Goal: Task Accomplishment & Management: Complete application form

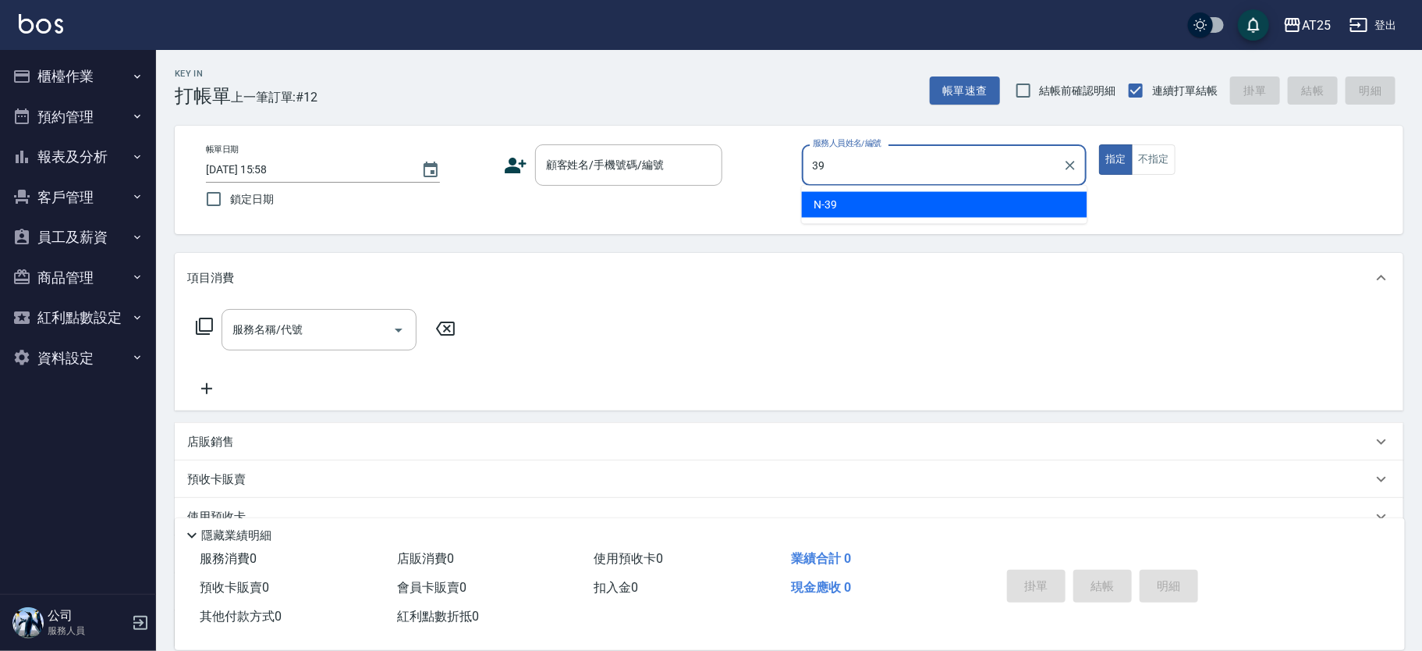
type input "N-39"
type button "true"
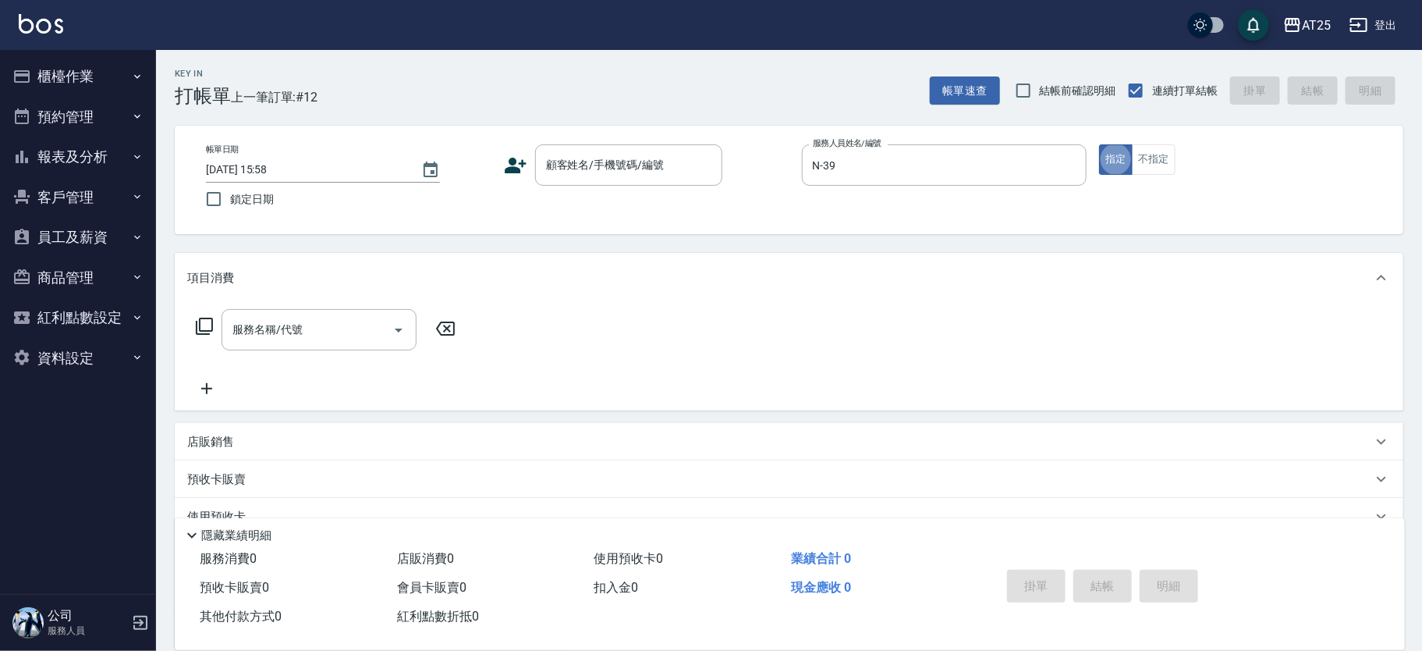
click at [592, 186] on div "帳單日期 [DATE] 15:58 鎖定日期 顧客姓名/手機號碼/編號 顧客姓名/手機號碼/編號 服務人員姓名/編號 N-39 服務人員姓名/編號 指定 不指定" at bounding box center [788, 179] width 1191 height 71
click at [603, 168] on input "顧客姓名/手機號碼/編號" at bounding box center [617, 164] width 150 height 27
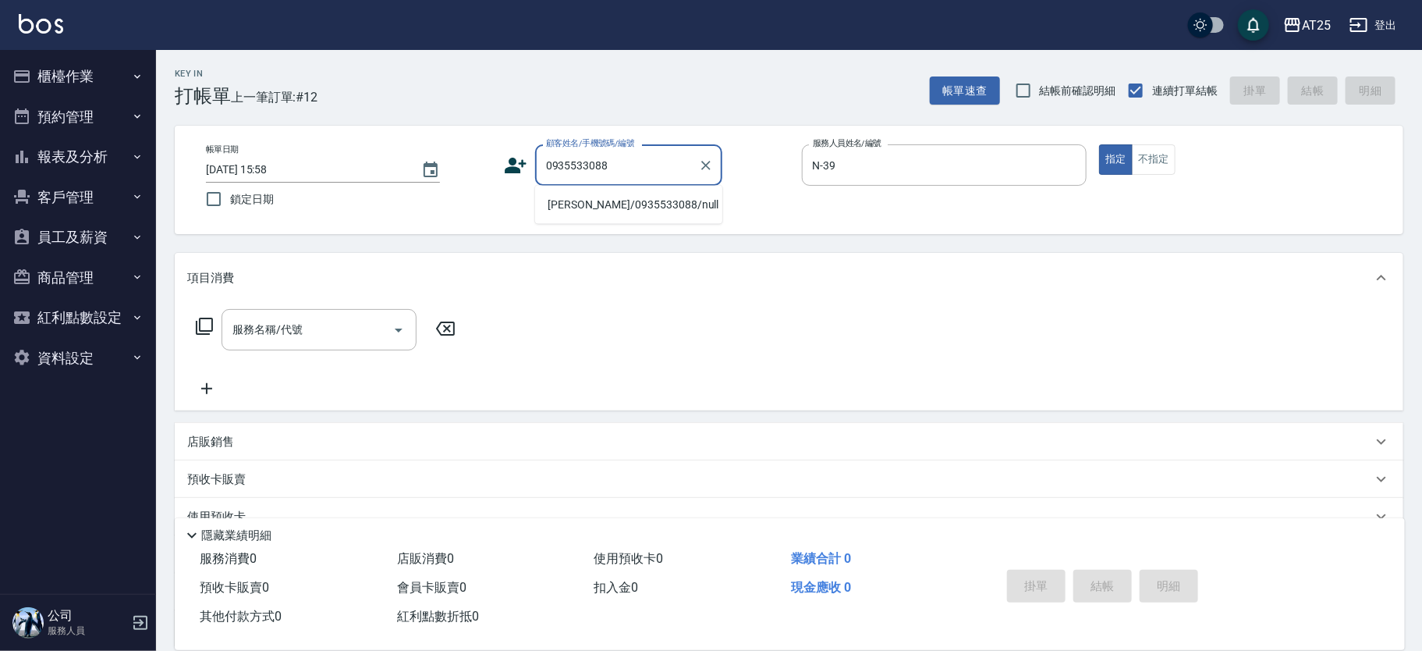
click at [580, 207] on li "陳小姐/0935533088/null" at bounding box center [628, 205] width 187 height 26
type input "陳小姐/0935533088/null"
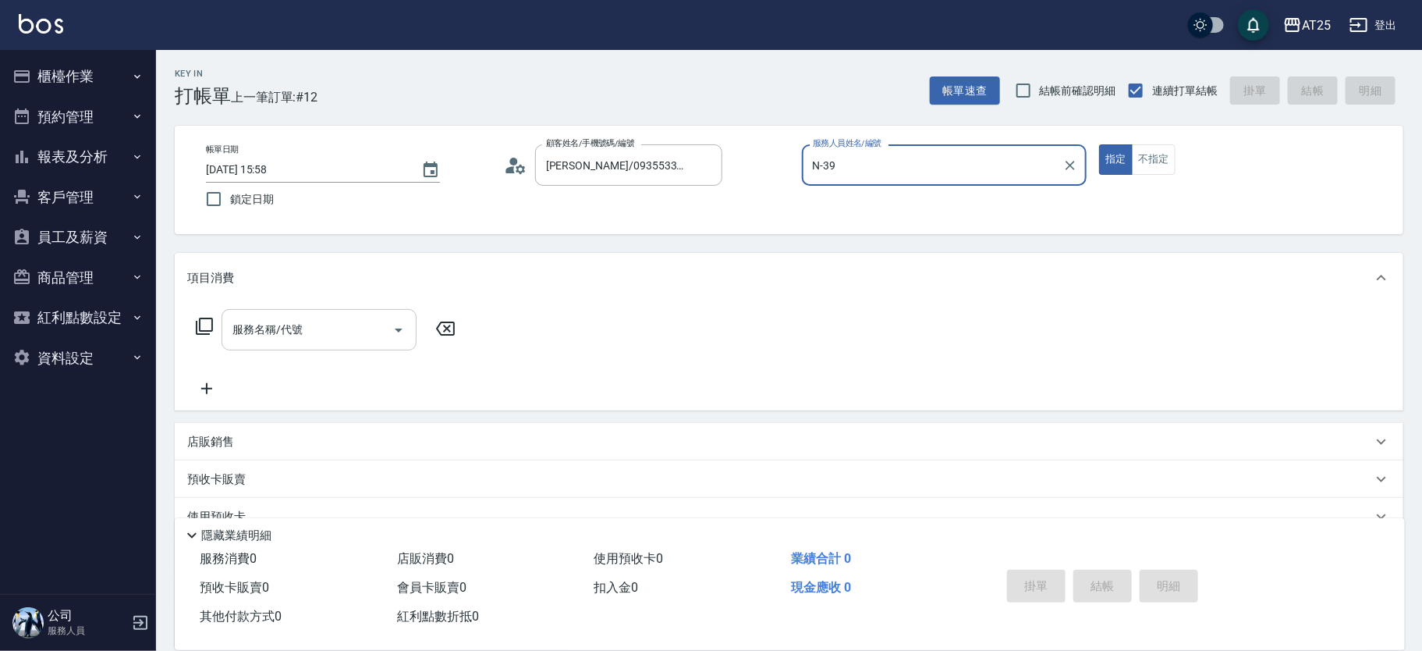
click at [292, 334] on input "服務名稱/代號" at bounding box center [308, 329] width 158 height 27
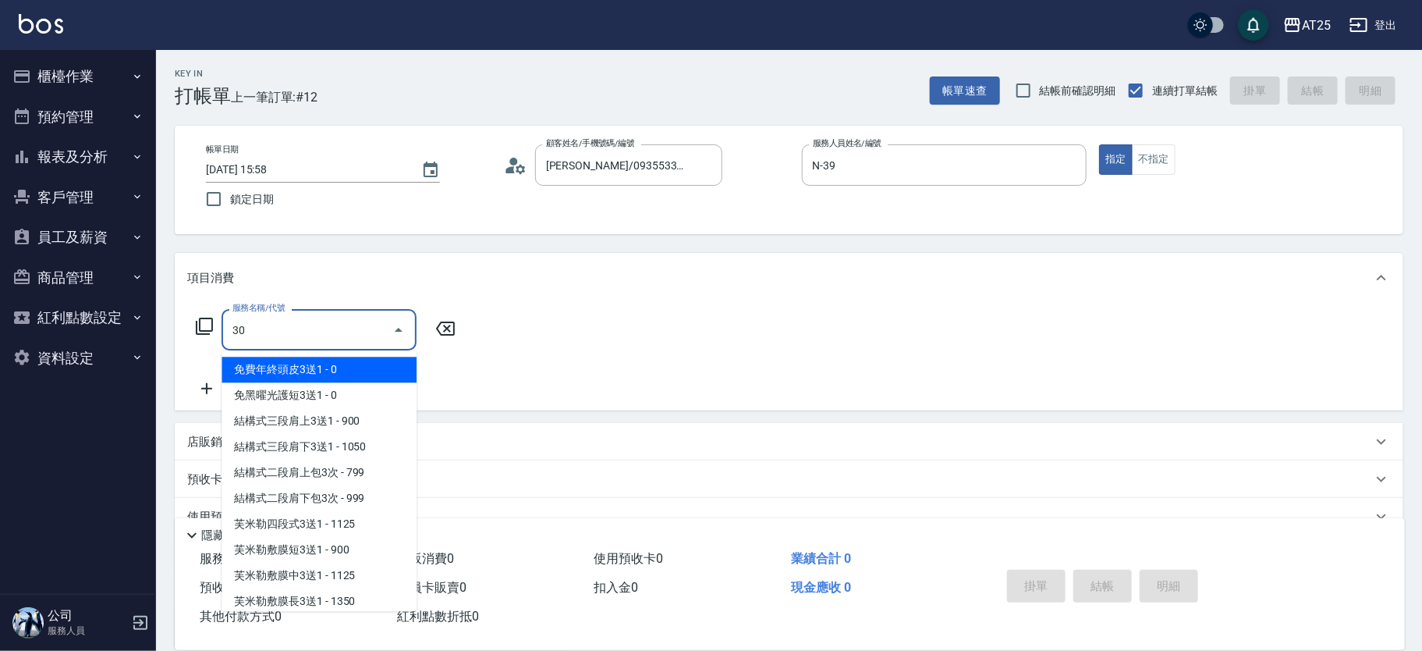
type input "301"
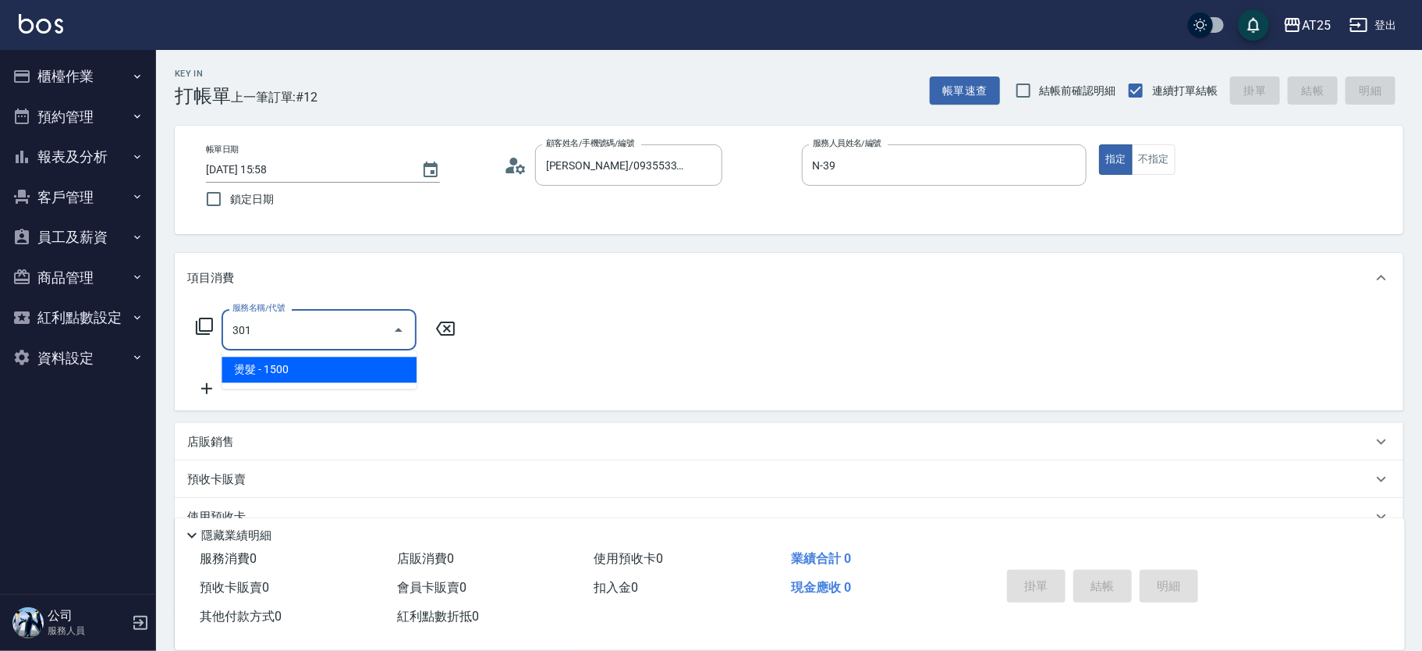
drag, startPoint x: 281, startPoint y: 347, endPoint x: 357, endPoint y: 363, distance: 78.2
click at [278, 365] on span "燙髮 - 1500" at bounding box center [319, 369] width 195 height 26
type input "150"
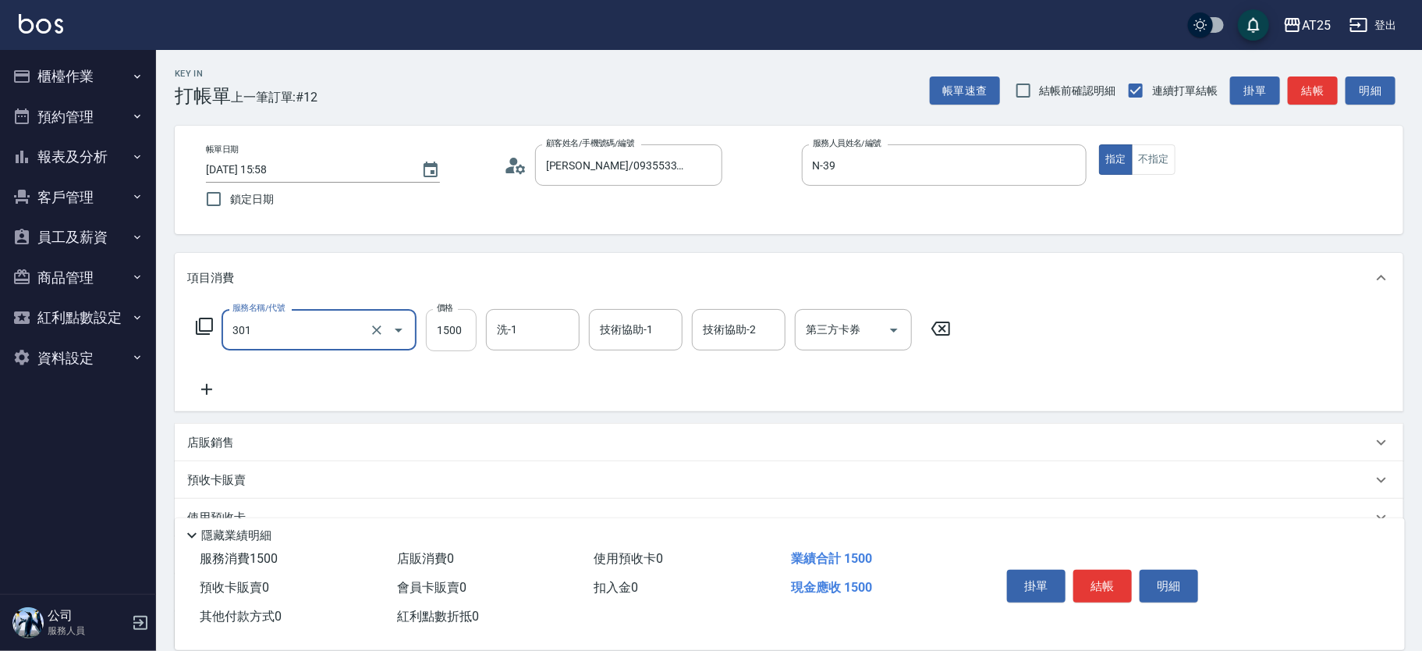
type input "燙髮(301)"
click at [445, 346] on input "1500" at bounding box center [451, 330] width 51 height 42
type input "0"
type input "180"
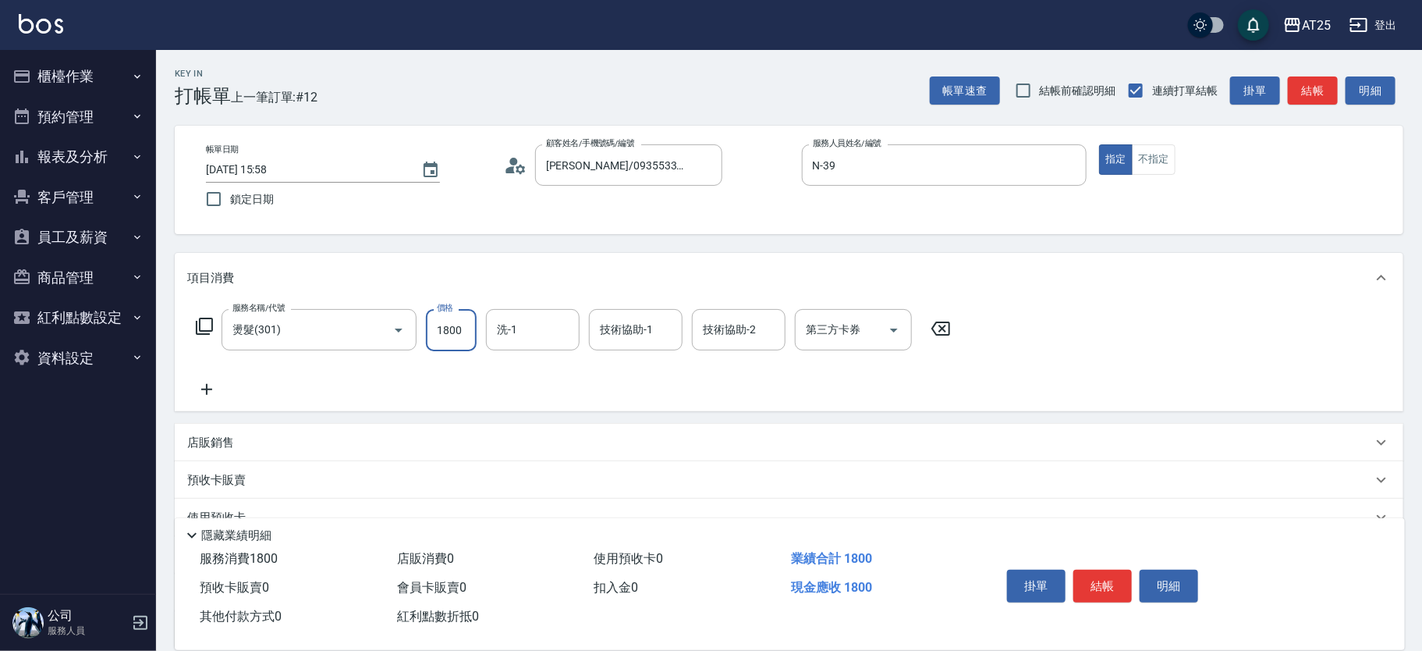
type input "1800"
click at [221, 392] on icon at bounding box center [206, 389] width 39 height 19
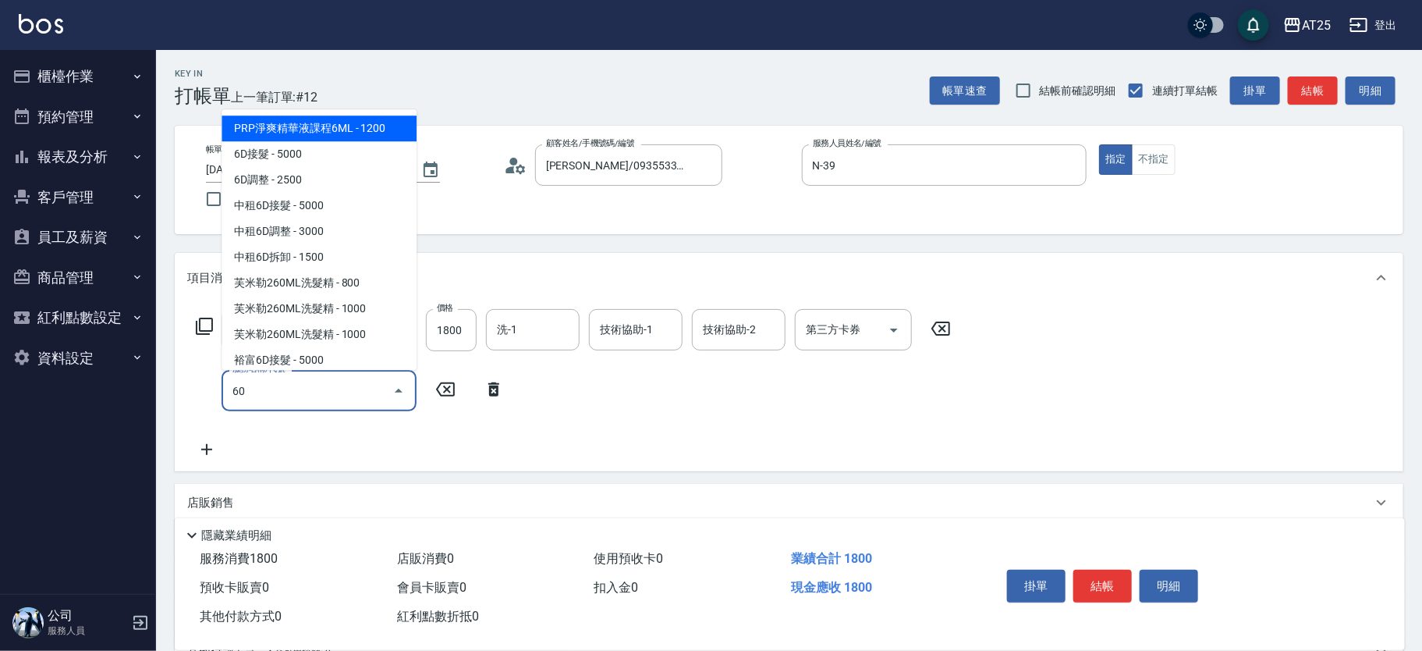
type input "601"
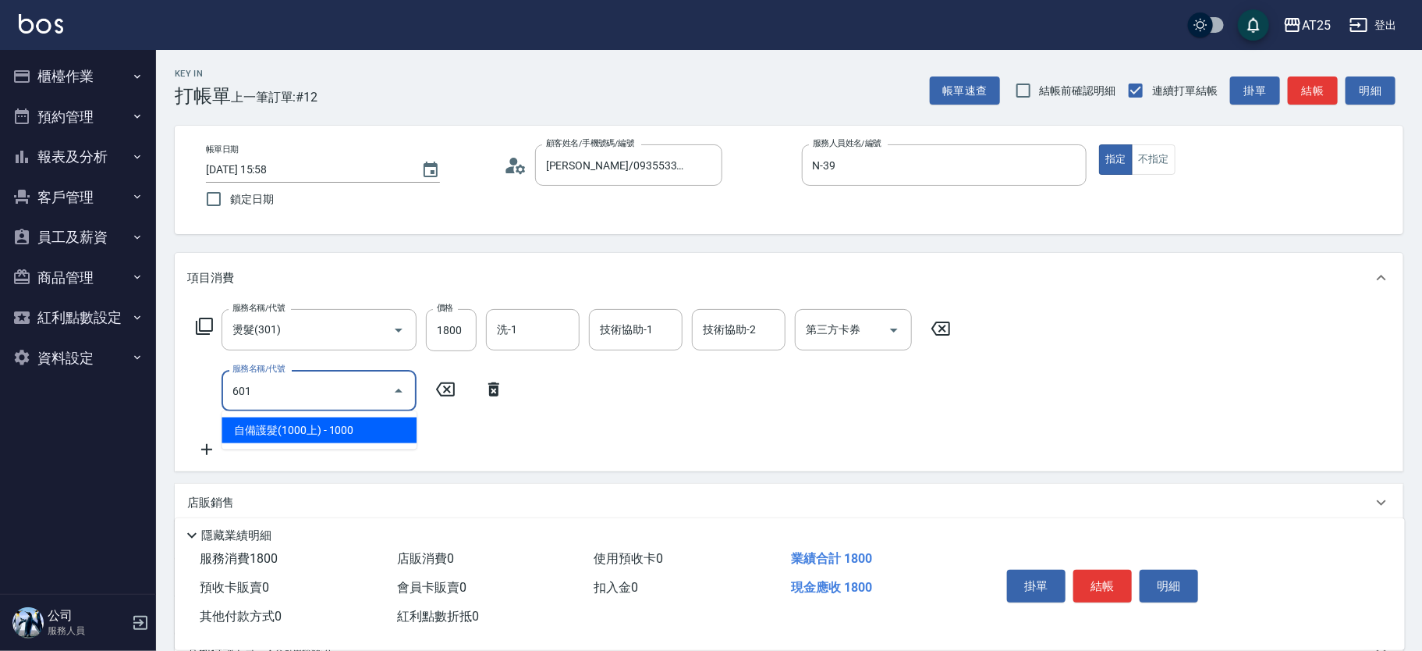
drag, startPoint x: 314, startPoint y: 420, endPoint x: 335, endPoint y: 427, distance: 22.2
click at [315, 421] on span "自備護髮(1000上) - 1000" at bounding box center [319, 430] width 195 height 26
type input "280"
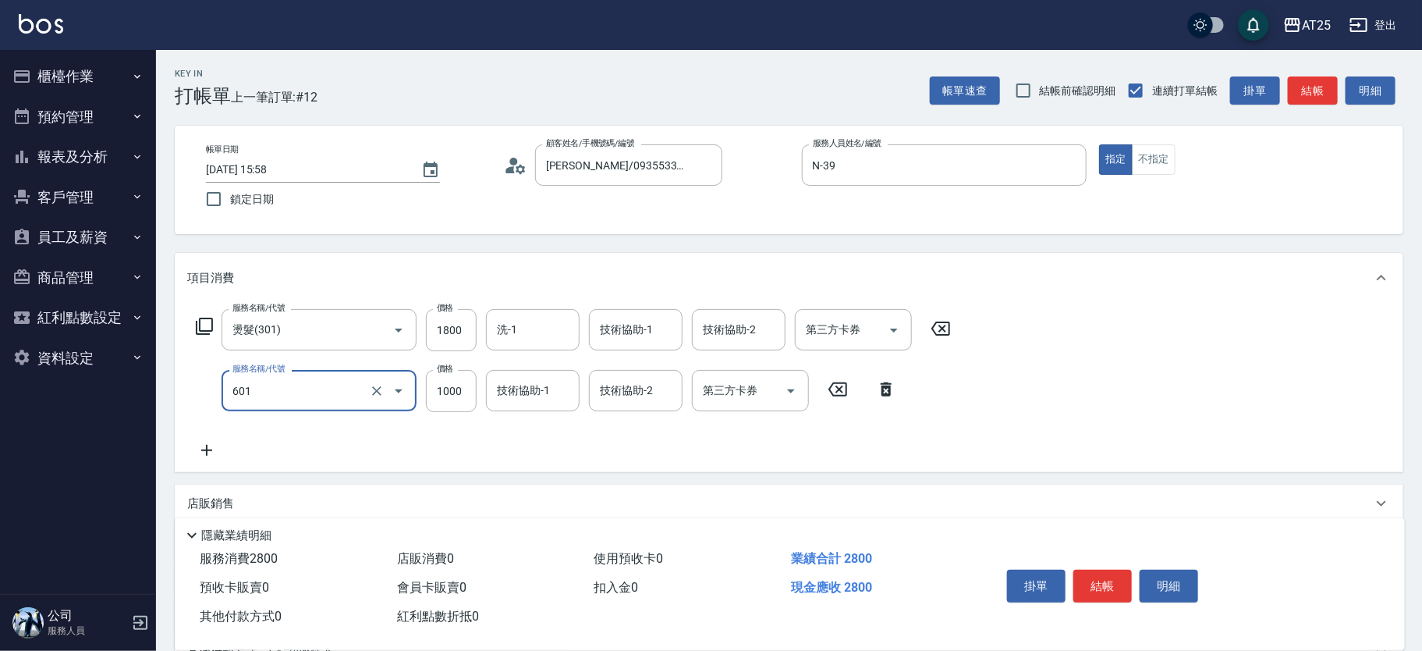
type input "自備護髮(1000上)(601)"
click at [417, 460] on div "服務名稱/代號 燙髮(301) 服務名稱/代號 價格 1800 價格 洗-1 洗-1 技術協助-1 技術協助-1 技術協助-2 技術協助-2 第三方卡券 第三…" at bounding box center [789, 387] width 1228 height 169
click at [378, 389] on icon "Clear" at bounding box center [376, 390] width 9 height 9
click at [281, 388] on input "服務名稱/代號" at bounding box center [297, 390] width 137 height 27
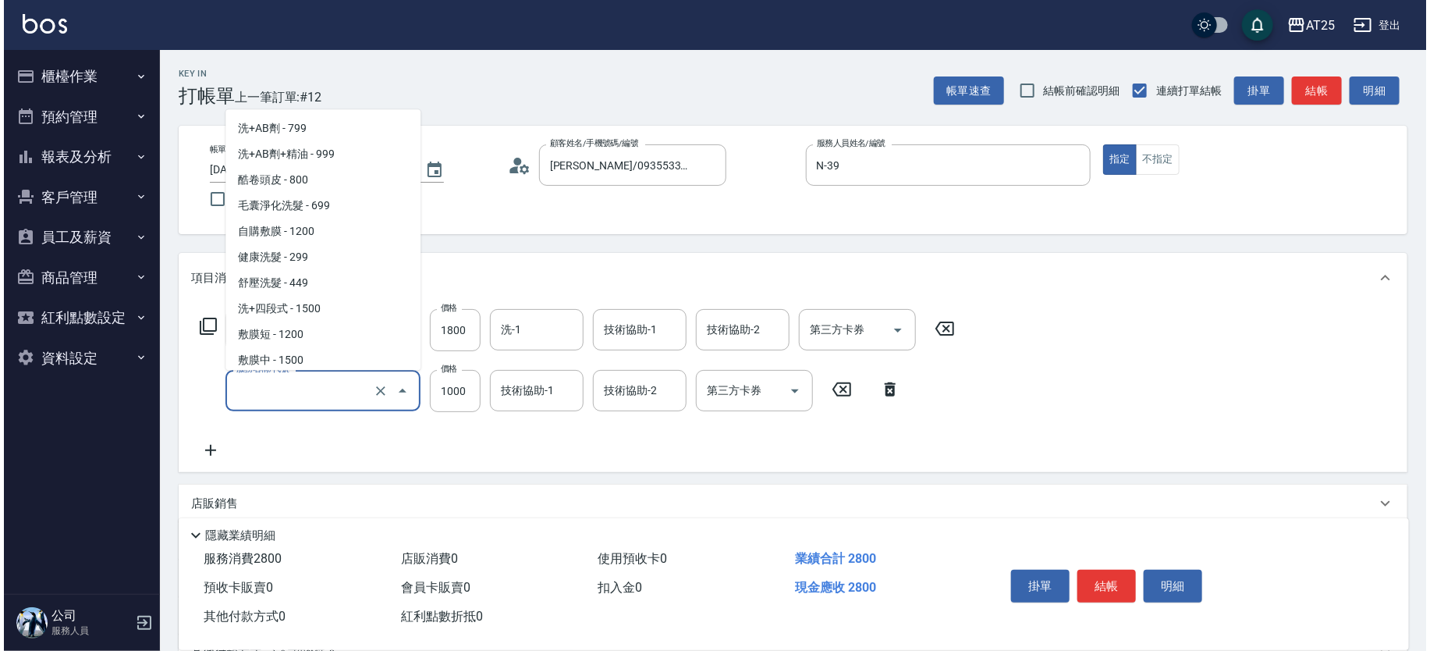
scroll to position [997, 0]
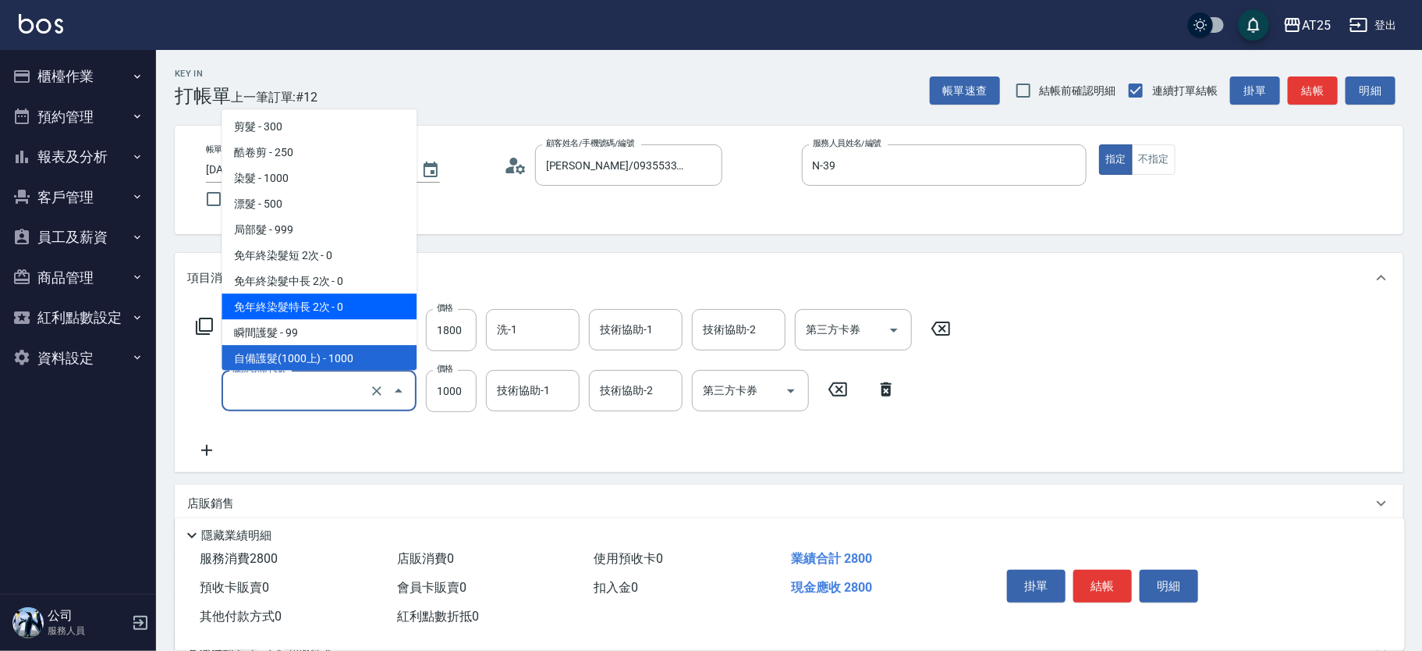
type input "自備護髮(1000上)(601)"
click at [212, 324] on icon at bounding box center [204, 325] width 17 height 17
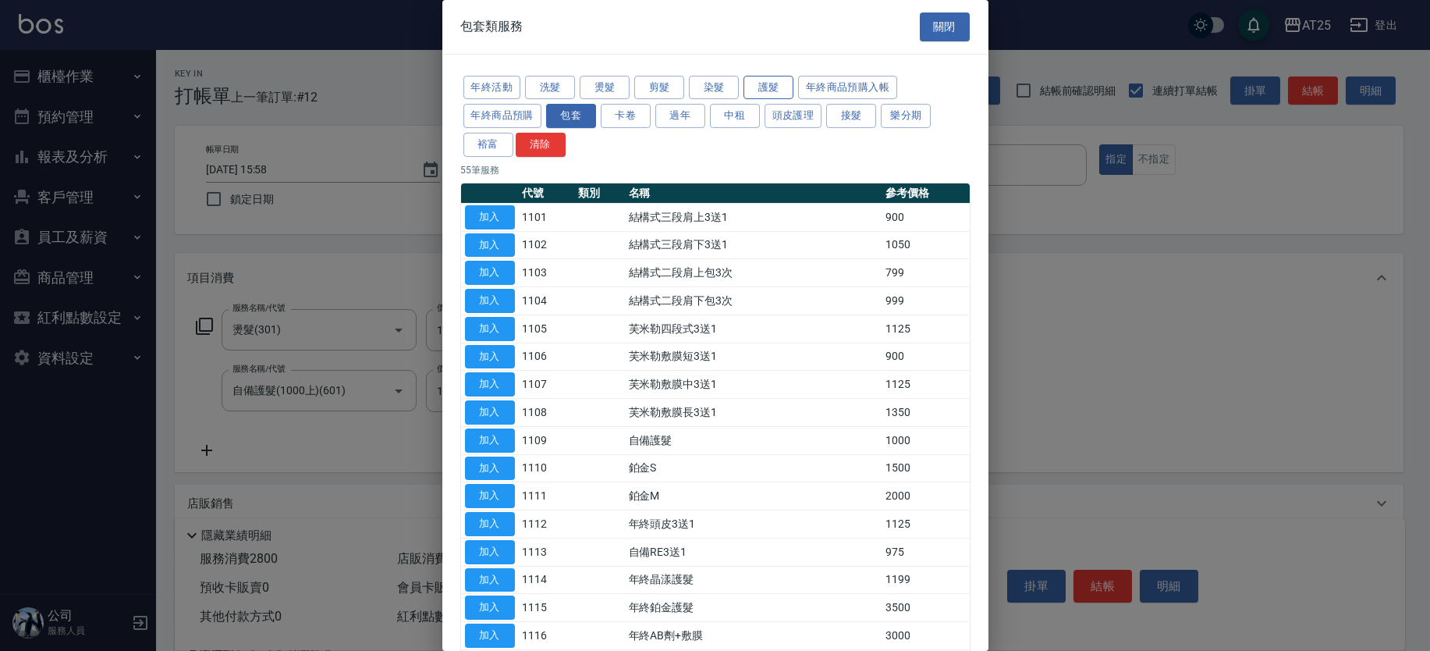
click at [757, 88] on button "護髮" at bounding box center [768, 88] width 50 height 24
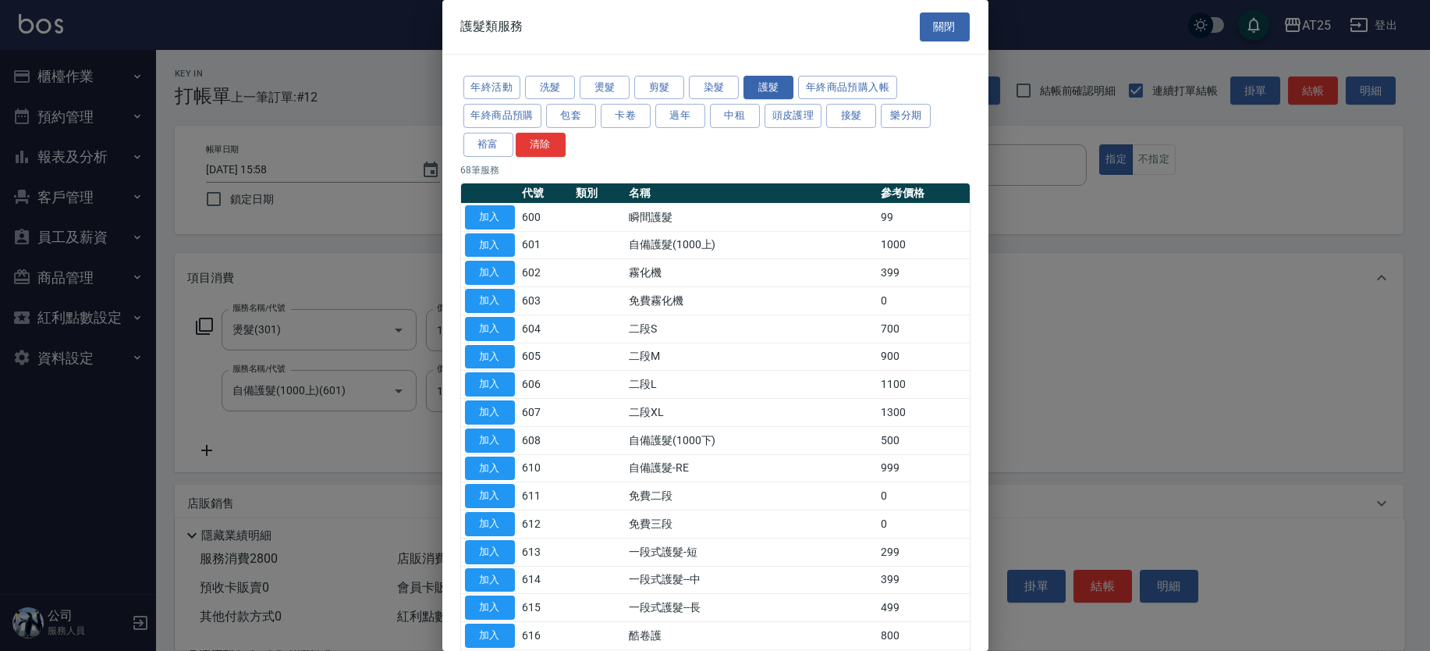
drag, startPoint x: 978, startPoint y: 186, endPoint x: 973, endPoint y: 209, distance: 23.1
drag, startPoint x: 989, startPoint y: 213, endPoint x: 994, endPoint y: 235, distance: 22.3
click at [996, 235] on div at bounding box center [715, 325] width 1430 height 651
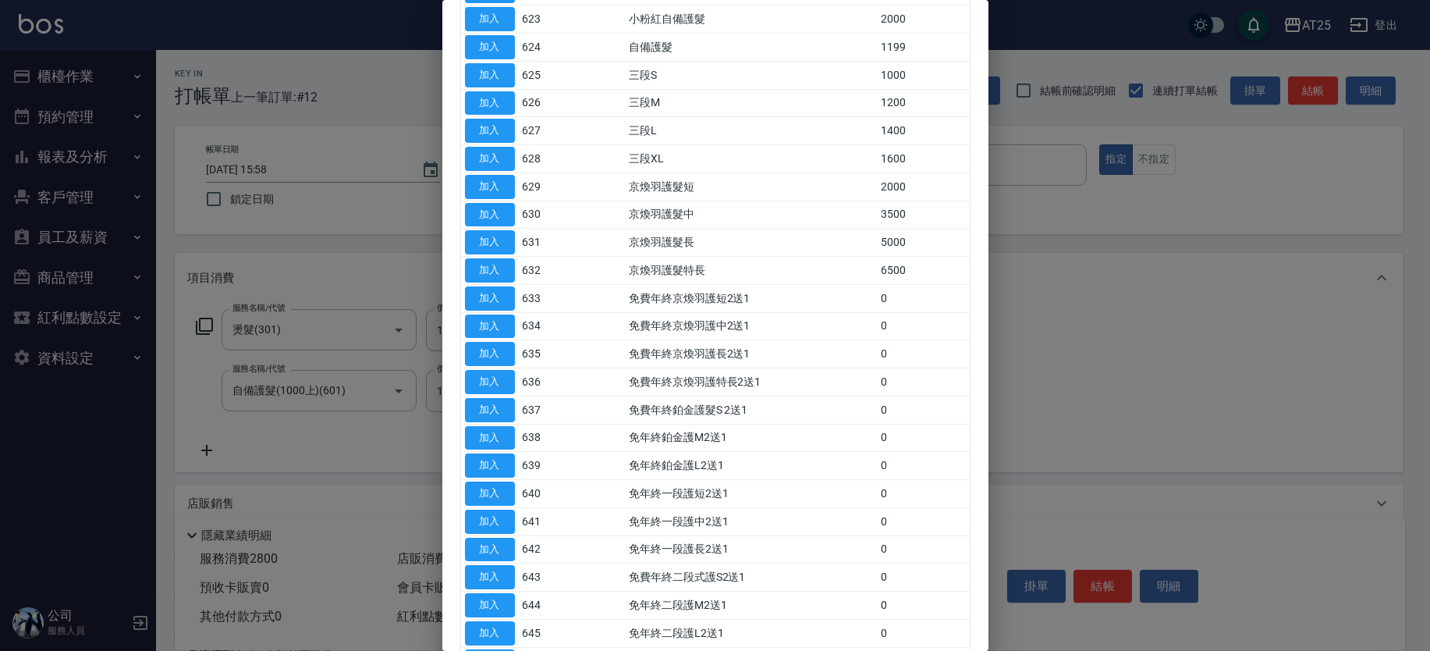
scroll to position [1030, 0]
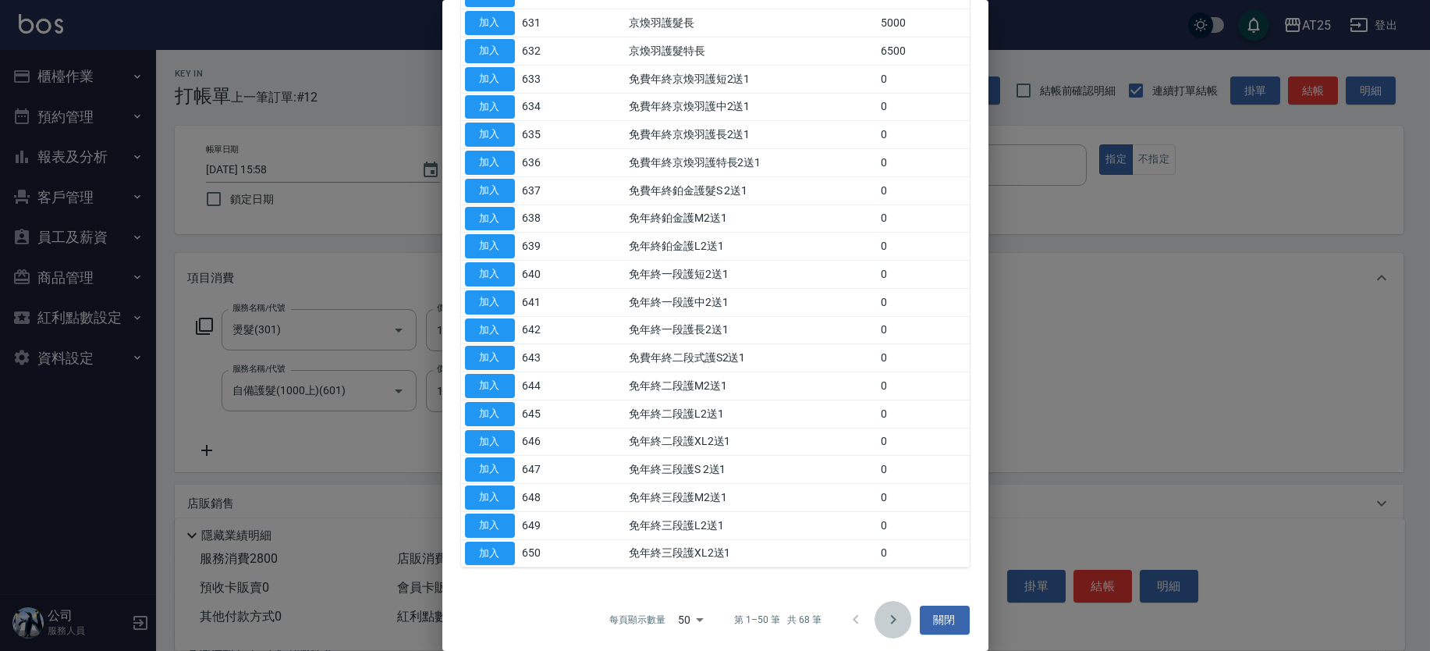
click at [888, 617] on icon "Go to next page" at bounding box center [893, 619] width 19 height 19
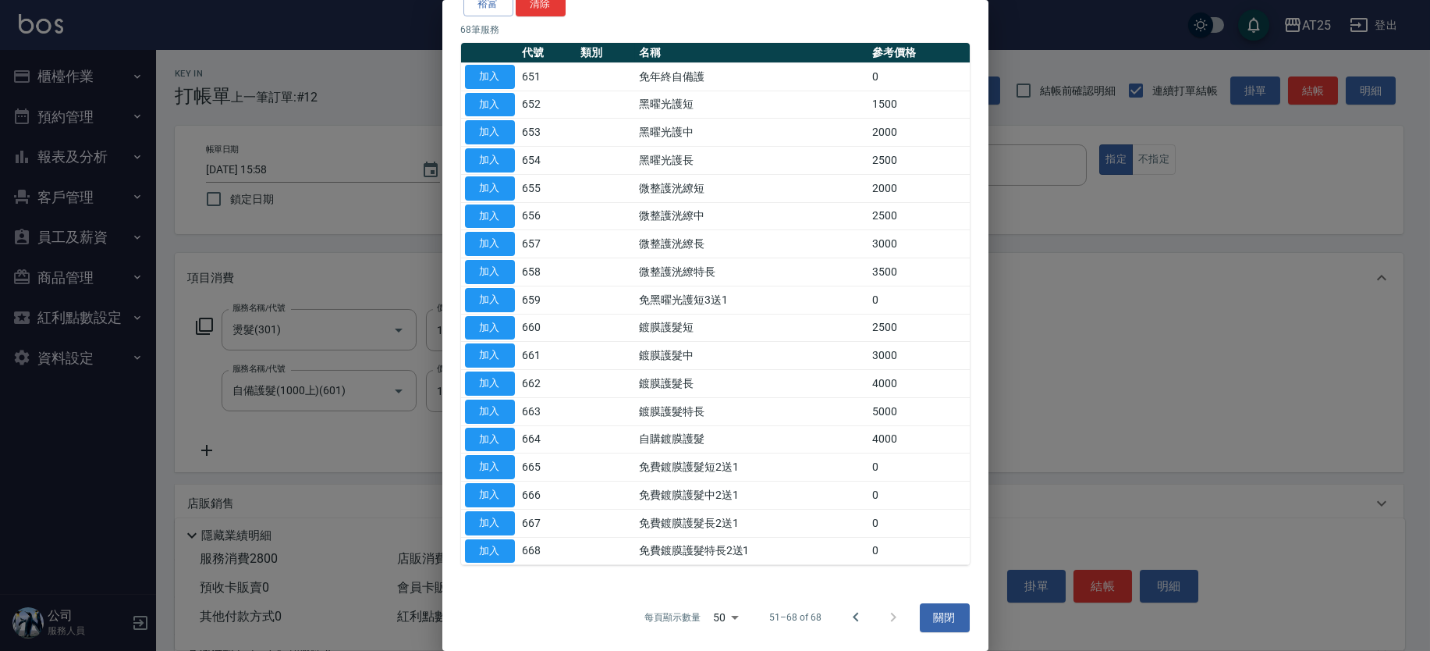
scroll to position [140, 0]
click at [940, 620] on button "關閉" at bounding box center [945, 618] width 50 height 29
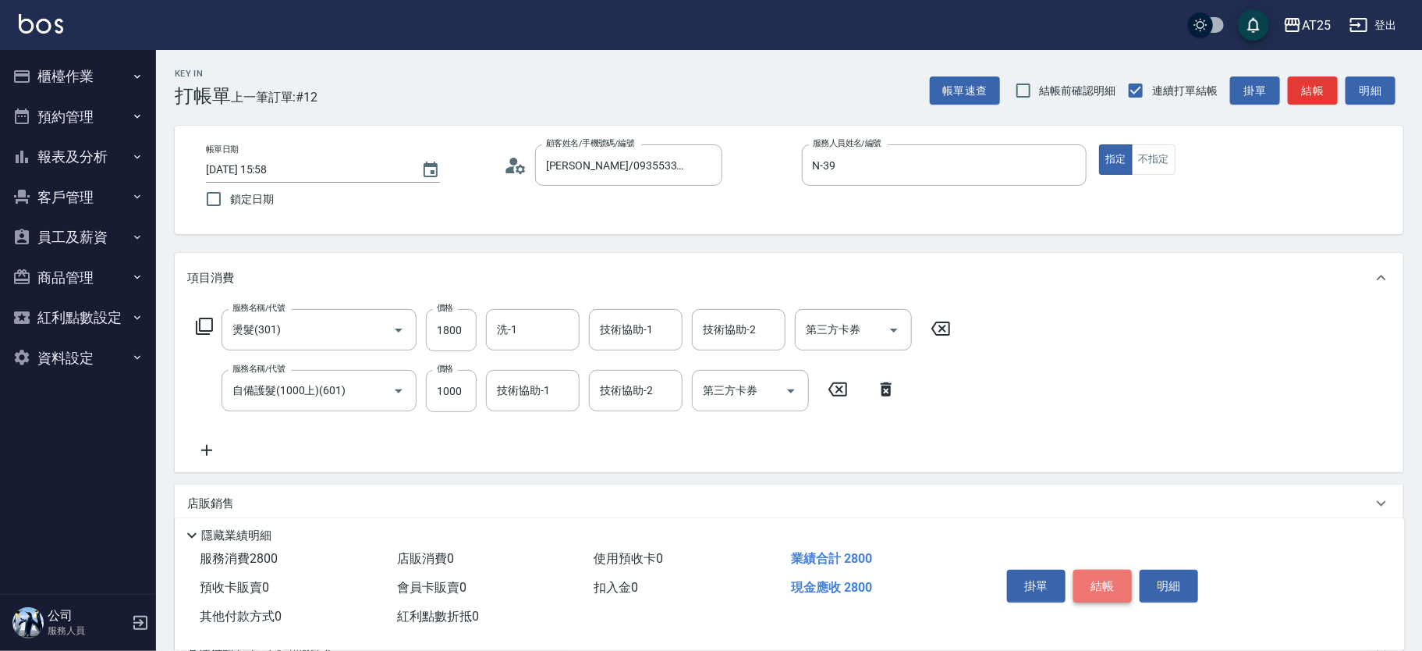
click at [1099, 589] on button "結帳" at bounding box center [1102, 585] width 58 height 33
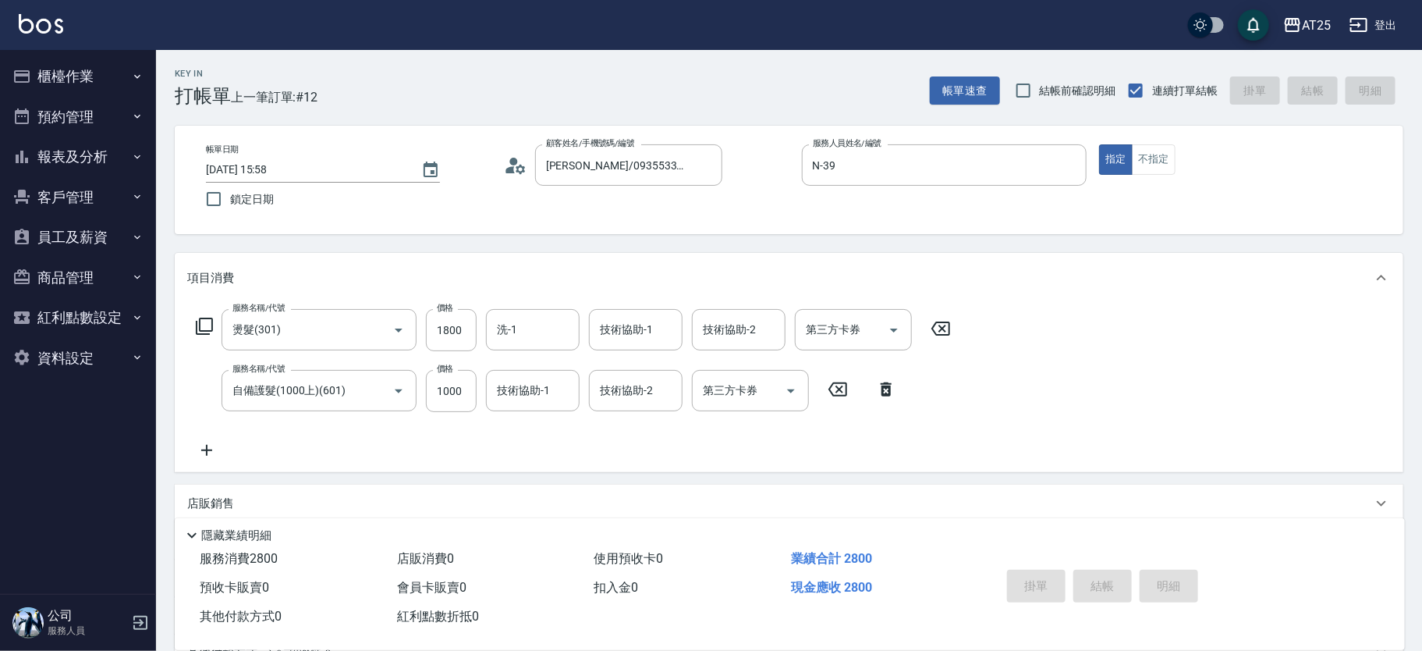
type input "[DATE] 17:21"
type input "0"
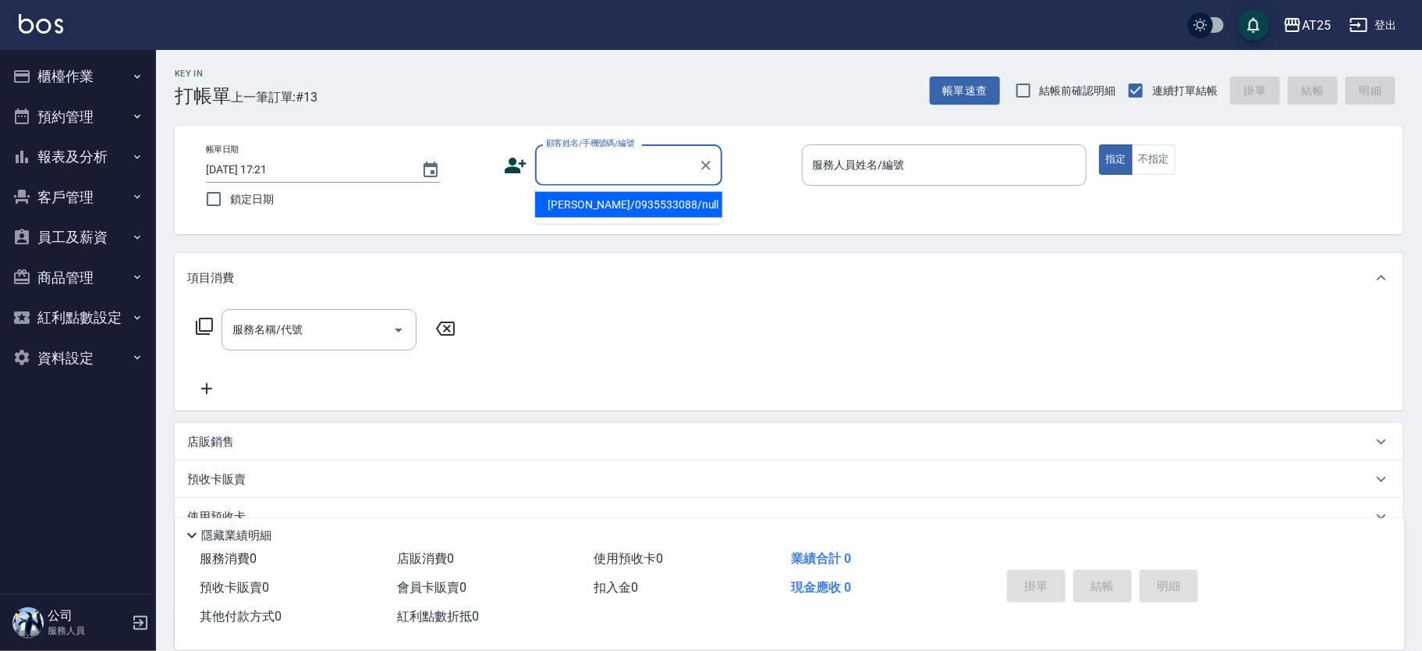
click at [622, 178] on input "顧客姓名/手機號碼/編號" at bounding box center [617, 164] width 150 height 27
type input "11"
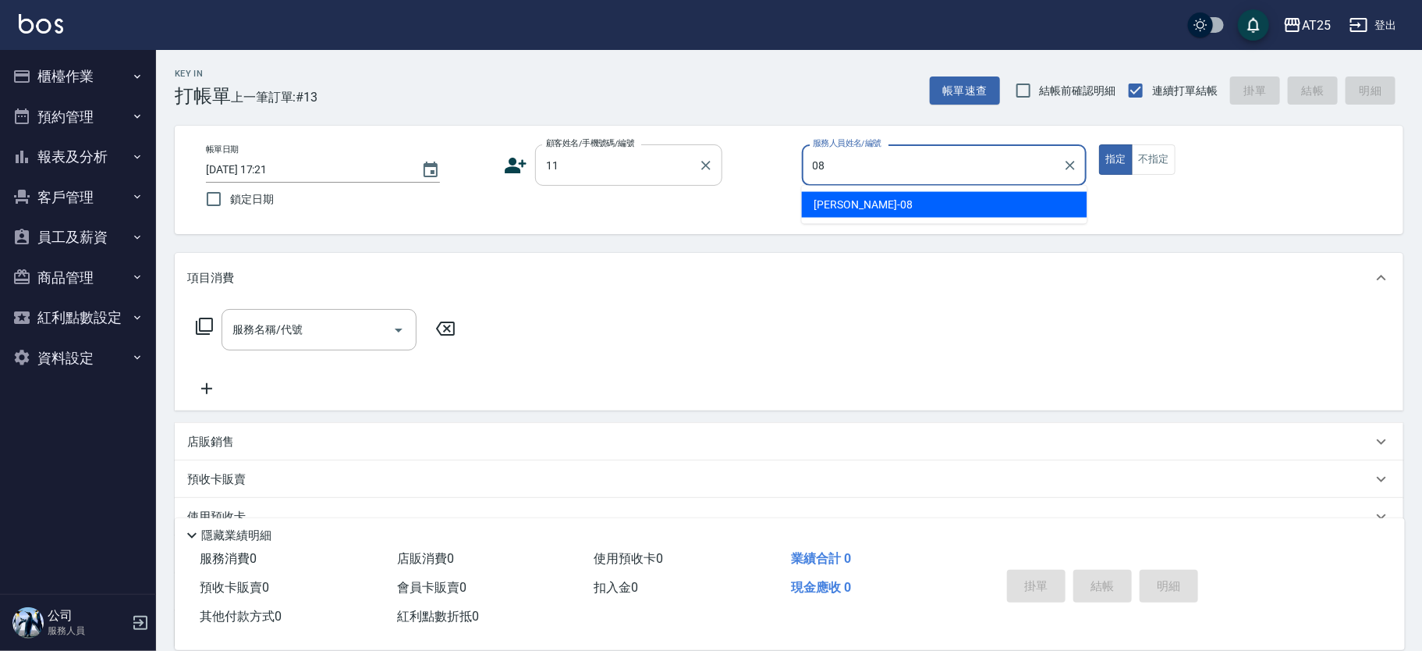
type input "Tony-08"
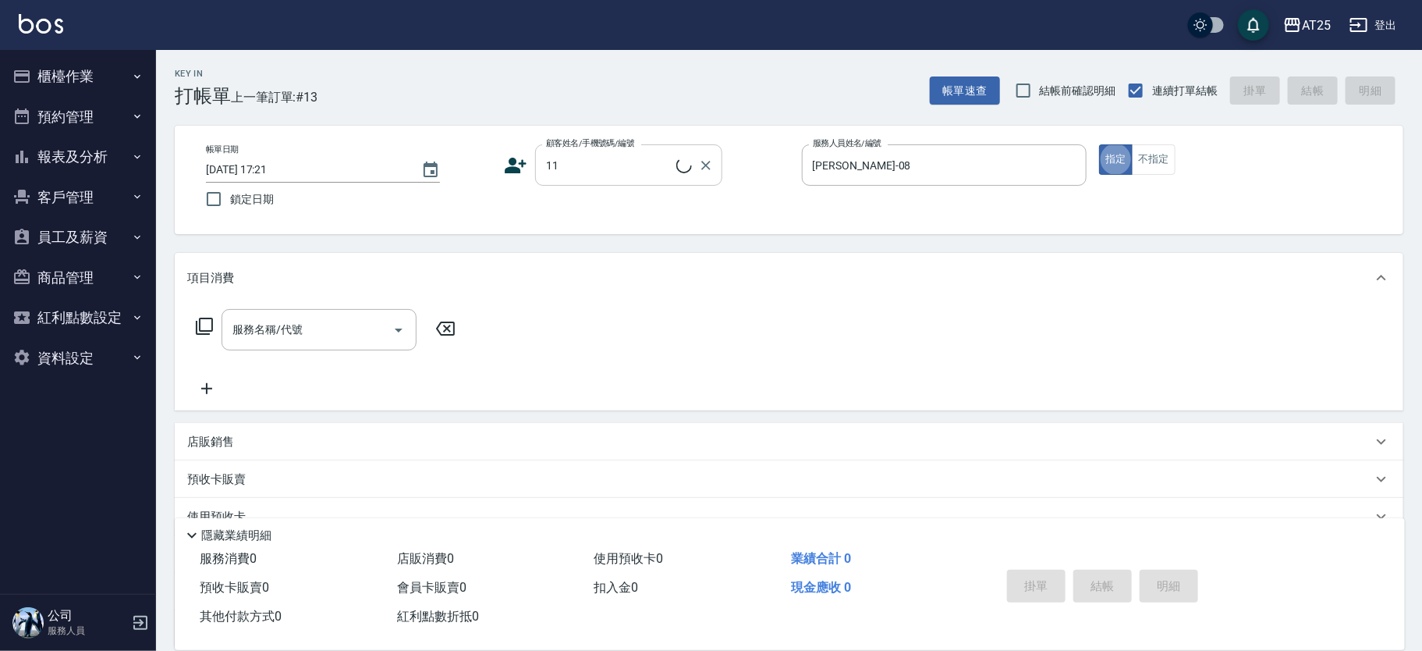
type input "新客人 姓名未設定/11/null"
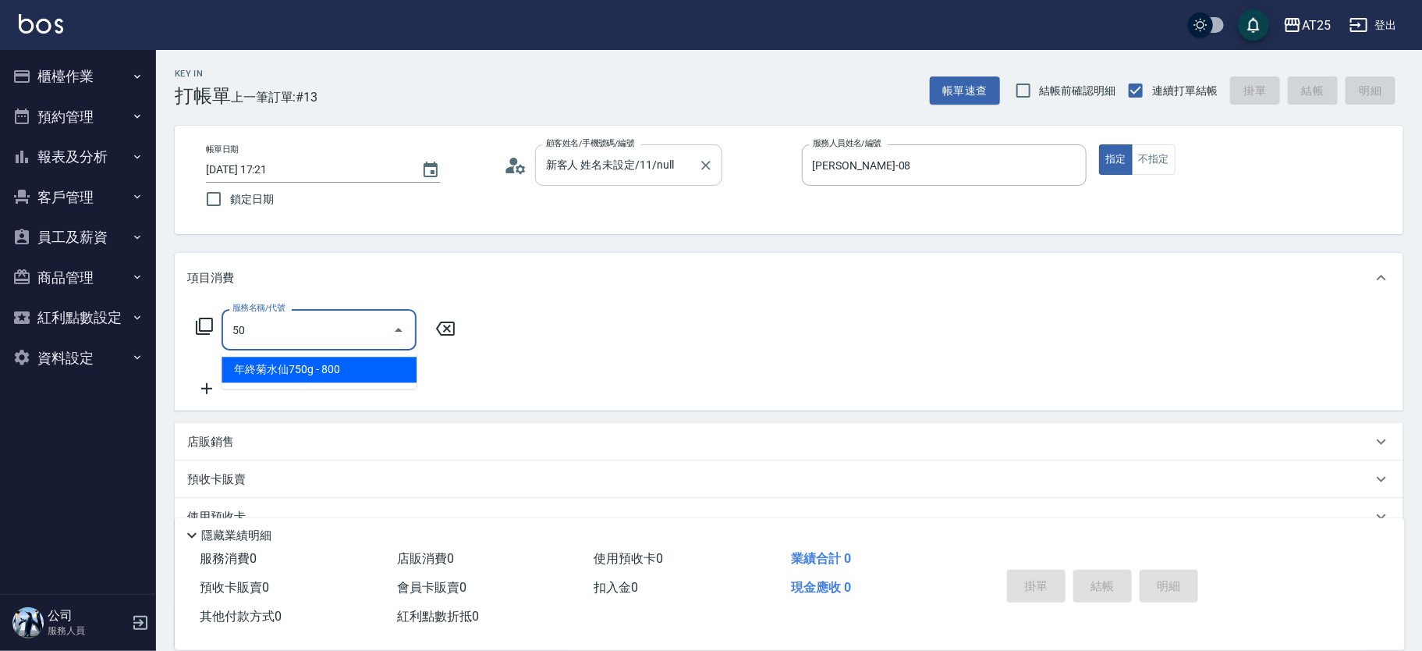
type input "501"
type input "100"
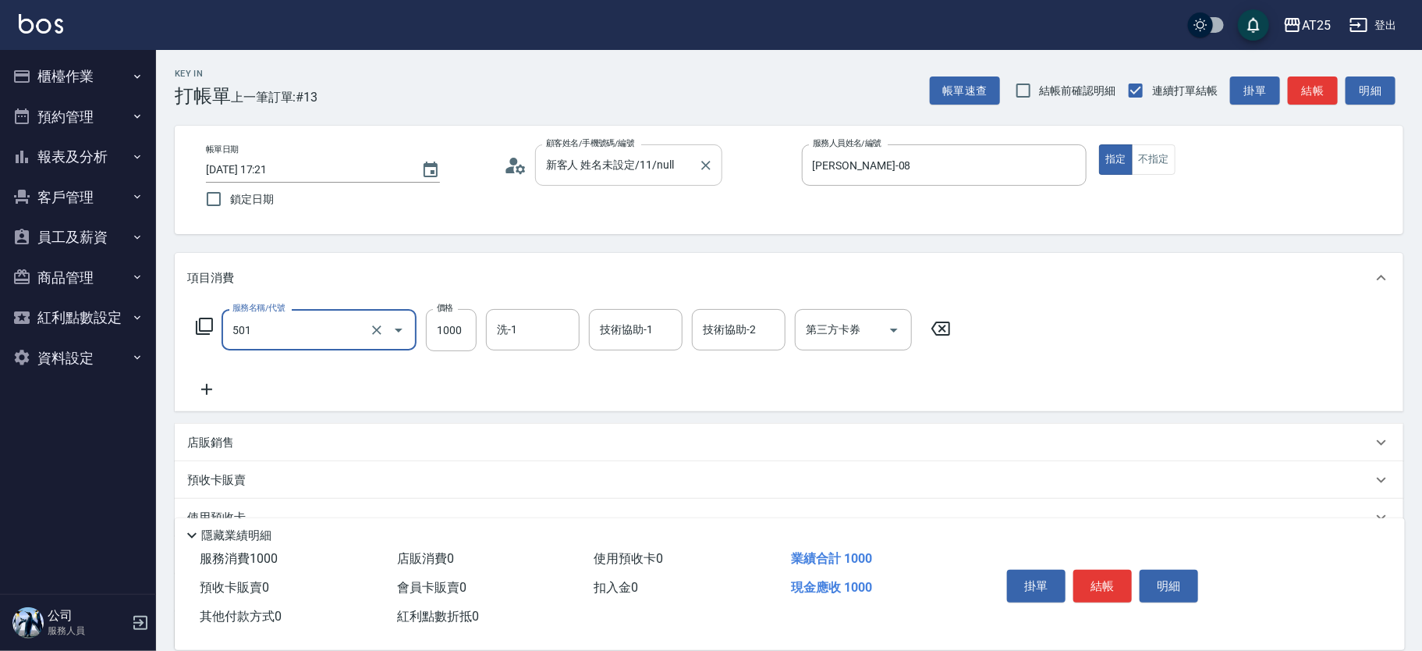
type input "染髮(501)"
type input "0"
type input "25"
type input "20"
type input "250"
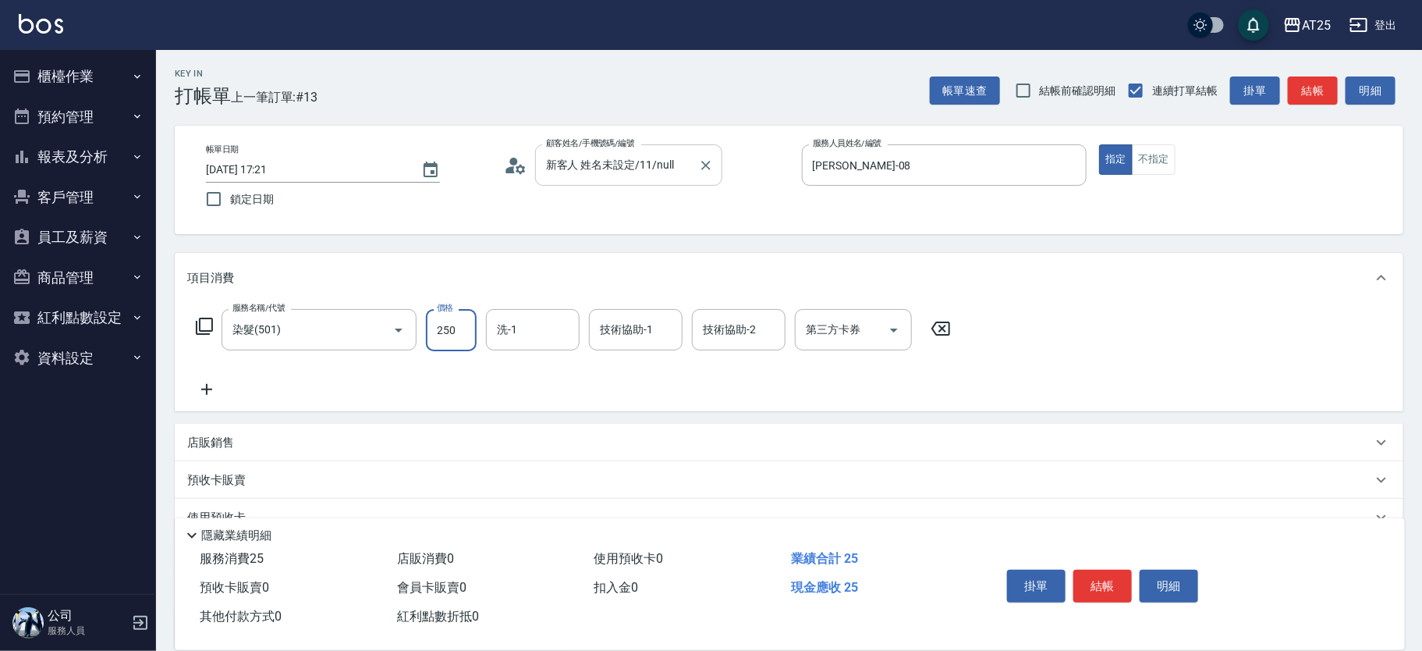
type input "250"
type input "2500"
type input "小u-77"
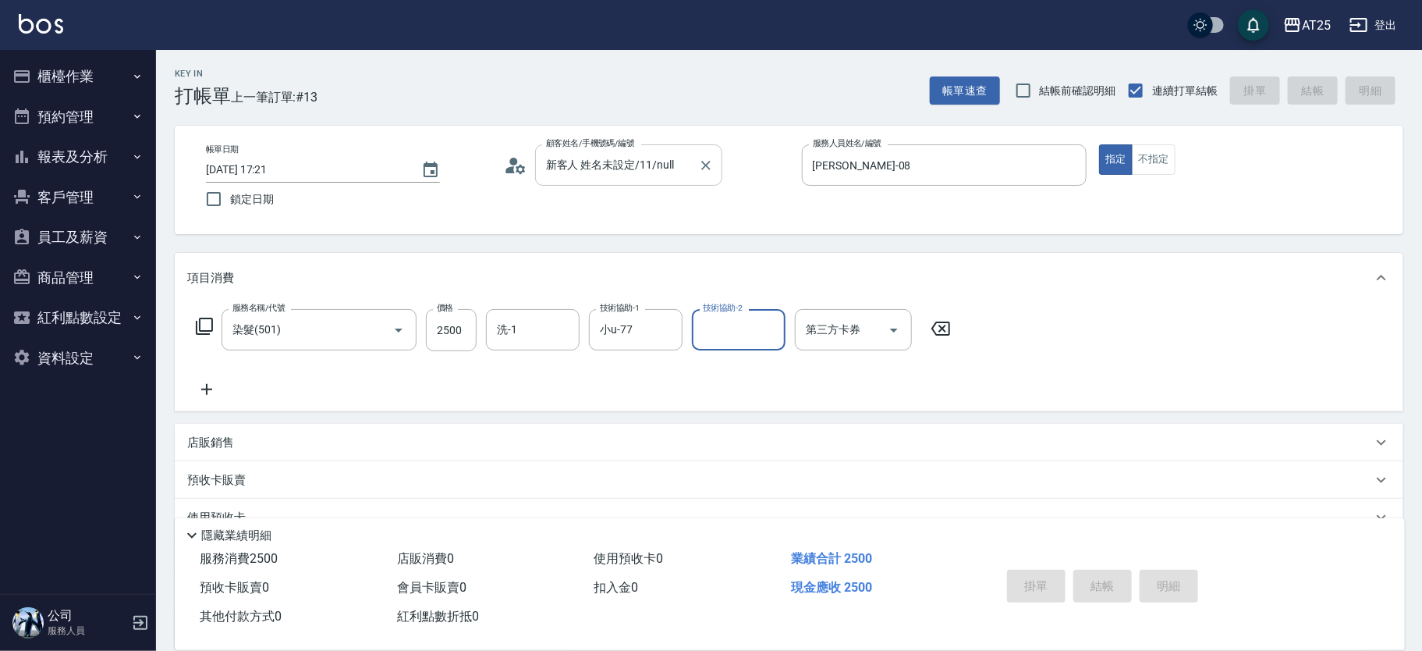
type input "2025/10/10 18:12"
type input "0"
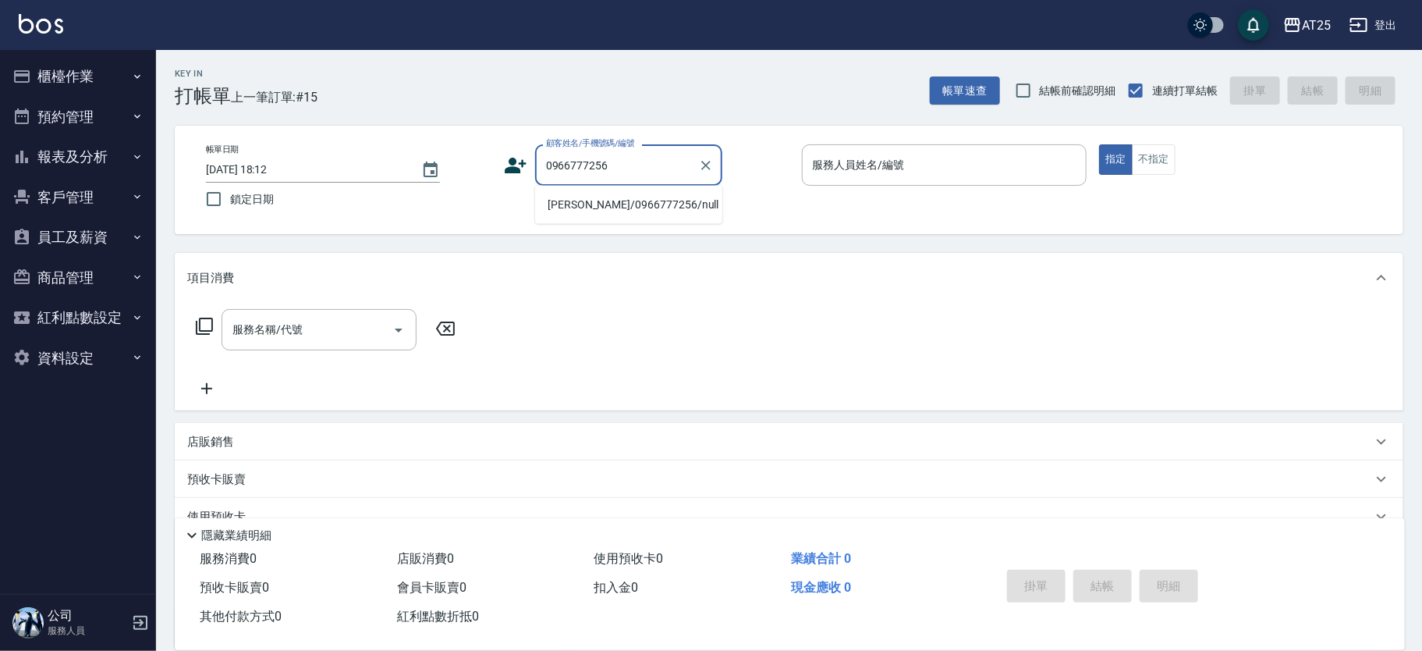
click at [647, 203] on li "李佳駿/0966777256/null" at bounding box center [628, 205] width 187 height 26
type input "李佳駿/0966777256/null"
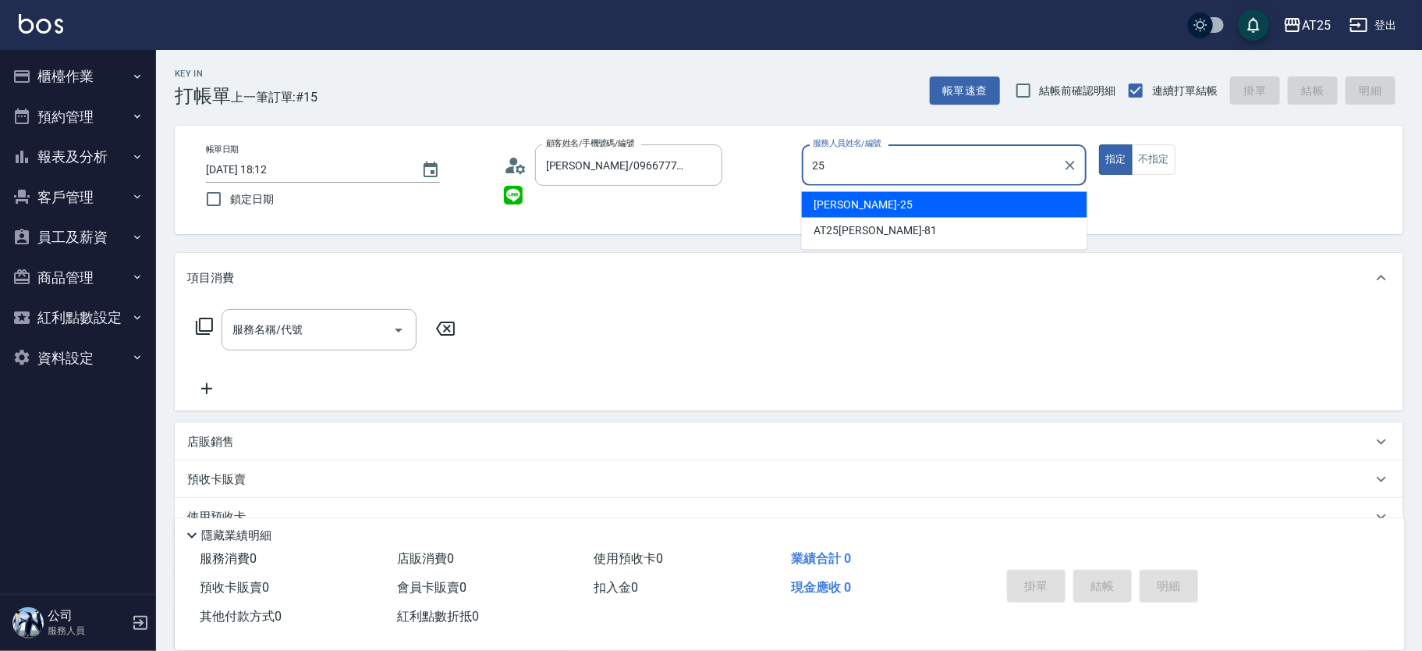
type input "Evan-25"
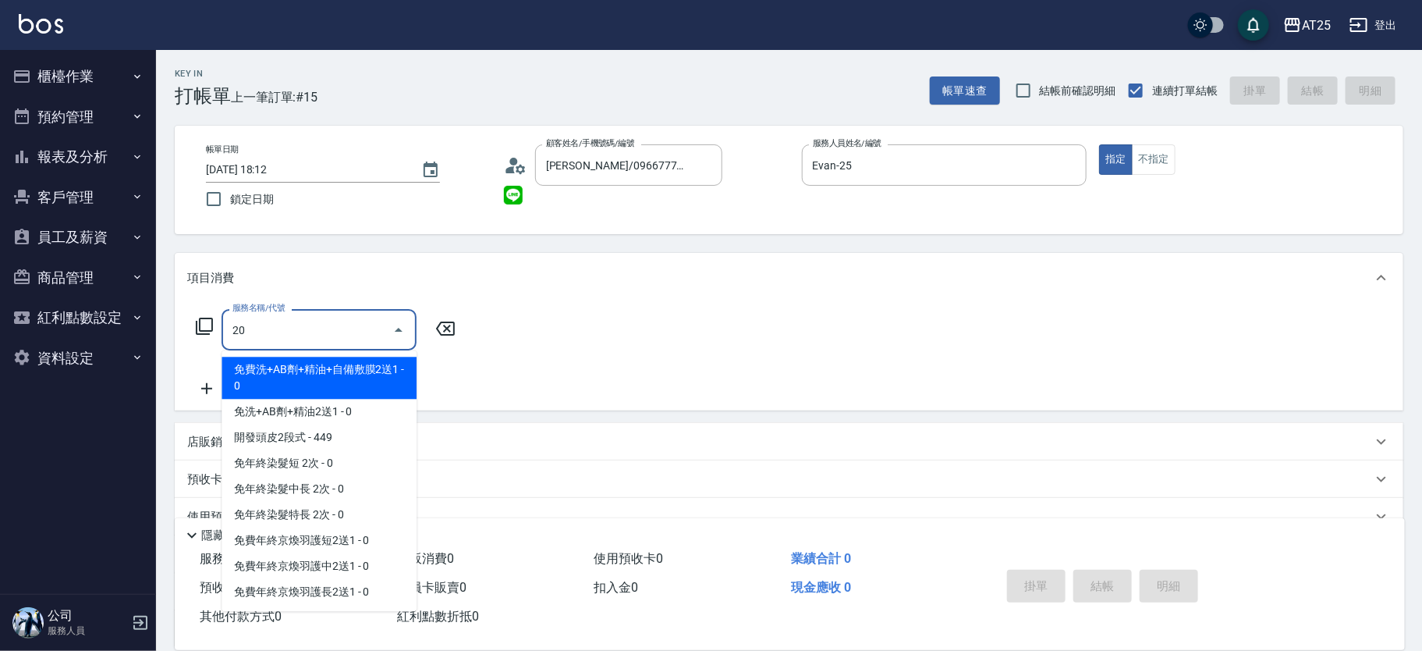
type input "201"
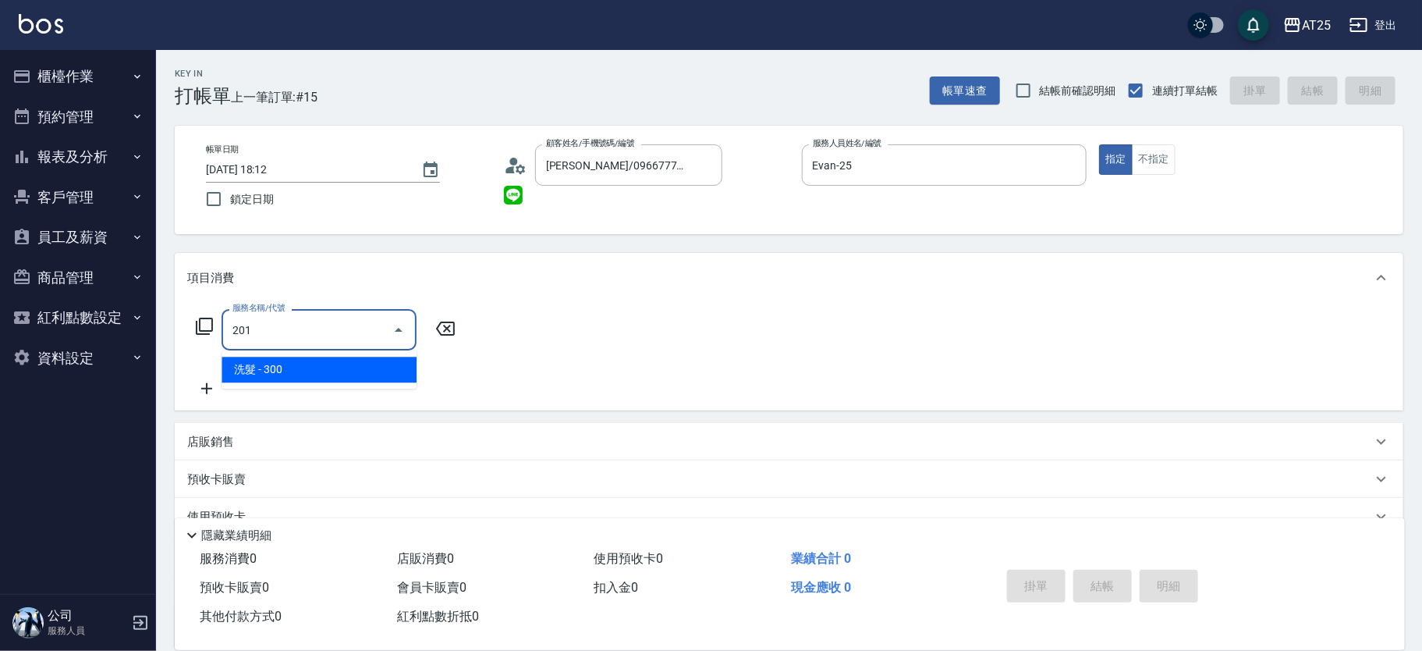
type input "30"
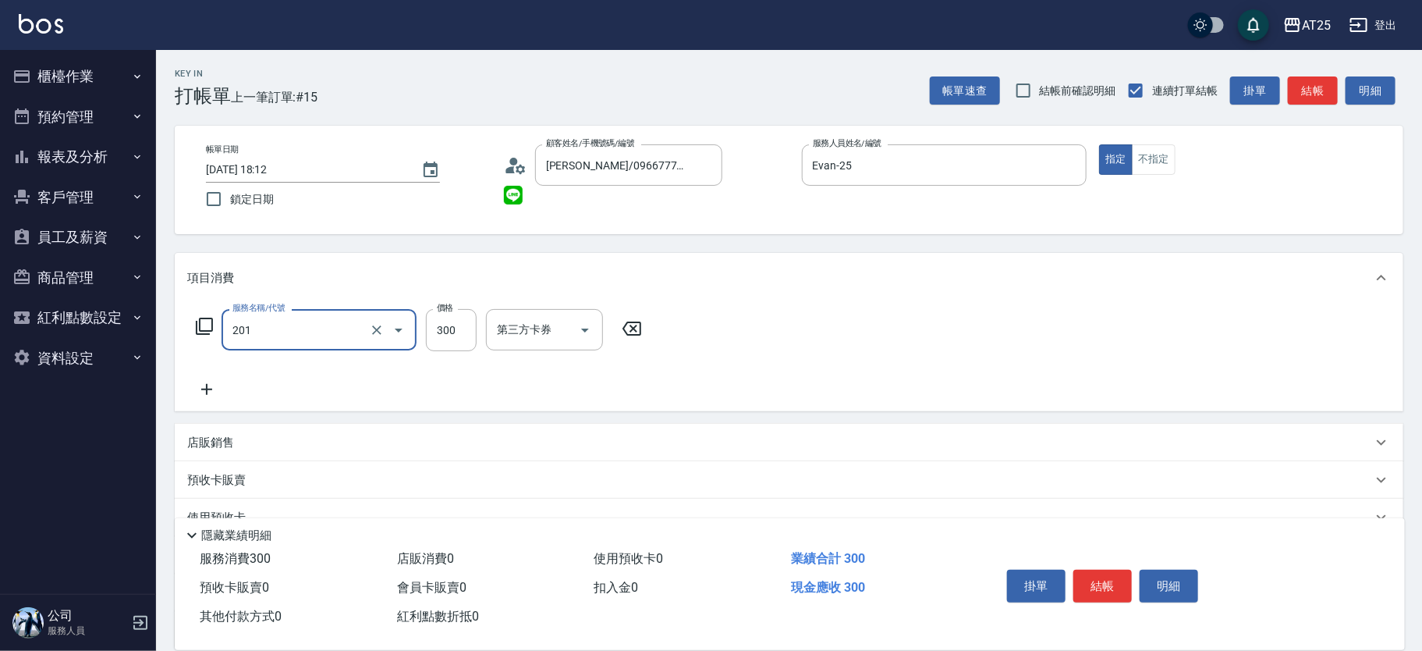
type input "洗髮(201)"
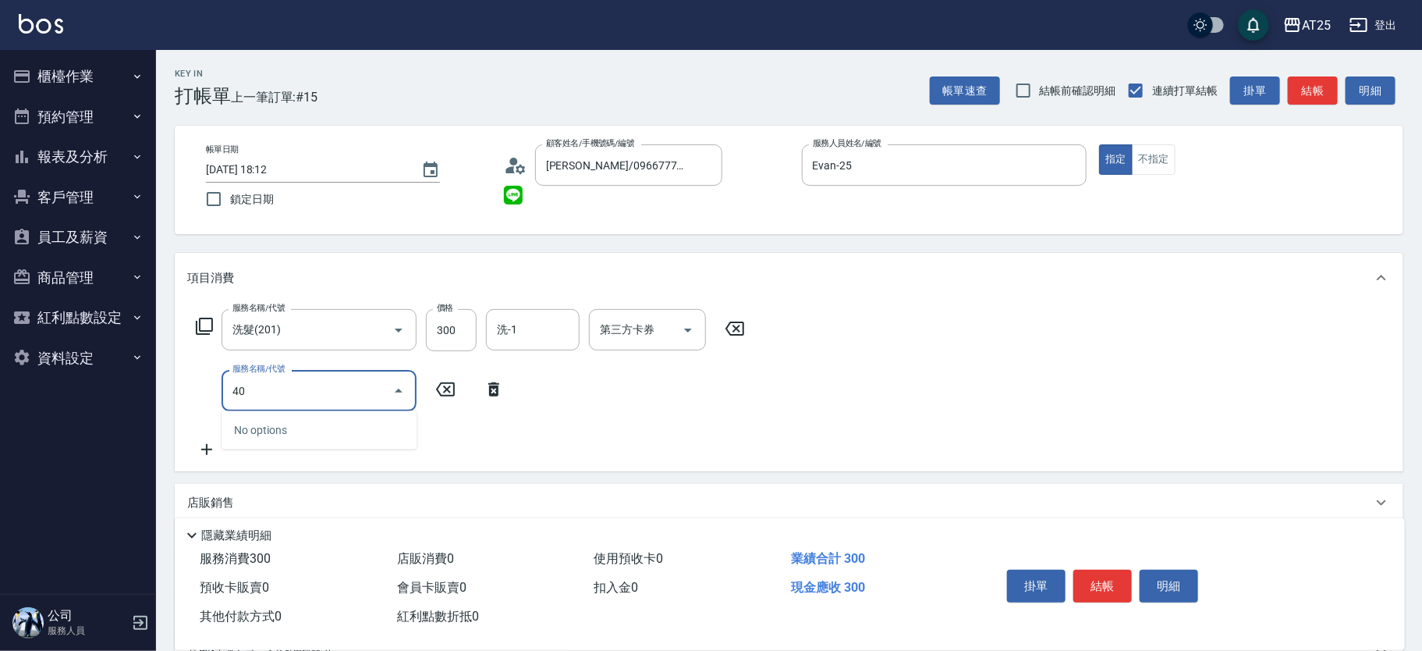
type input "401"
type input "60"
type input "剪髮(401)"
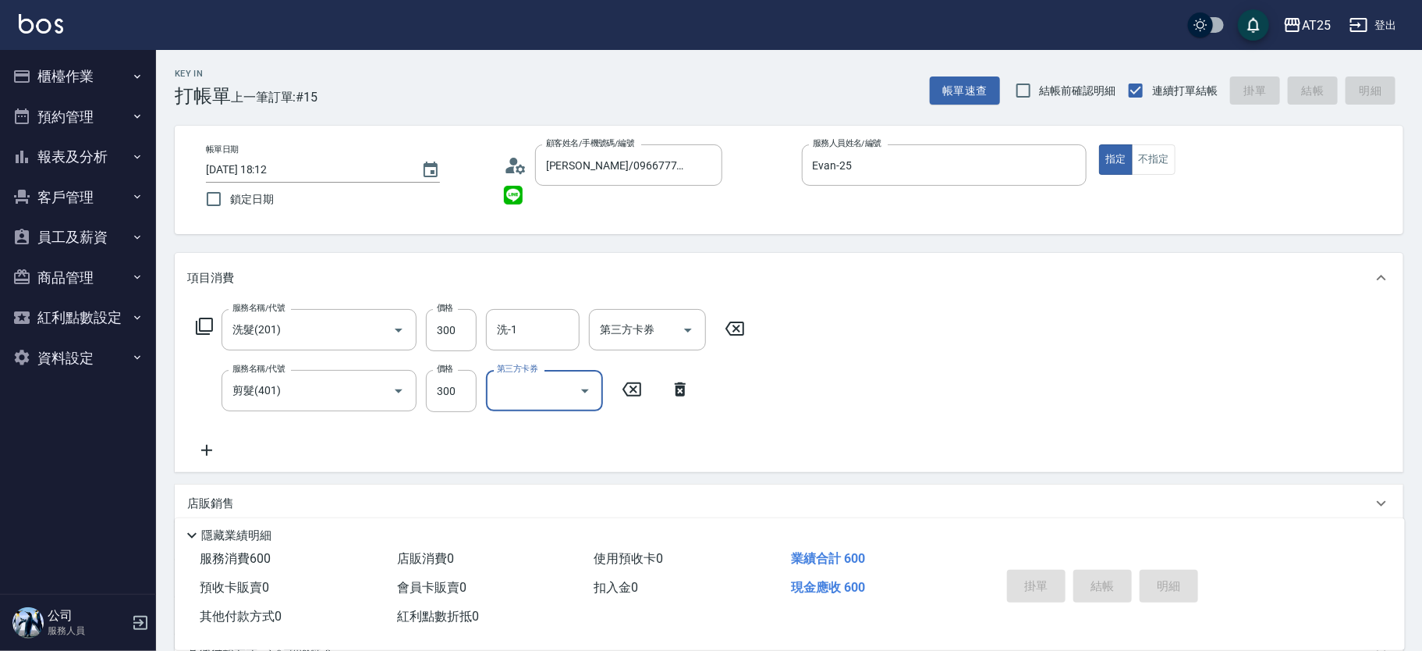
type input "0"
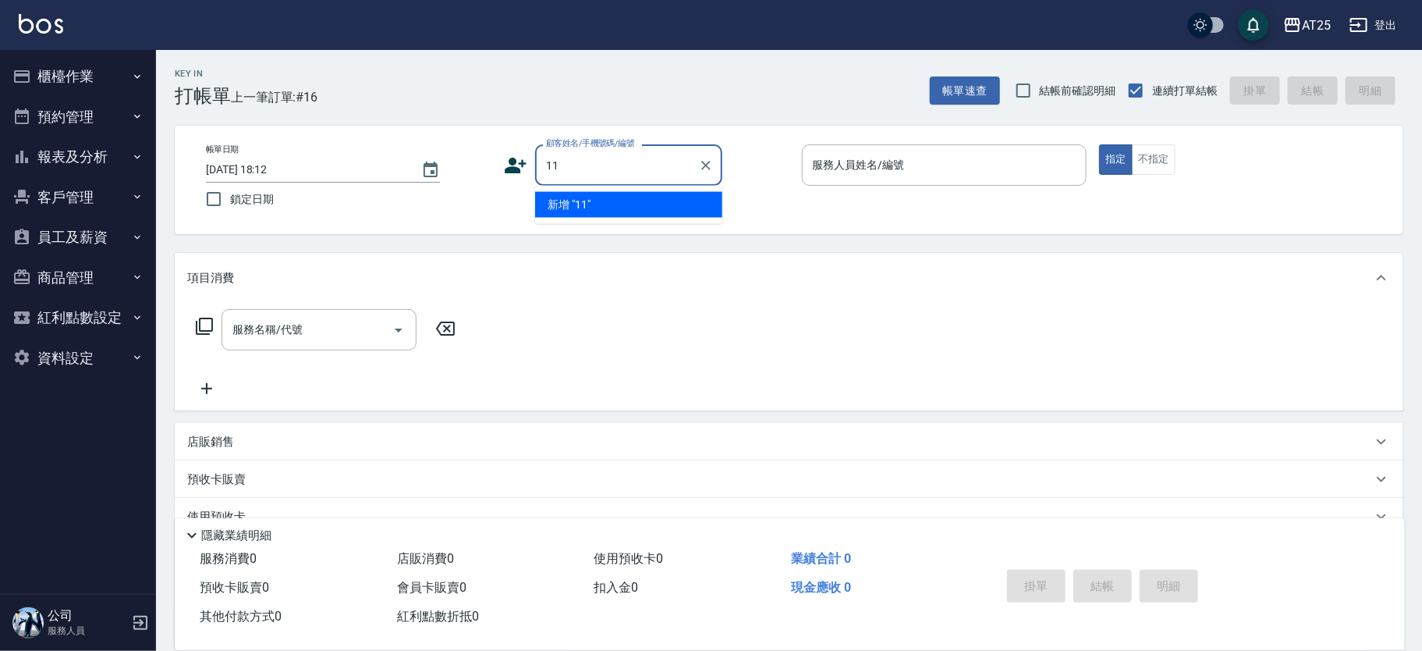
type input "11"
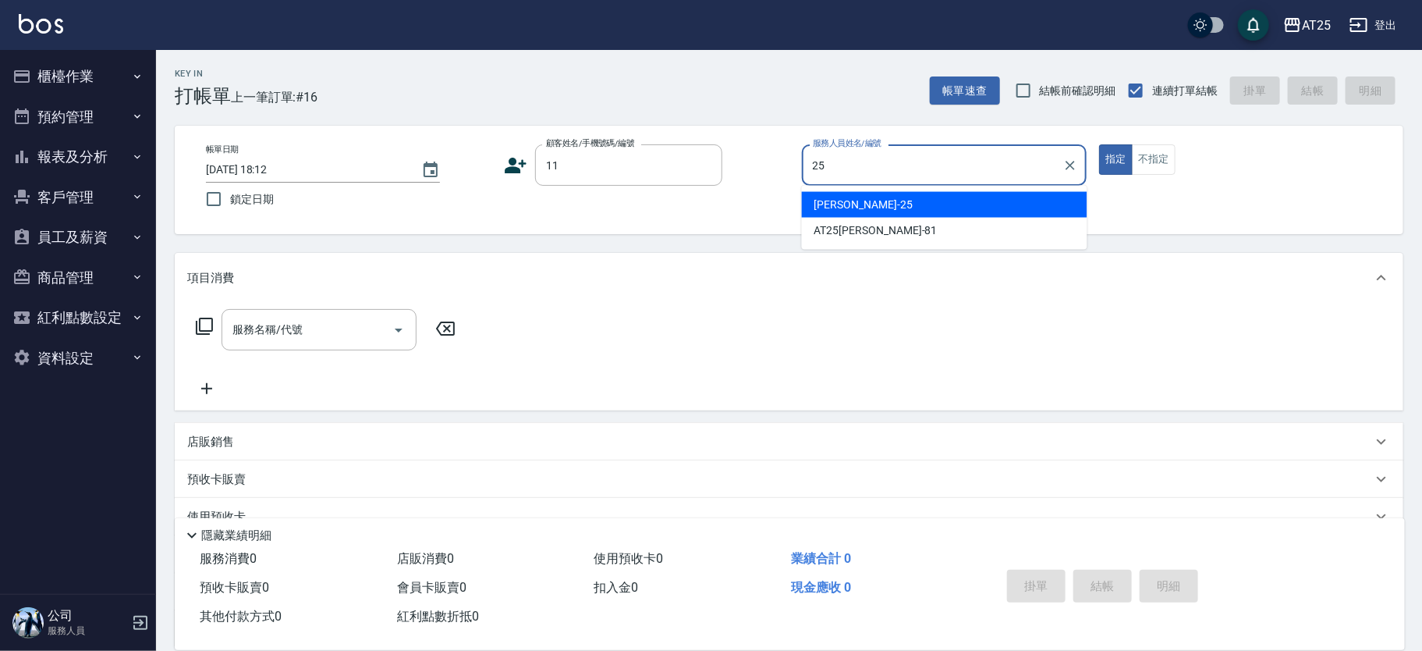
type input "Evan-25"
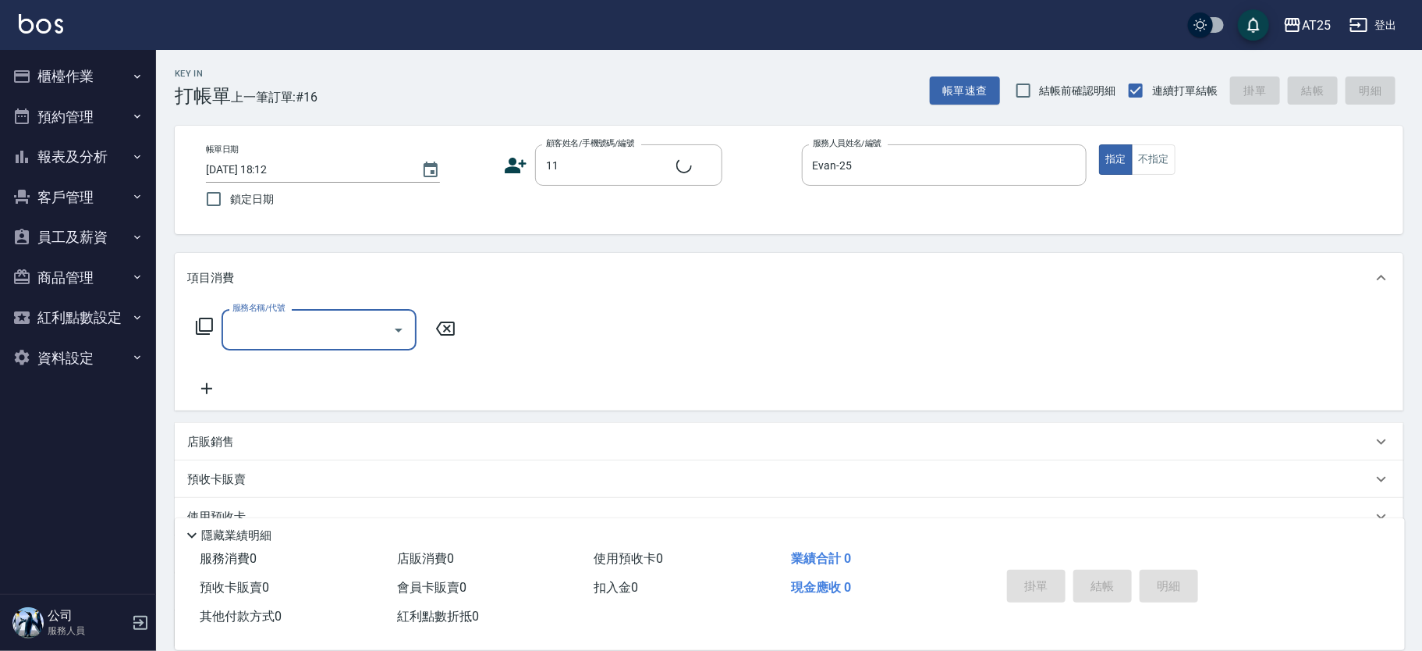
type input "新客人 姓名未設定/11/null"
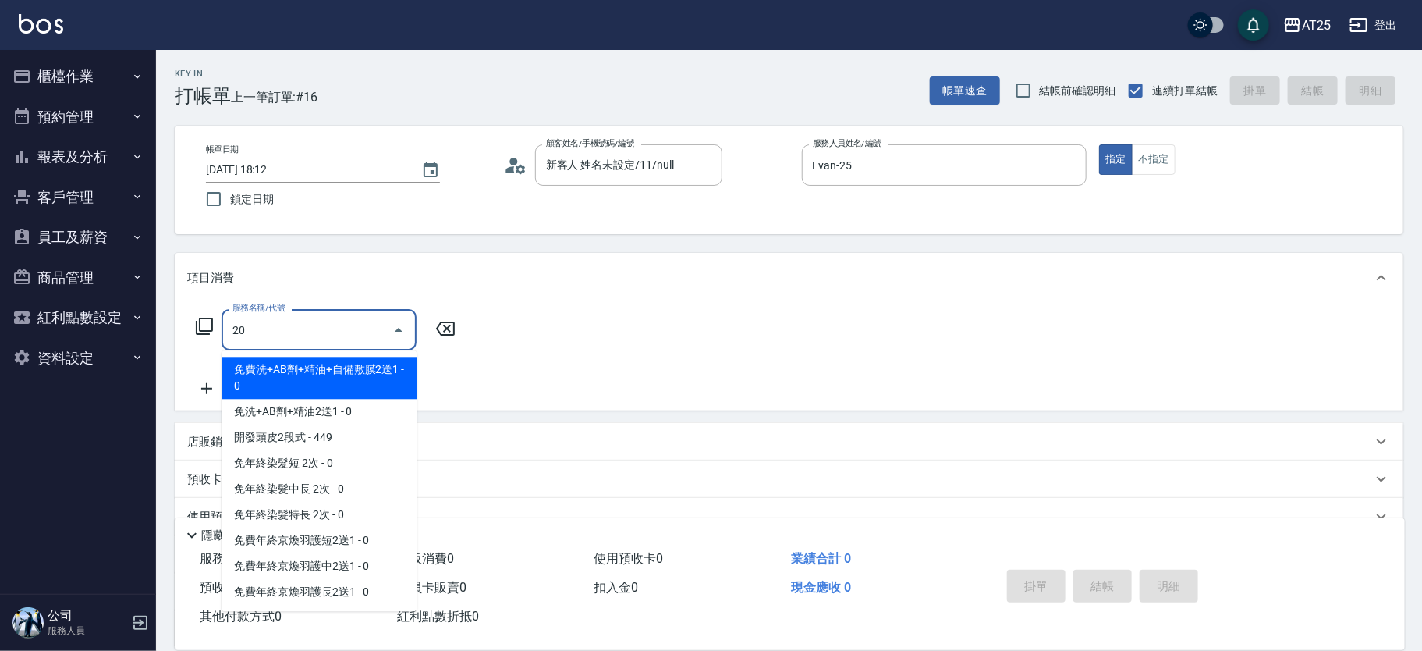
type input "201"
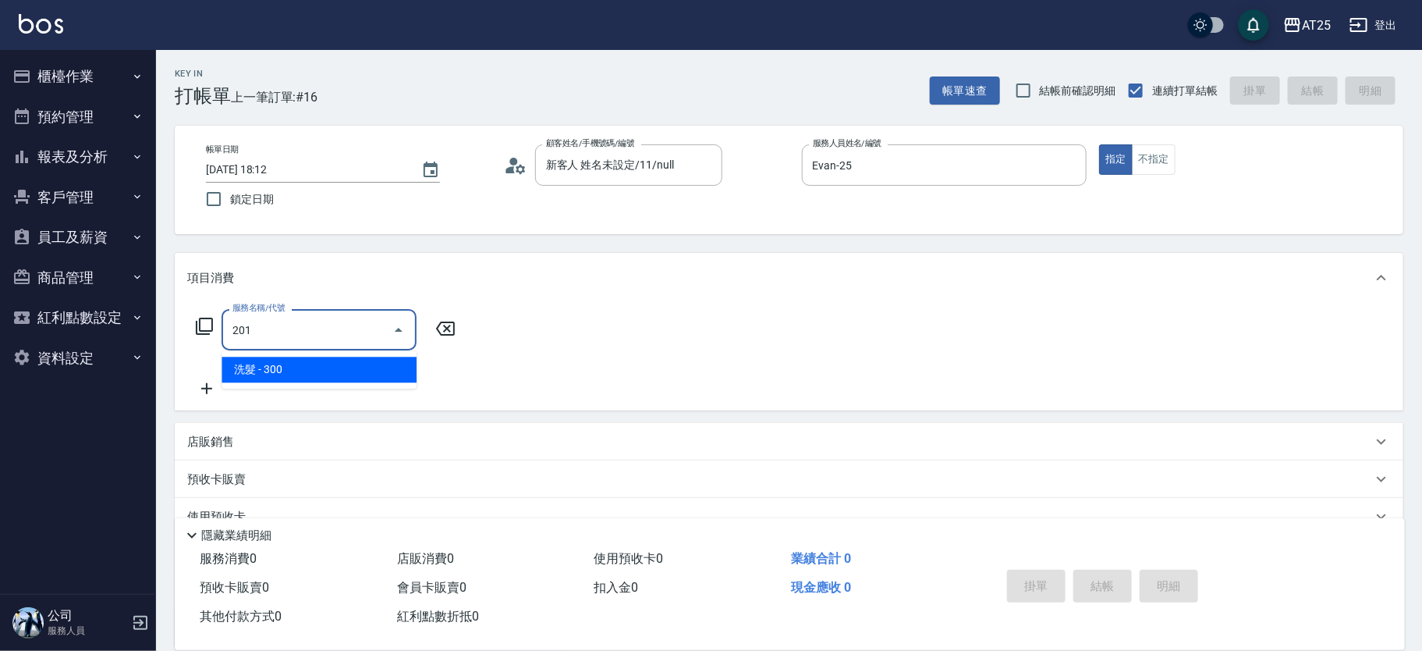
type input "30"
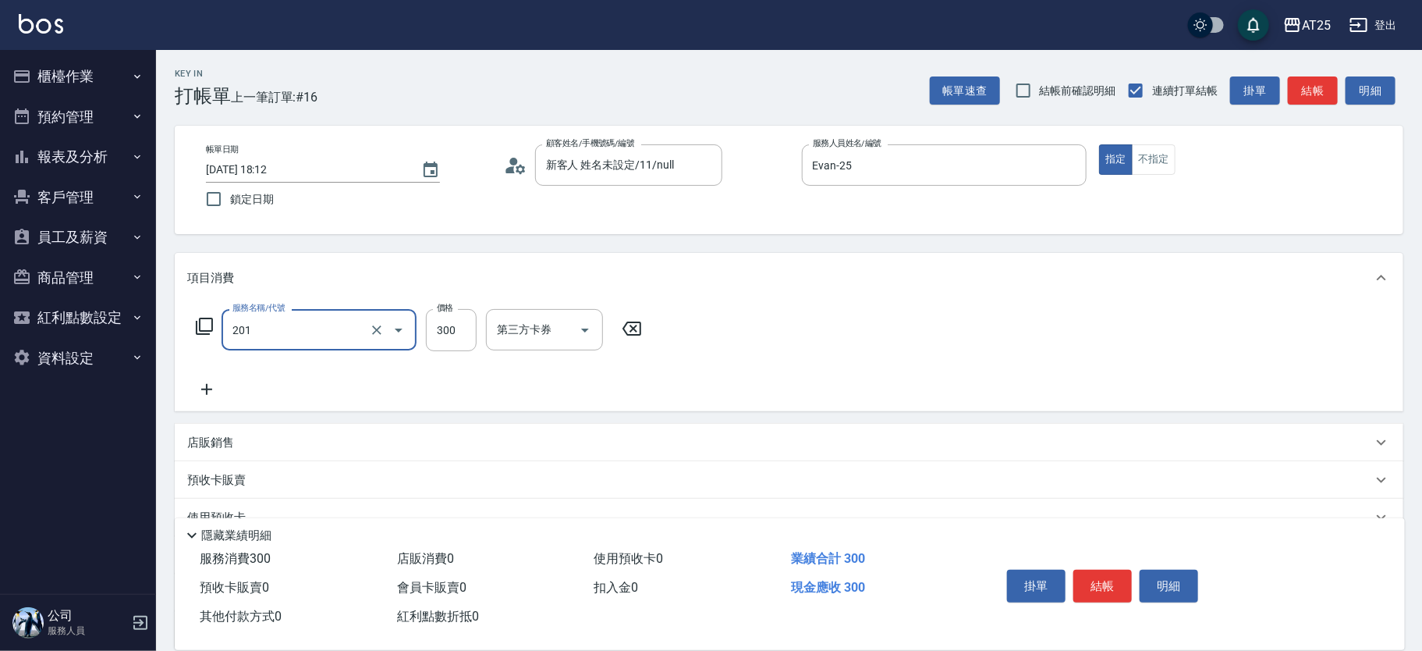
type input "洗髮(201)"
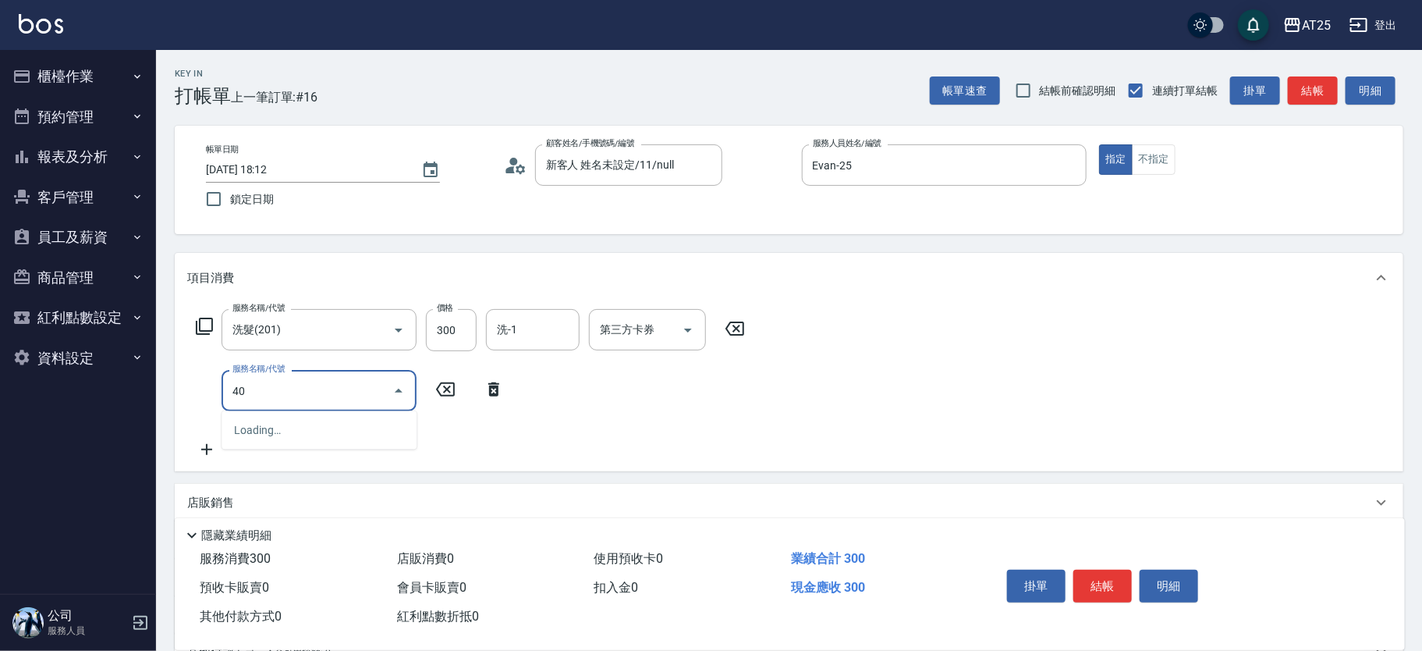
type input "401"
type input "60"
type input "剪髮(401)"
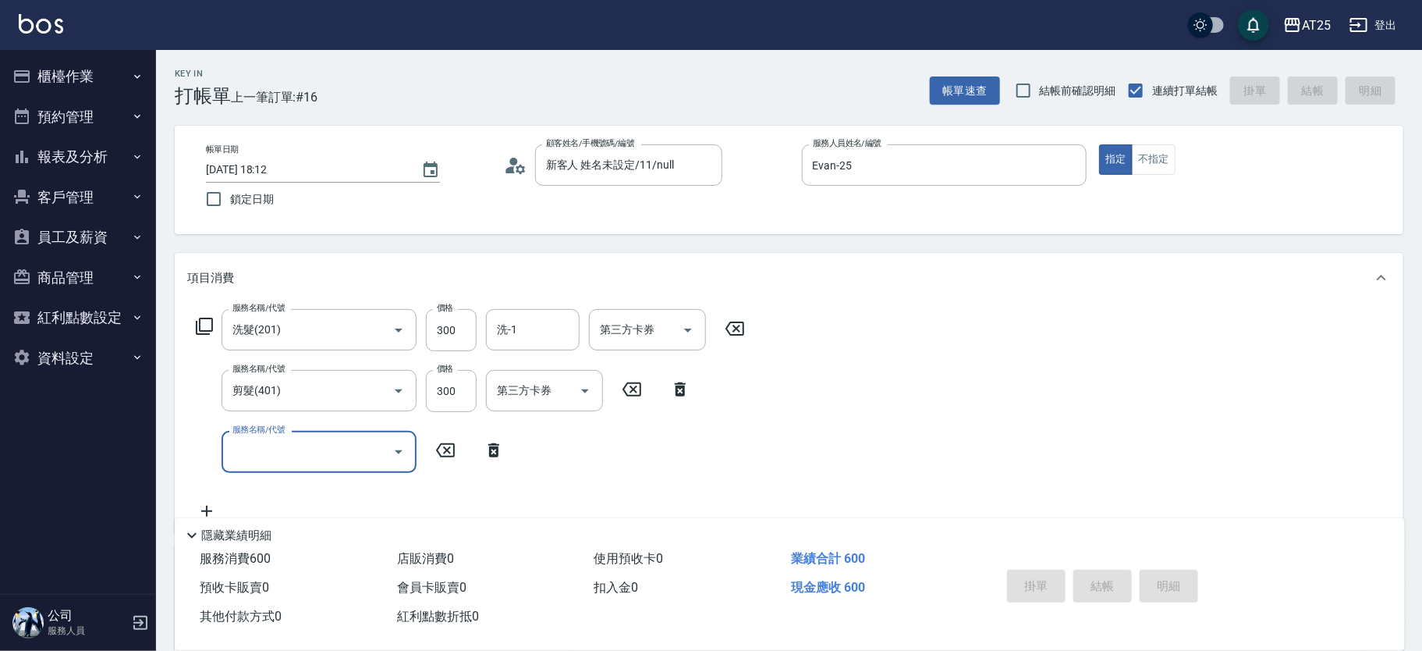
type input "0"
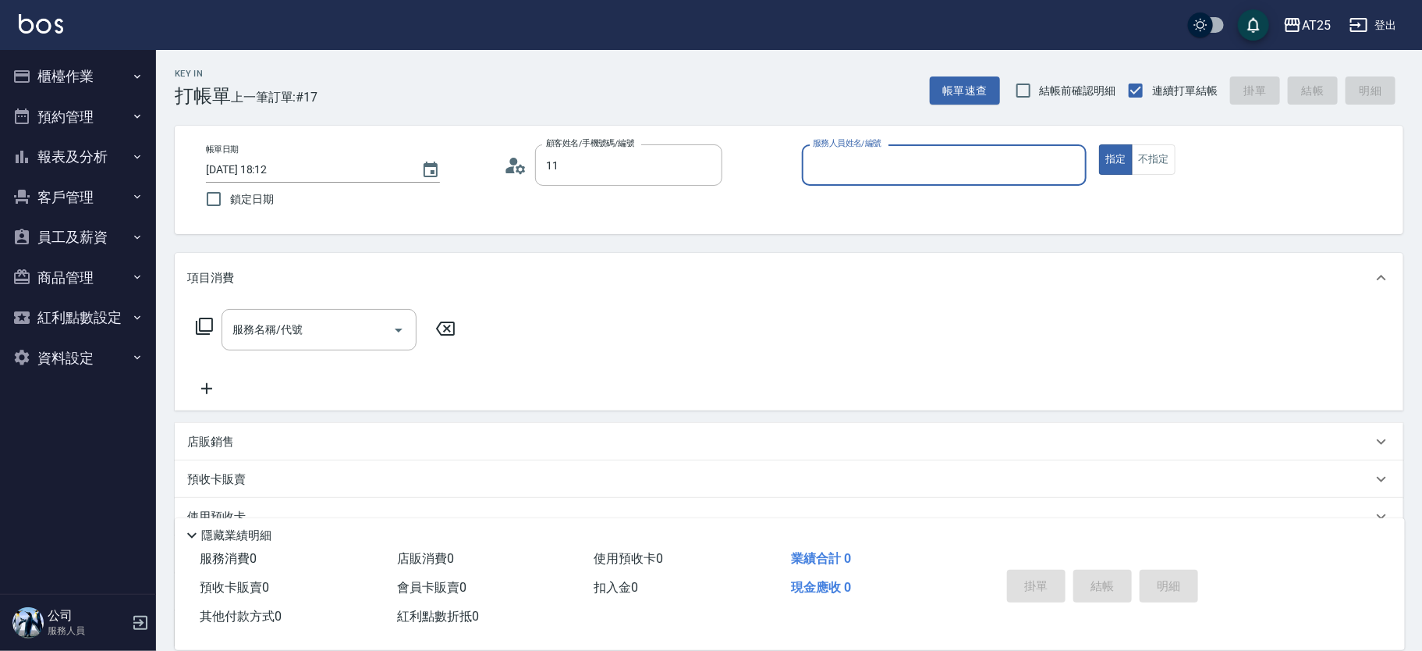
type input "新客人 姓名未設定/11/null"
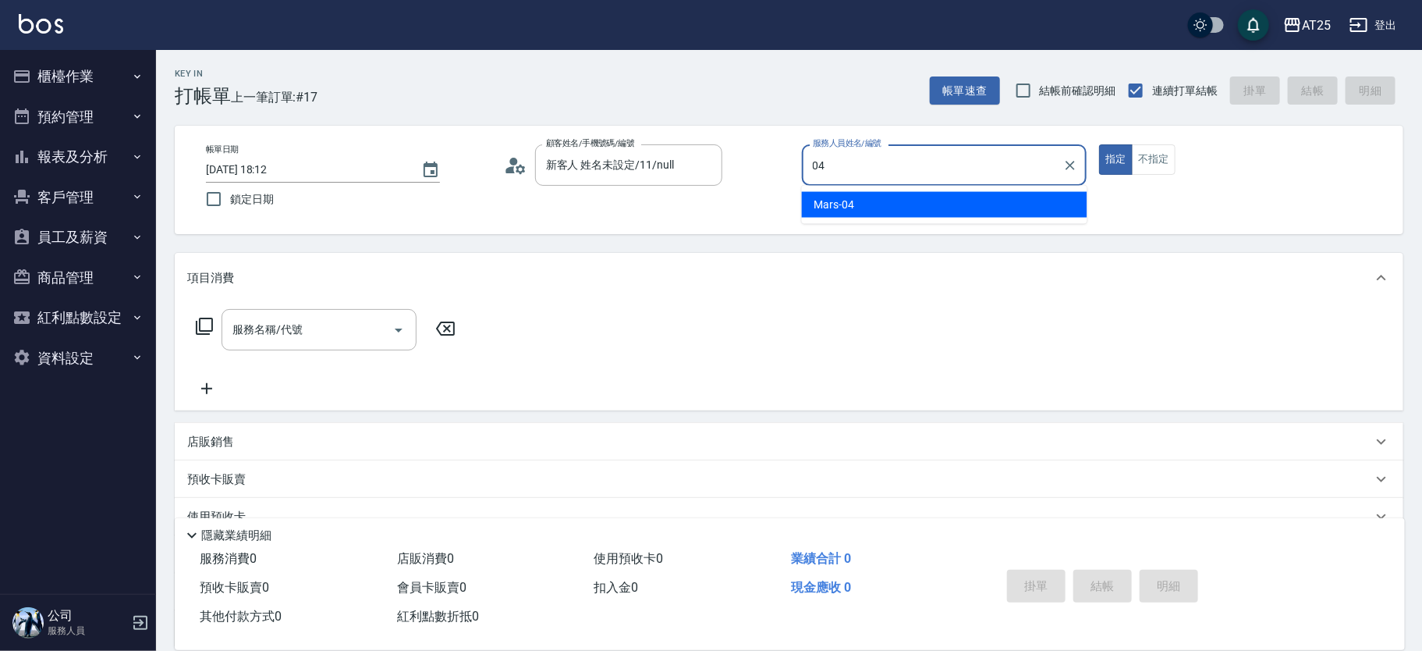
type input "Mars-04"
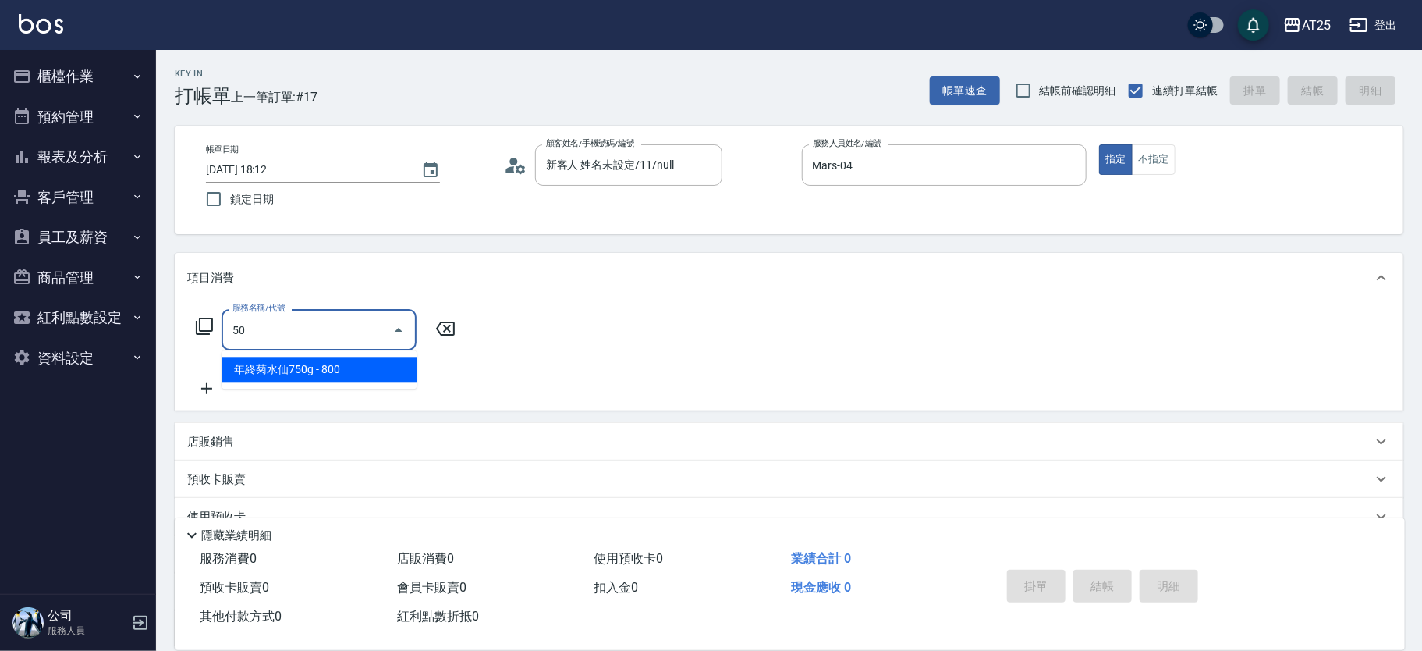
type input "501"
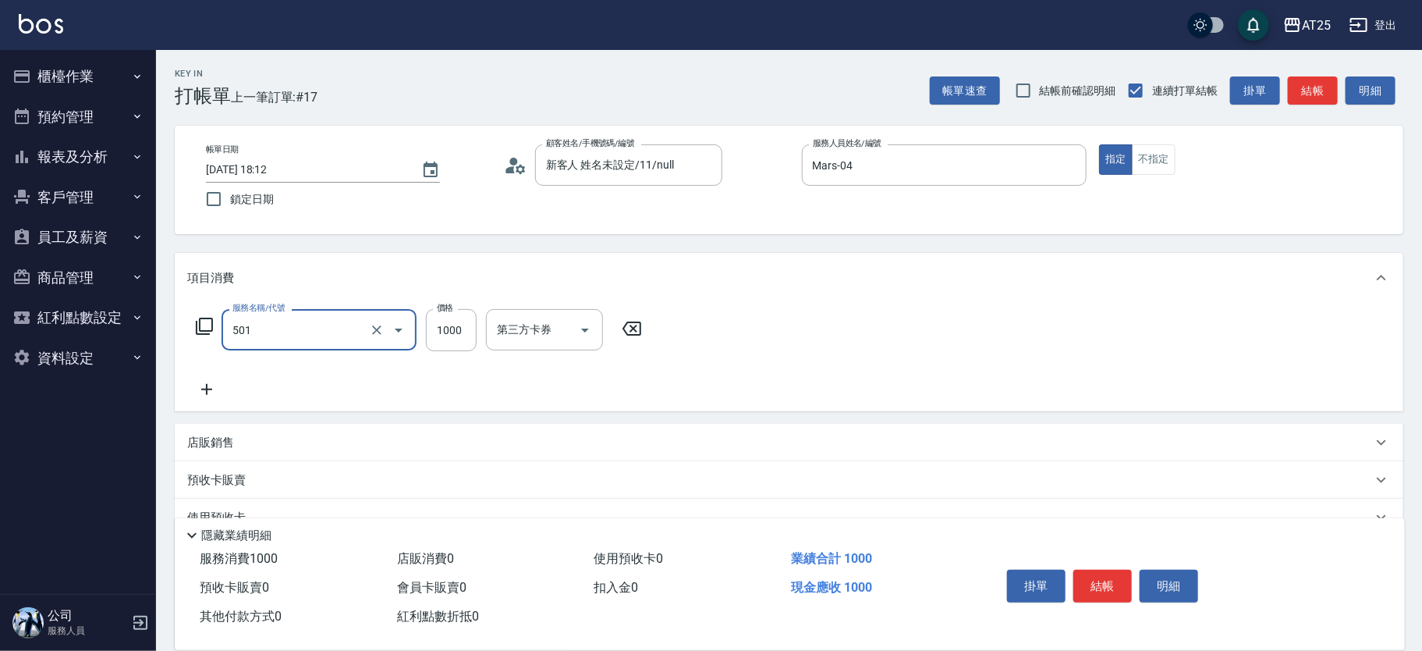
type input "100"
type input "染髮(501)"
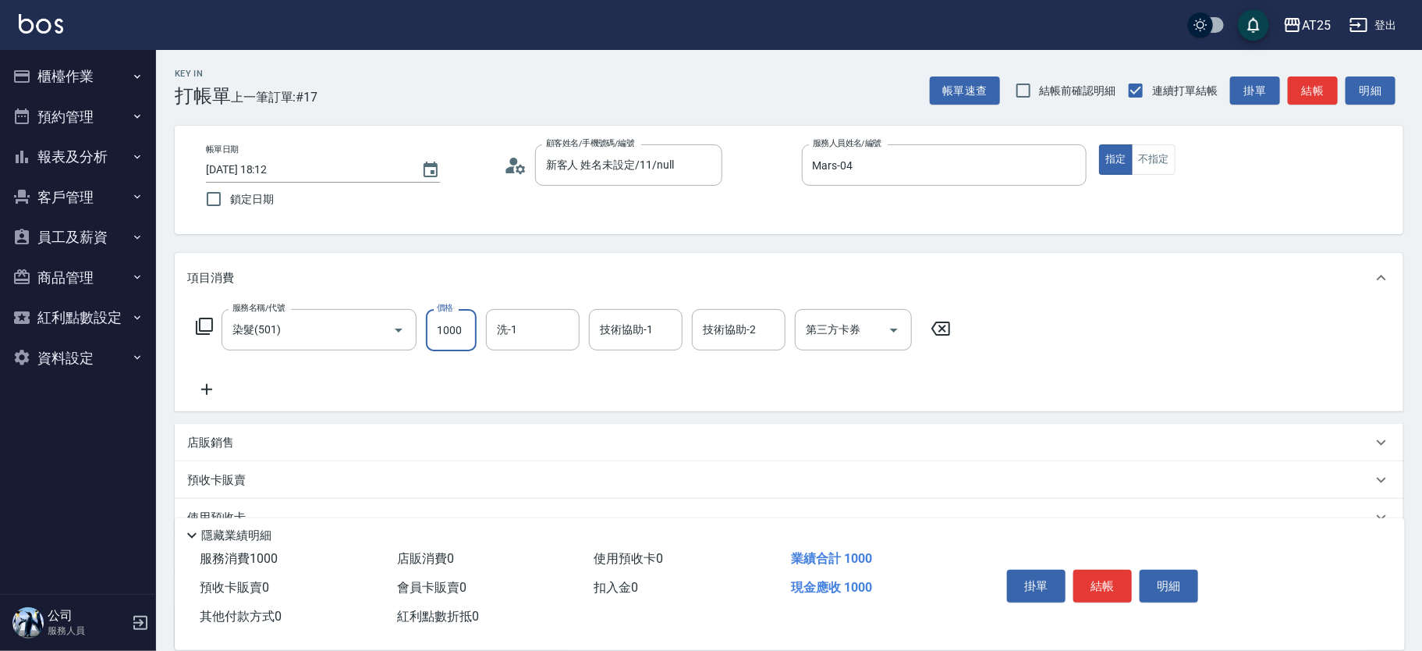
type input "0"
type input "17"
type input "10"
type input "179"
type input "170"
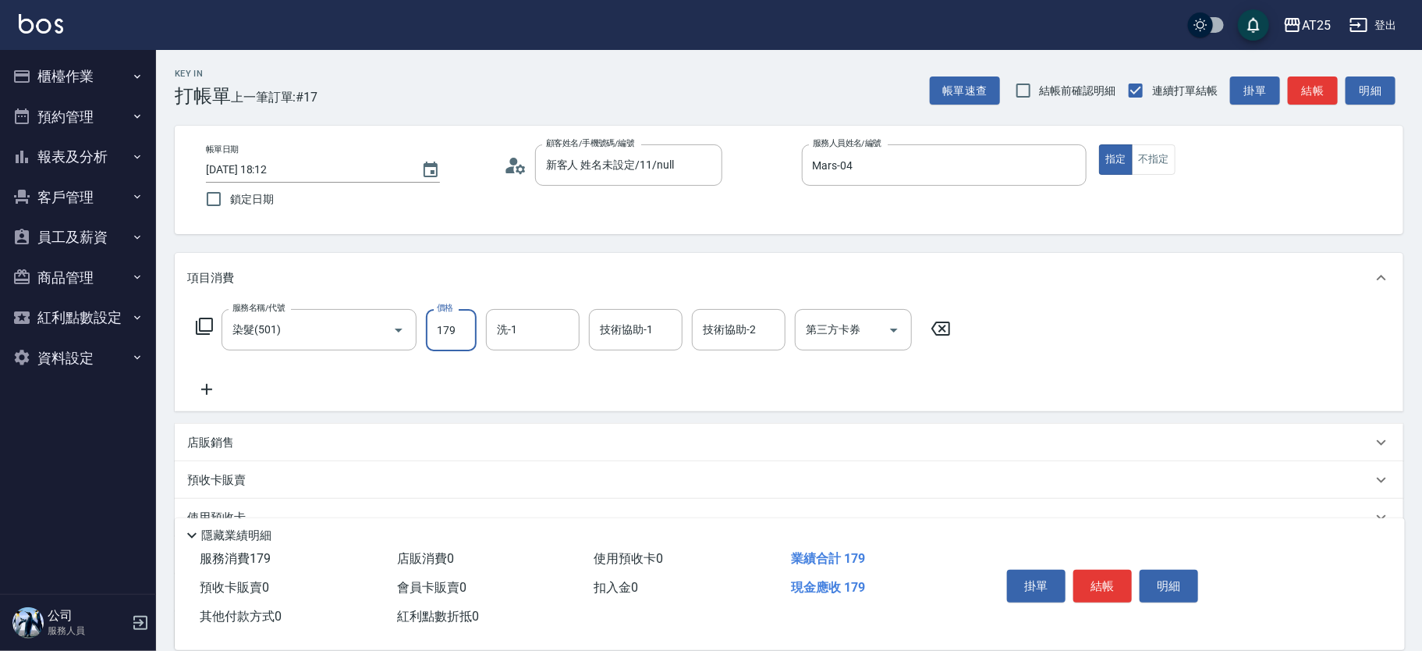
type input "1799"
type input "0"
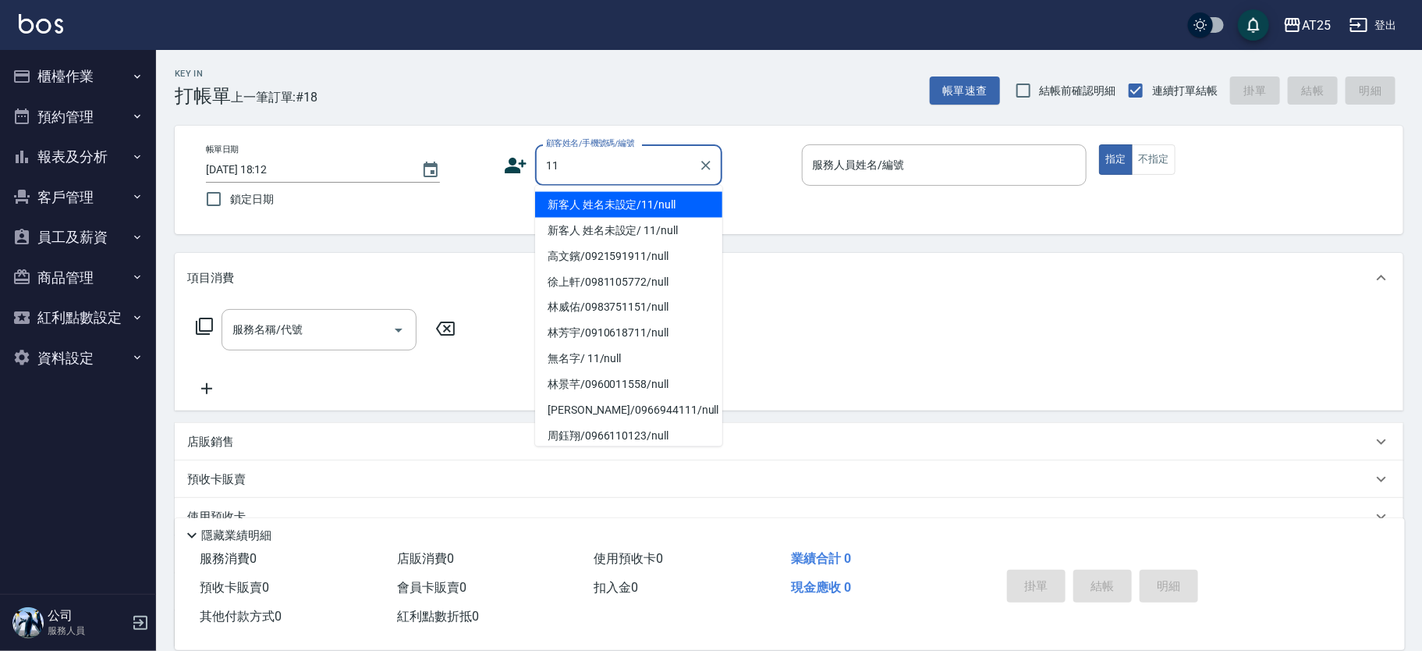
type input "11"
type input "0"
type input "新客人 姓名未設定/11/null"
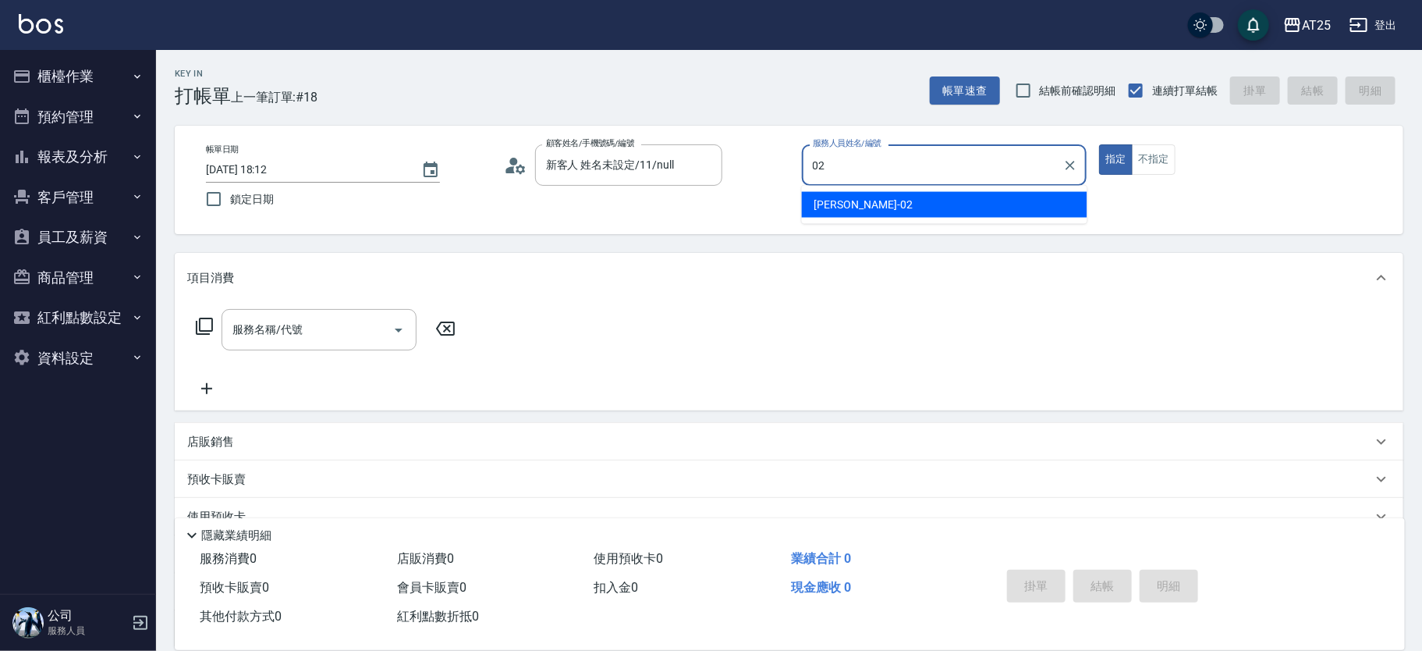
type input "Vivian-02"
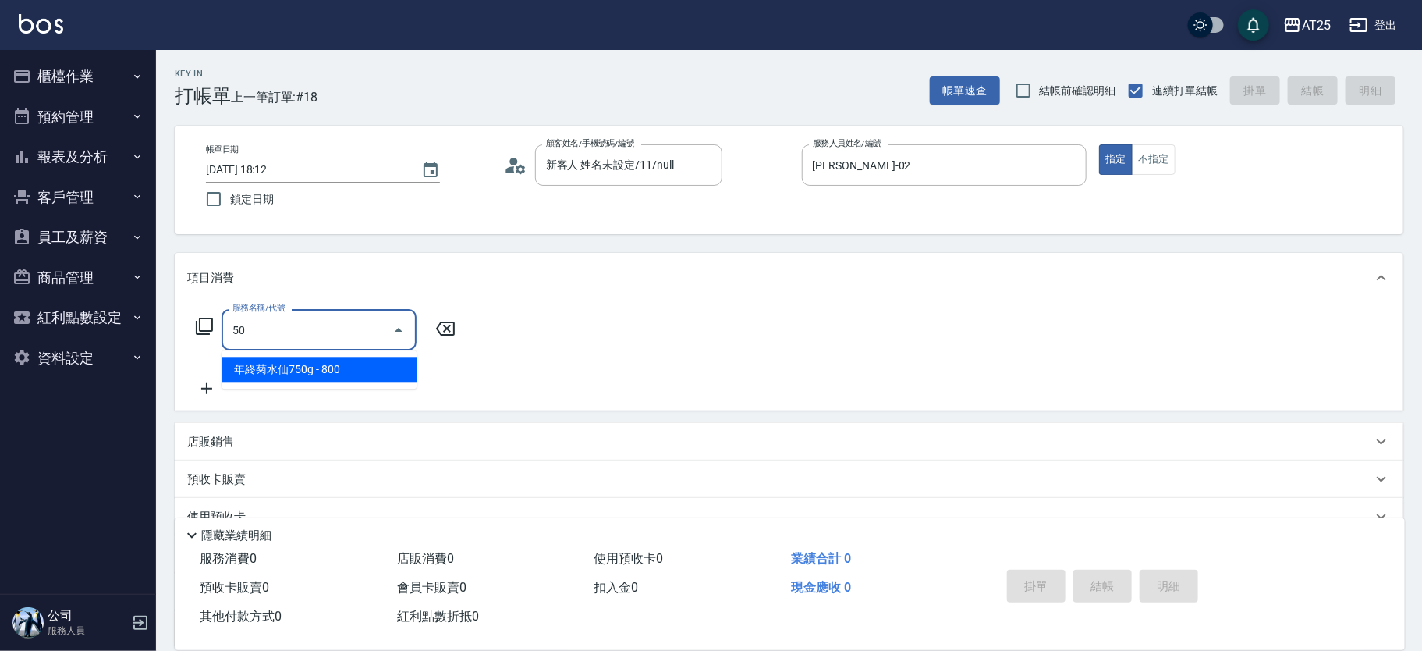
type input "501"
type input "100"
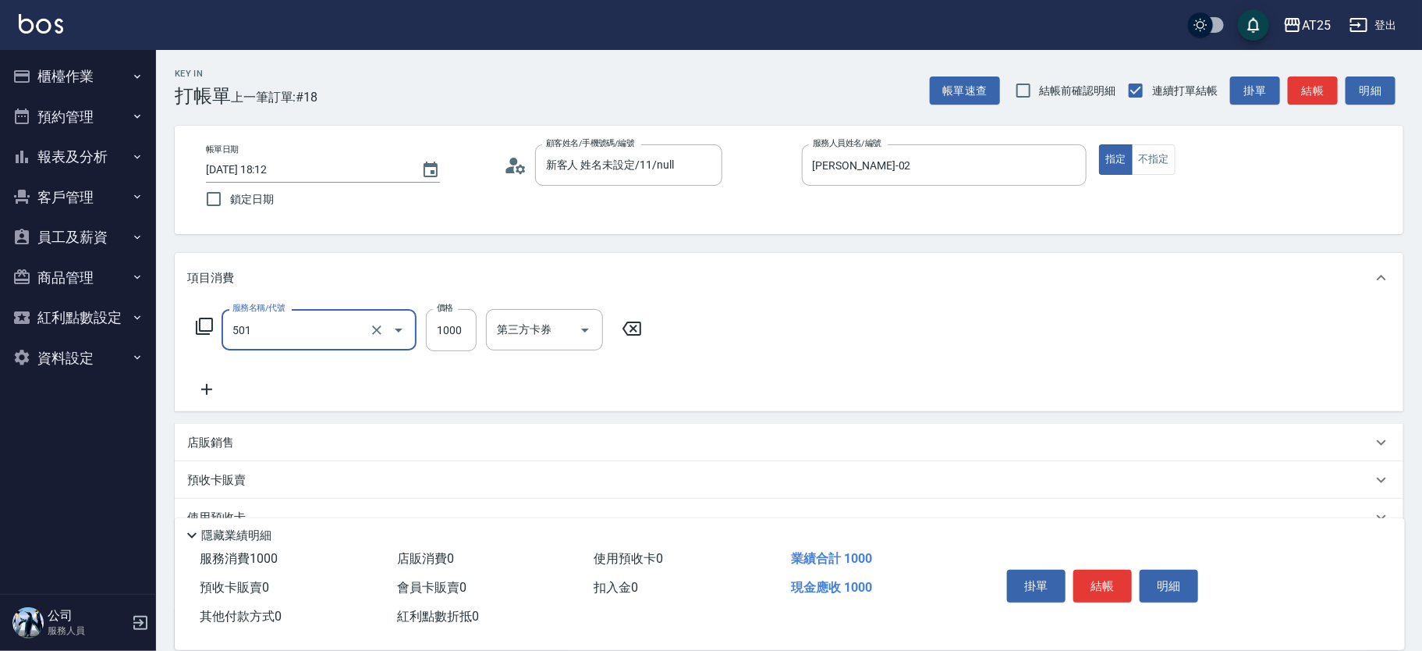
type input "染髮(501)"
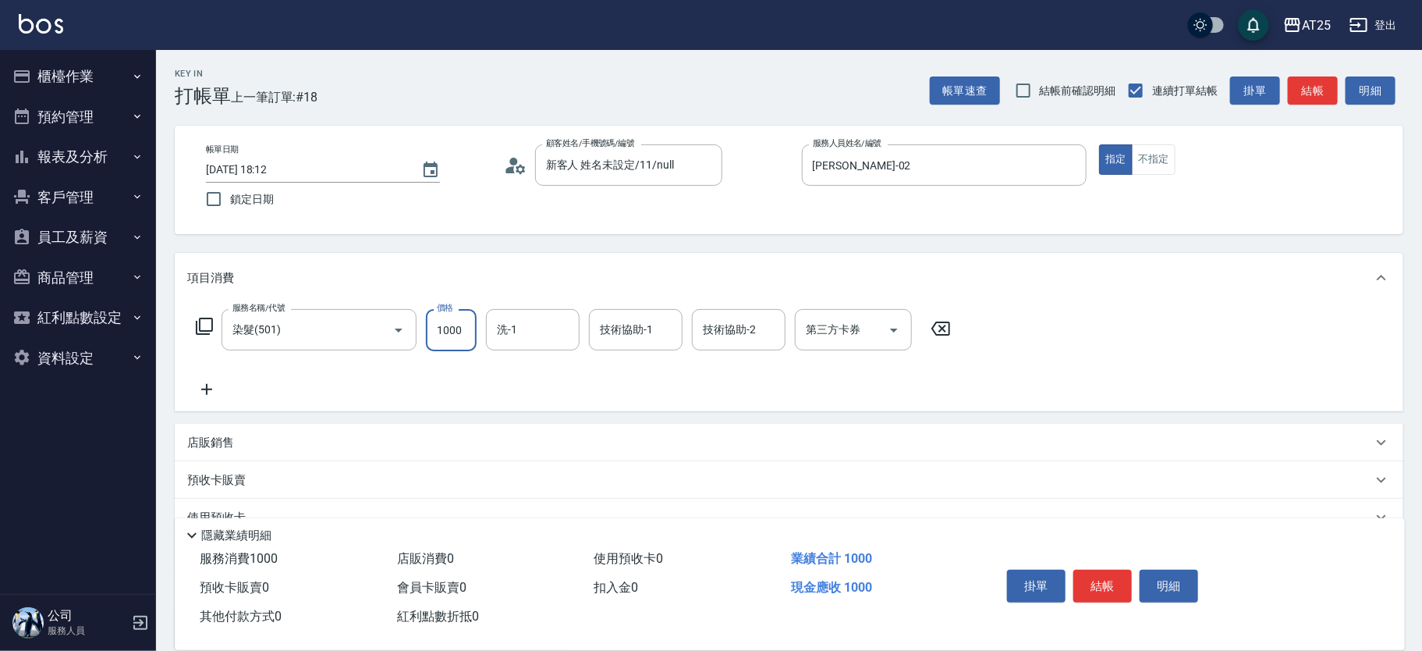
type input "0"
type input "12"
type input "10"
type input "120"
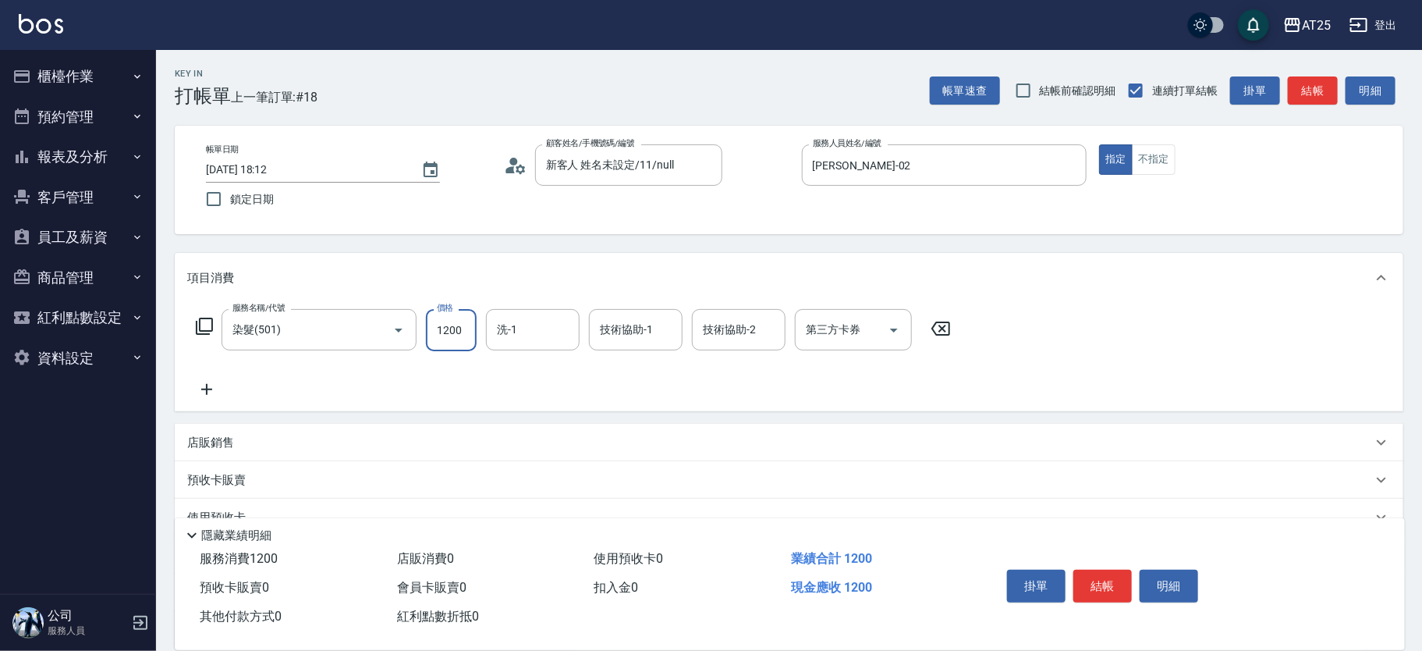
type input "1200"
type input "6"
type input "sandy-83"
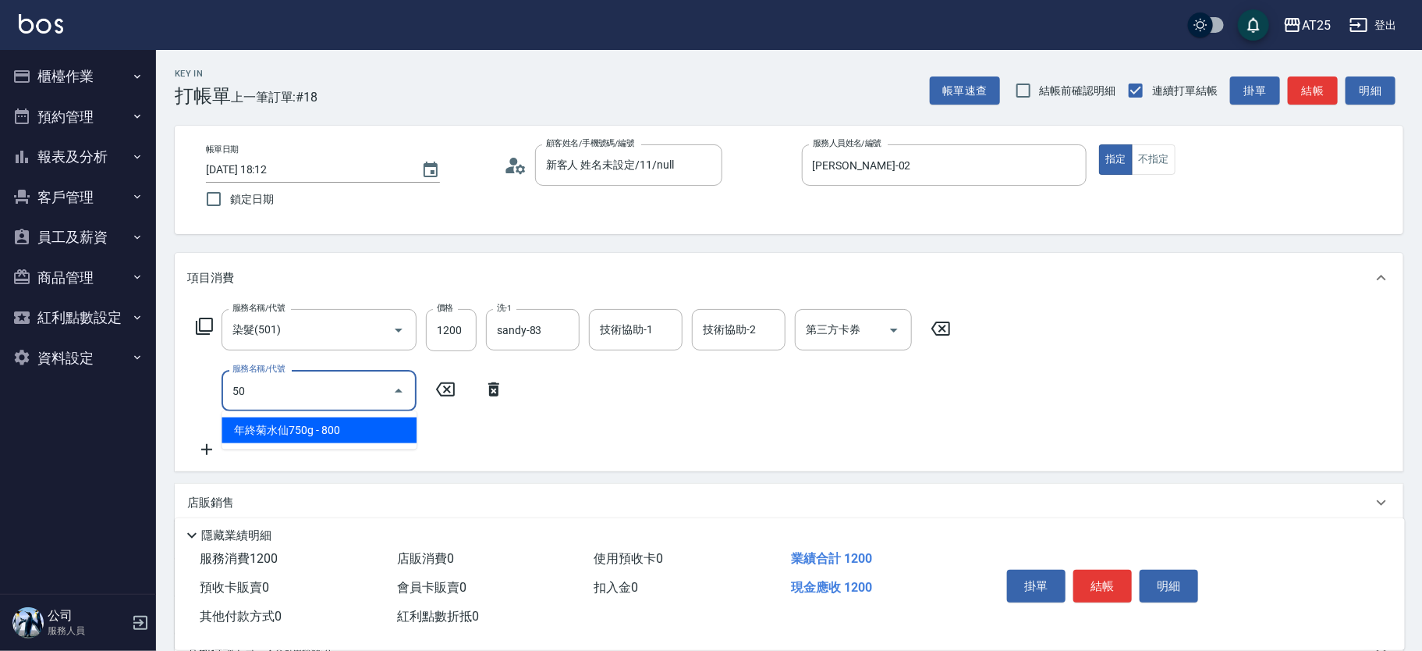
type input "5"
type input "301"
type input "270"
type input "燙髮(301)"
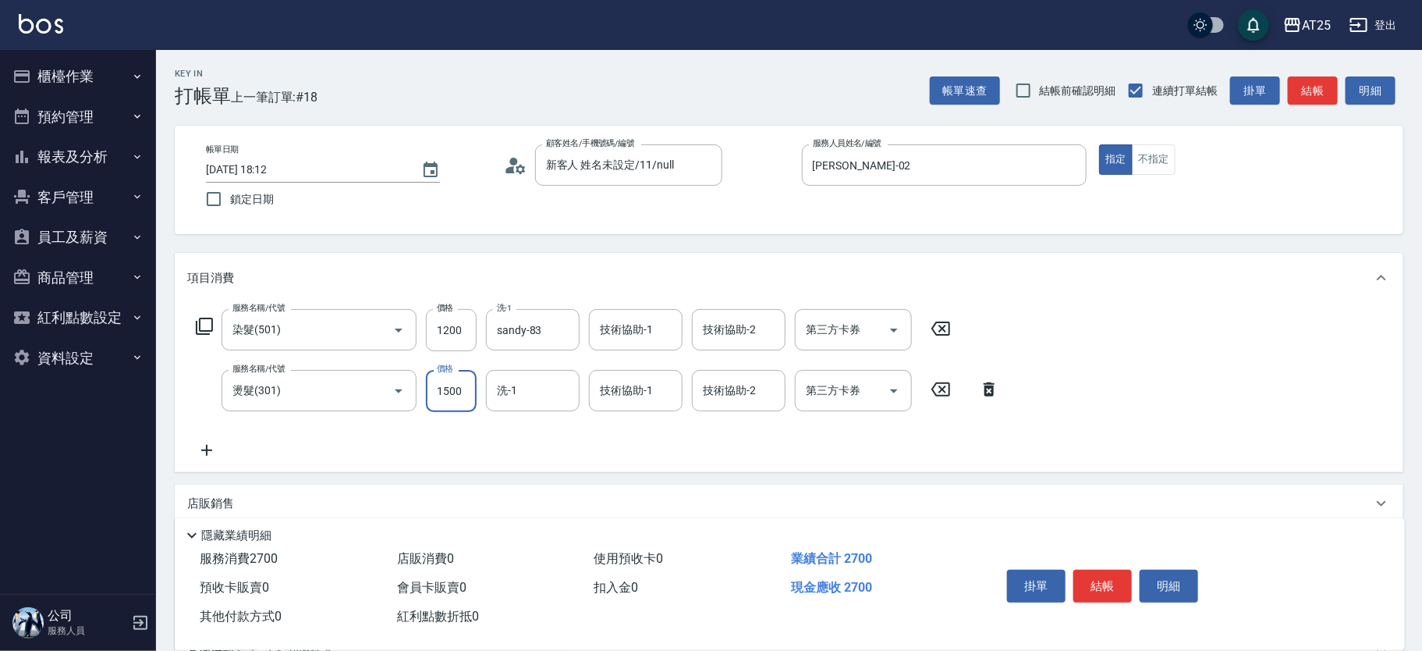
type input "120"
type input "28"
type input "140"
type input "280"
type input "400"
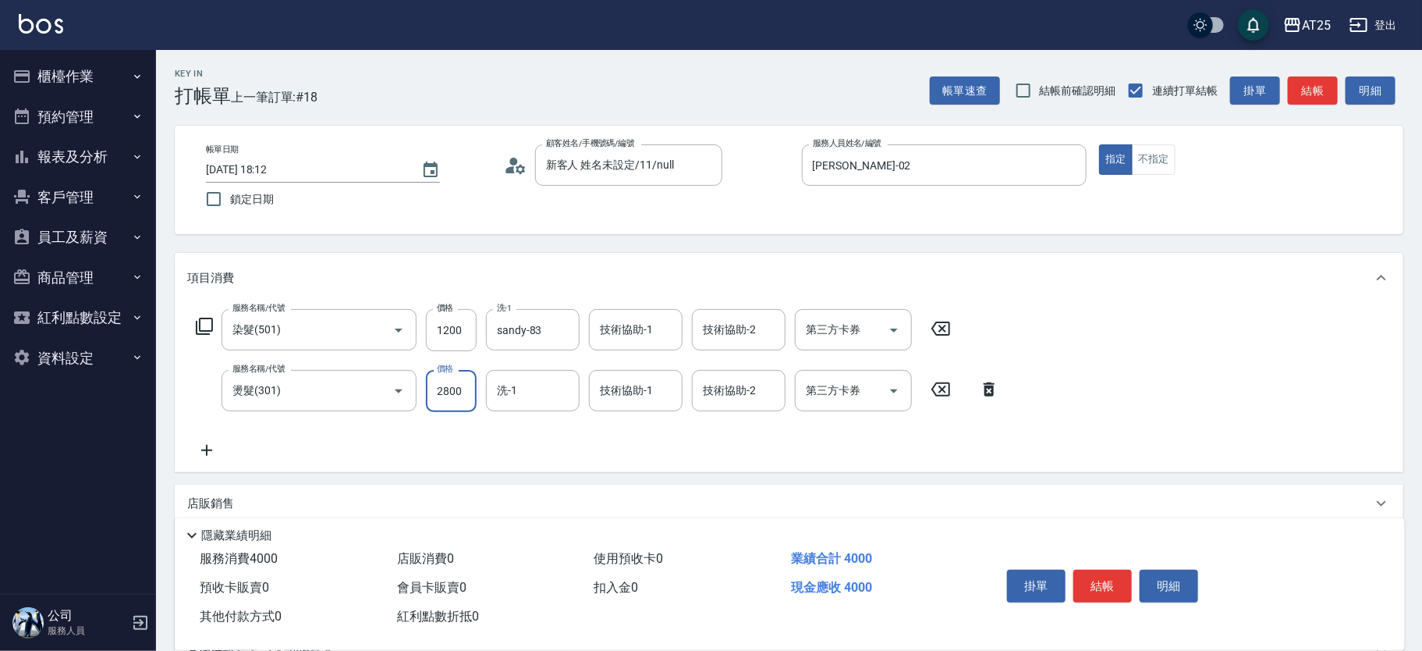
type input "2800"
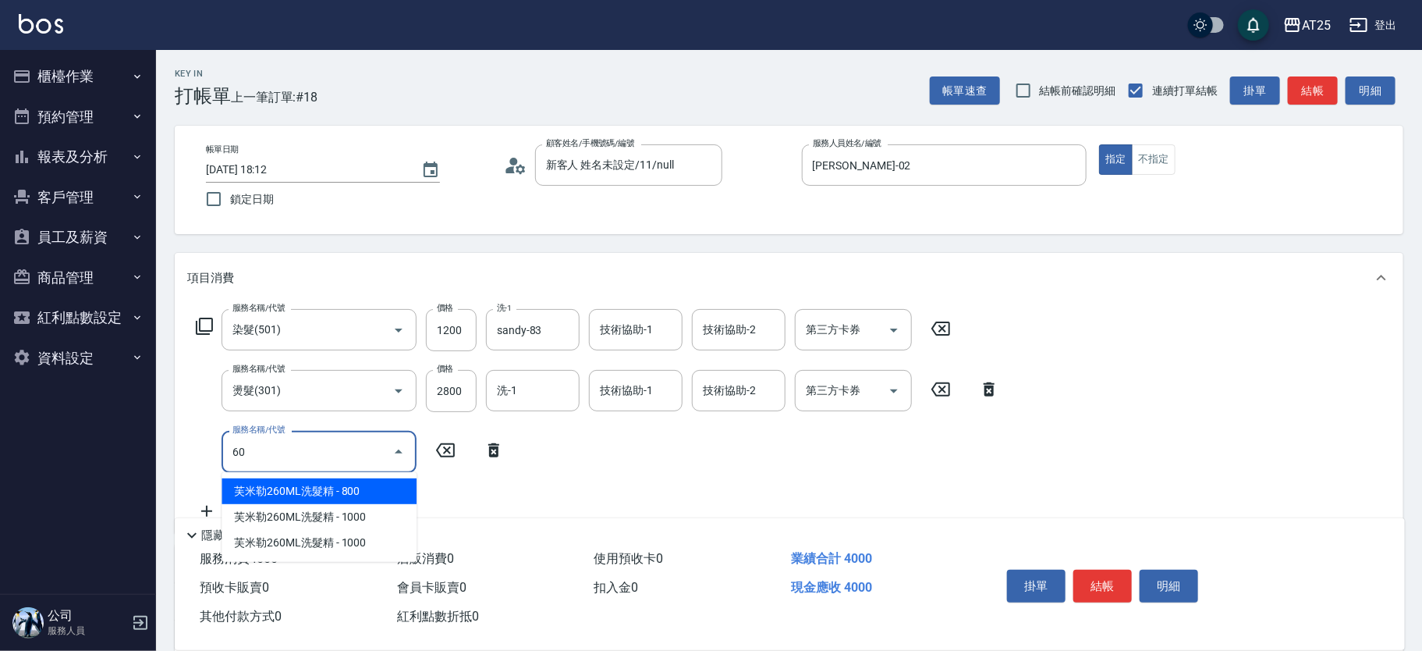
type input "601"
type input "500"
type input "自備護髮(1000上)(601)"
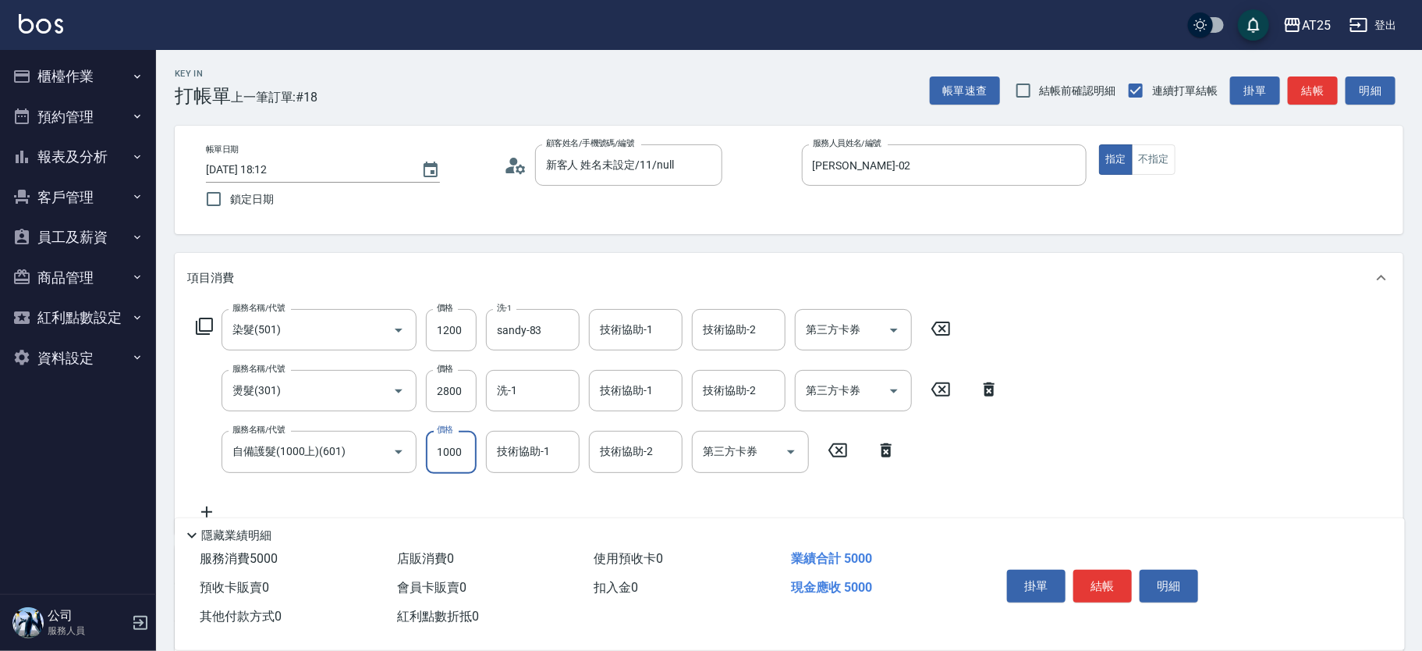
type input "1"
type input "400"
type input "11"
type input "410"
type input "1100"
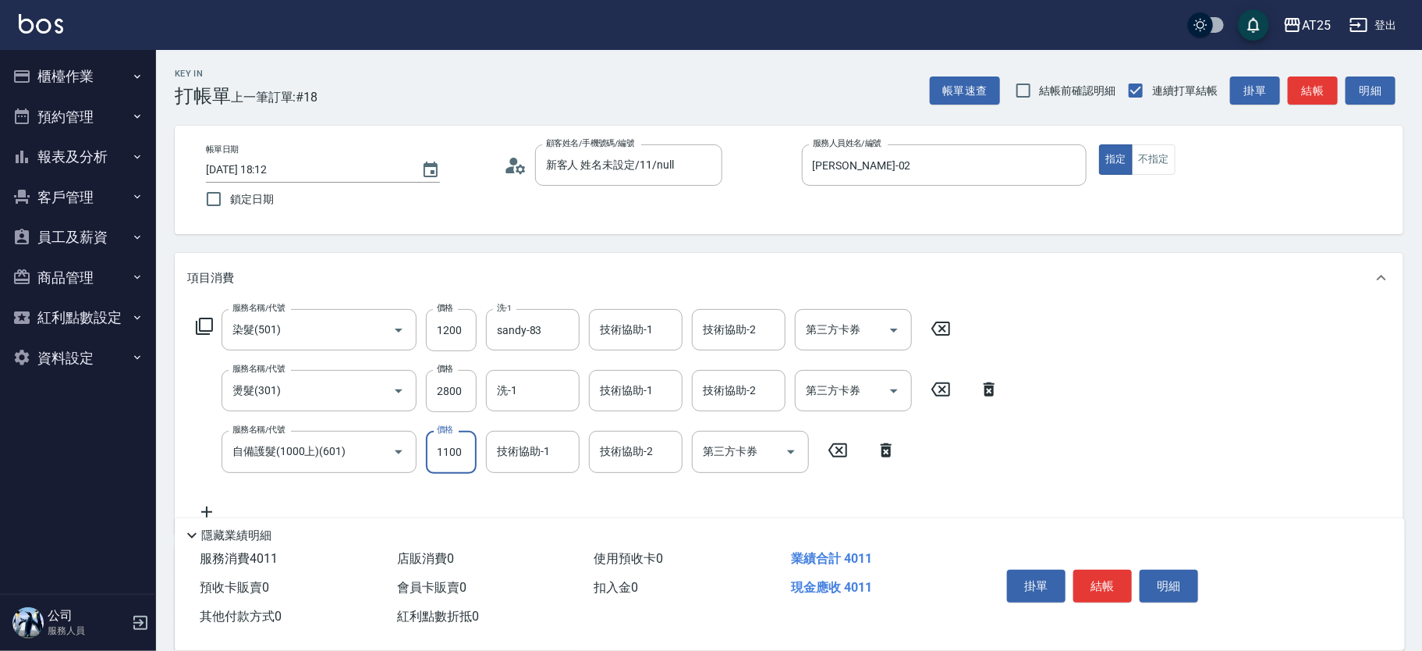
type input "510"
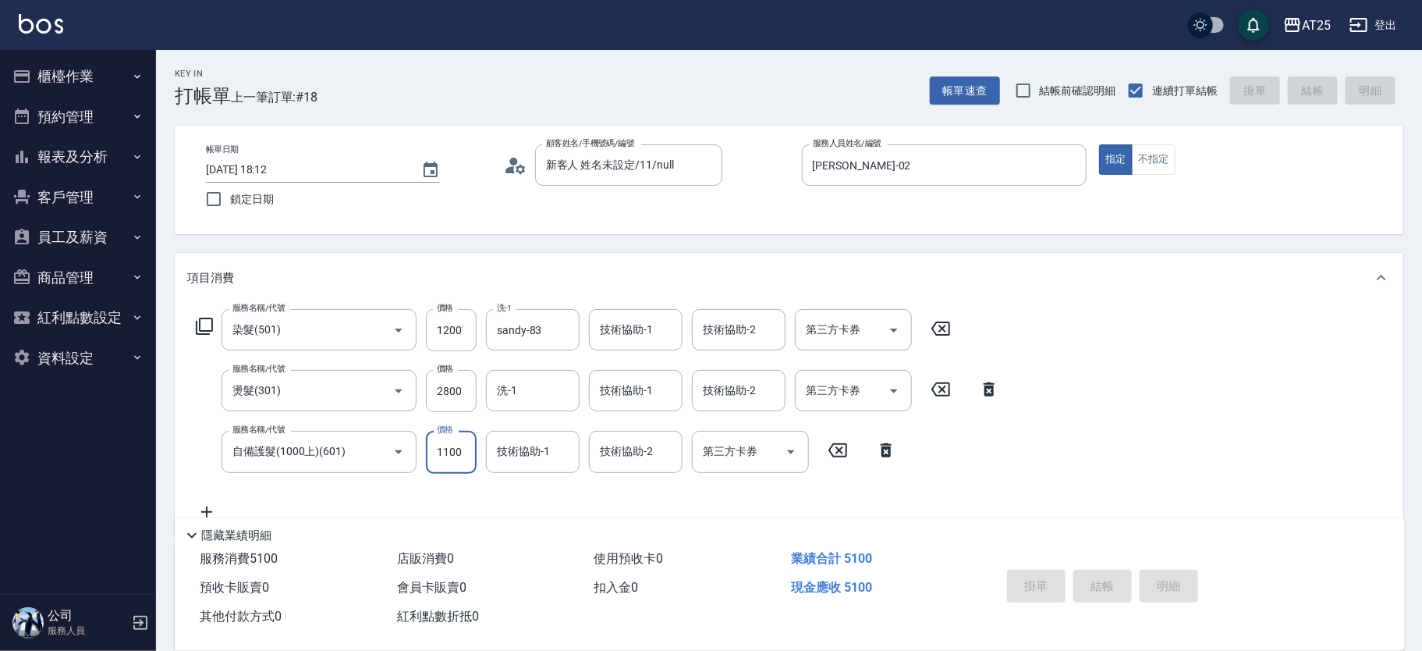
type input "2025/10/10 18:13"
type input "0"
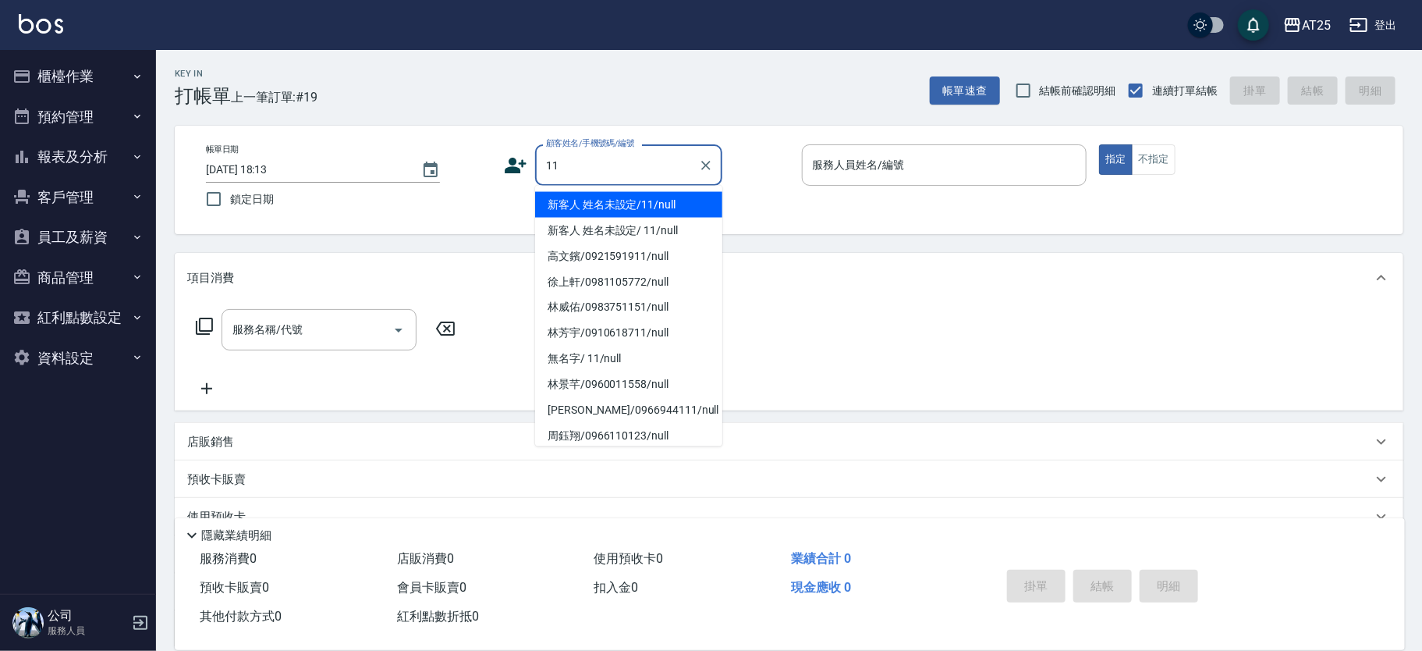
type input "新客人 姓名未設定/11/null"
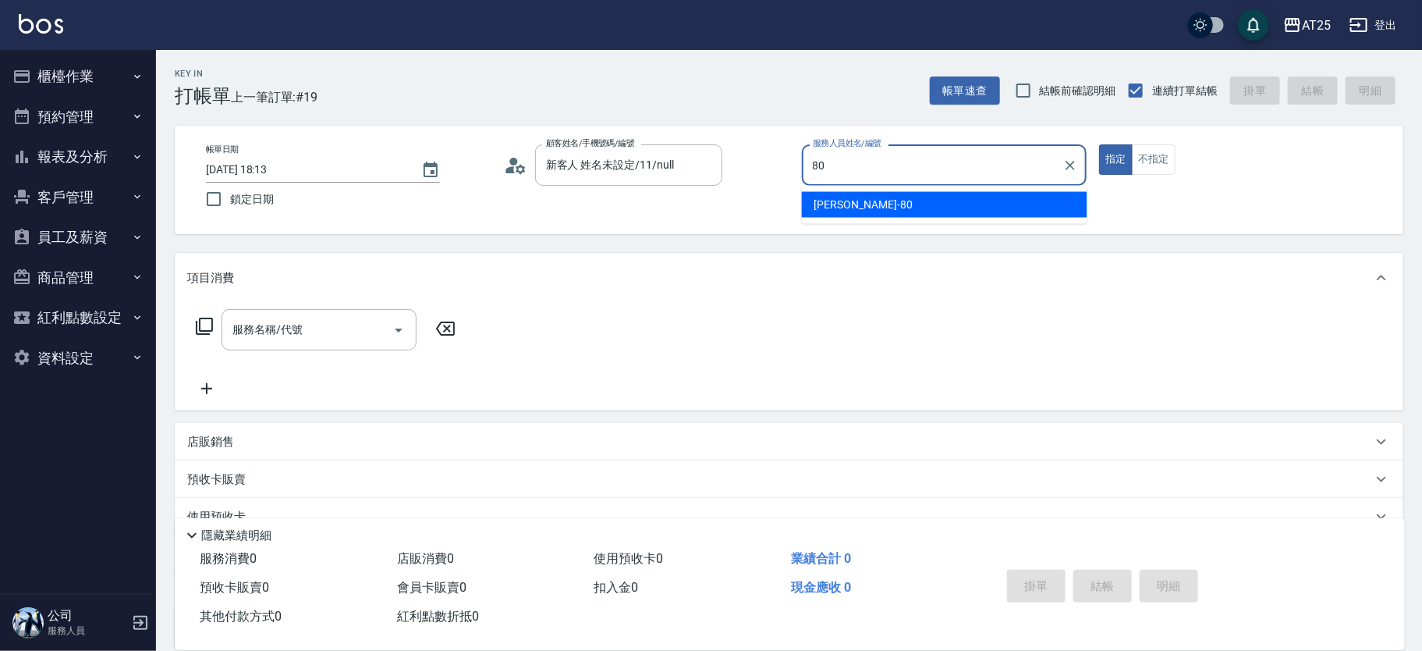
type input "Jessica-80"
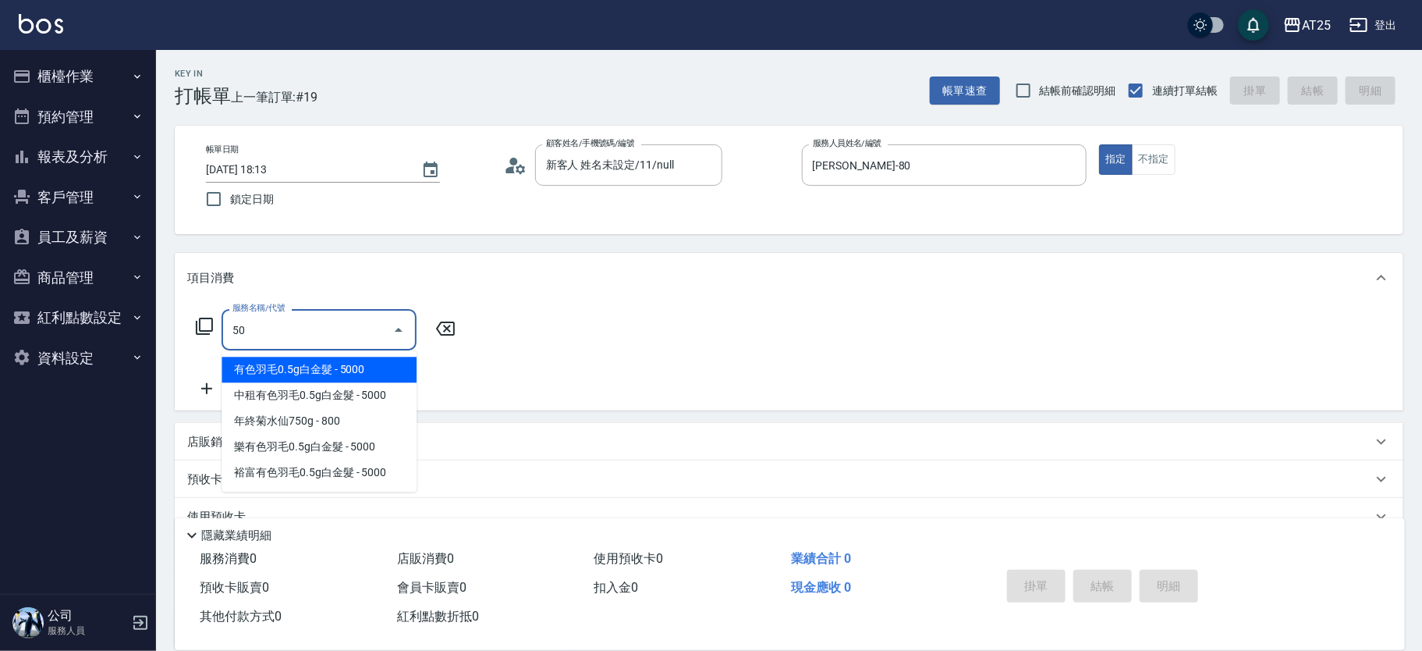
type input "501"
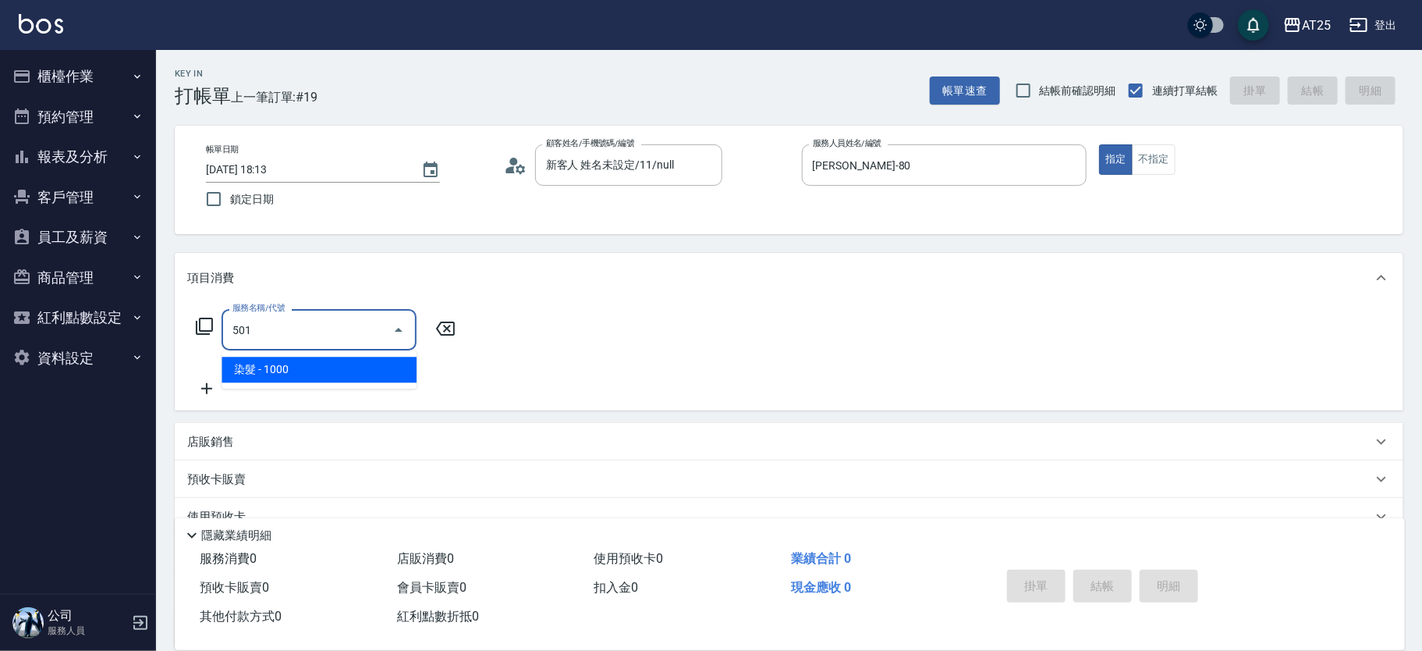
type input "100"
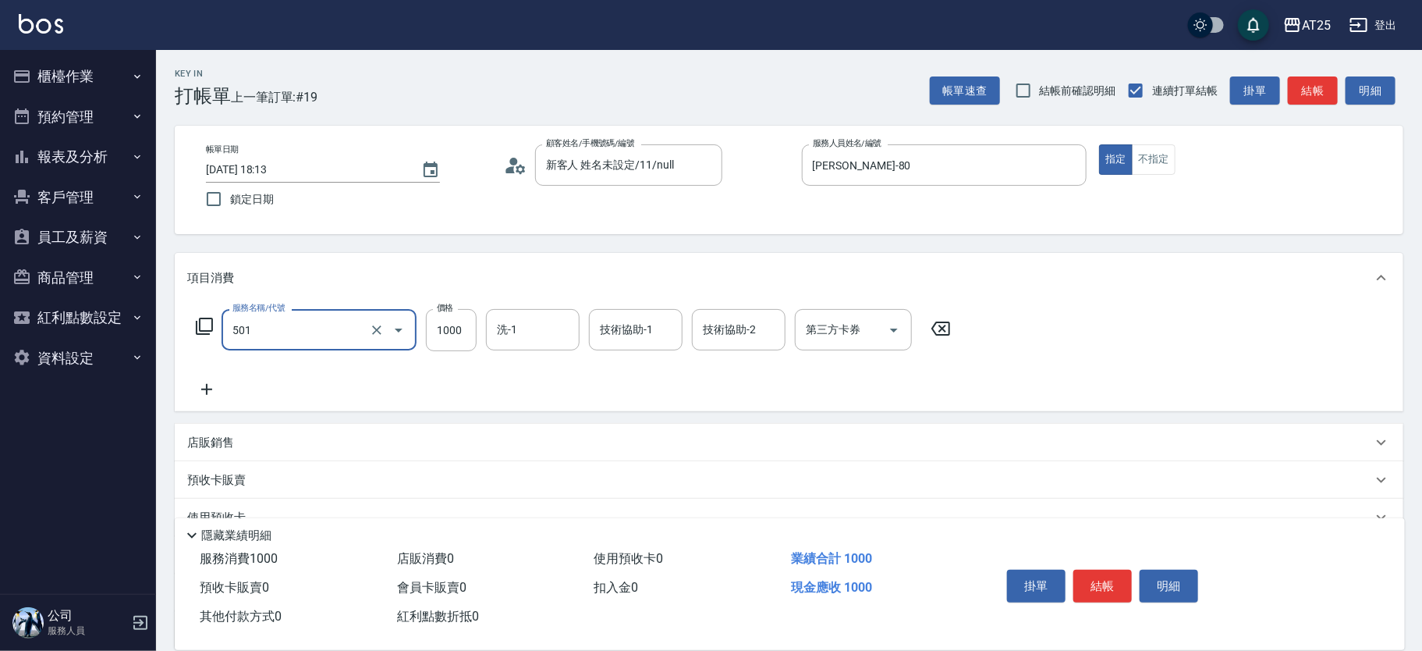
type input "染髮(501)"
type input "0"
type input "20"
type input "200"
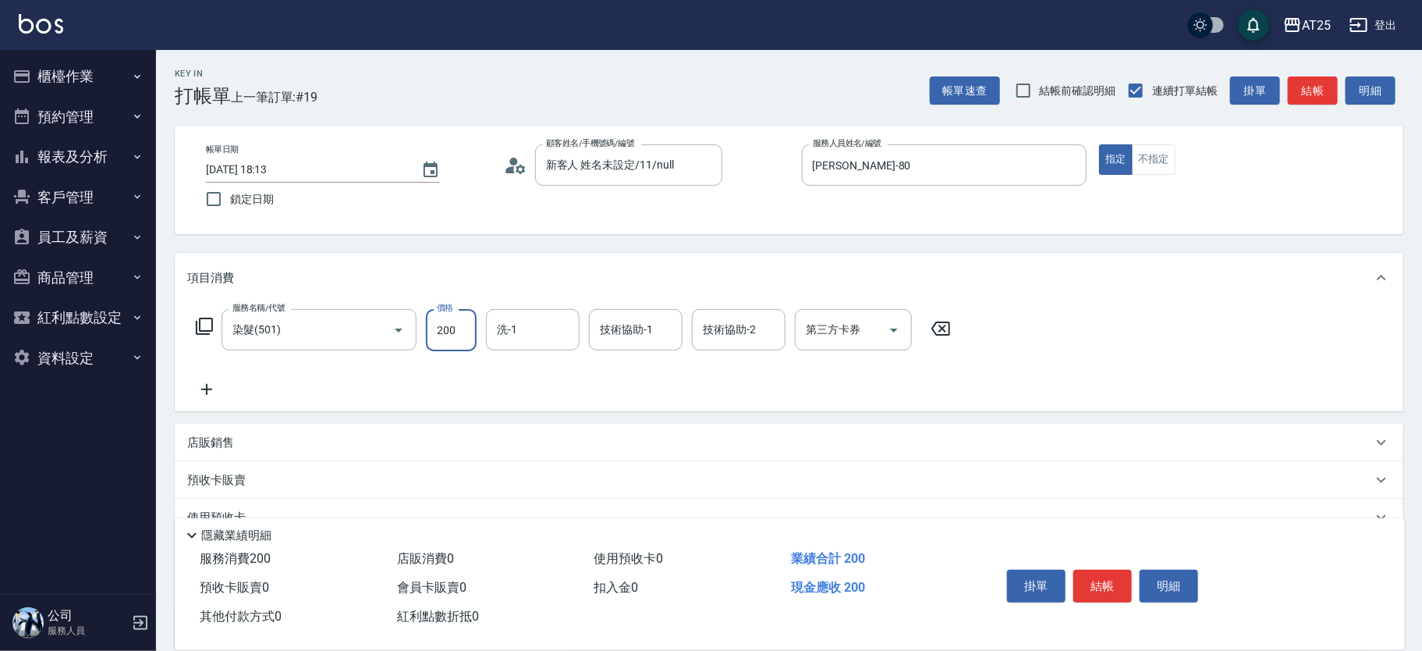
type input "200"
type input "2000"
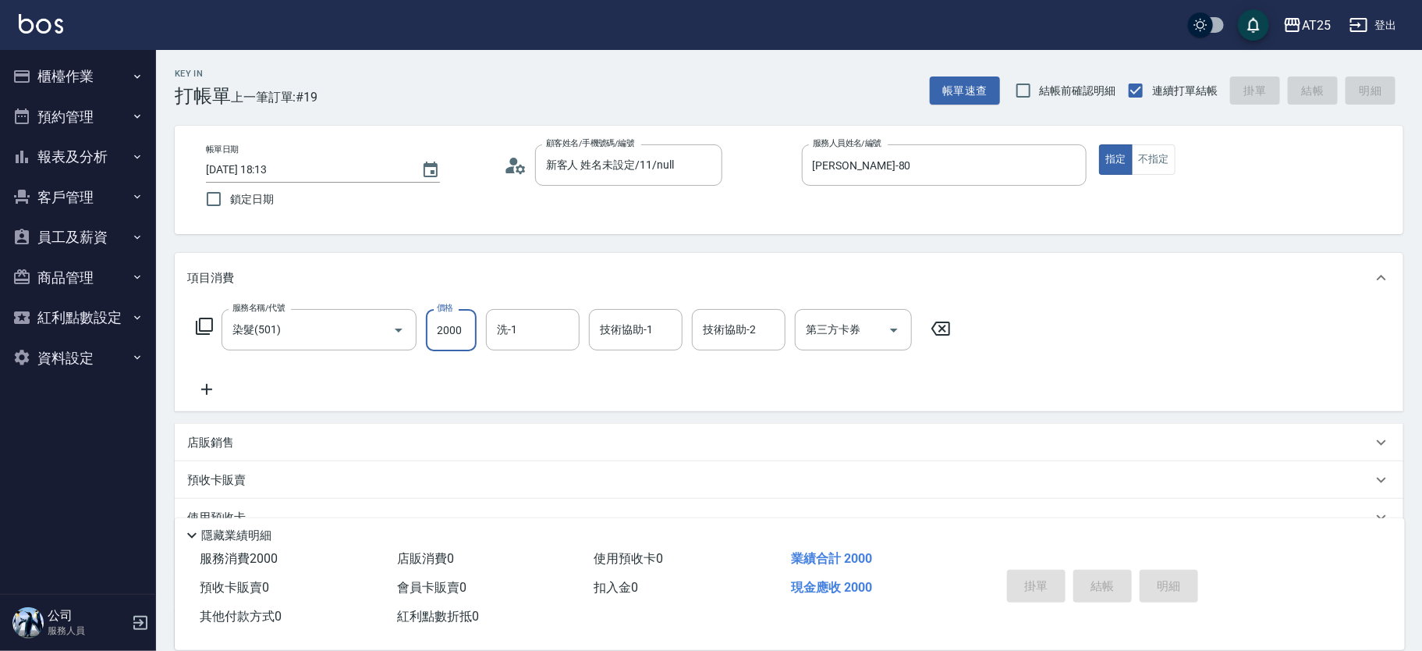
type input "0"
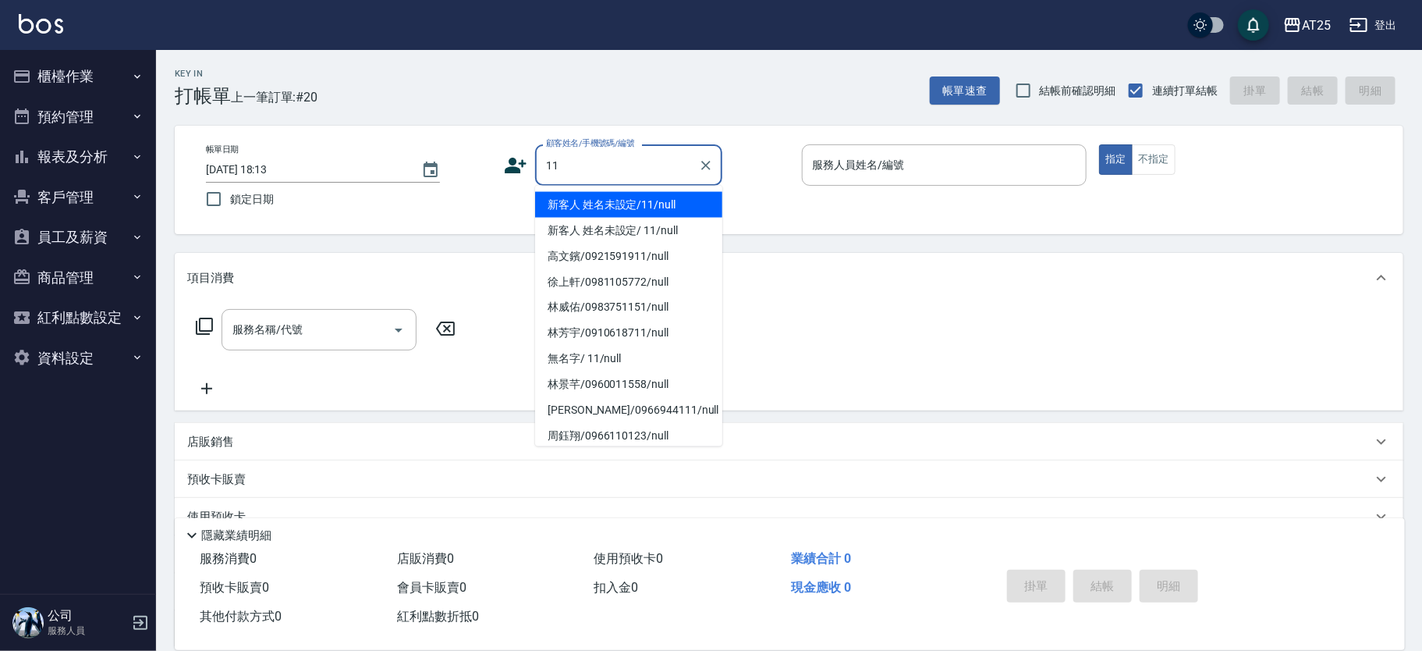
type input "新客人 姓名未設定/11/null"
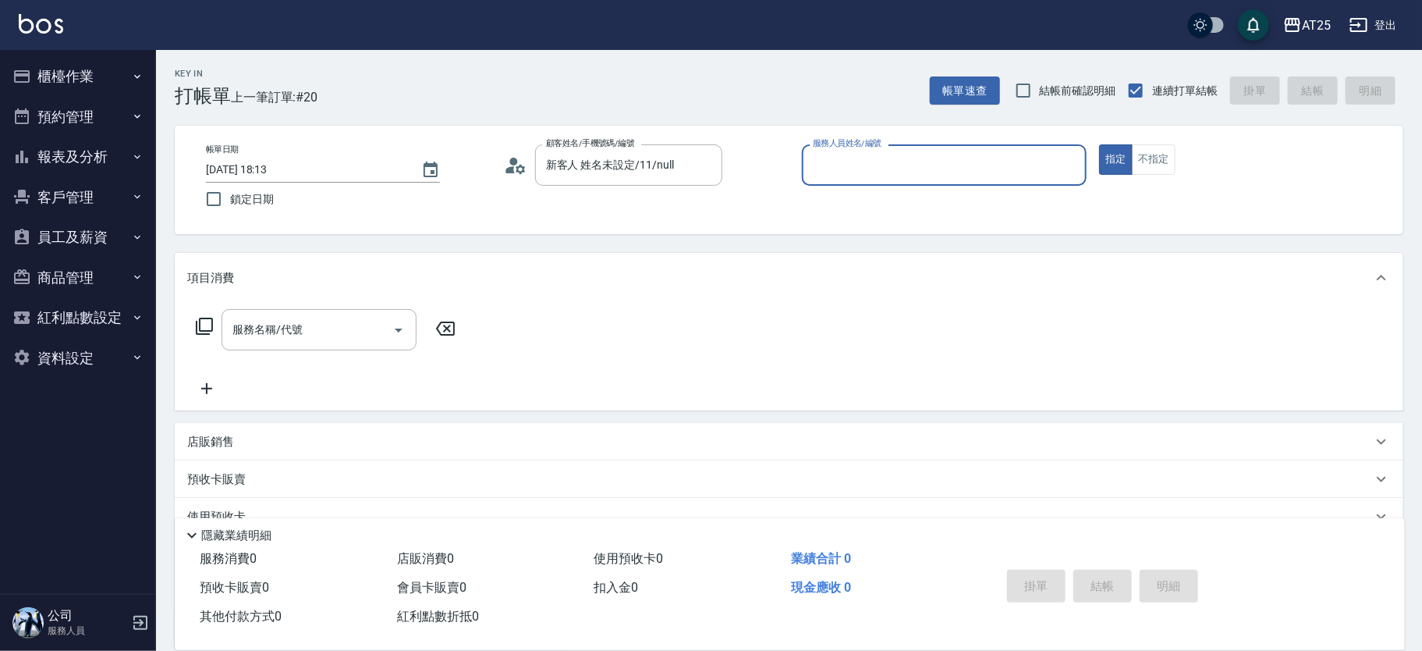
type input "0"
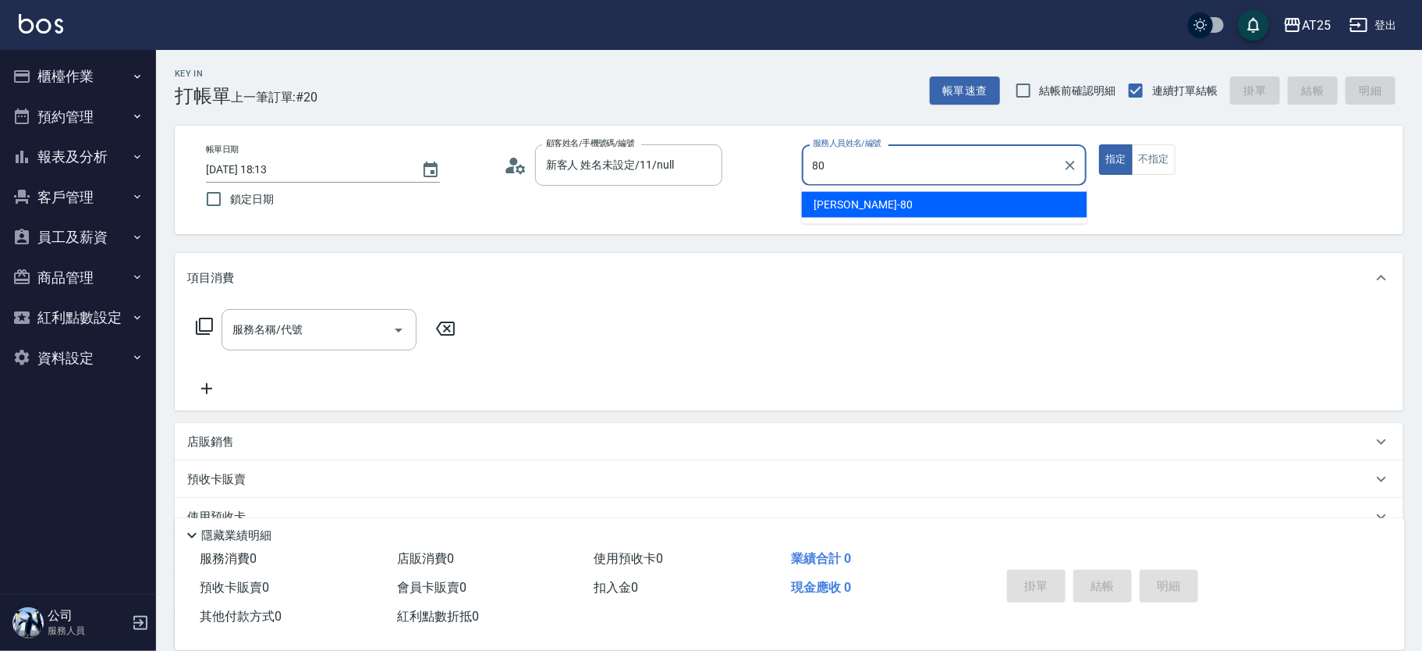
type input "Jessica-80"
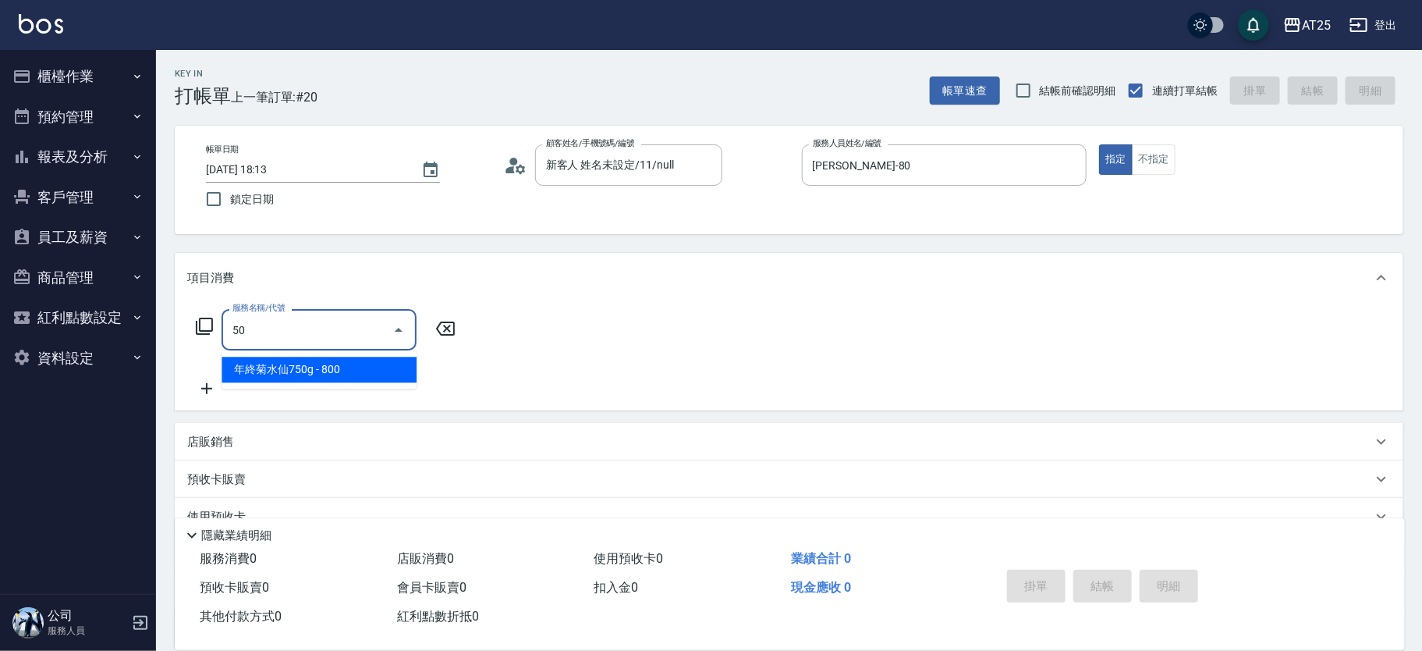
type input "501"
type input "100"
type input "染髮(501)"
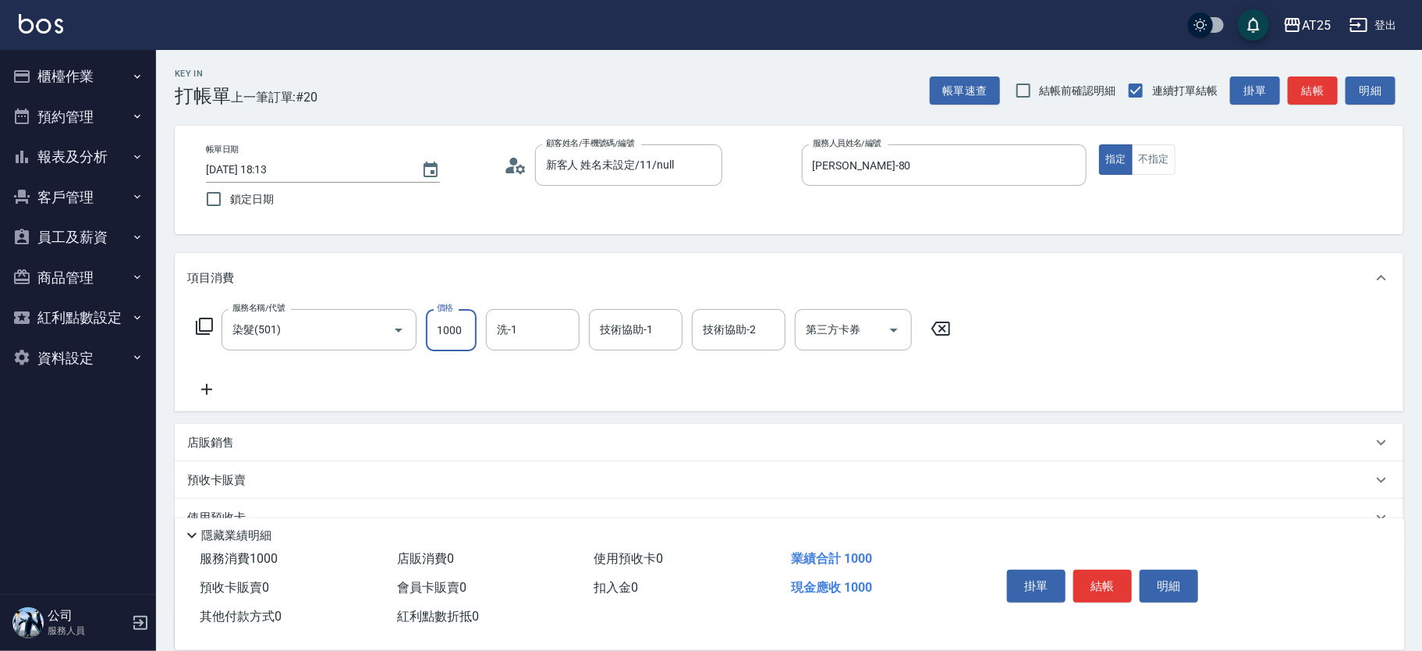
type input "0"
type input "15"
type input "10"
type input "150"
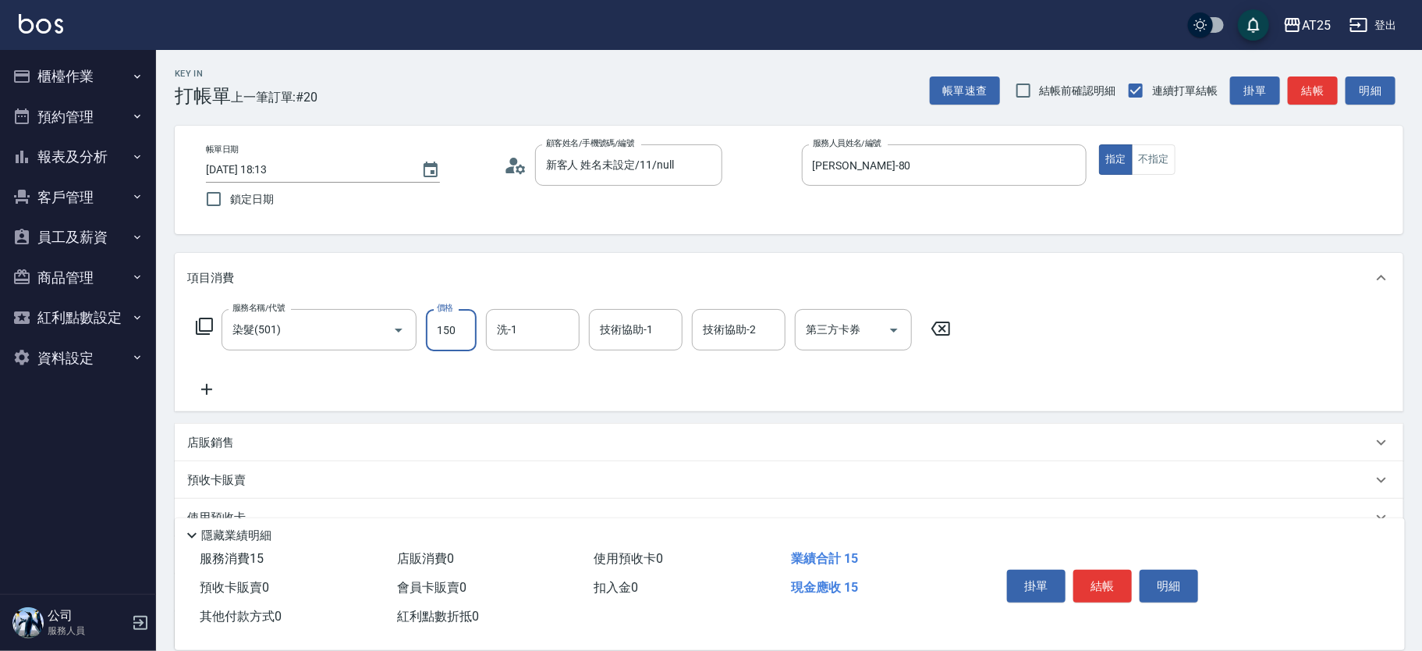
type input "1500"
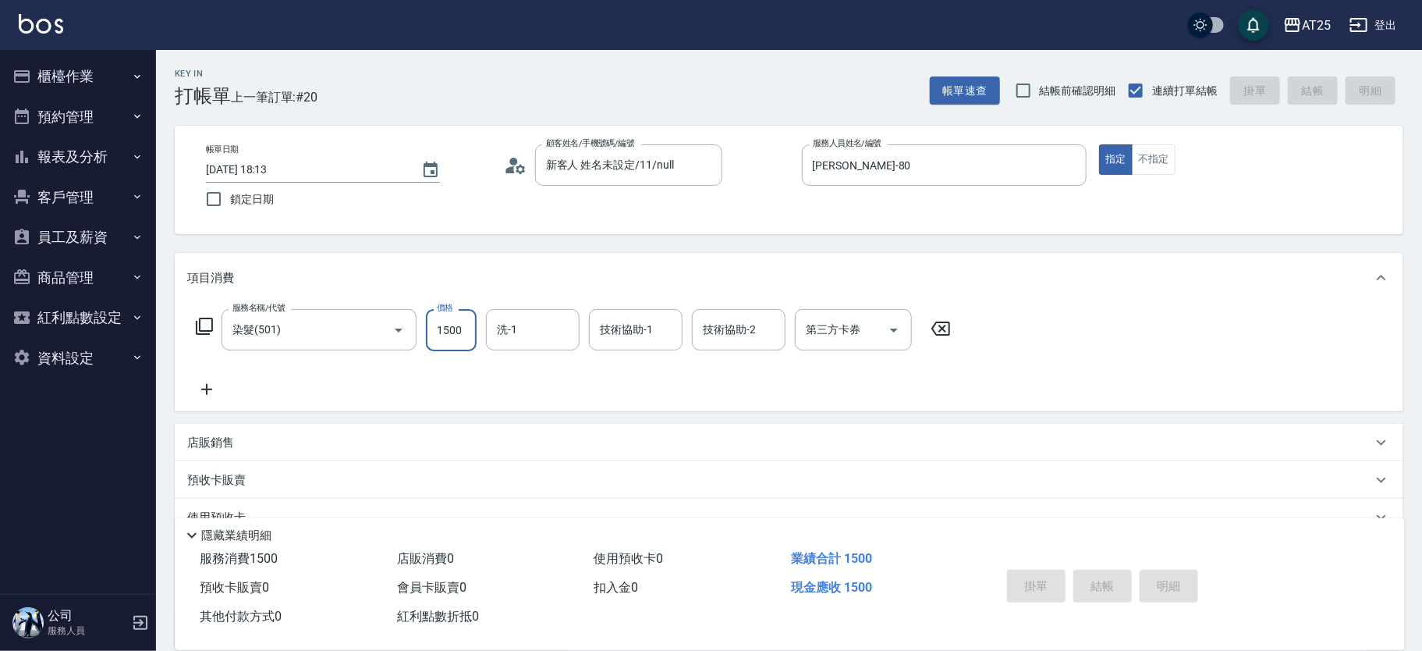
type input "0"
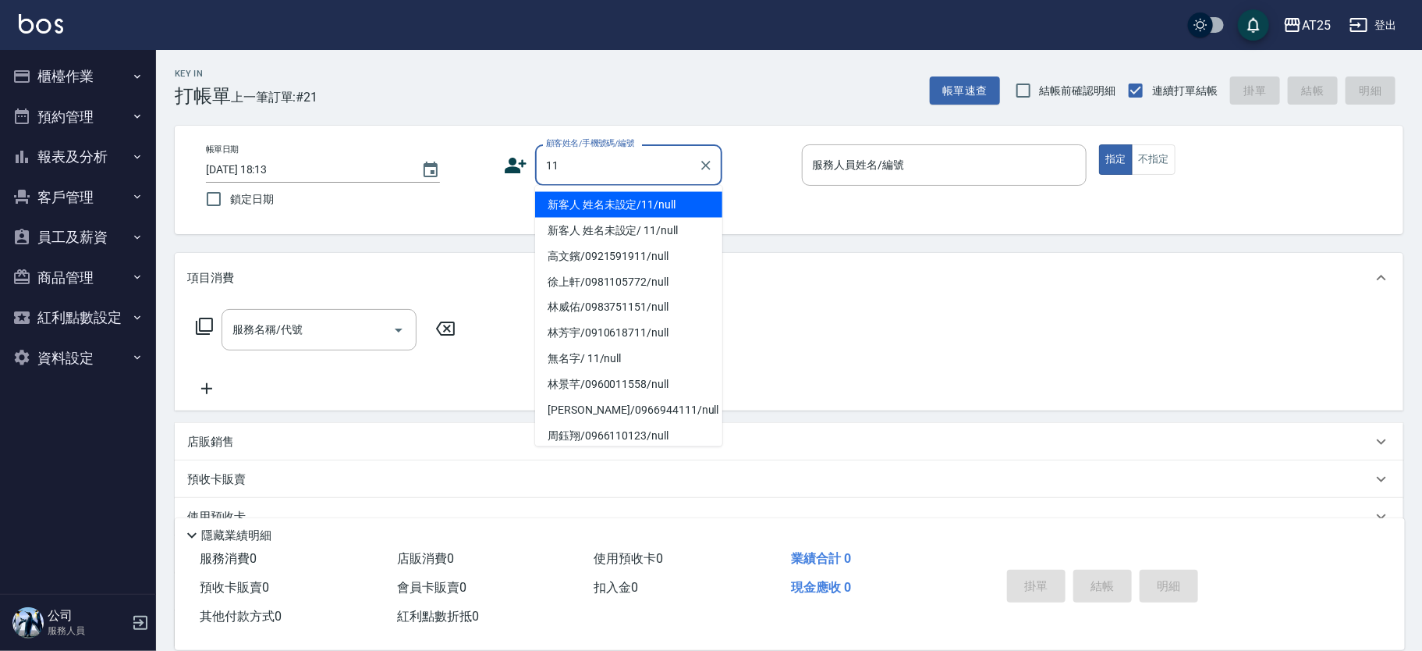
type input "新客人 姓名未設定/11/null"
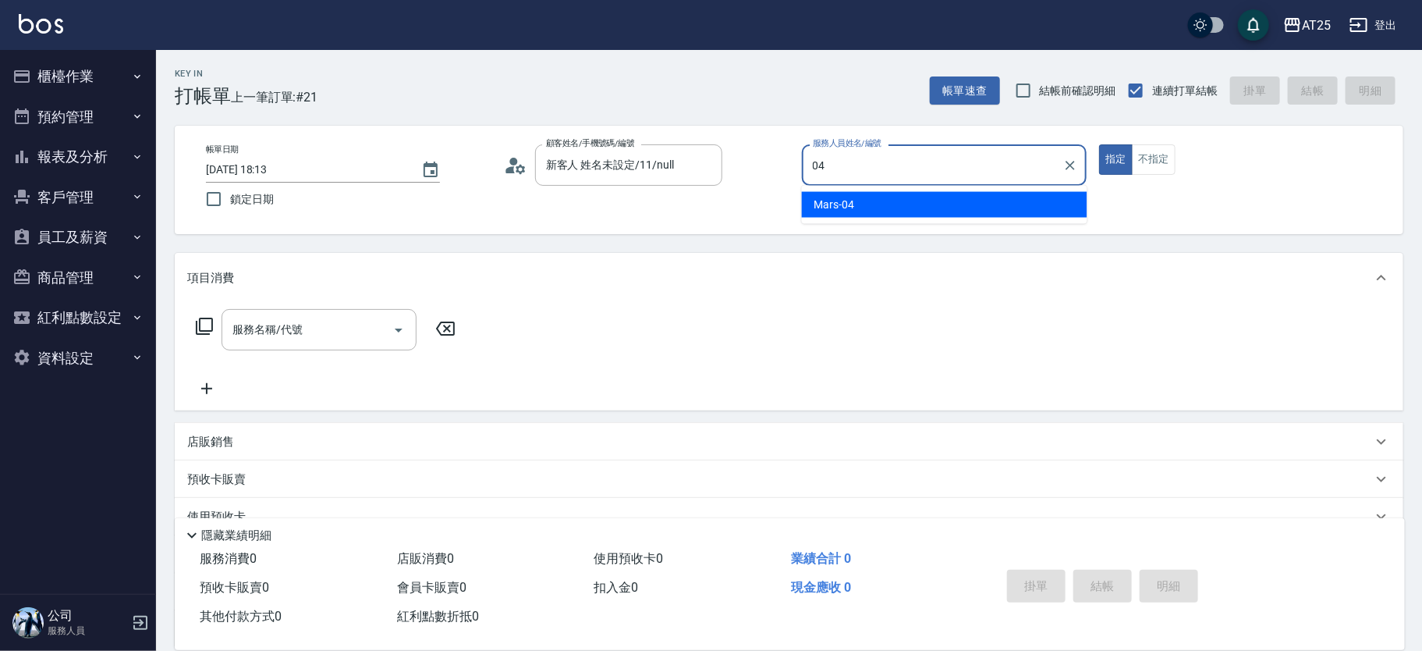
type input "Mars-04"
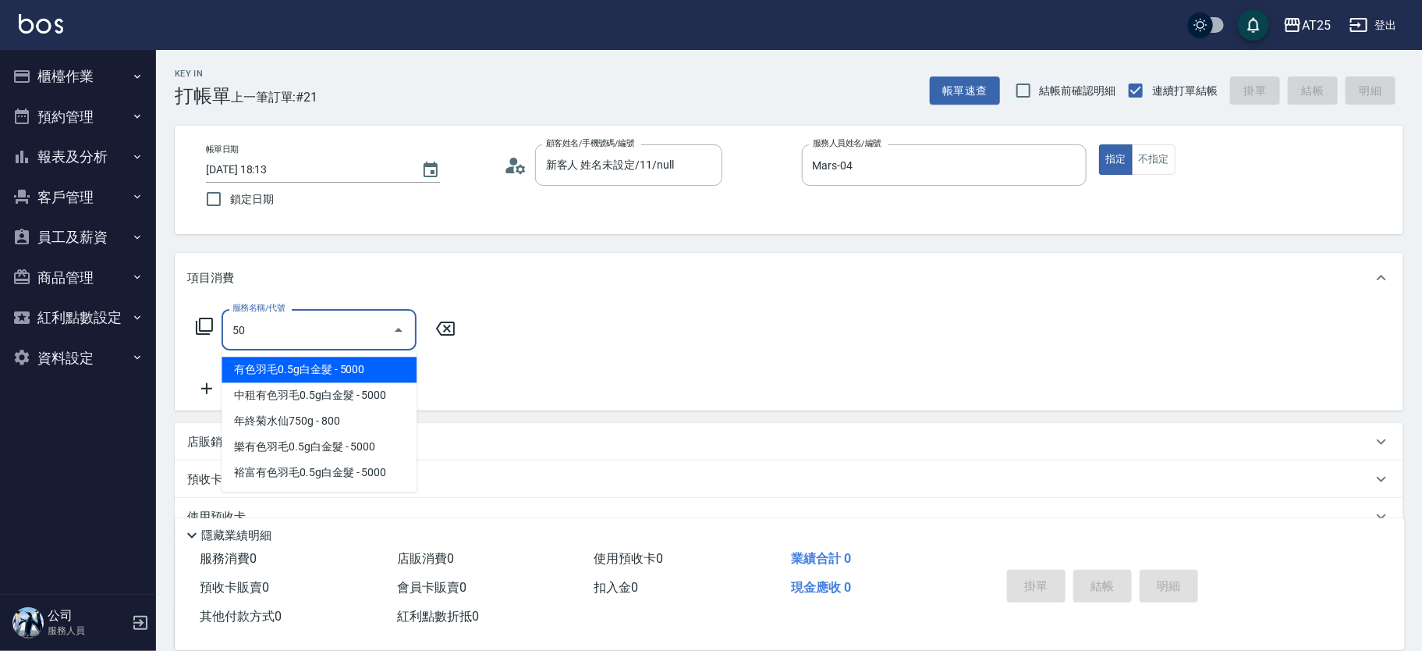
type input "501"
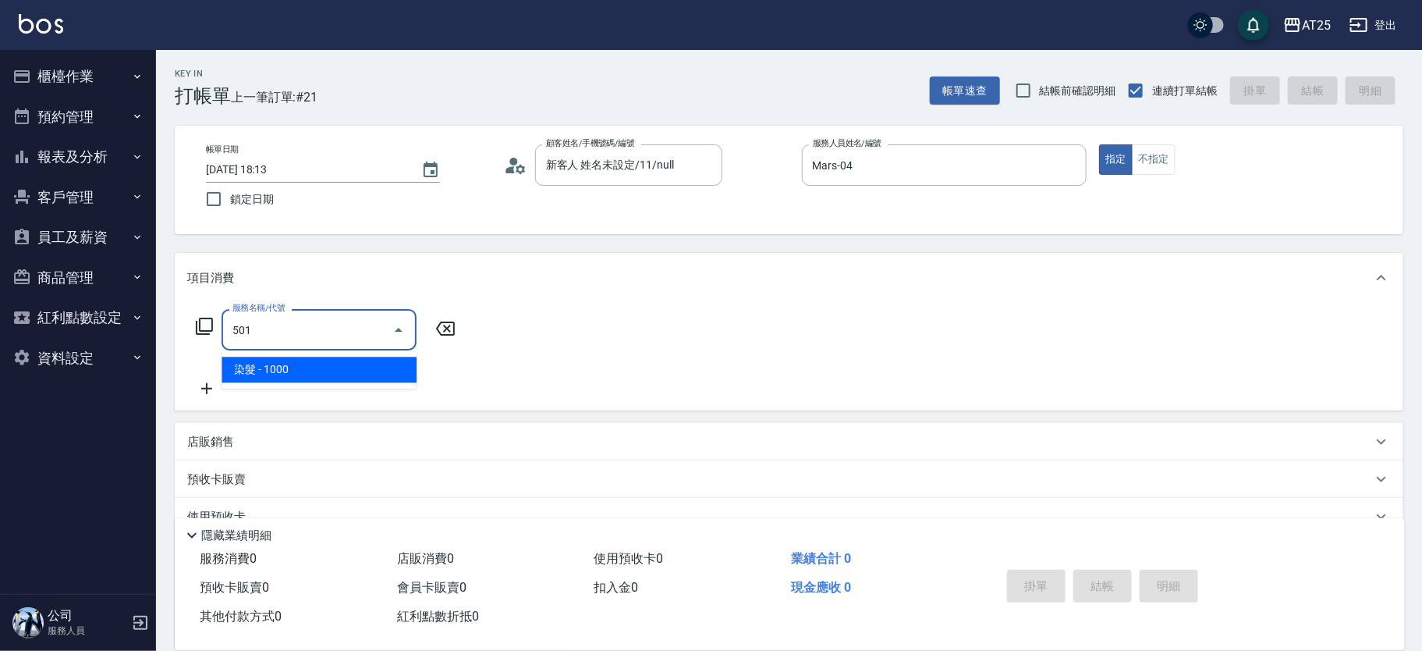
type input "100"
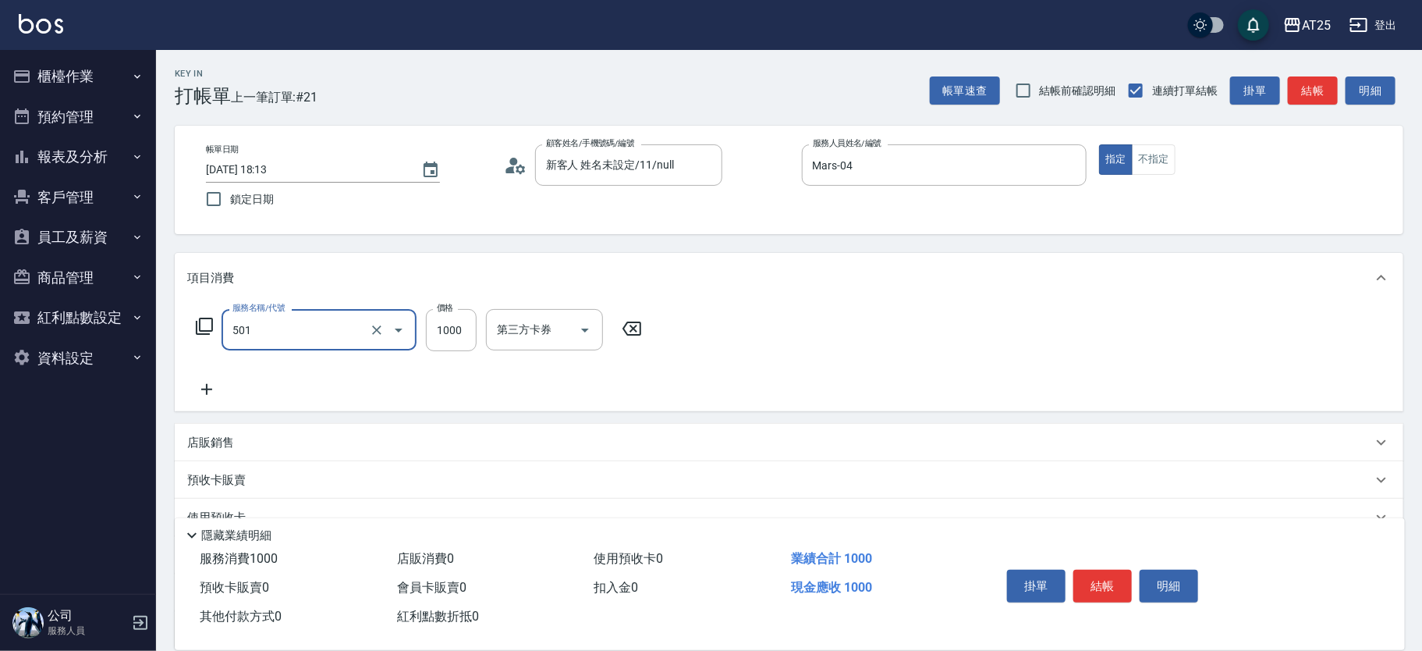
type input "染髮(501)"
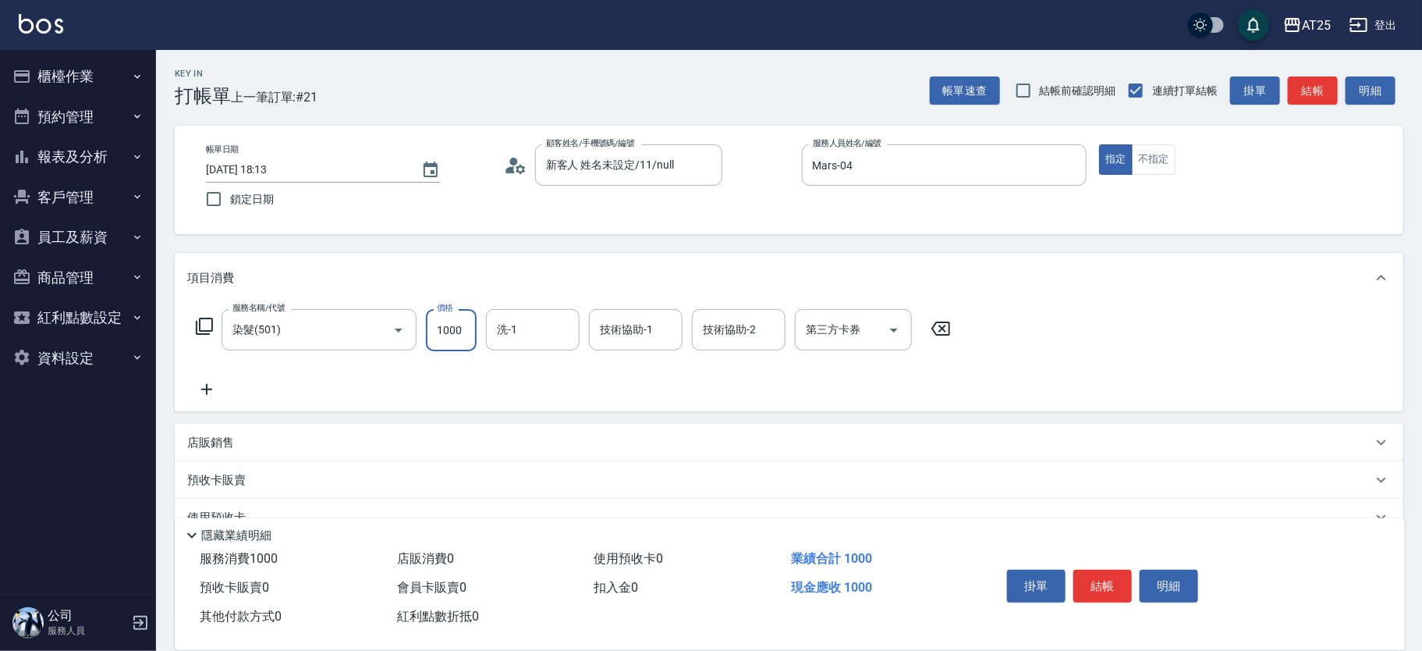
type input "0"
type input "20"
type input "200"
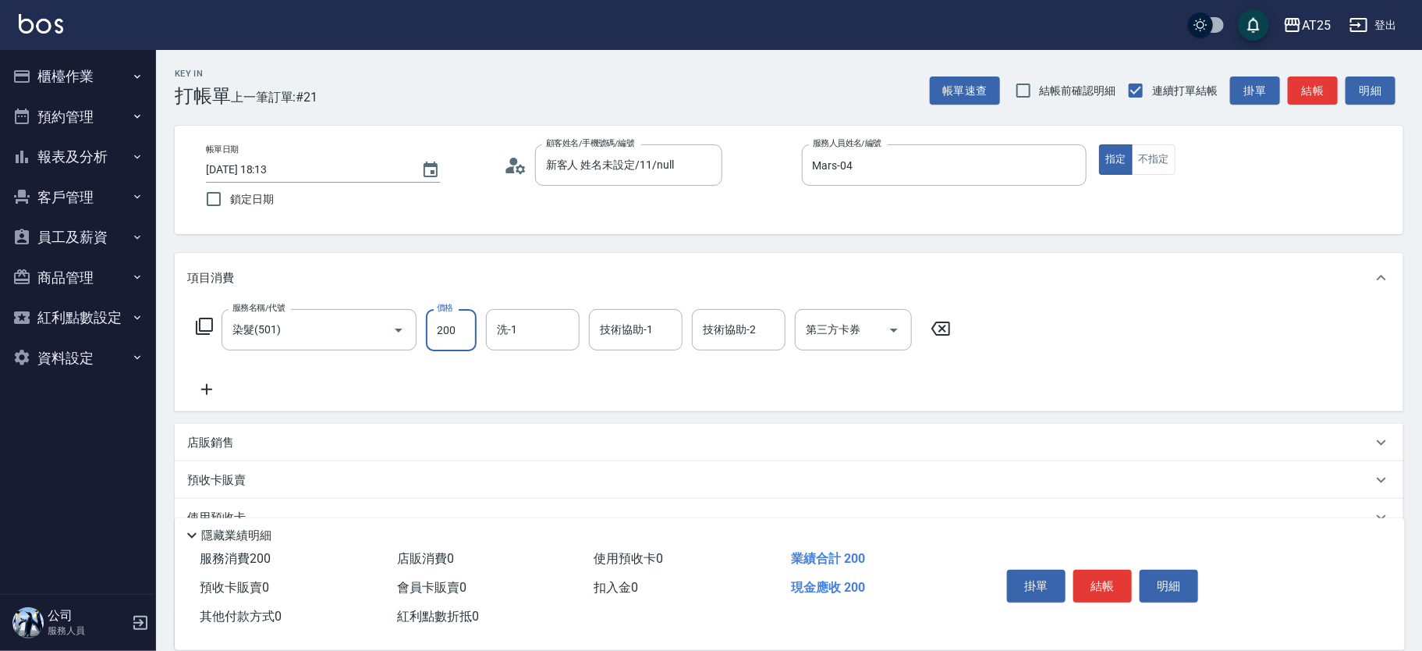
type input "2000"
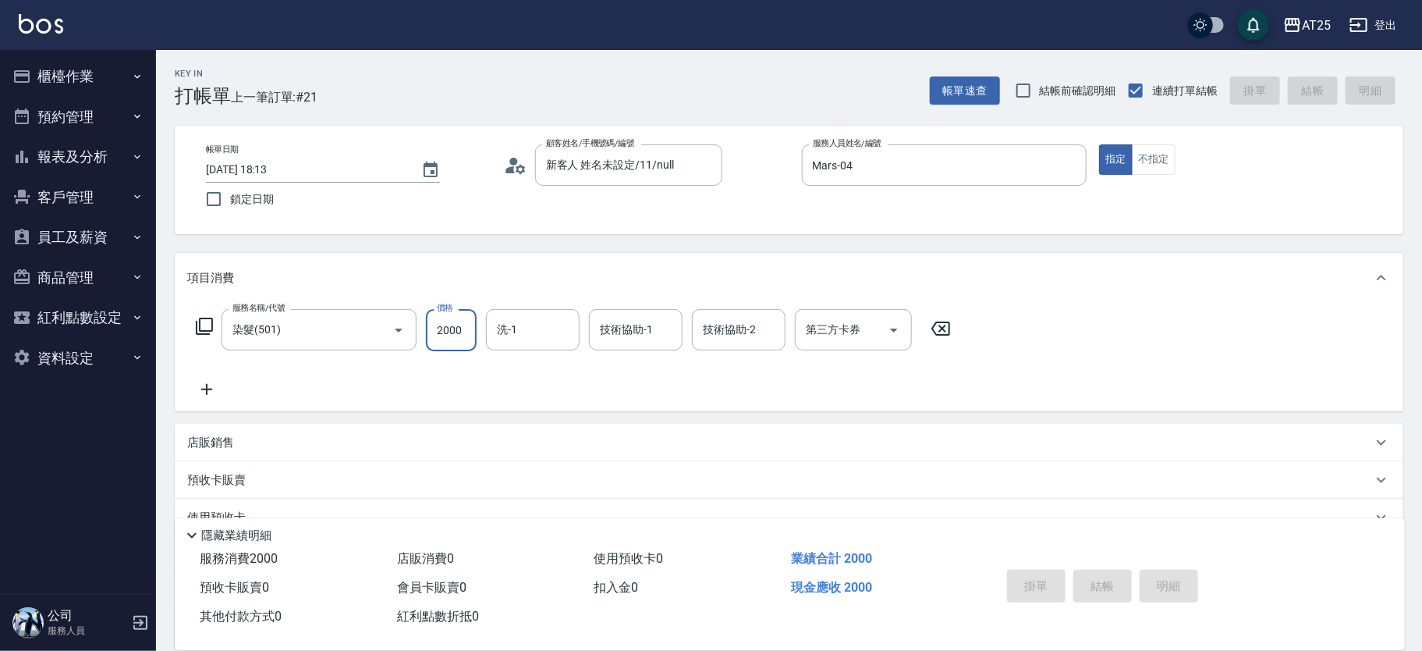
type input "2025/10/10 18:14"
type input "0"
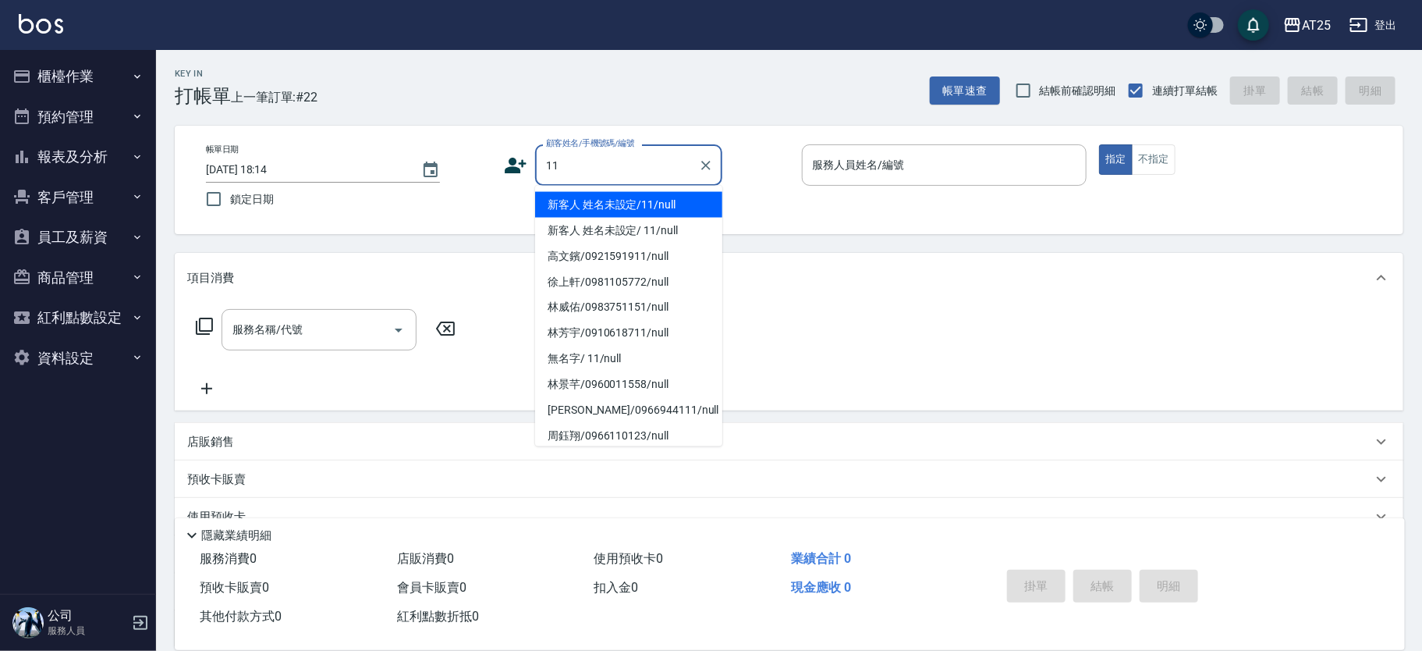
type input "新客人 姓名未設定/11/null"
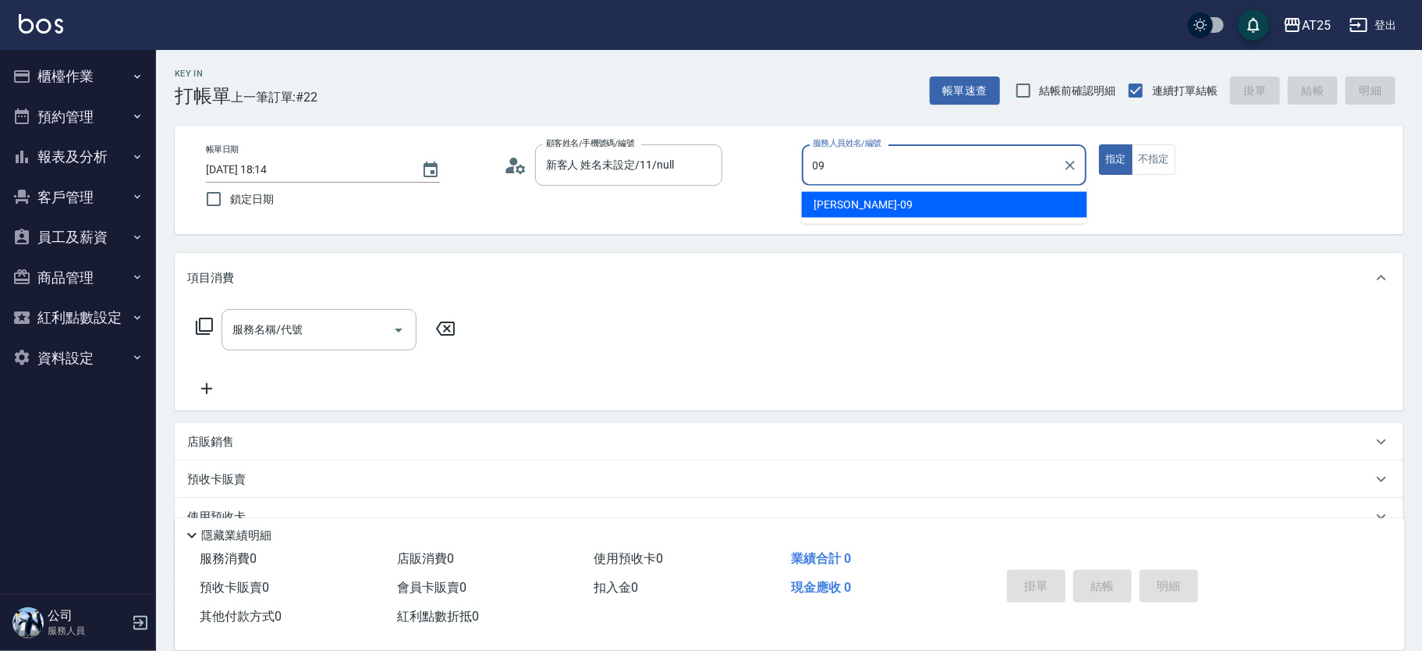
type input "Kevin-09"
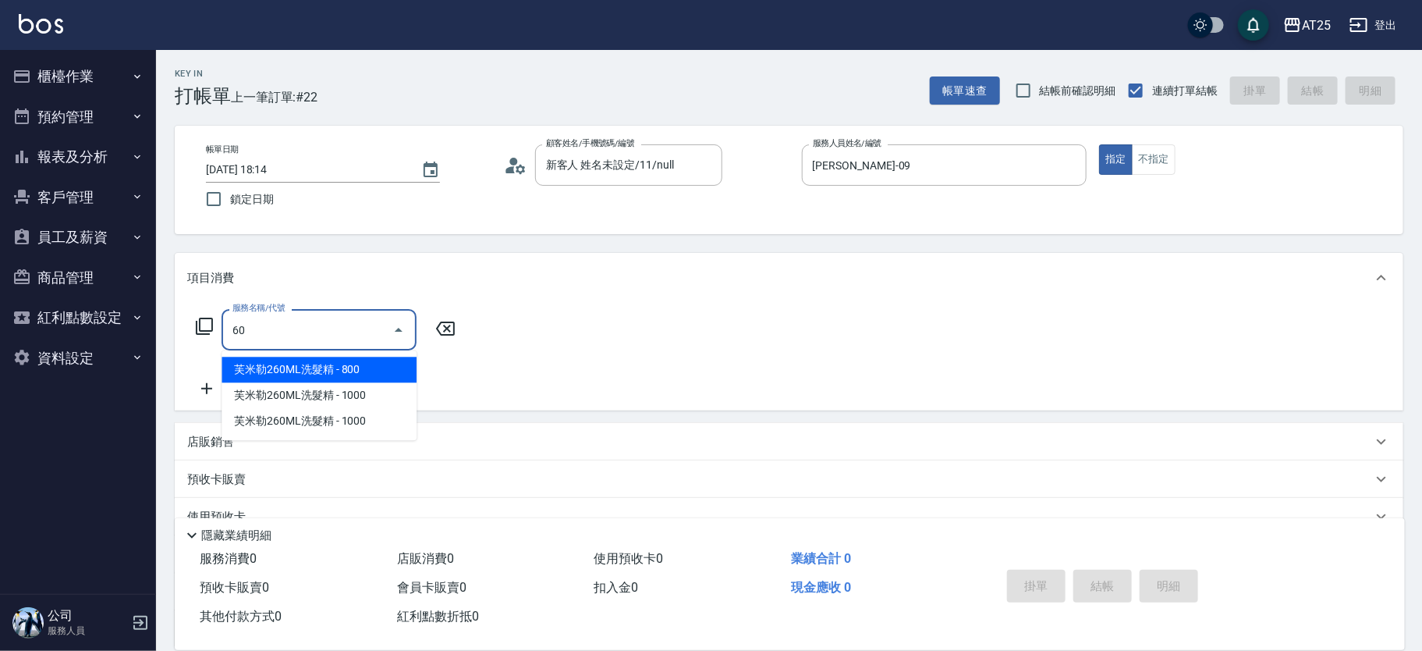
type input "601"
type input "100"
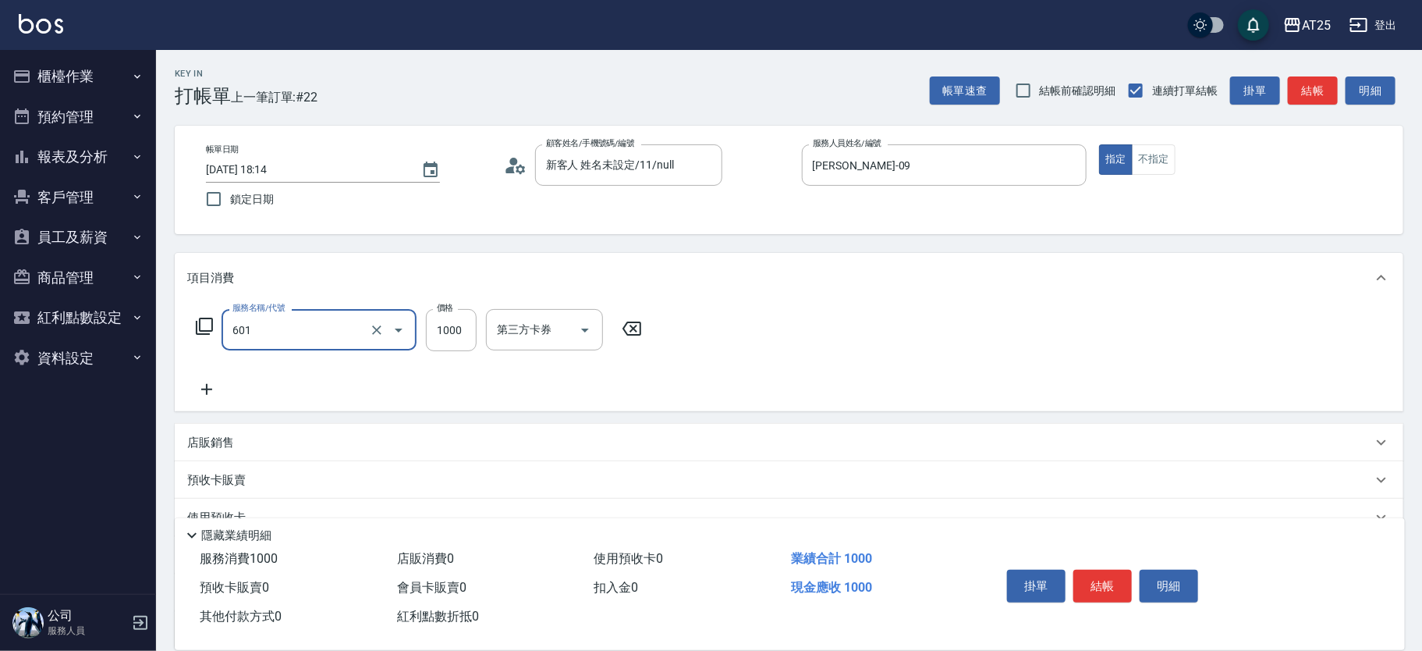
type input "自備護髮(1000上)(601)"
type input "0"
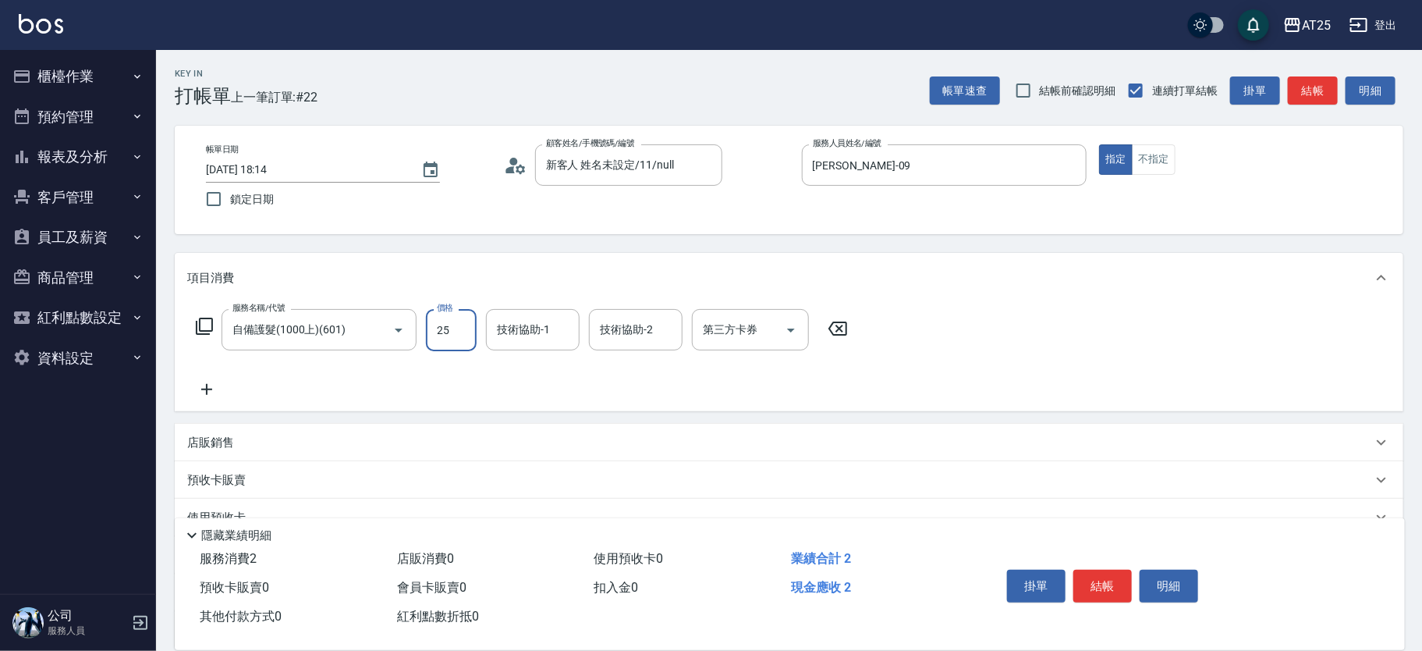
type input "250"
type input "2500"
type input "小宇-58"
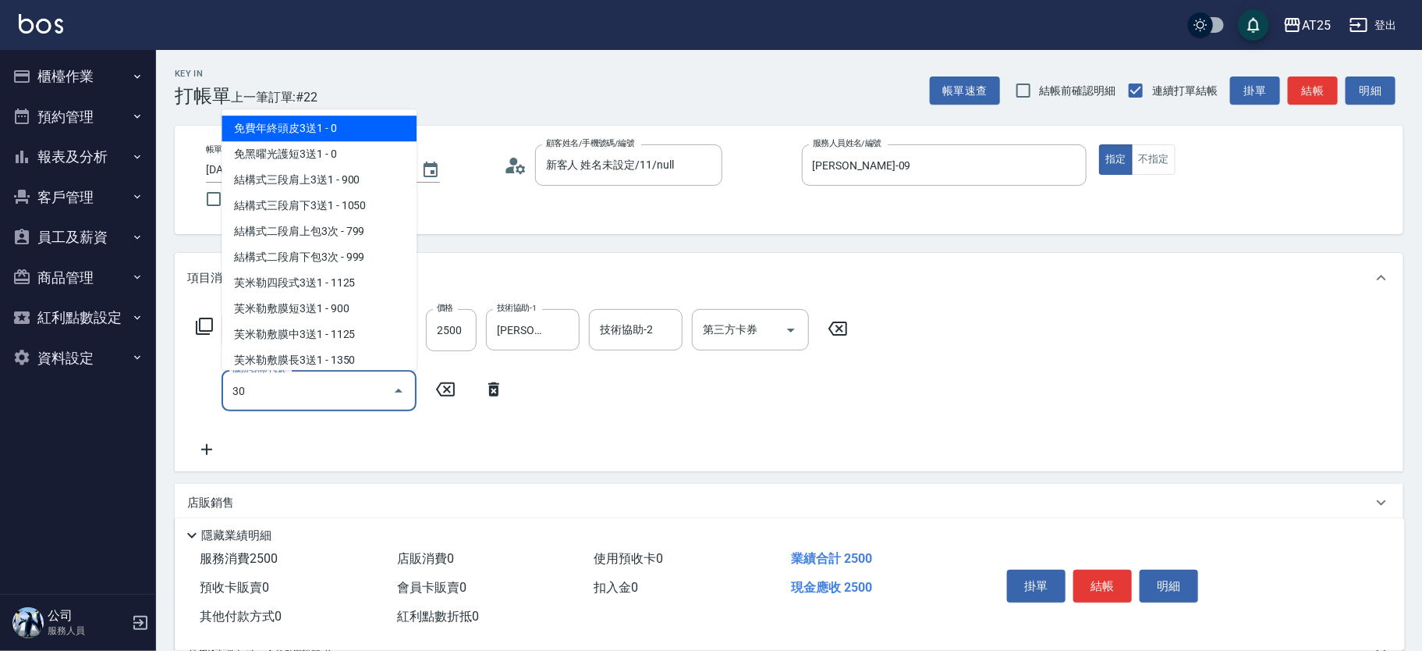
type input "301"
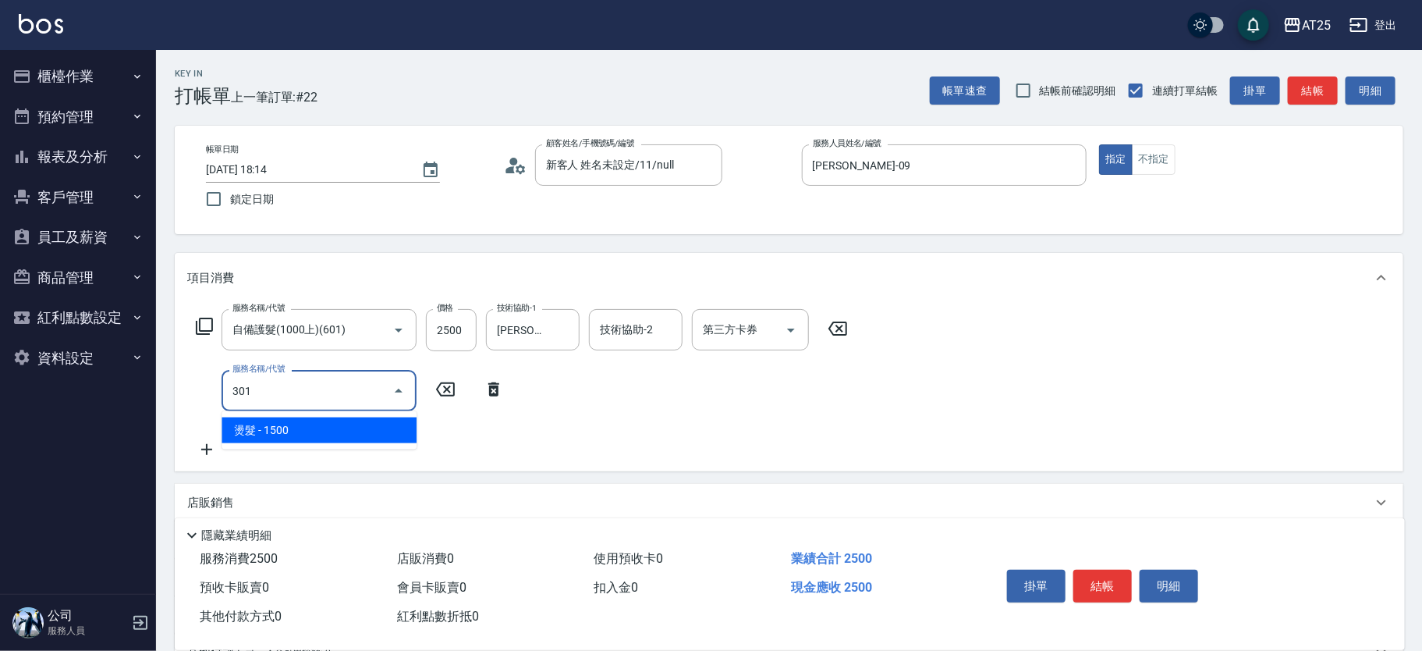
type input "400"
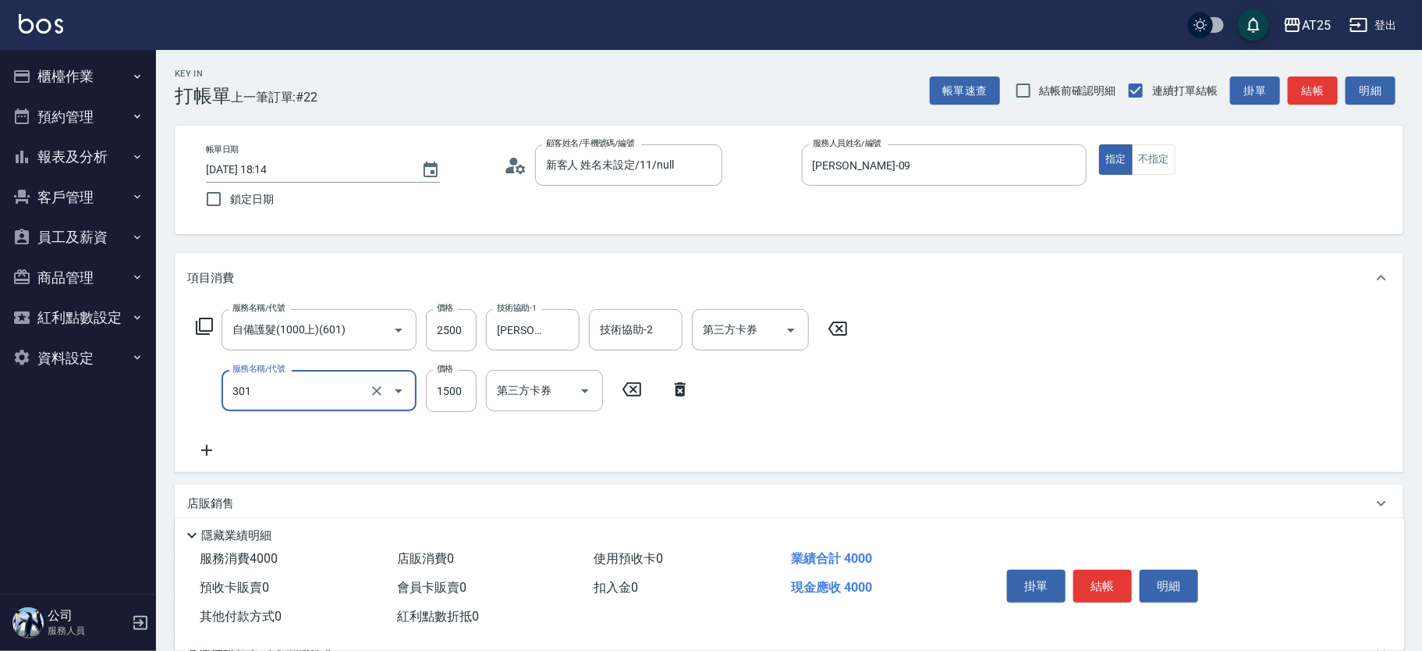
type input "燙髮(301)"
type input "1"
type input "250"
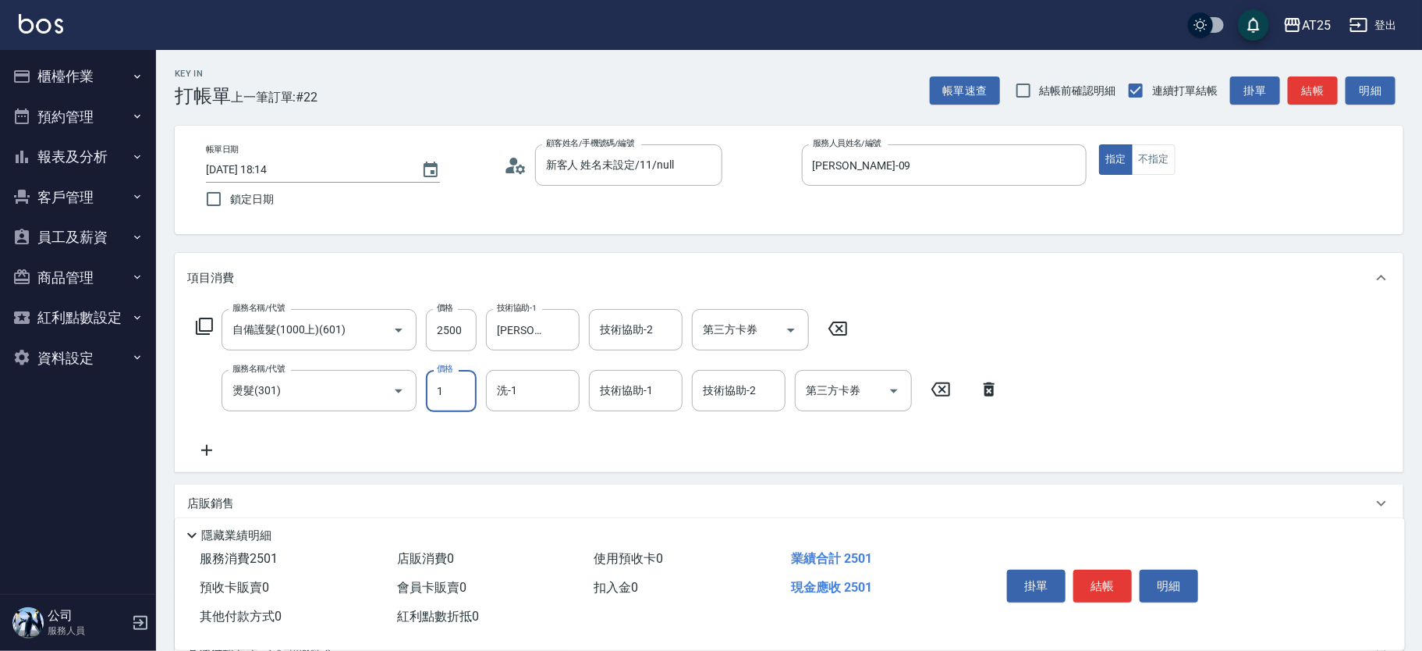
type input "11"
type input "260"
type input "119"
type input "360"
type input "1199"
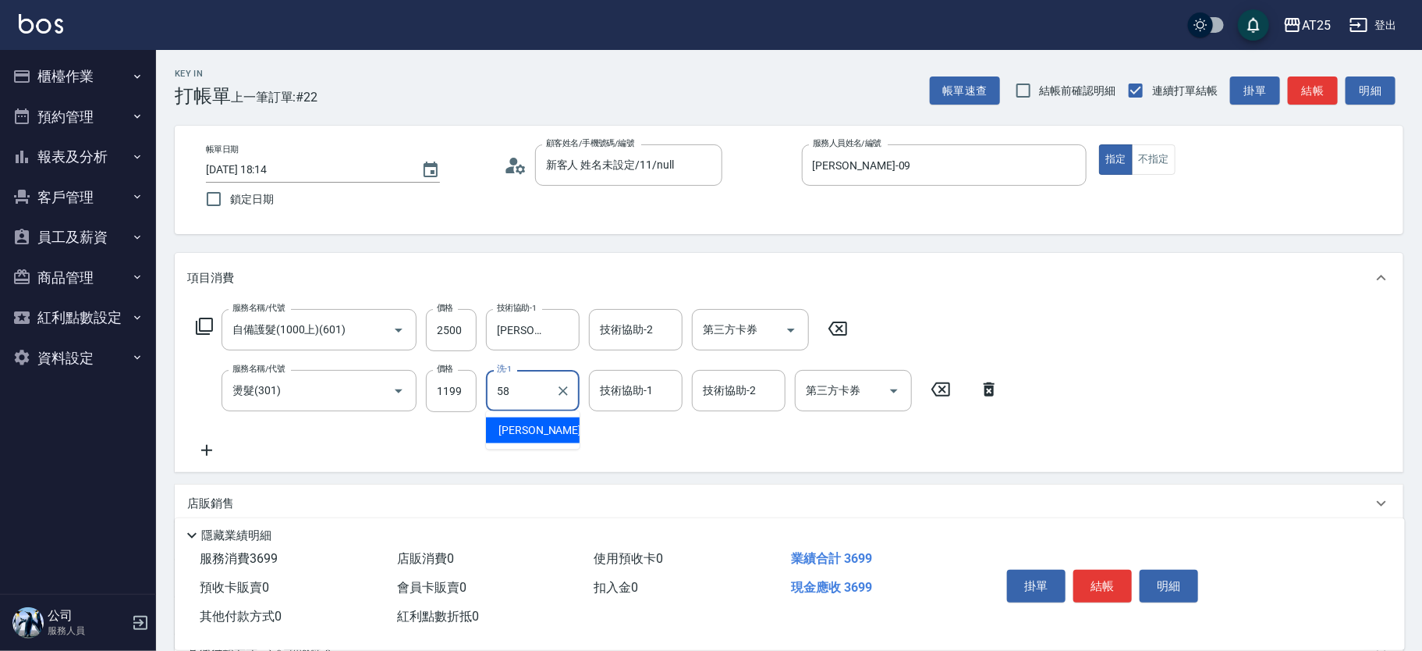
type input "小宇-58"
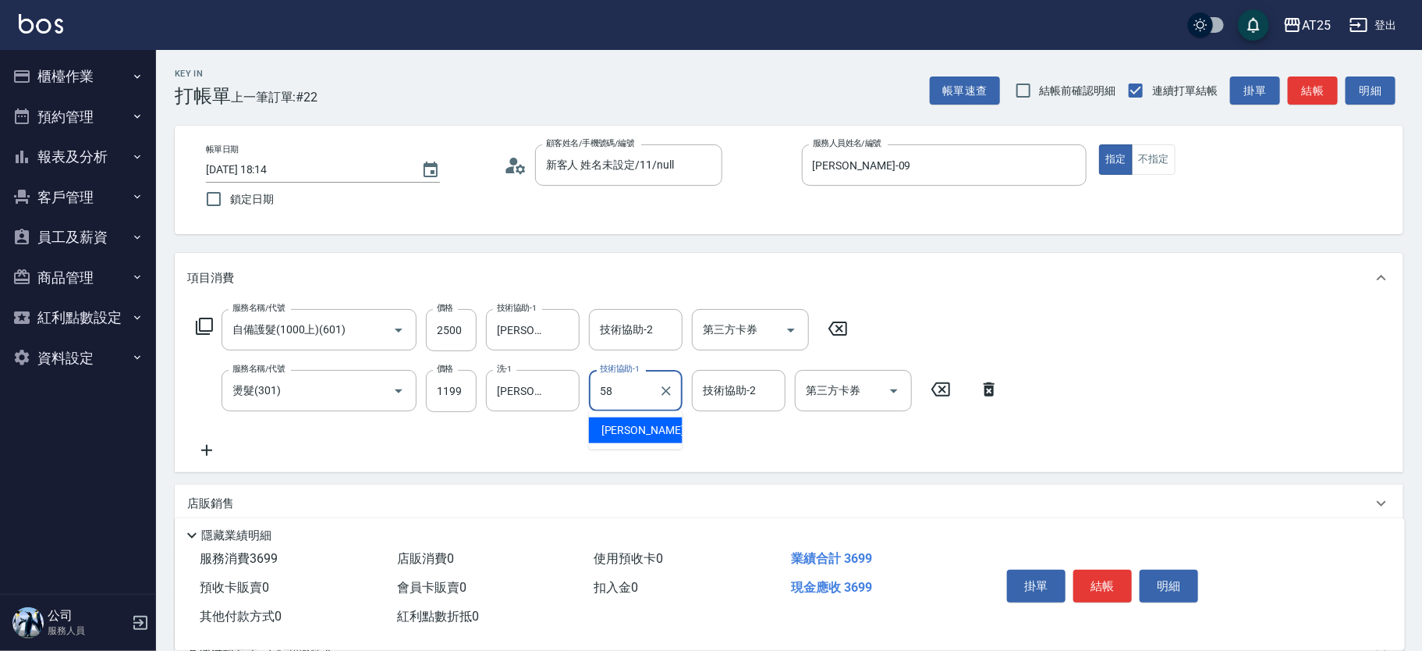
type input "小宇-58"
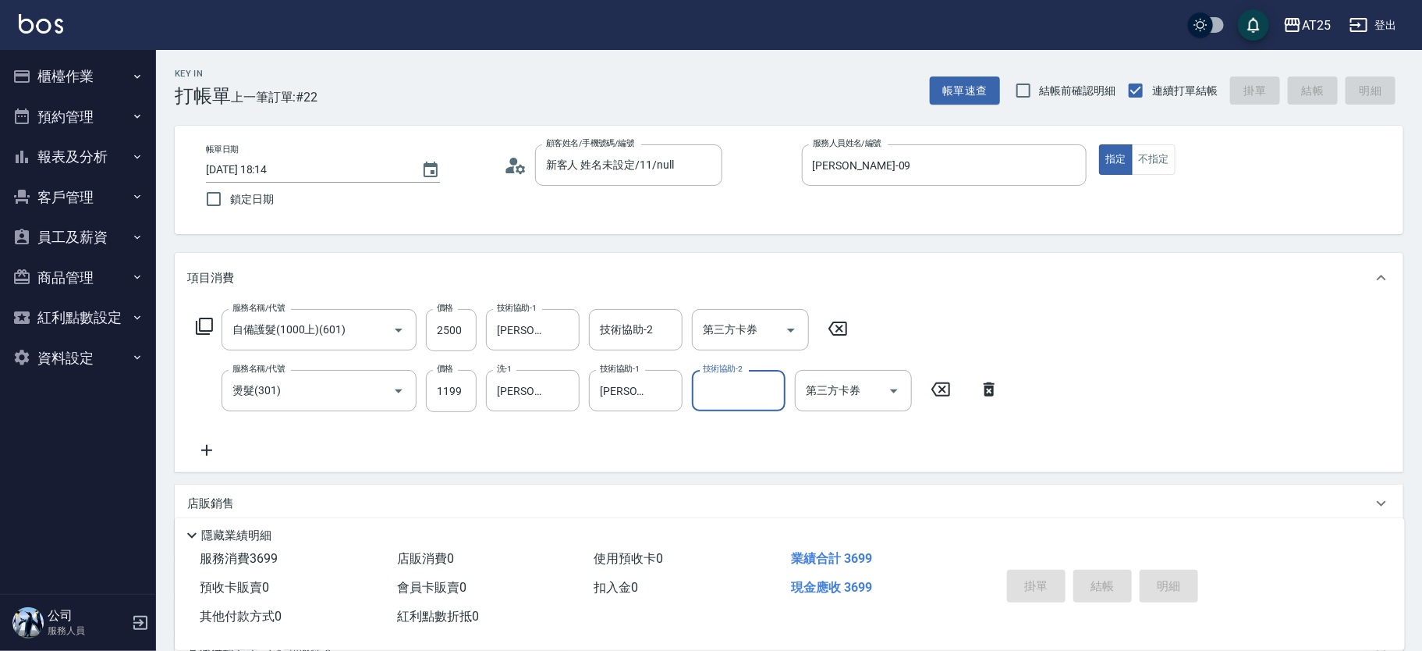
type input "0"
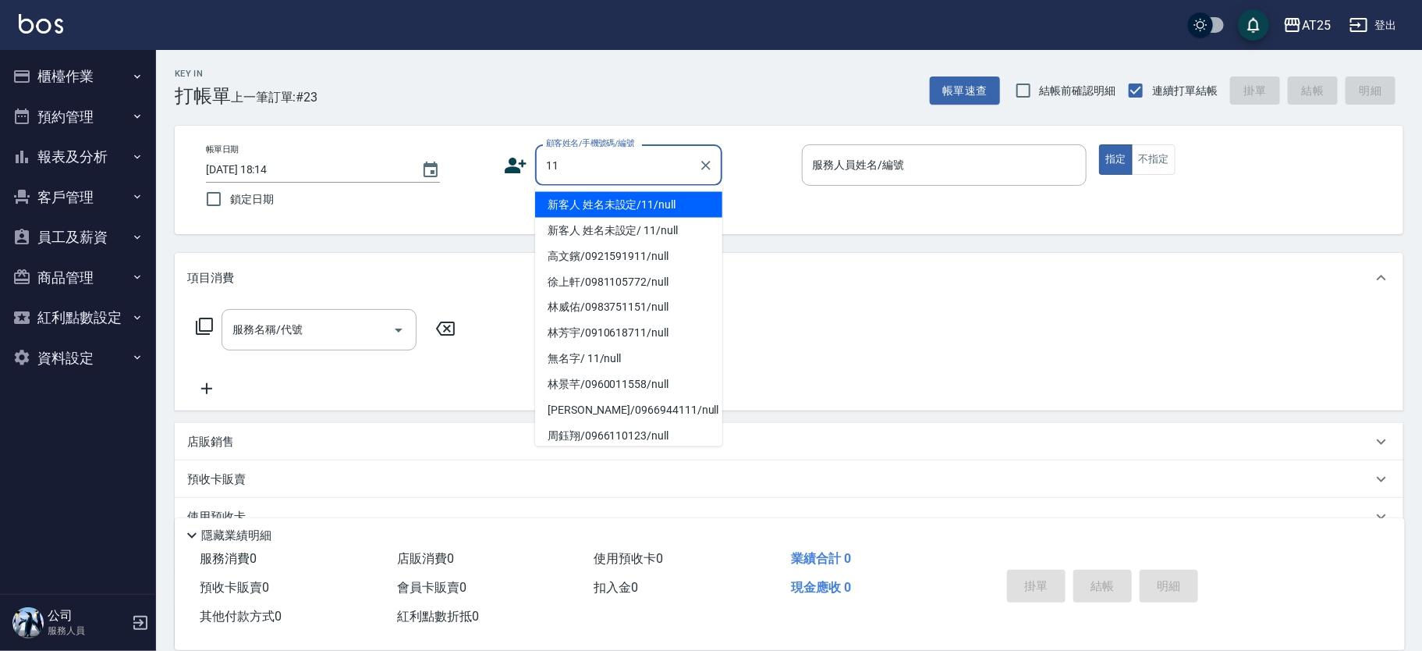
type input "新客人 姓名未設定/11/null"
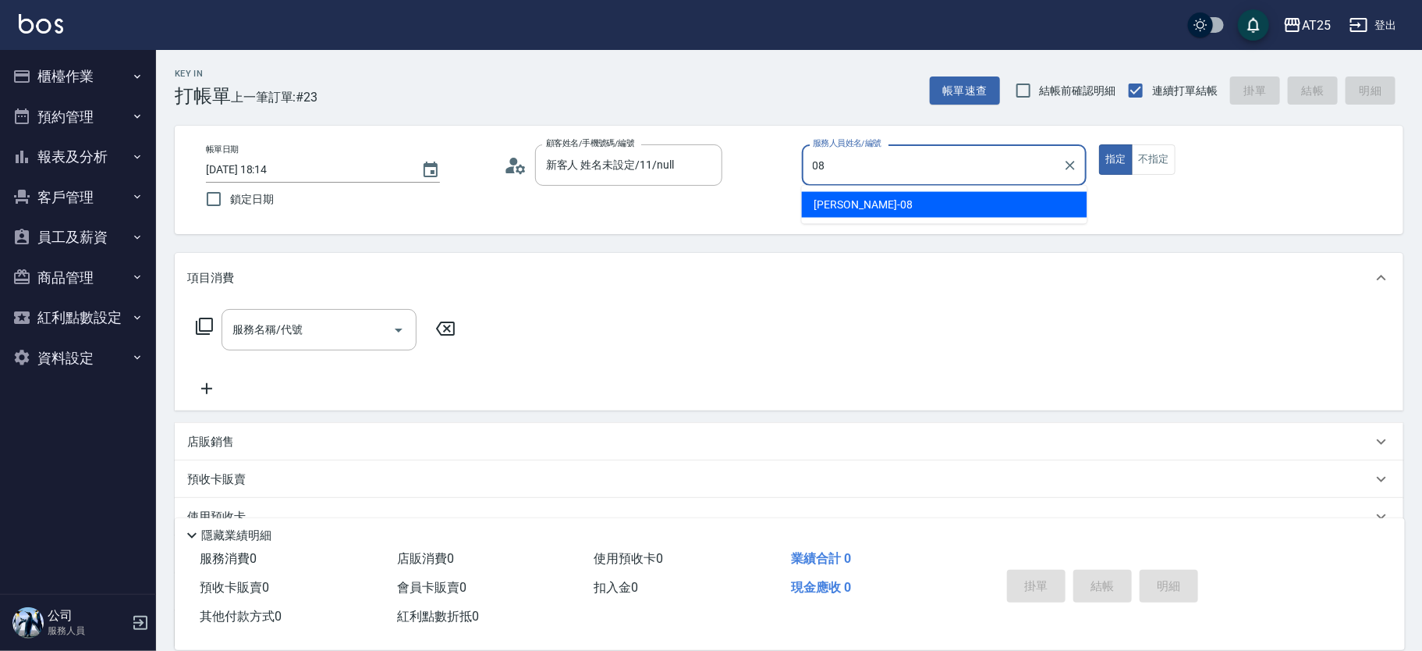
type input "Tony-08"
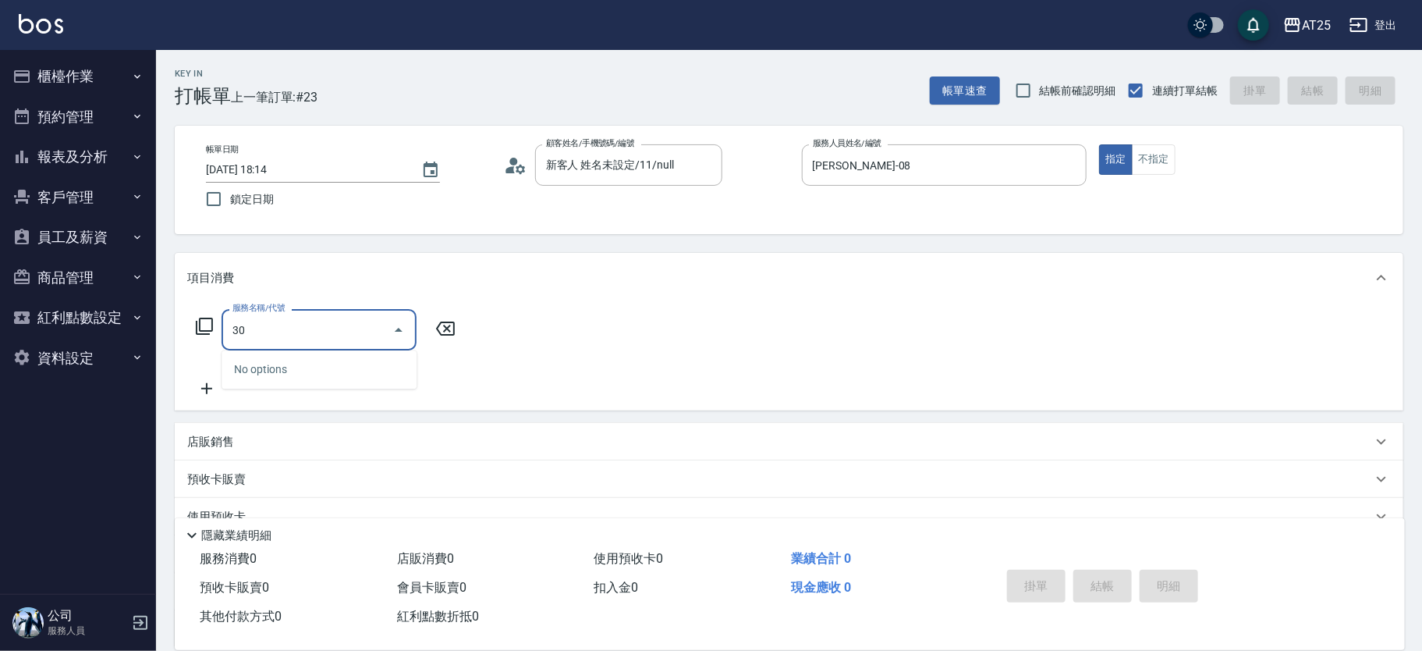
type input "301"
type input "150"
type input "燙髮(301)"
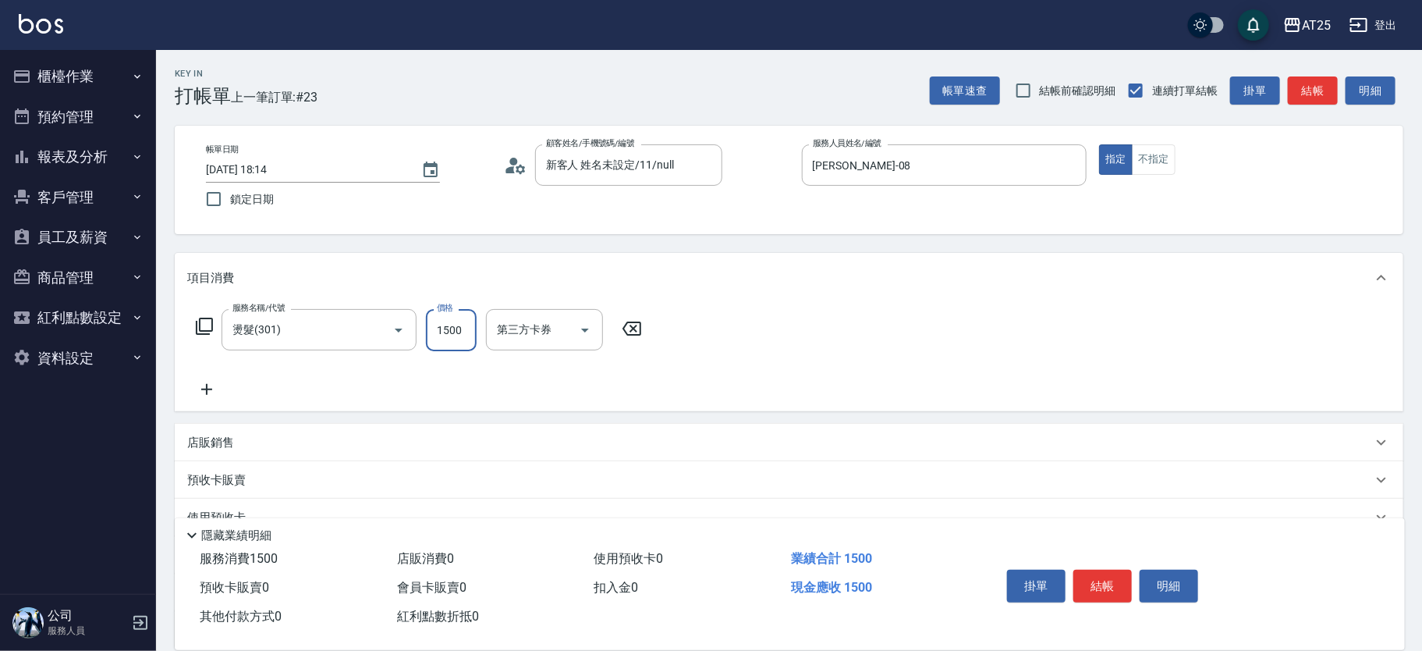
type input "2"
type input "0"
type input "29"
type input "20"
type input "290"
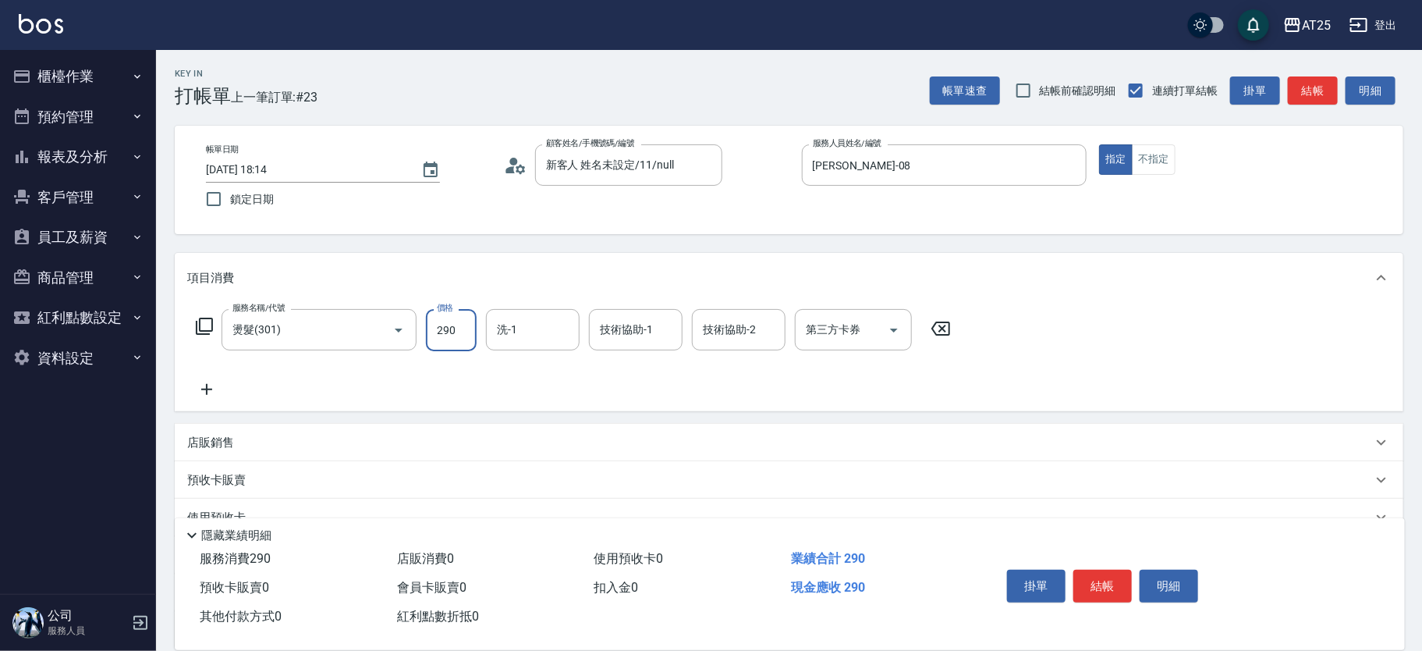
type input "290"
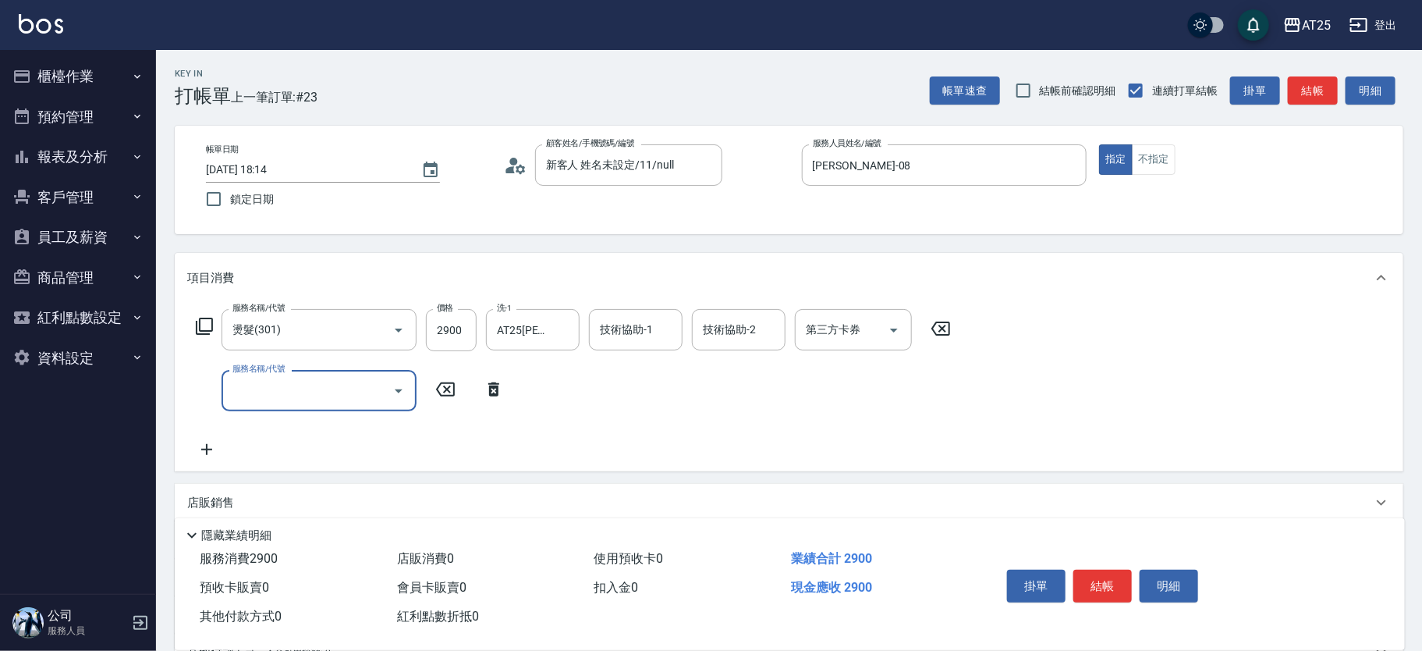
click at [491, 383] on icon at bounding box center [493, 389] width 11 height 14
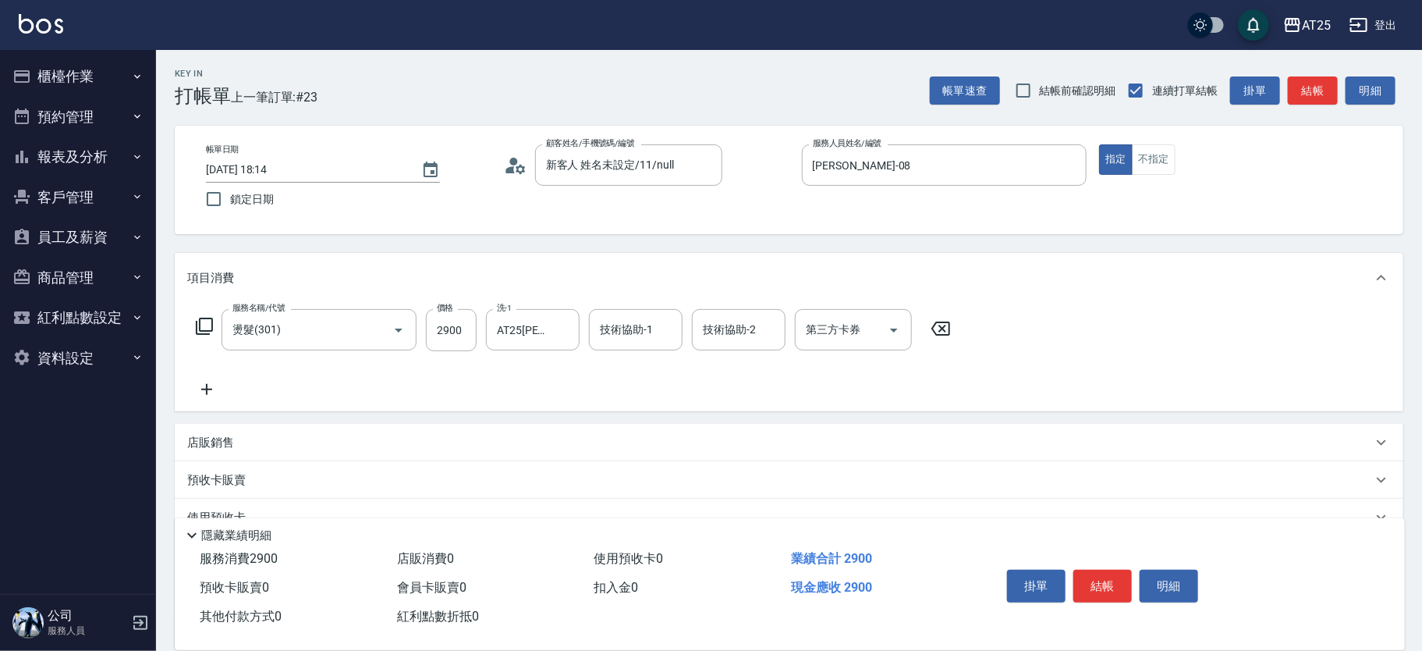
click at [203, 317] on icon at bounding box center [204, 325] width 17 height 17
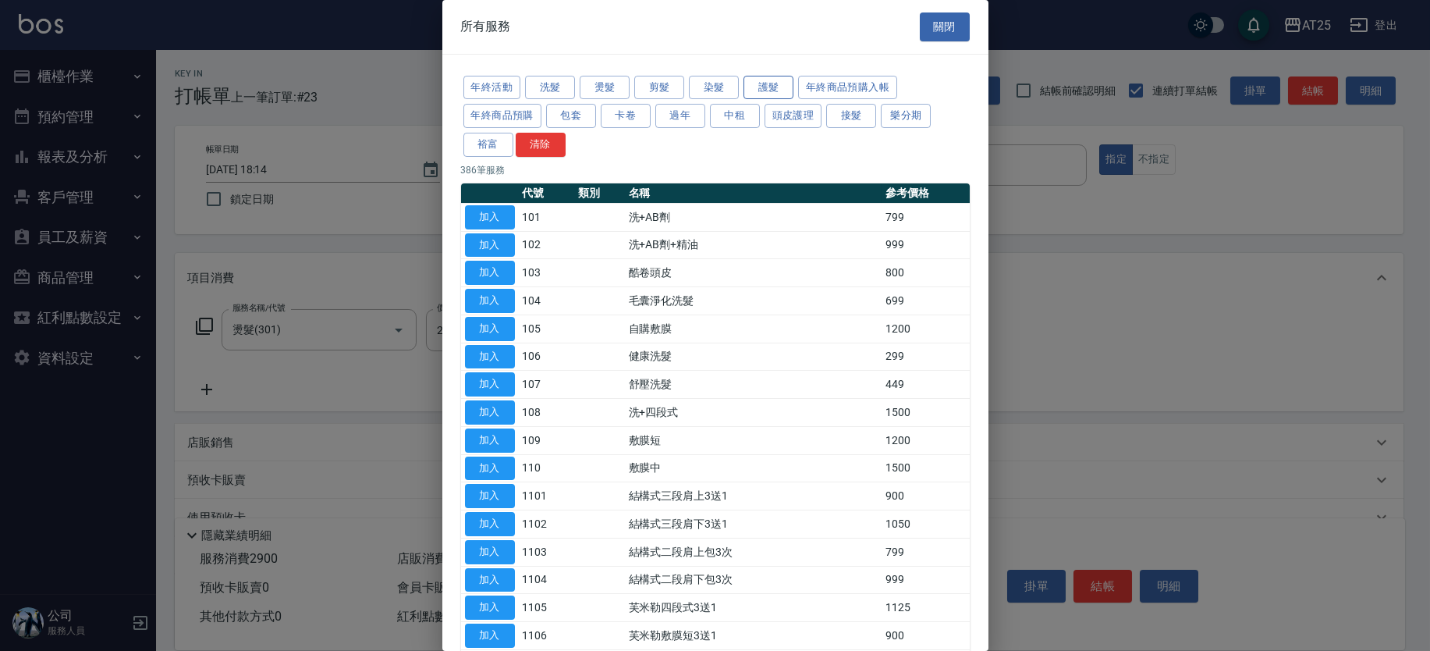
click at [764, 91] on button "護髮" at bounding box center [768, 88] width 50 height 24
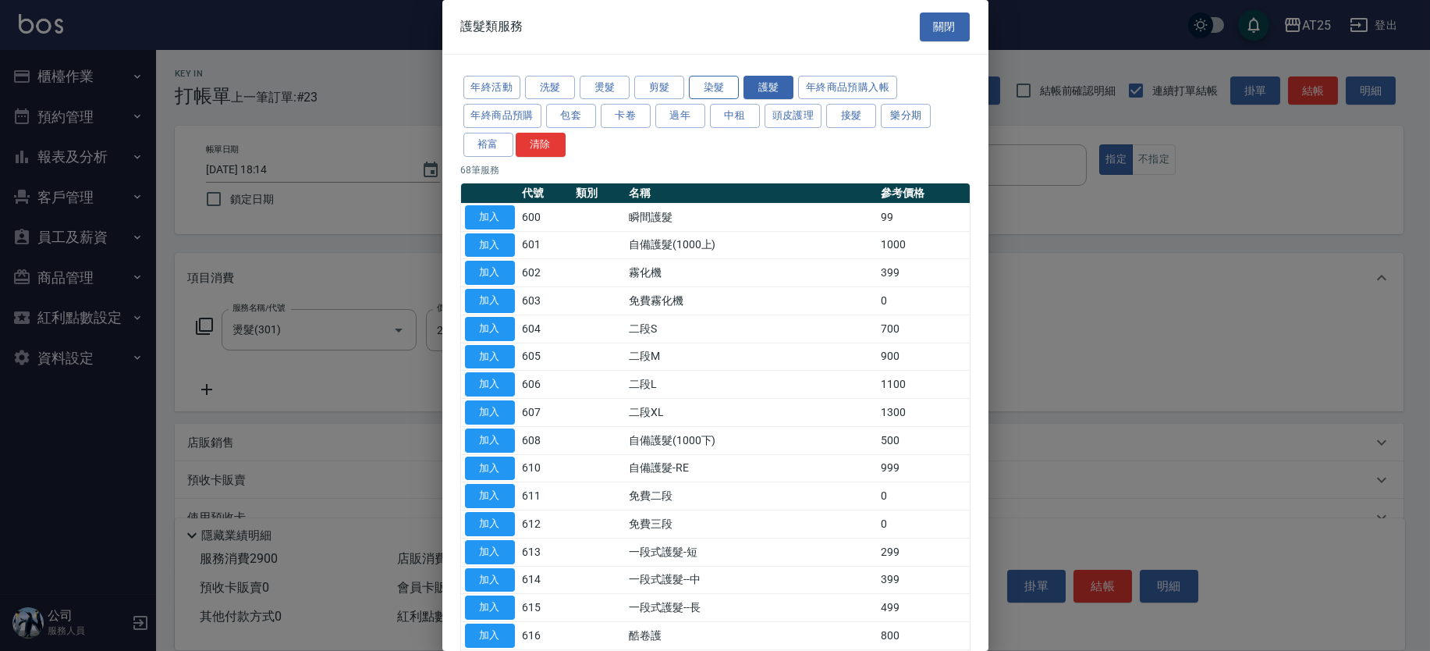
click at [719, 86] on button "染髮" at bounding box center [714, 88] width 50 height 24
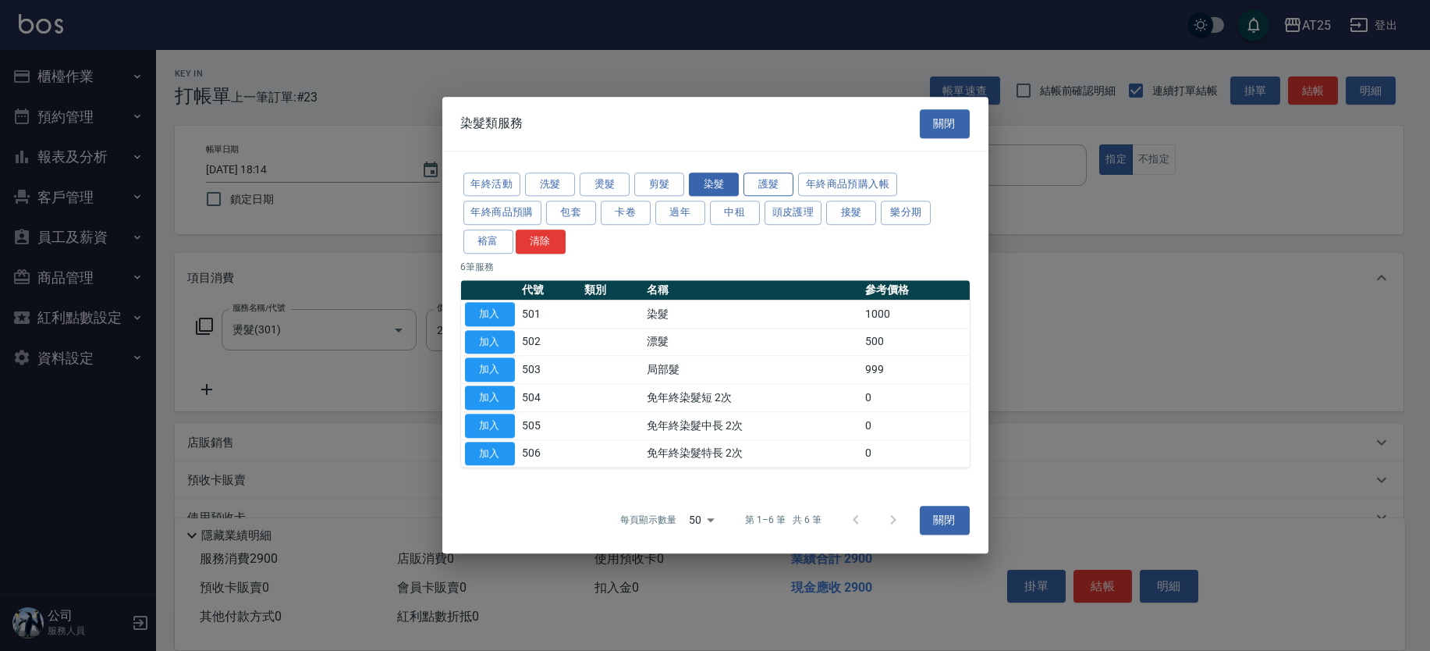
click at [765, 172] on button "護髮" at bounding box center [768, 184] width 50 height 24
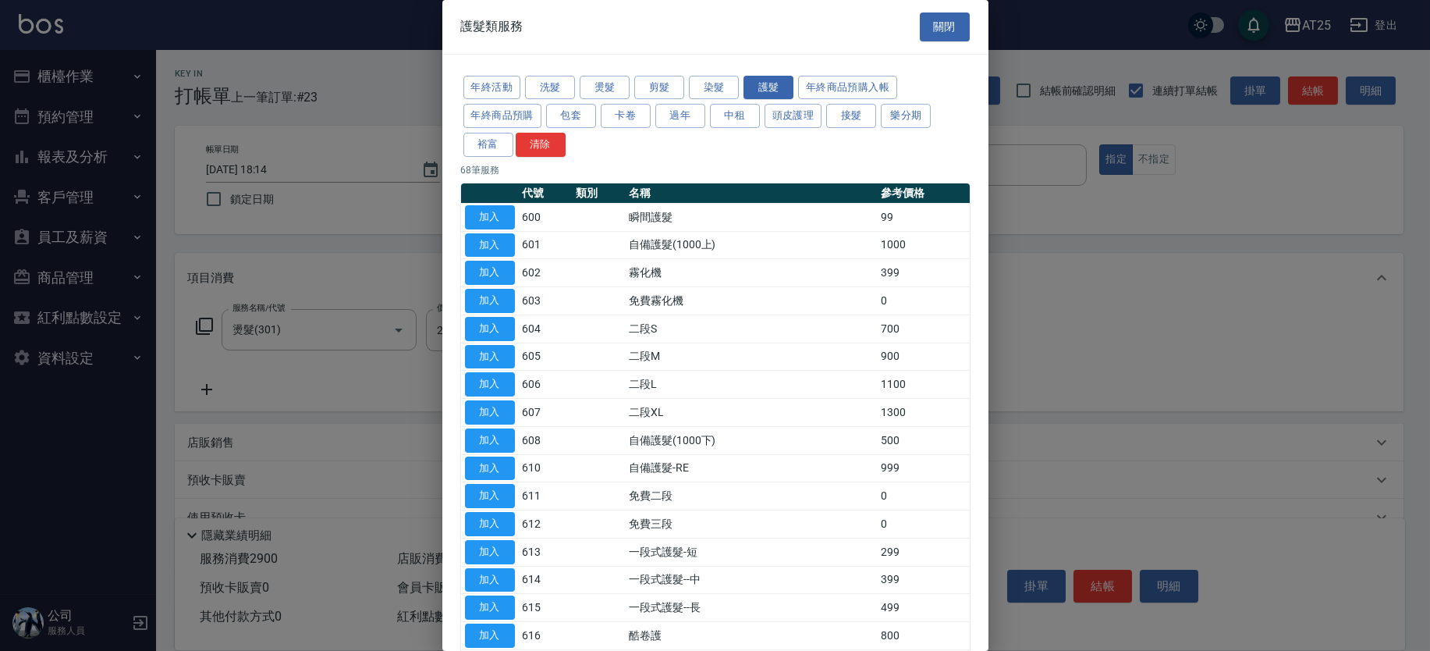
scroll to position [1030, 0]
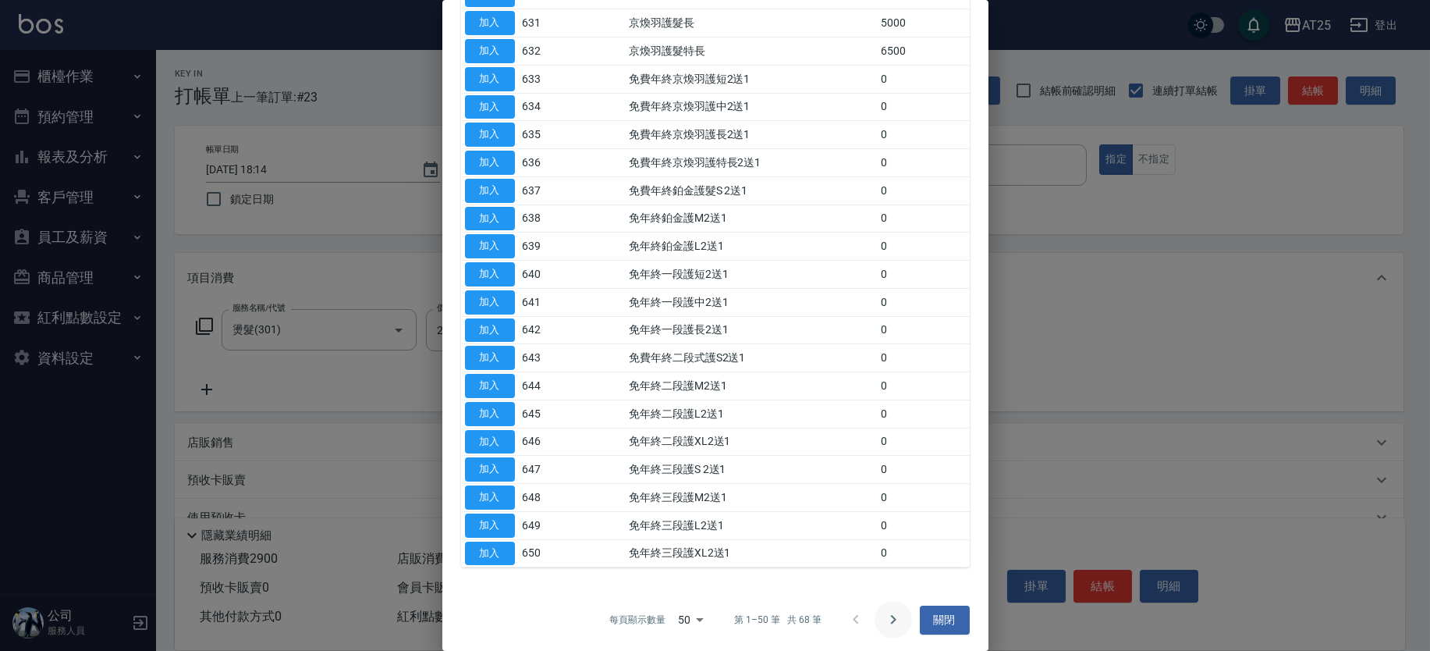
click at [883, 605] on button "Go to next page" at bounding box center [892, 619] width 37 height 37
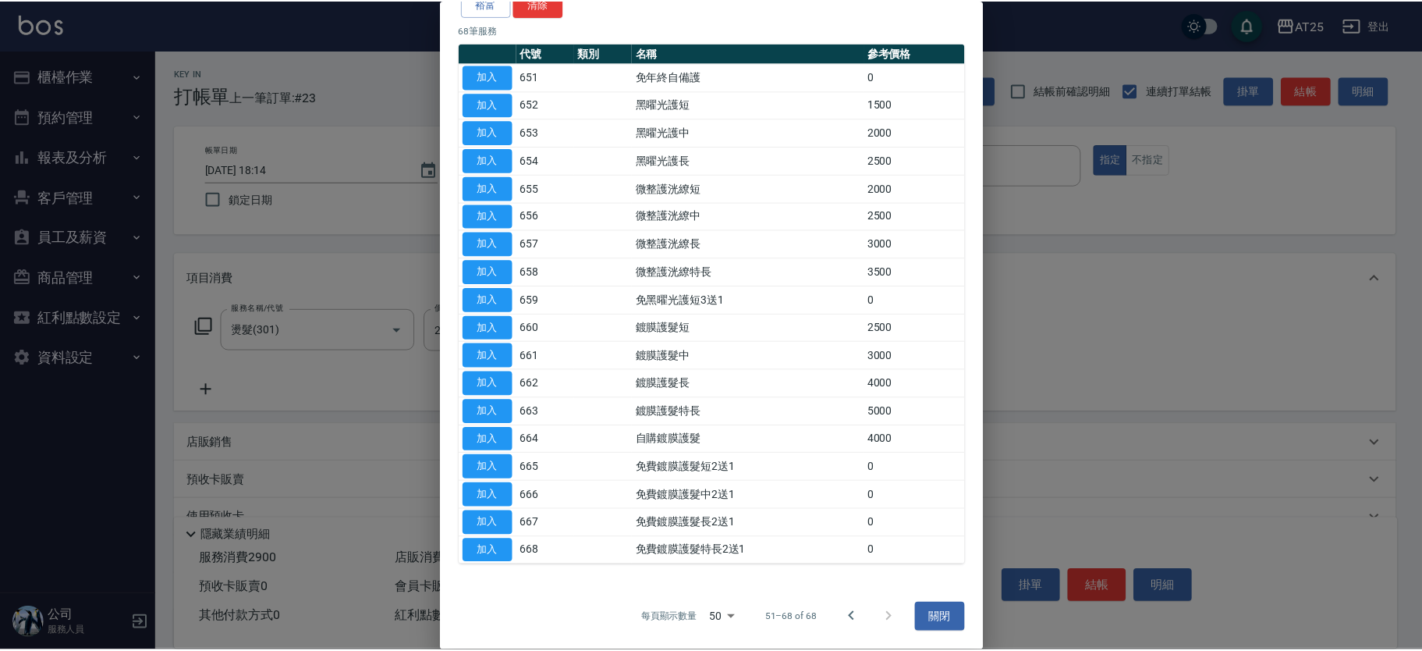
scroll to position [140, 0]
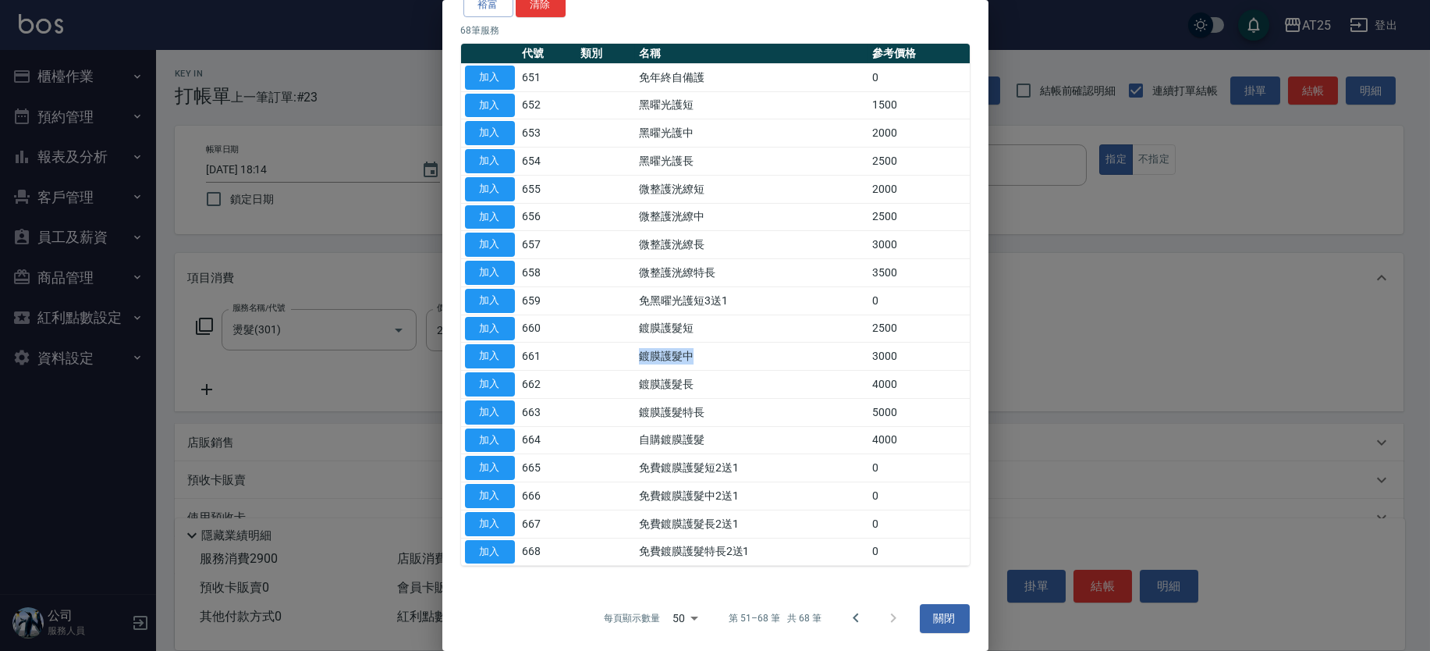
drag, startPoint x: 638, startPoint y: 360, endPoint x: 705, endPoint y: 354, distance: 67.3
click at [705, 354] on td "鍍膜護髮中" at bounding box center [751, 356] width 233 height 28
click at [698, 312] on td "免黑曜光護短3送1" at bounding box center [751, 300] width 233 height 28
drag, startPoint x: 697, startPoint y: 324, endPoint x: 559, endPoint y: 322, distance: 137.3
click at [592, 322] on tr "加入 660 鍍膜護髮短 2500" at bounding box center [715, 328] width 509 height 28
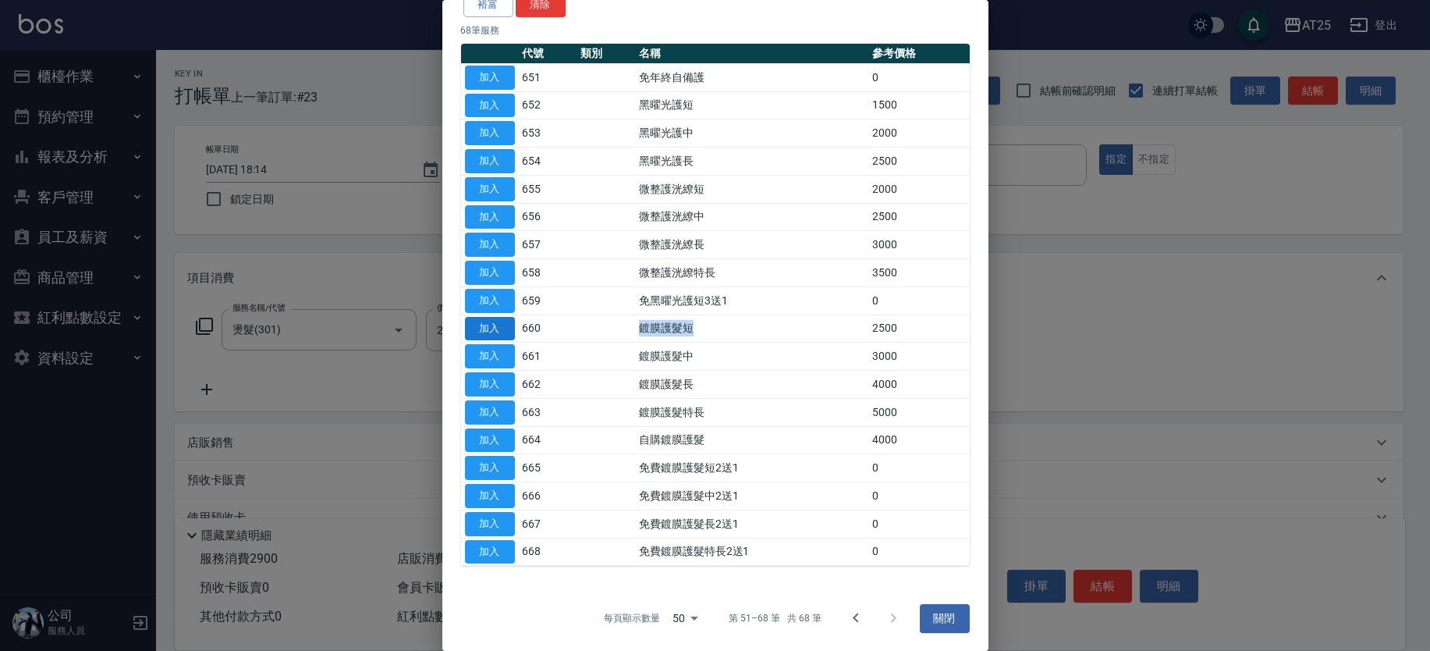
click at [492, 321] on button "加入" at bounding box center [490, 329] width 50 height 24
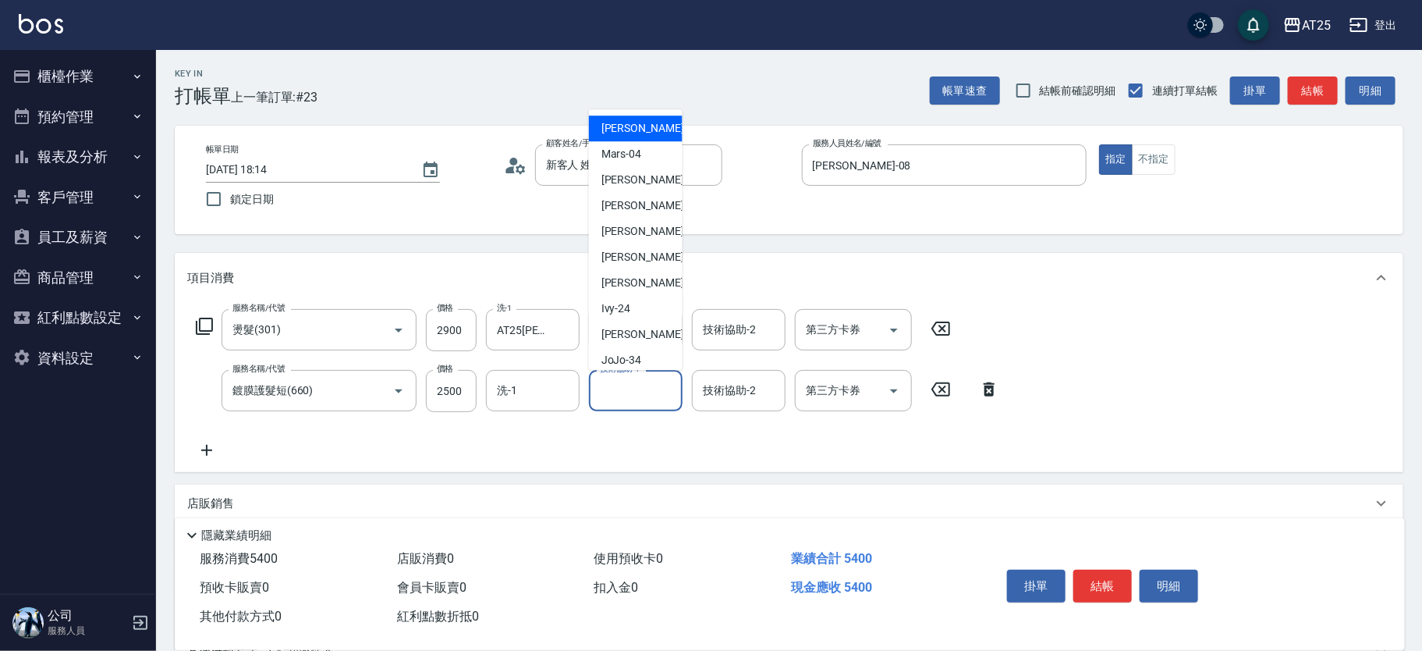
click at [636, 388] on input "技術協助-1" at bounding box center [636, 390] width 80 height 27
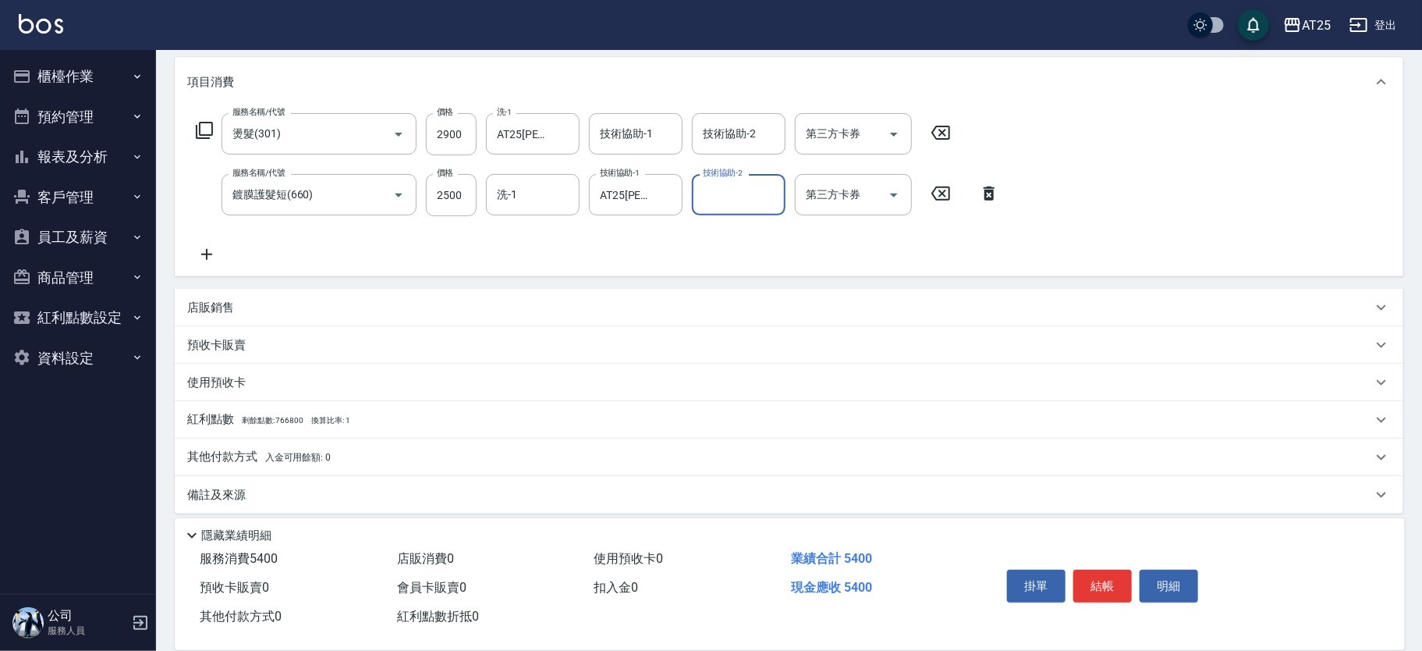
scroll to position [206, 0]
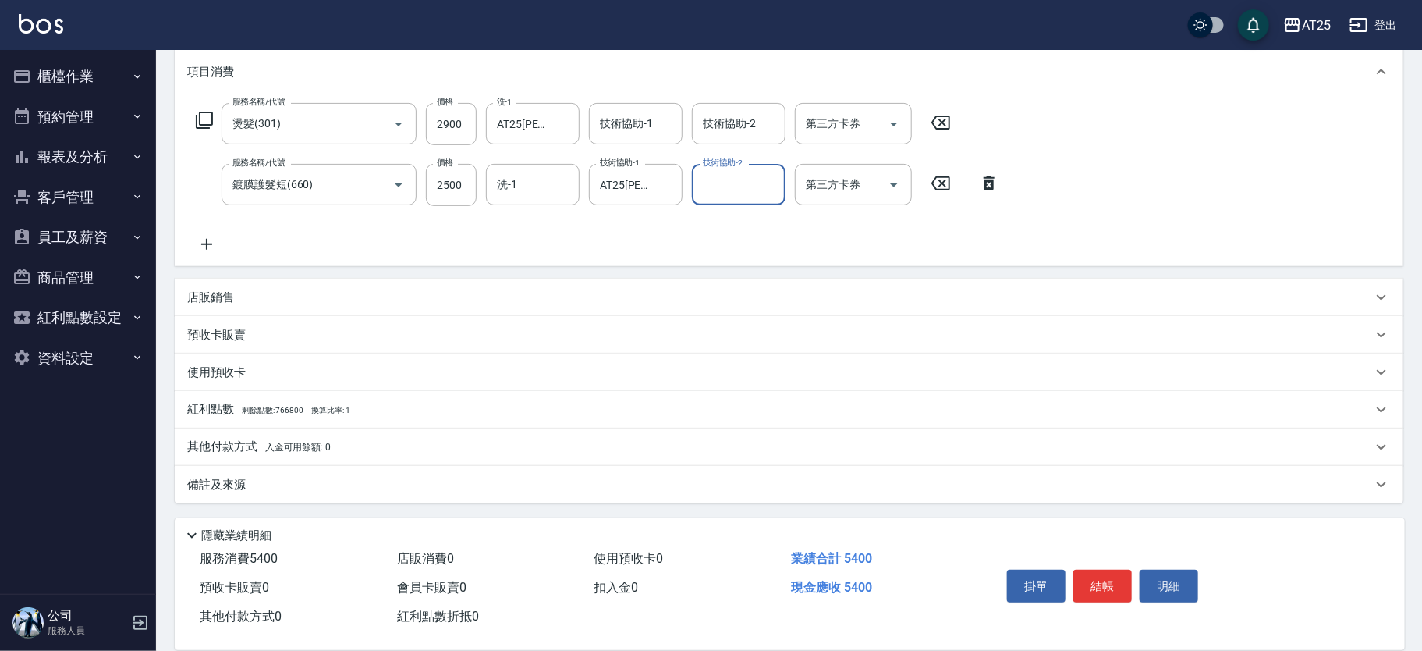
click at [425, 446] on div "其他付款方式 入金可用餘額: 0" at bounding box center [779, 446] width 1185 height 17
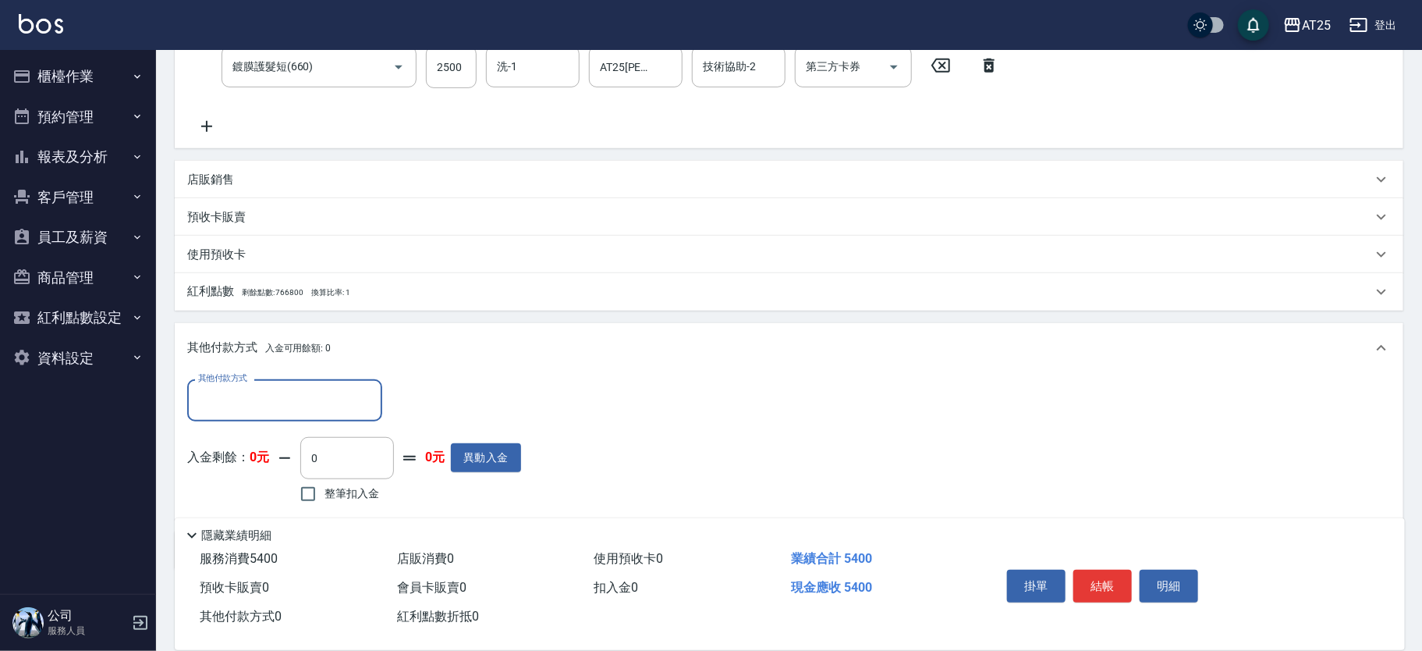
scroll to position [389, 0]
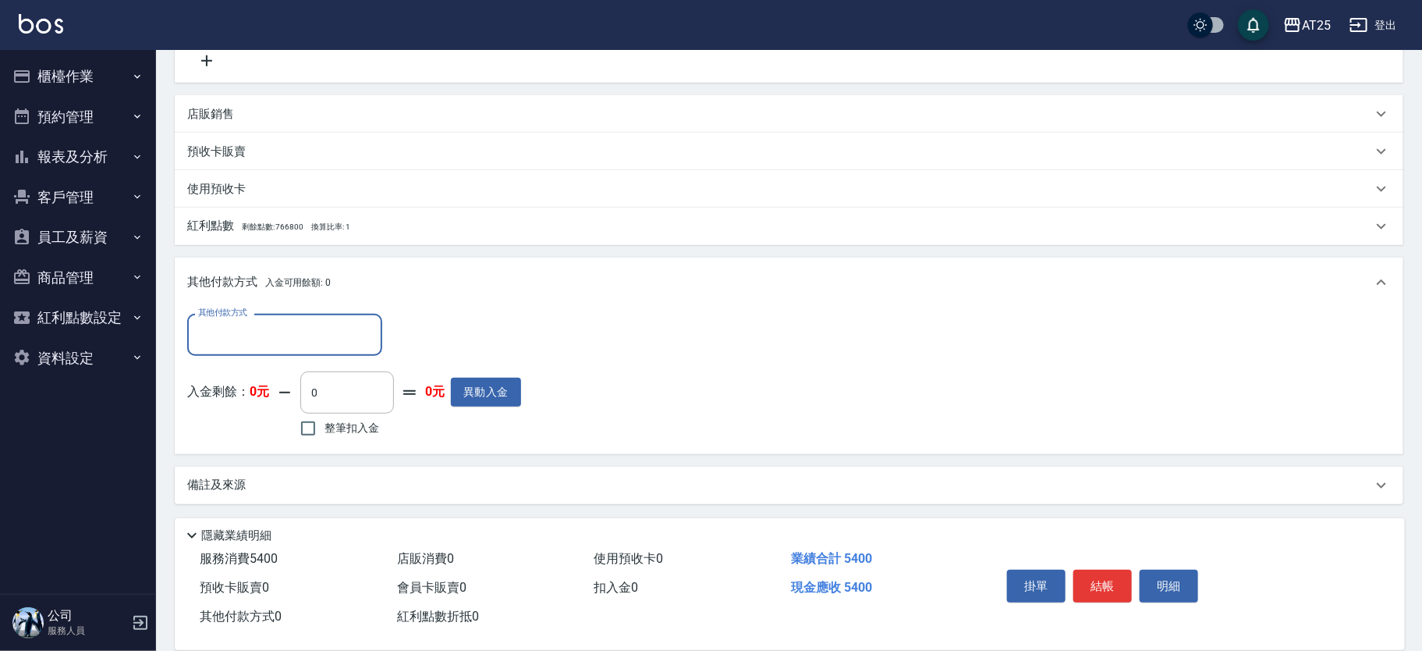
click at [235, 328] on input "其他付款方式" at bounding box center [284, 334] width 181 height 27
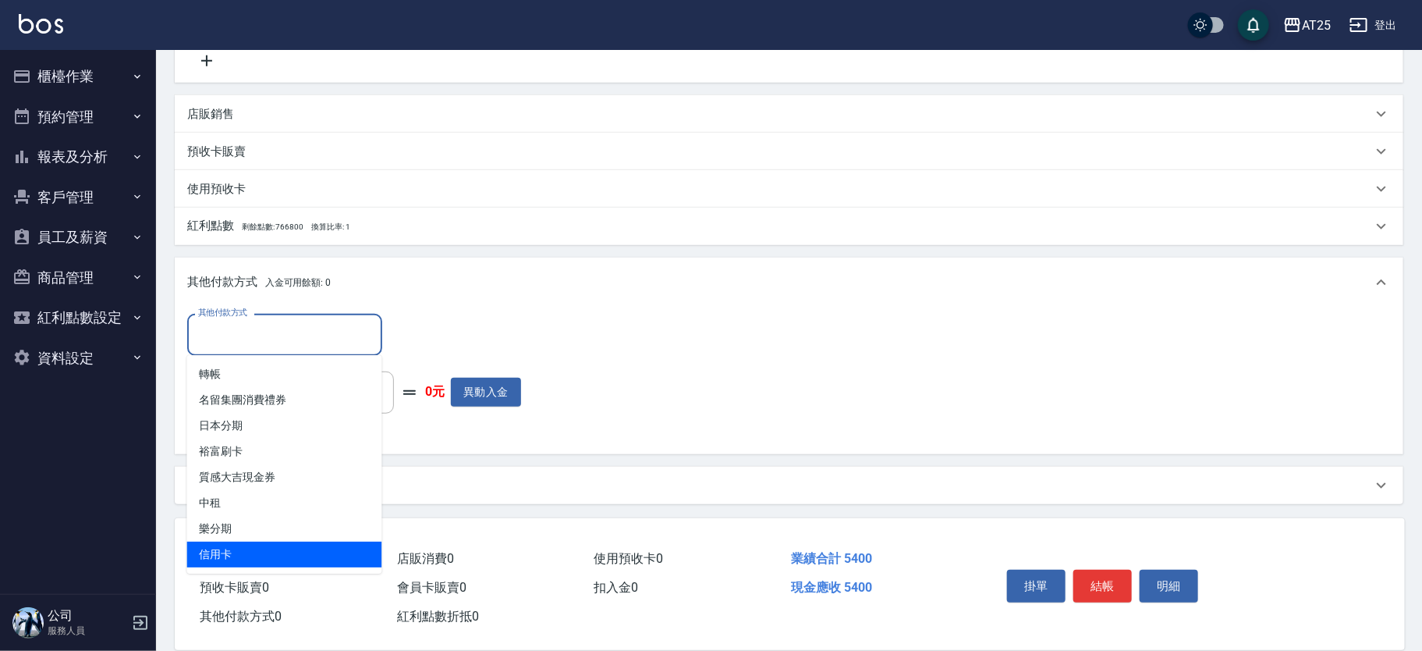
click at [250, 558] on span "信用卡" at bounding box center [284, 554] width 195 height 26
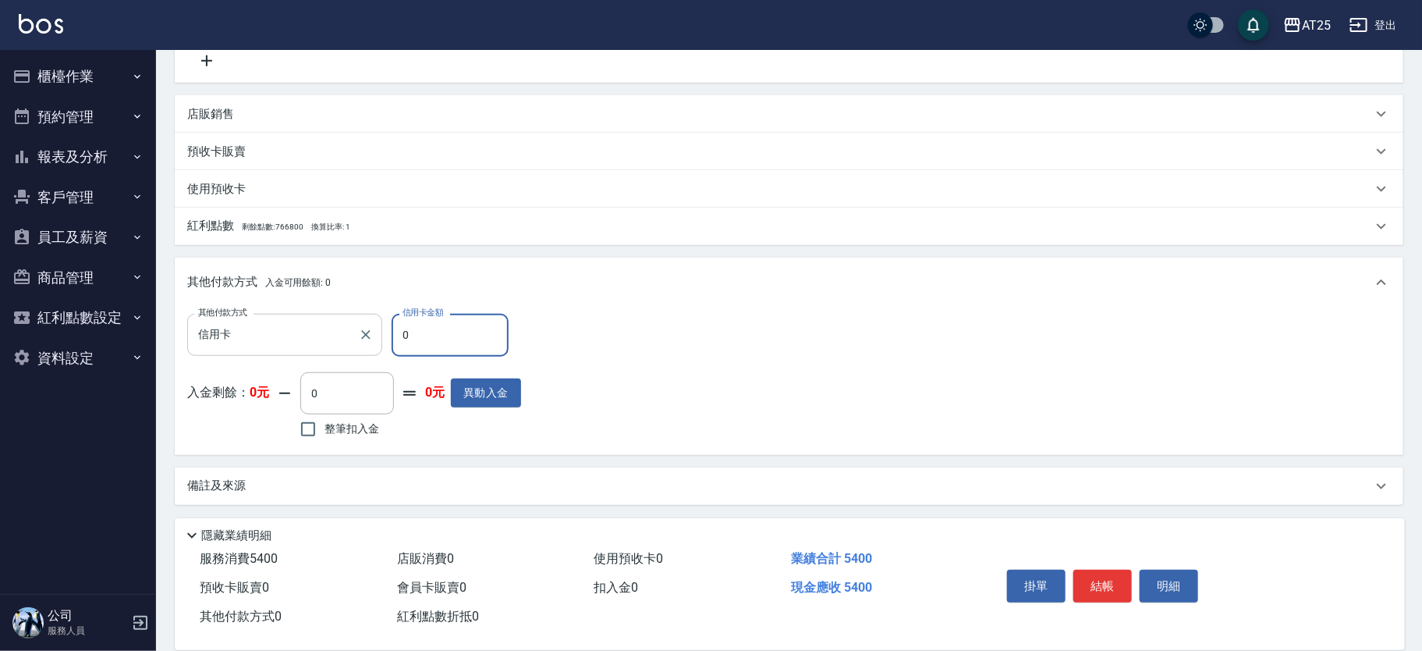
drag, startPoint x: 448, startPoint y: 345, endPoint x: 371, endPoint y: 348, distance: 76.5
click at [371, 348] on div "其他付款方式 信用卡 其他付款方式 信用卡金額 0 信用卡金額" at bounding box center [354, 335] width 334 height 42
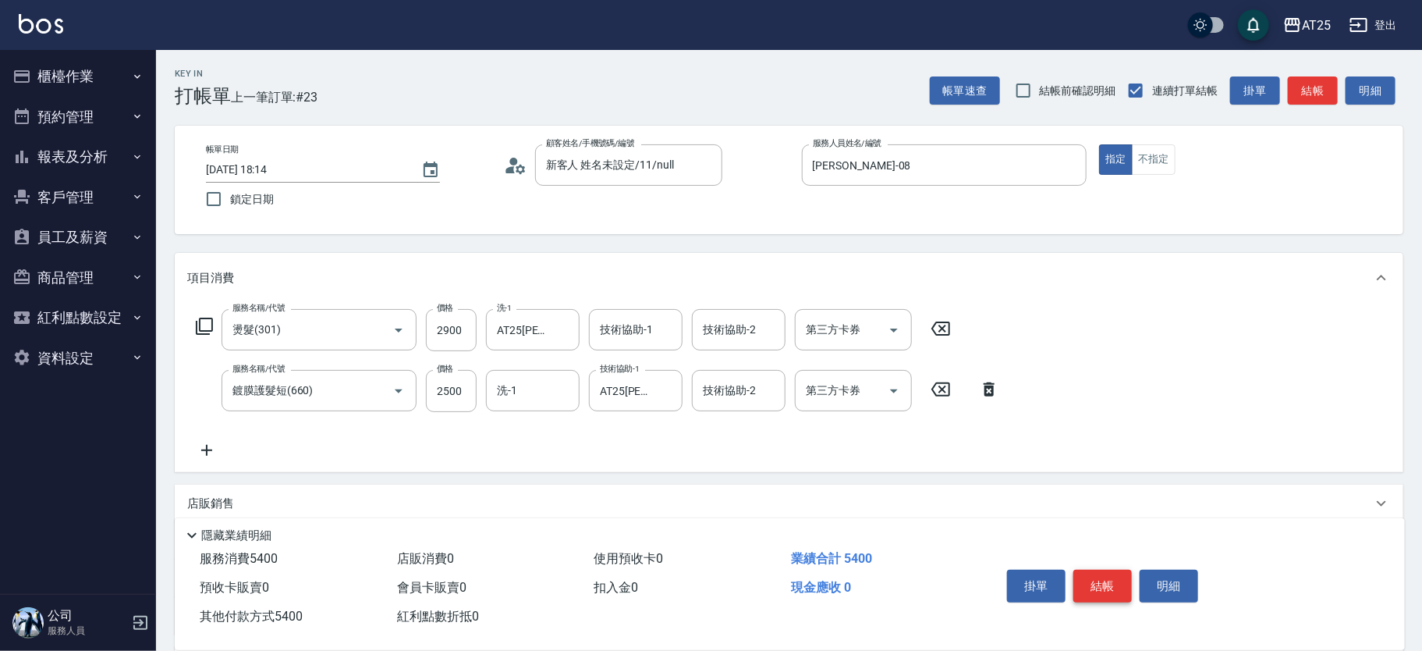
click at [1105, 580] on button "結帳" at bounding box center [1102, 585] width 58 height 33
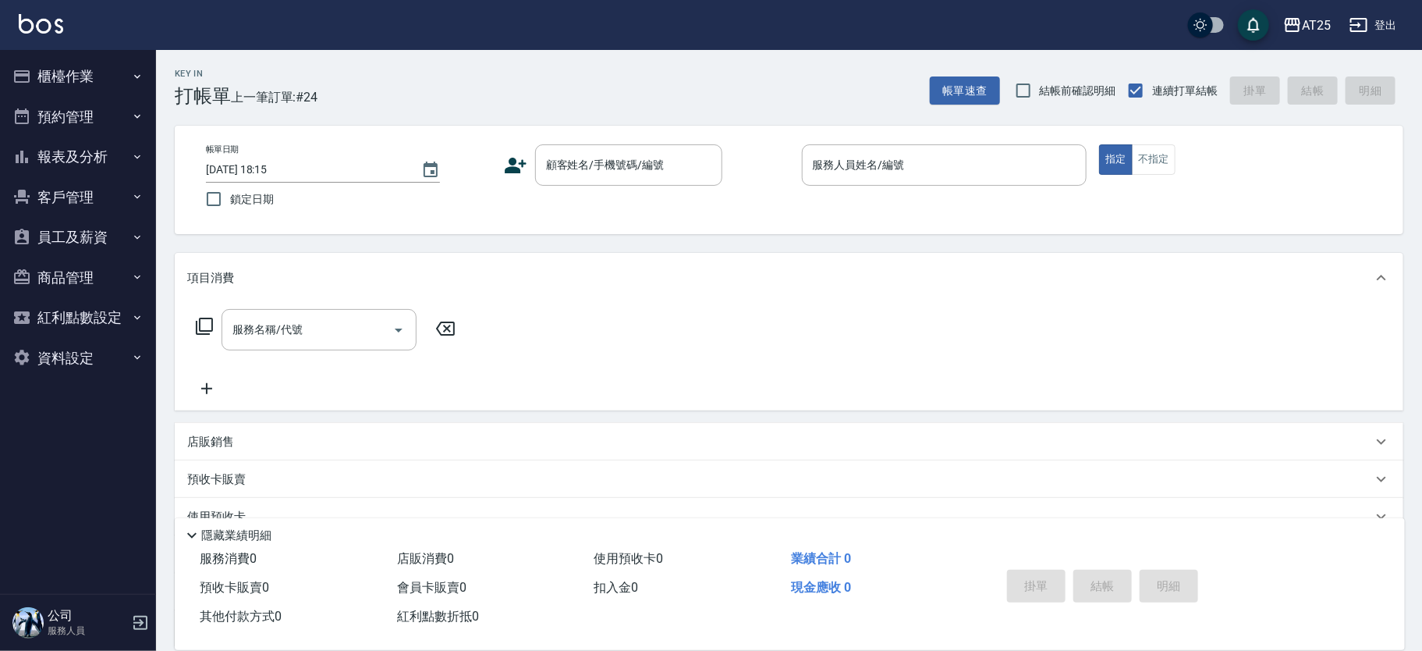
click at [610, 357] on div "服務名稱/代號 服務名稱/代號" at bounding box center [789, 357] width 1228 height 108
click at [562, 176] on input "顧客姓名/手機號碼/編號" at bounding box center [617, 164] width 150 height 27
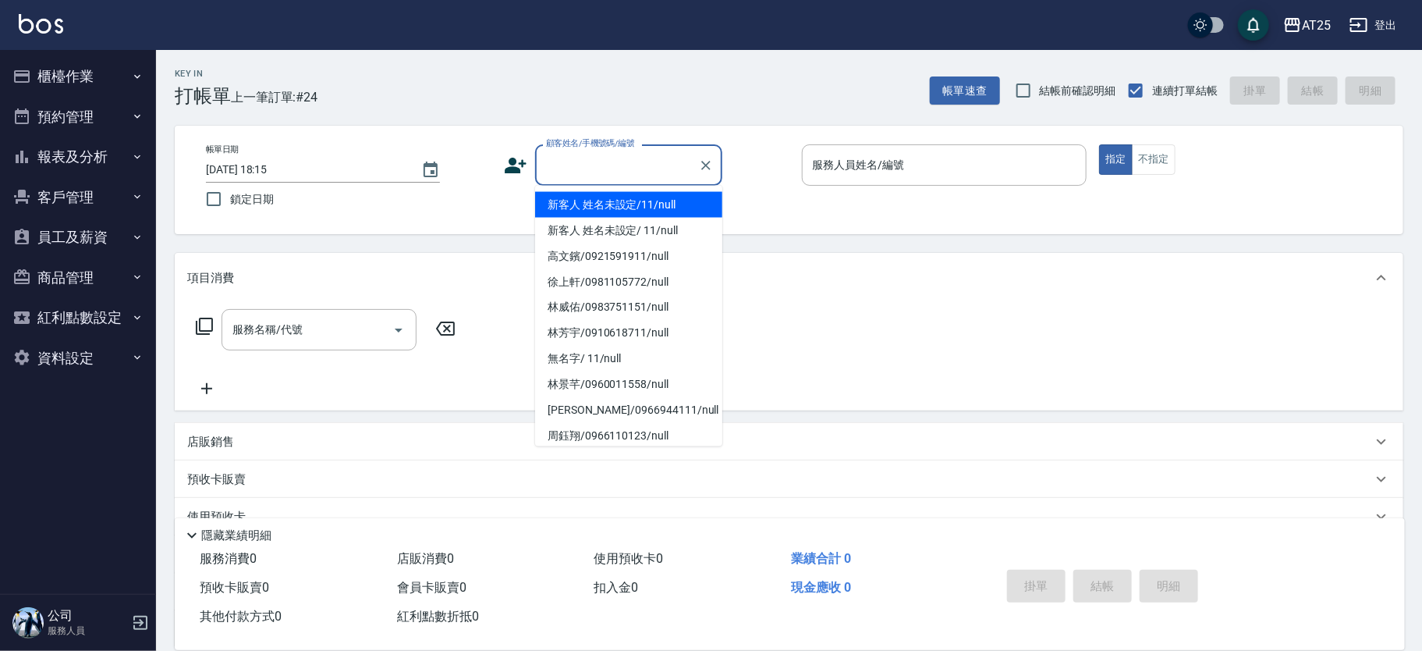
click at [604, 203] on li "新客人 姓名未設定/11/null" at bounding box center [628, 205] width 187 height 26
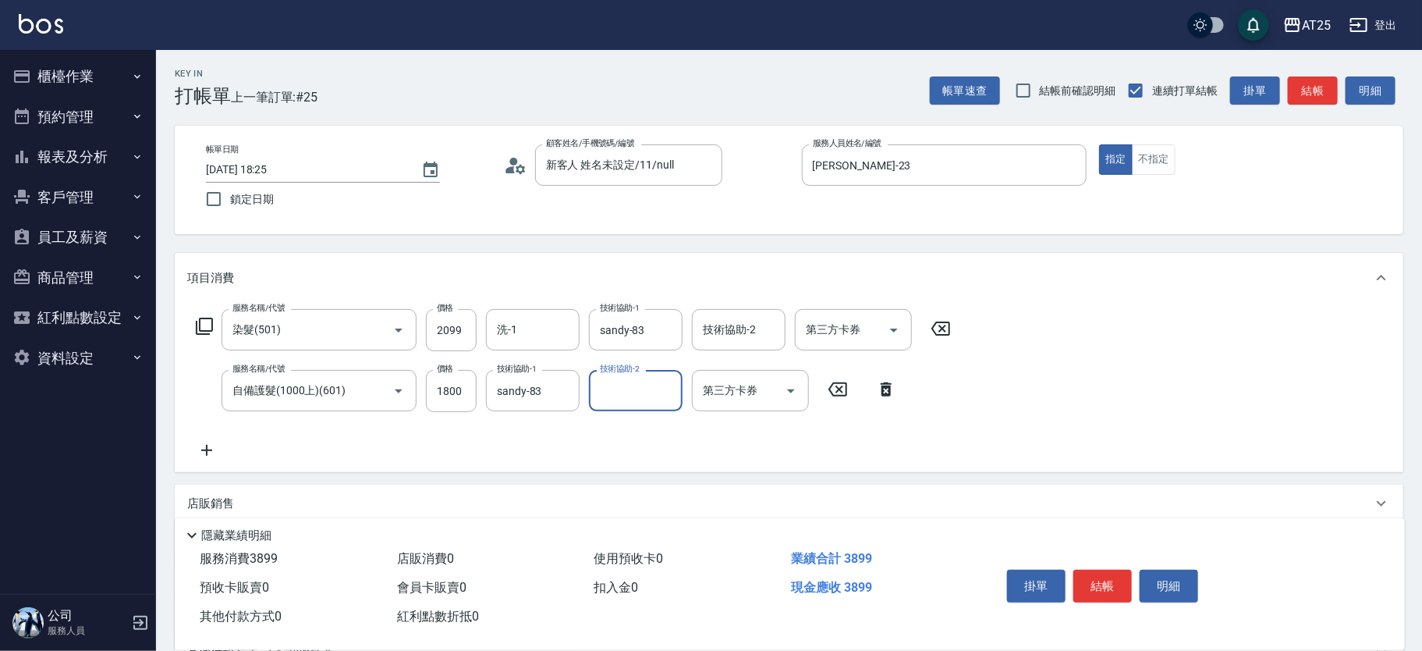
scroll to position [206, 0]
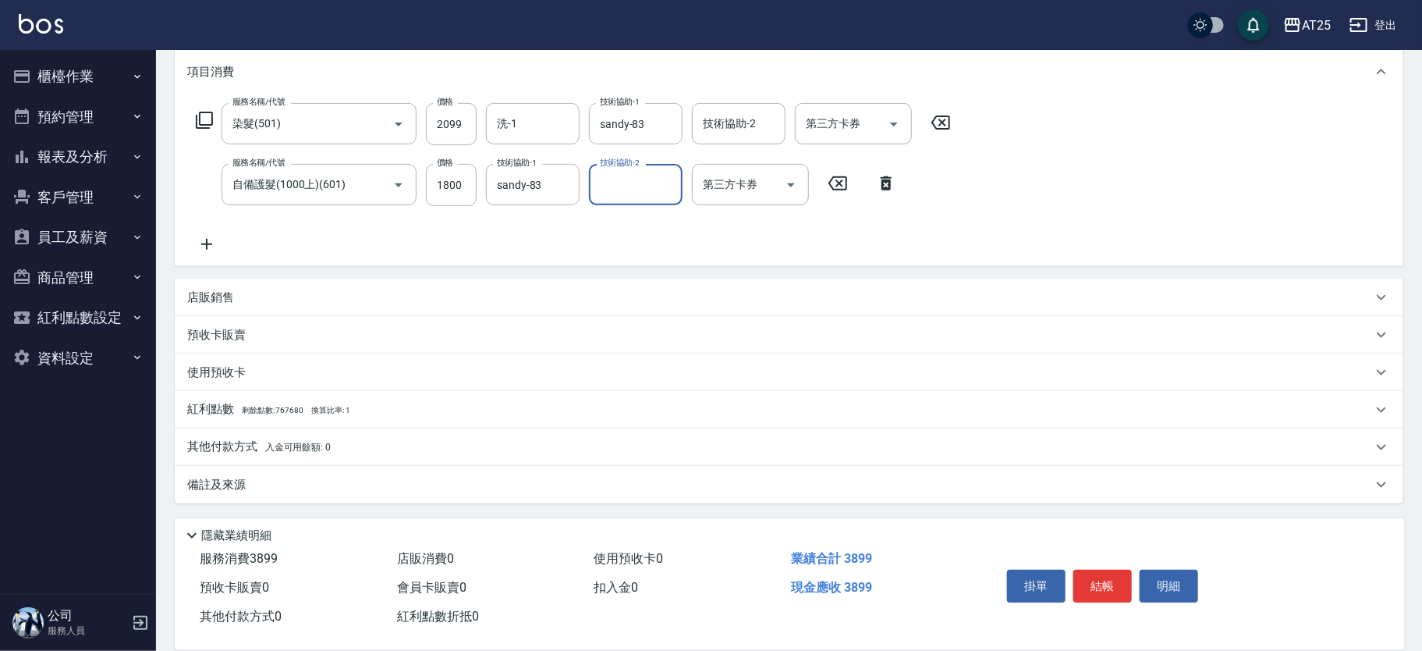
click at [322, 438] on p "其他付款方式 入金可用餘額: 0" at bounding box center [259, 446] width 144 height 17
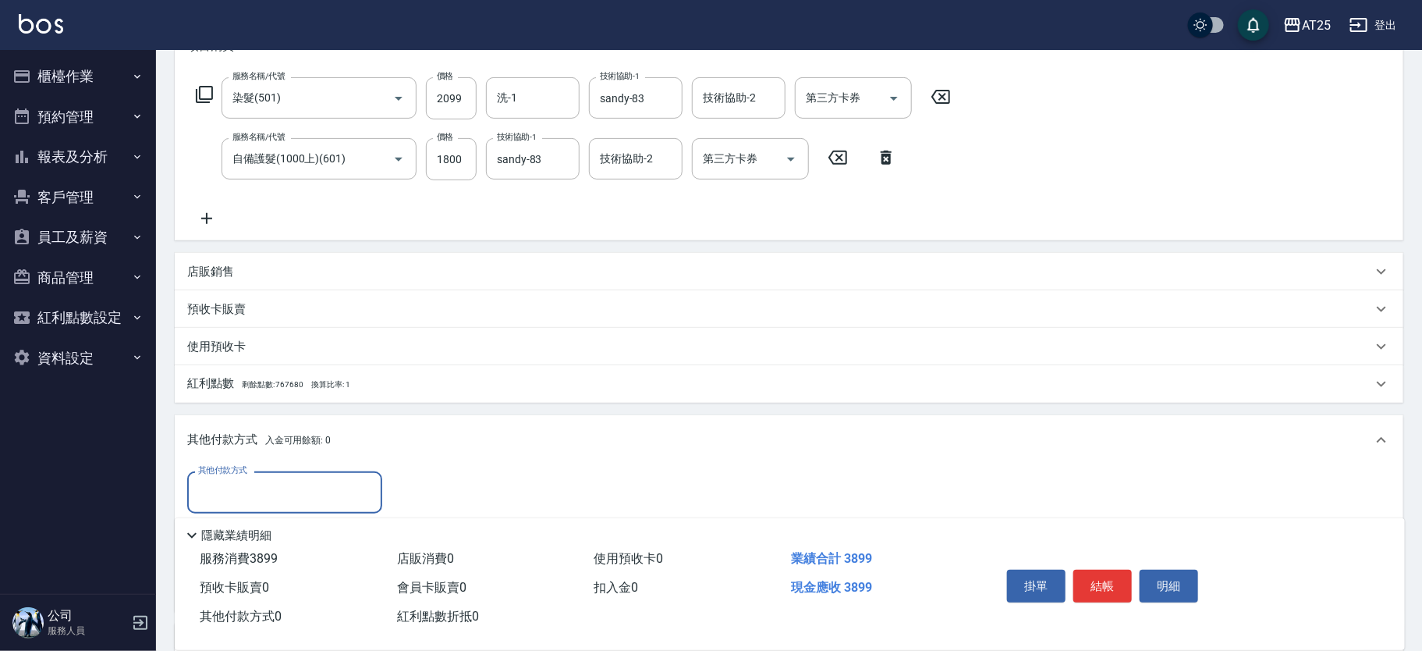
scroll to position [389, 0]
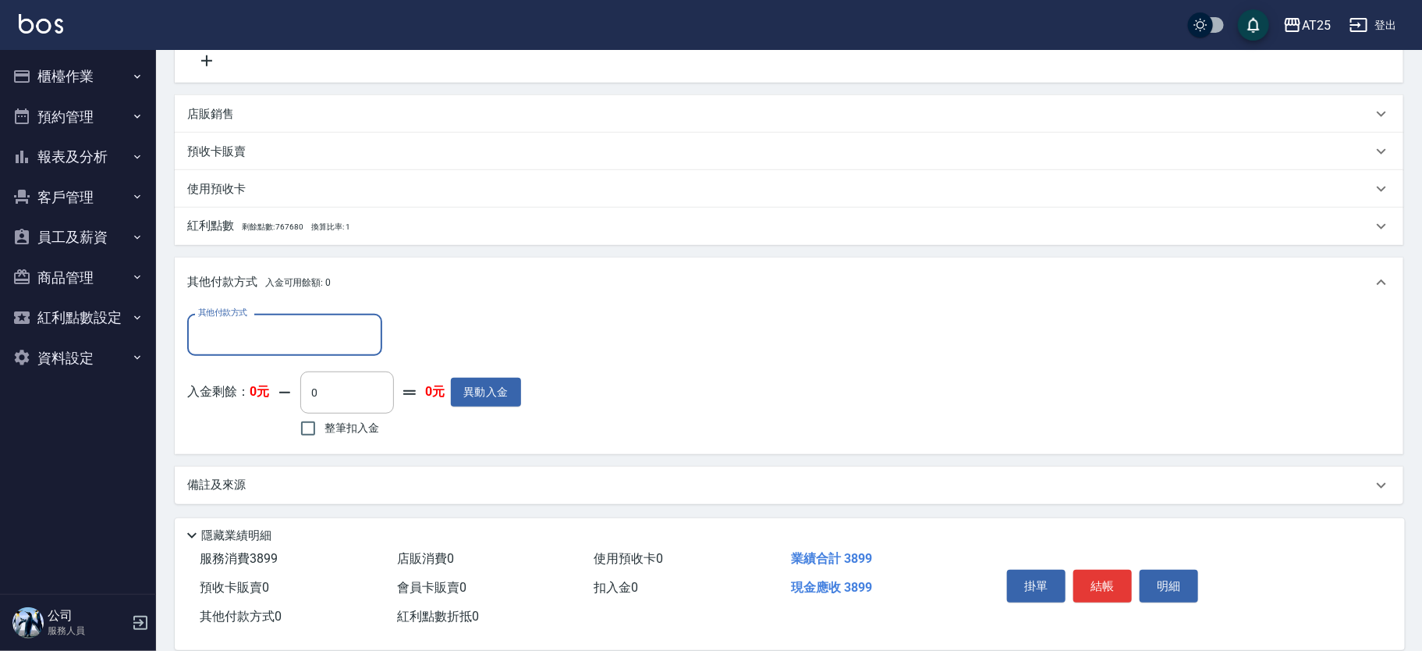
click at [307, 345] on input "其他付款方式" at bounding box center [284, 334] width 181 height 27
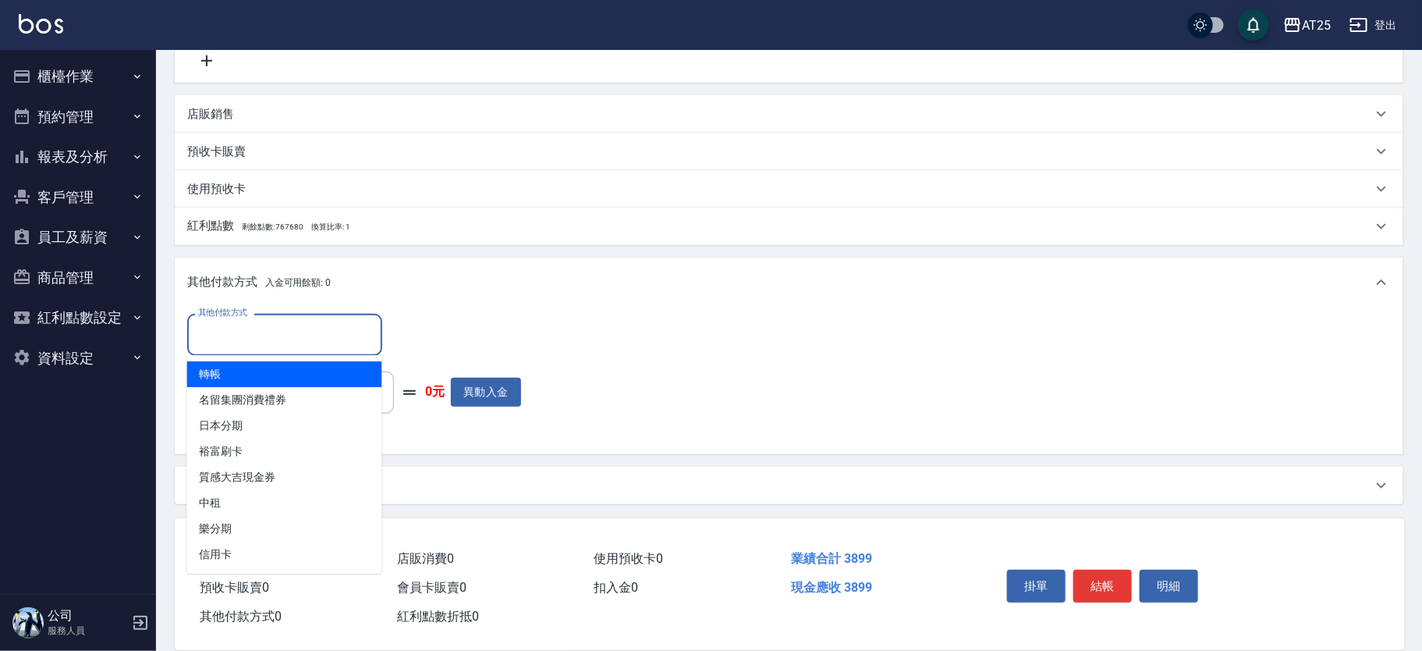
click at [296, 374] on span "轉帳" at bounding box center [284, 374] width 195 height 26
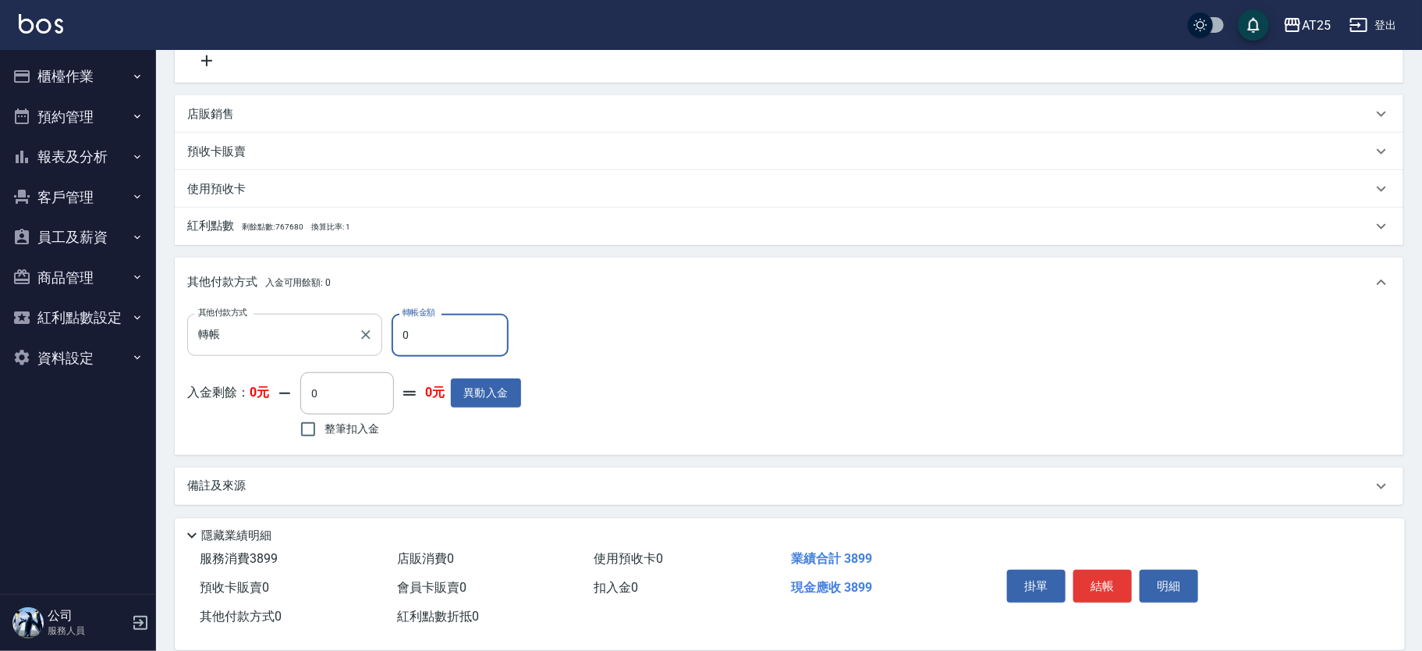
drag, startPoint x: 430, startPoint y: 325, endPoint x: 353, endPoint y: 338, distance: 77.5
click at [353, 338] on div "其他付款方式 轉帳 其他付款方式 轉帳金額 0 轉帳金額" at bounding box center [354, 335] width 334 height 42
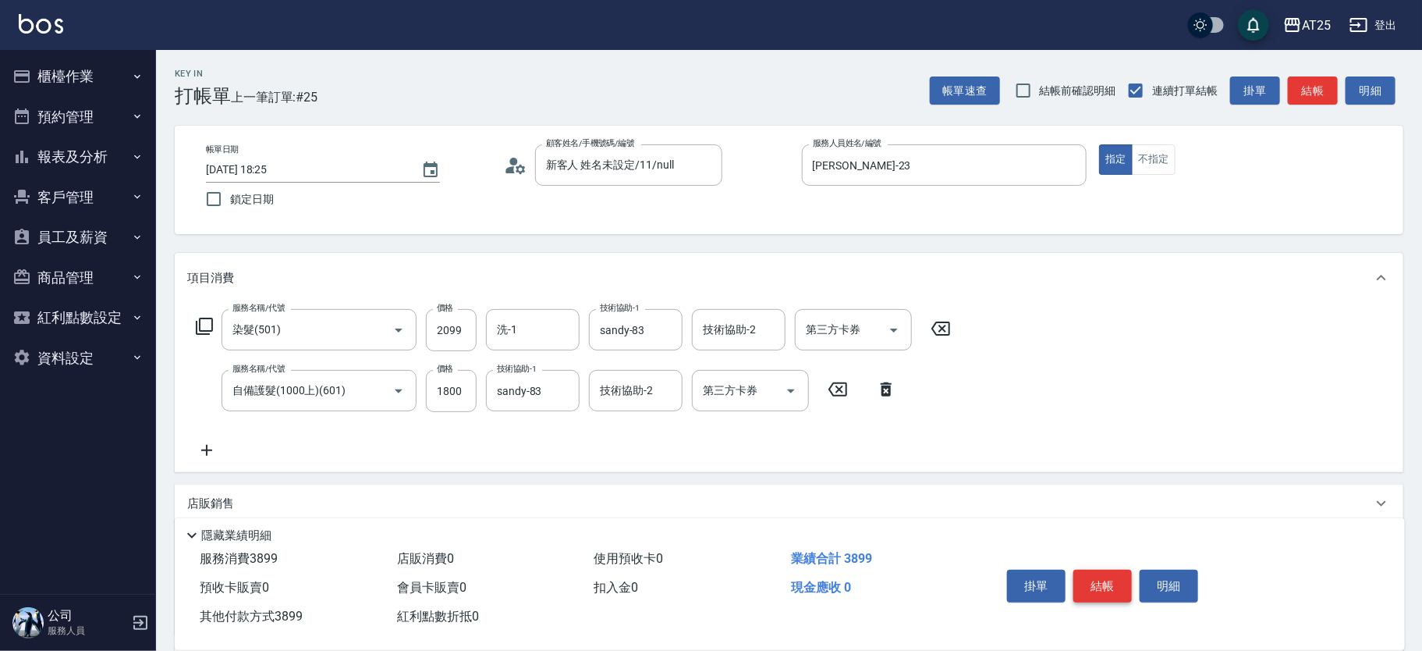
click at [1115, 569] on button "結帳" at bounding box center [1102, 585] width 58 height 33
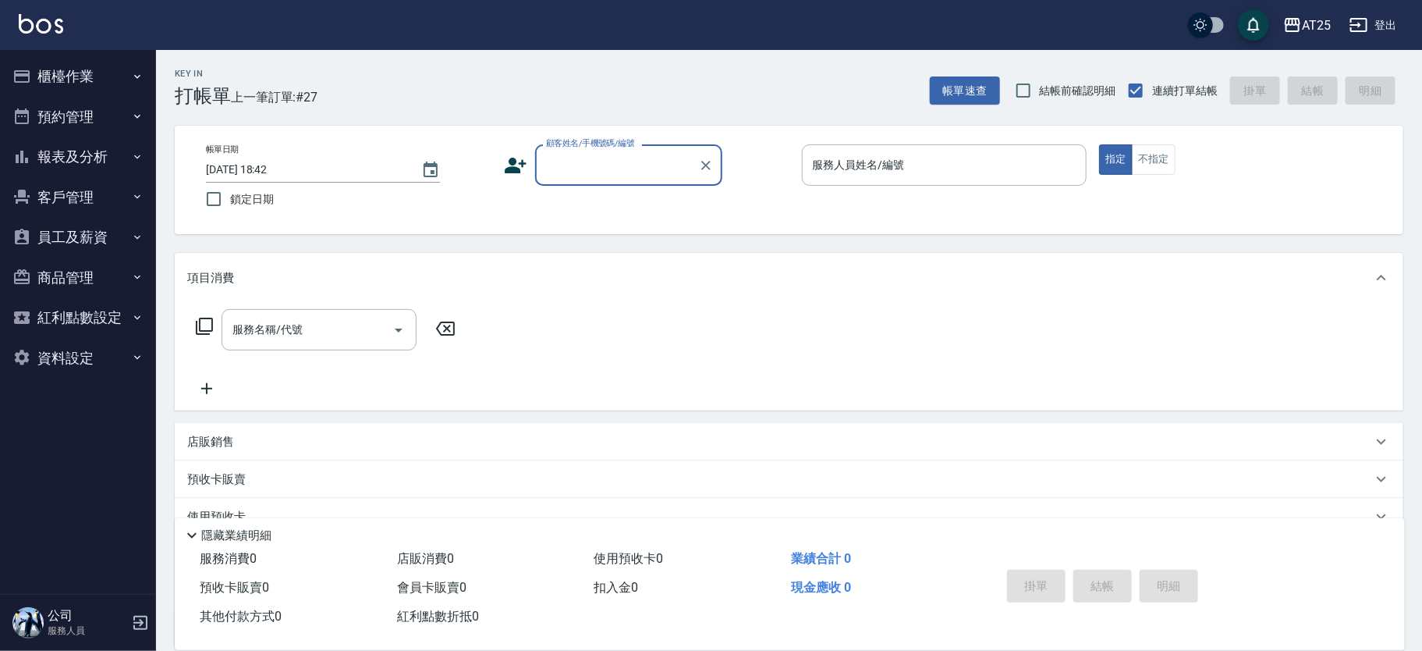
click at [590, 154] on input "顧客姓名/手機號碼/編號" at bounding box center [617, 164] width 150 height 27
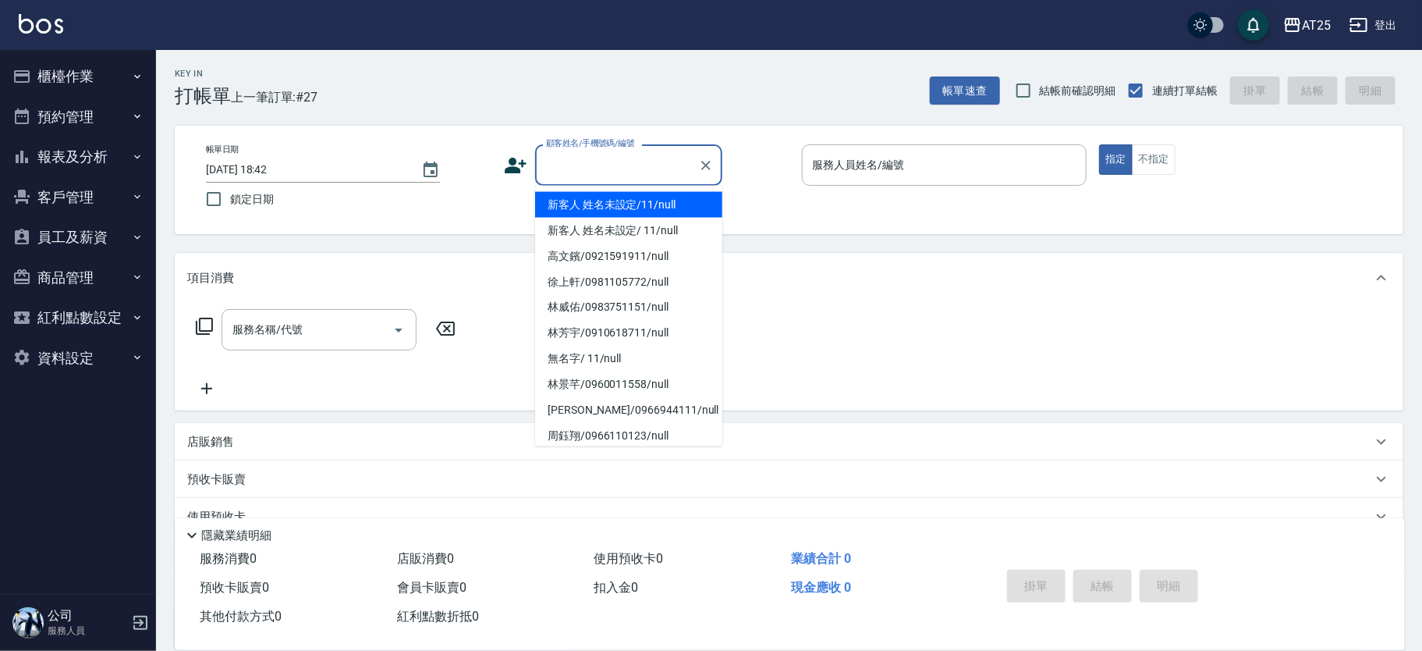
click at [634, 195] on li "新客人 姓名未設定/11/null" at bounding box center [628, 205] width 187 height 26
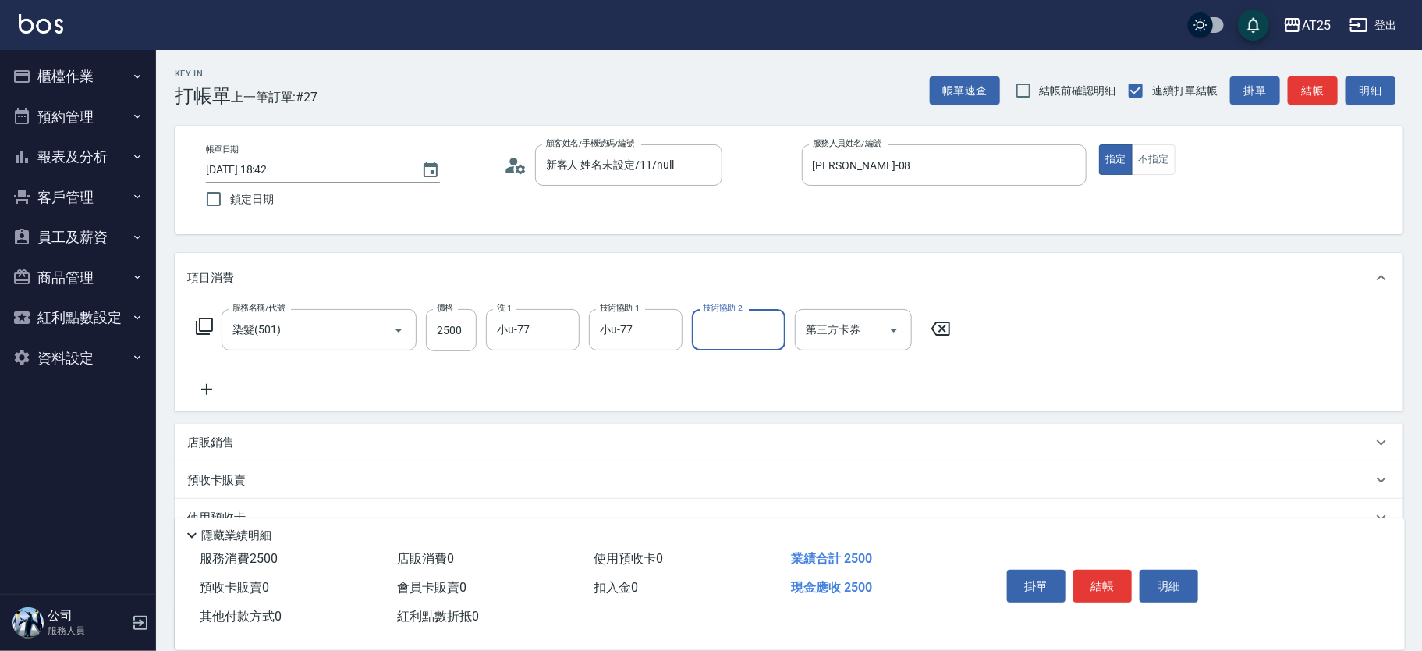
scroll to position [145, 0]
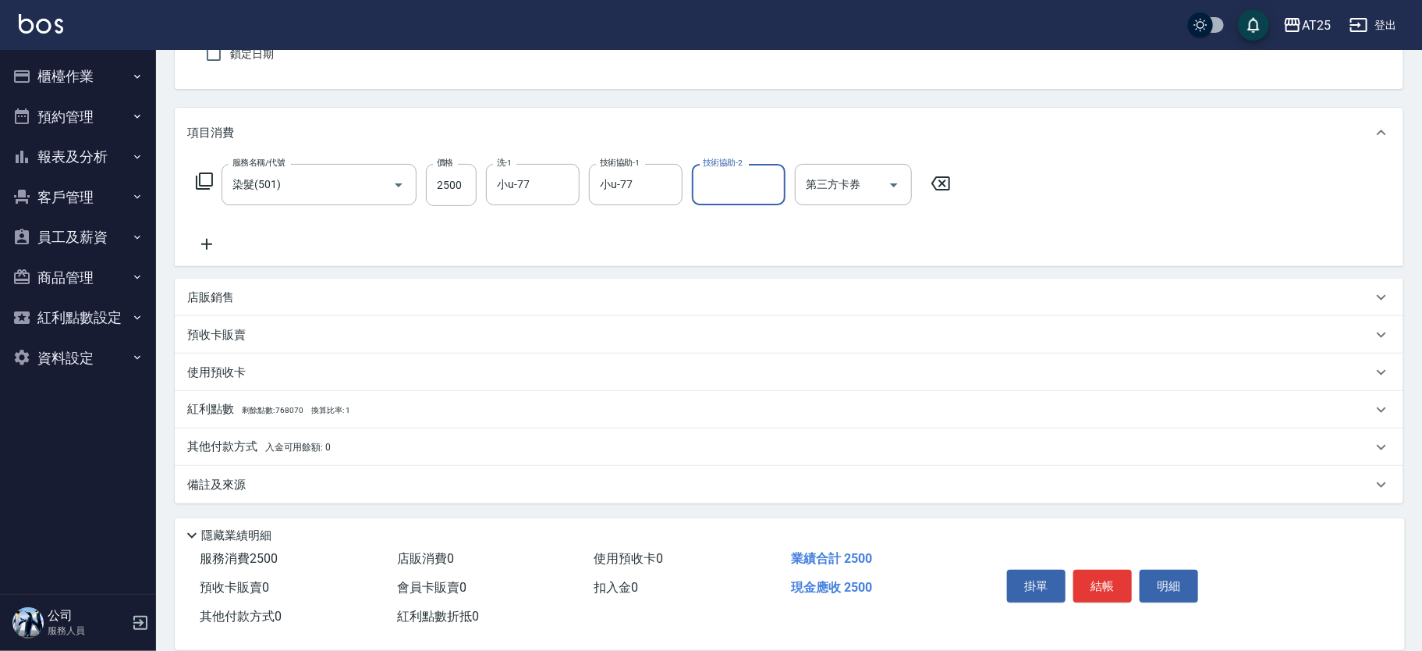
click at [296, 449] on span "入金可用餘額: 0" at bounding box center [298, 446] width 66 height 11
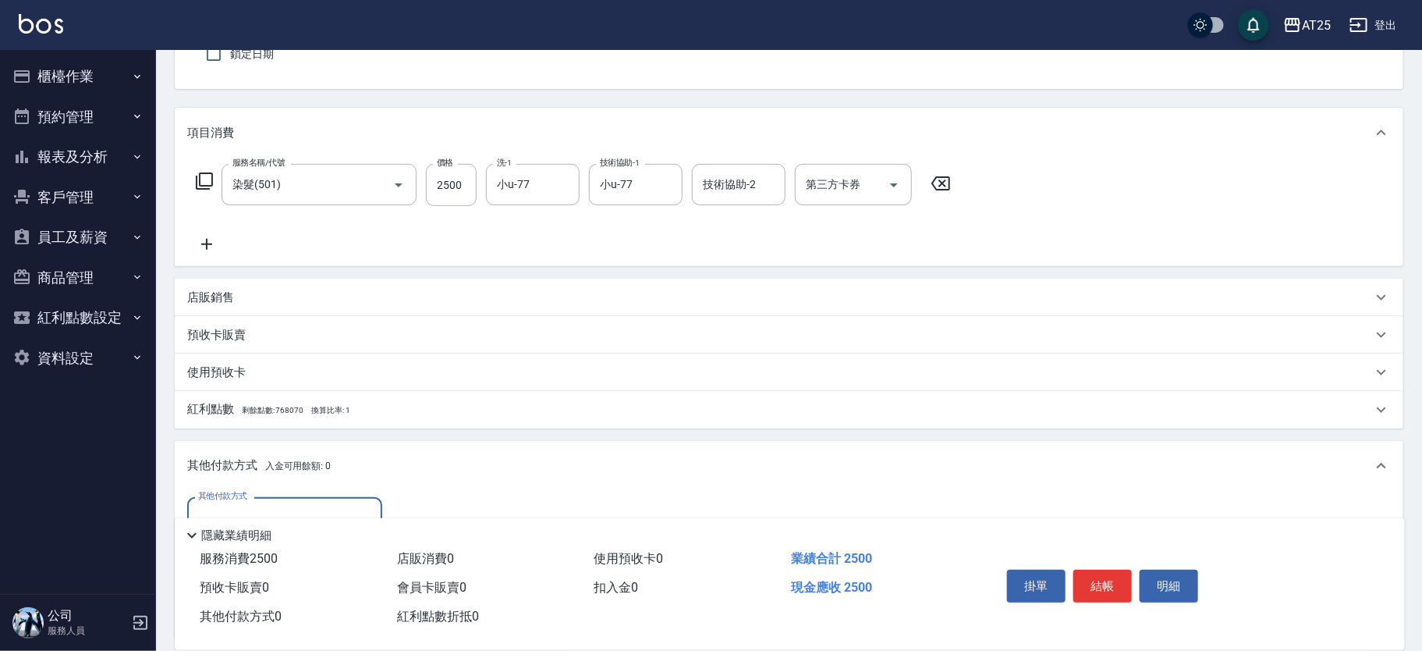
scroll to position [328, 0]
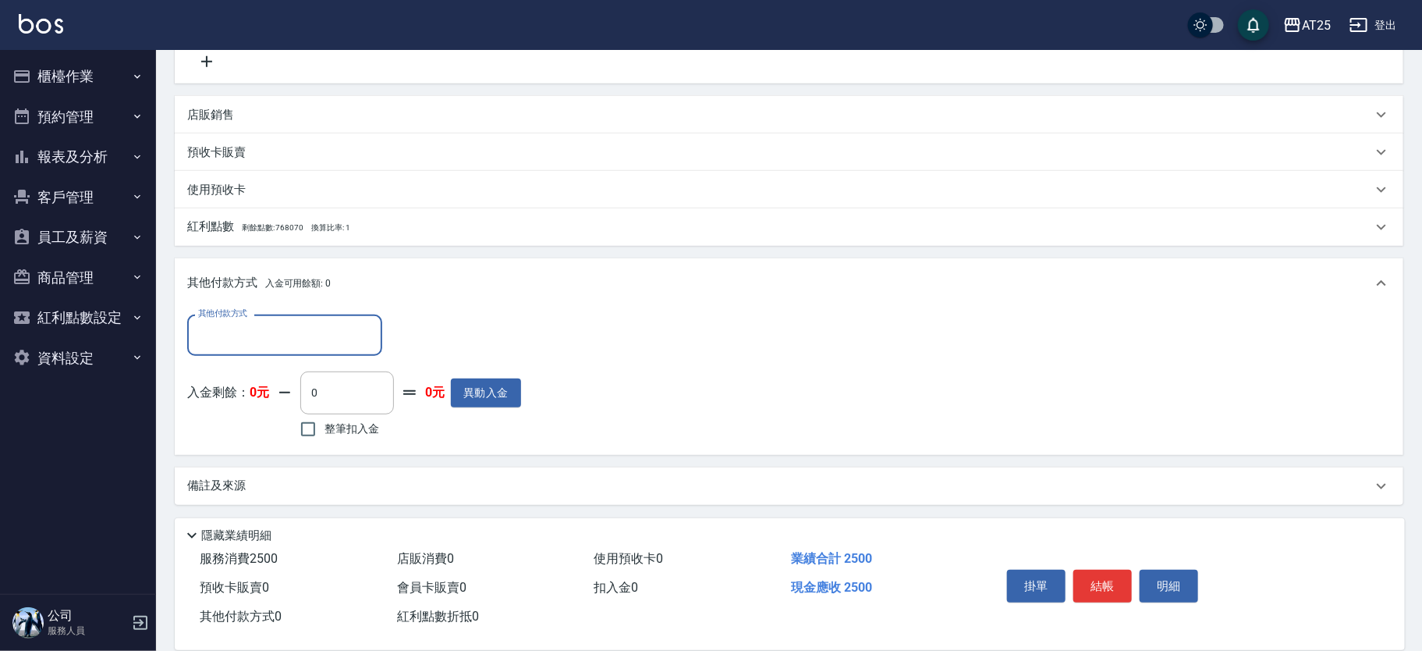
click at [257, 332] on input "其他付款方式" at bounding box center [284, 334] width 181 height 27
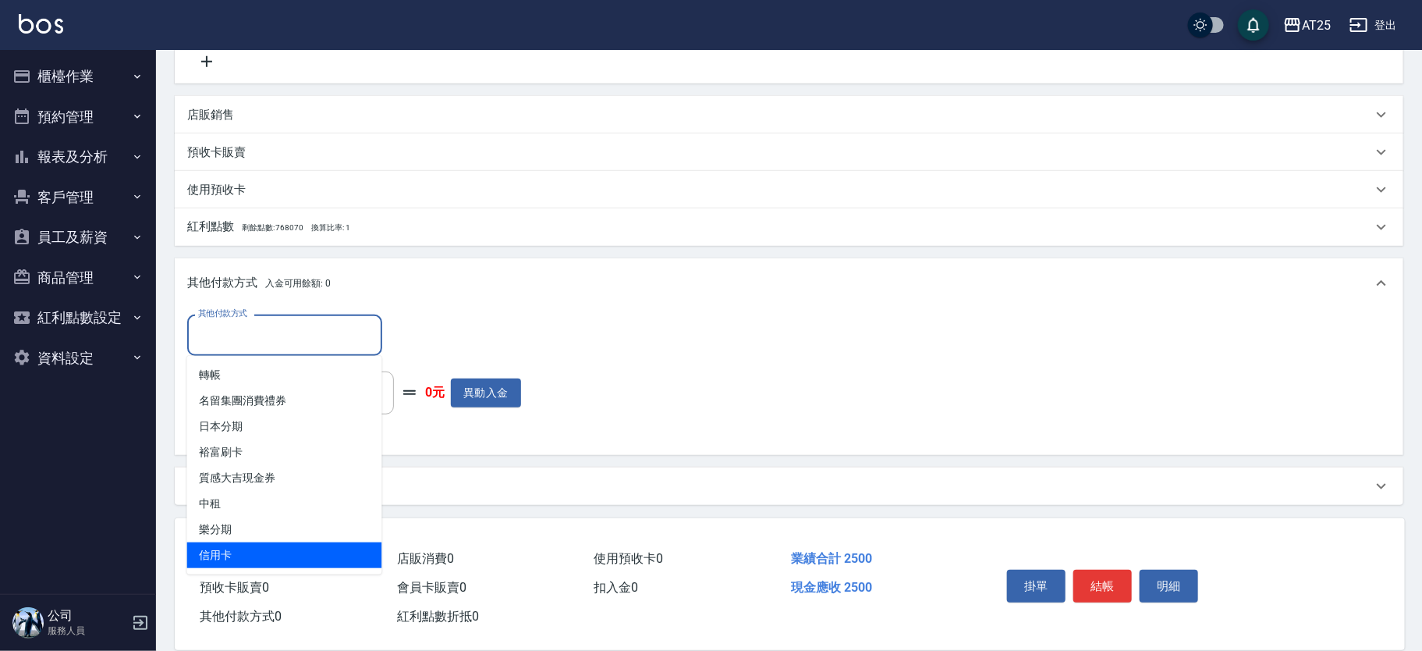
click at [240, 542] on span "信用卡" at bounding box center [284, 555] width 195 height 26
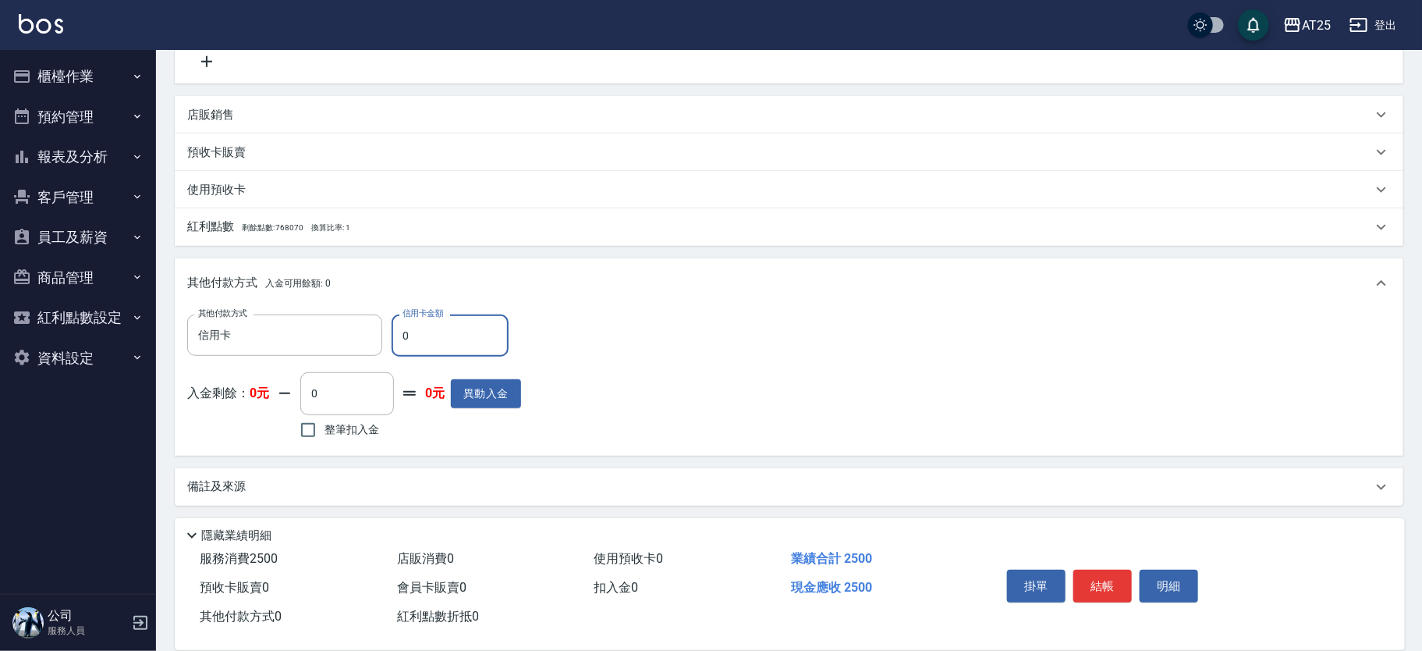
click at [385, 330] on div "其他付款方式 信用卡 其他付款方式 信用卡金額 0 信用卡金額" at bounding box center [354, 335] width 334 height 42
click at [1108, 569] on button "結帳" at bounding box center [1102, 585] width 58 height 33
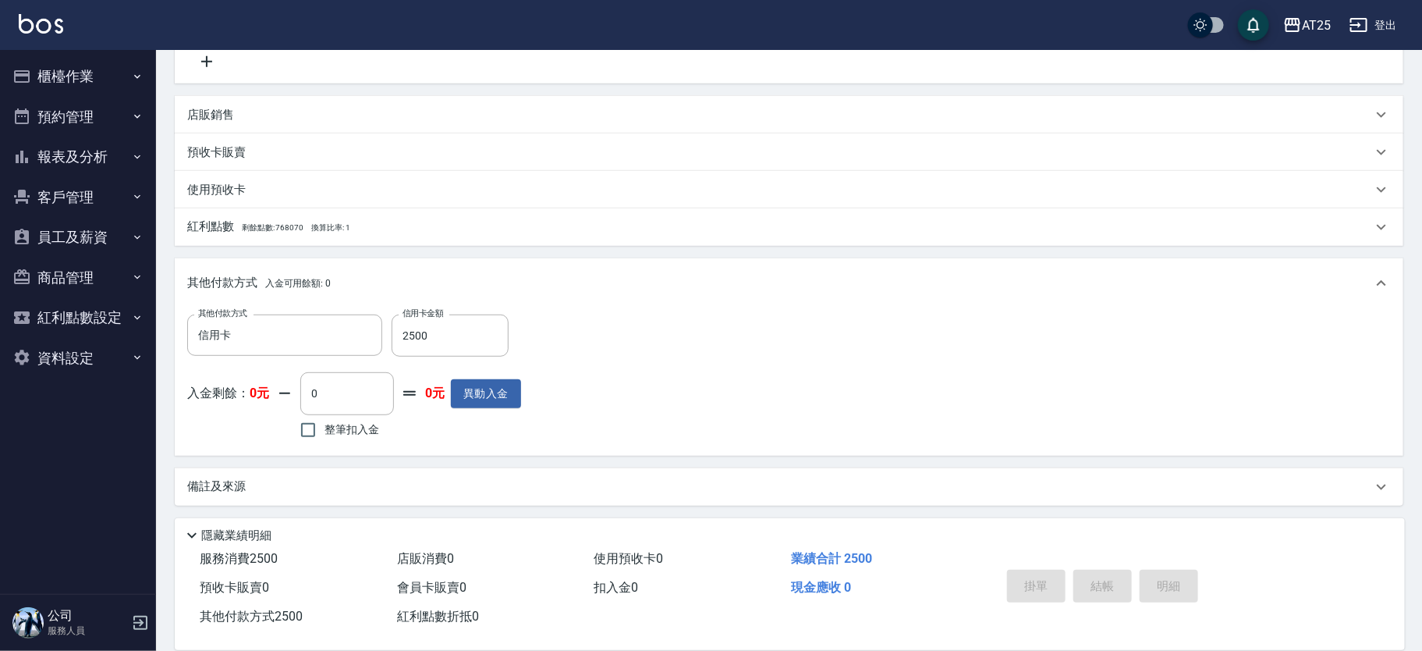
scroll to position [0, 0]
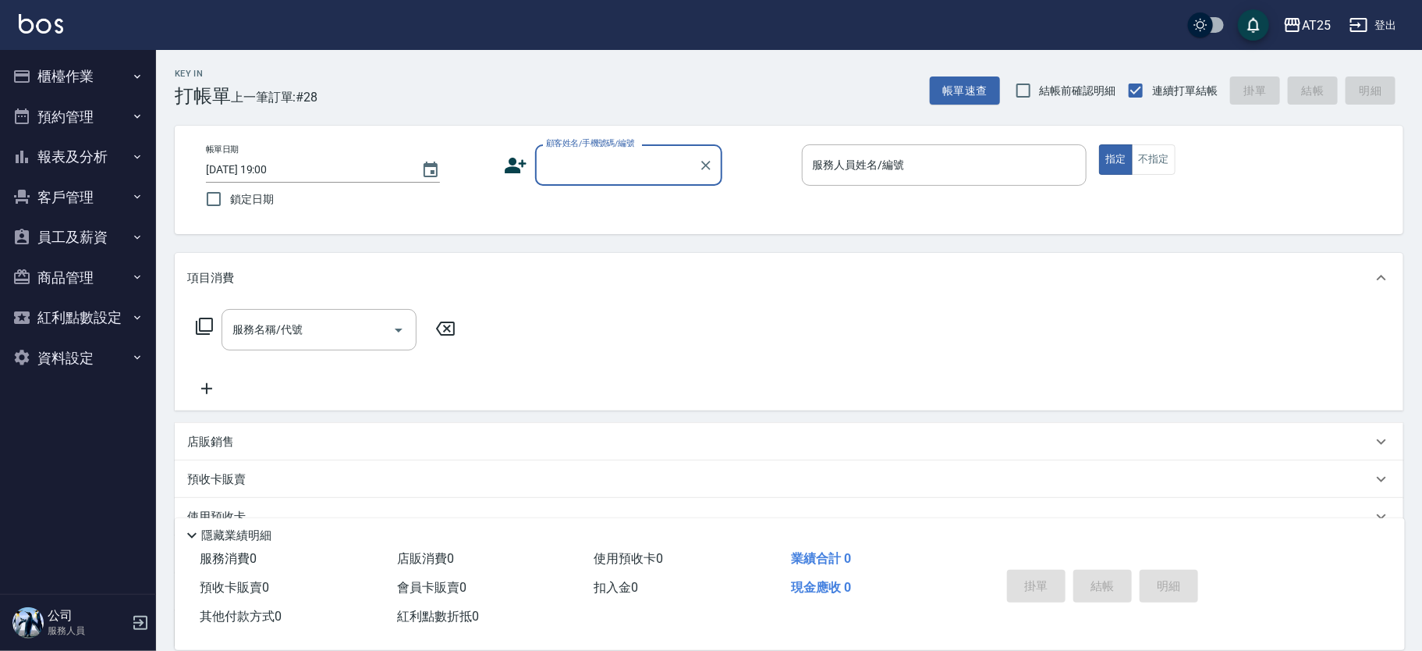
click at [612, 173] on input "顧客姓名/手機號碼/編號" at bounding box center [617, 164] width 150 height 27
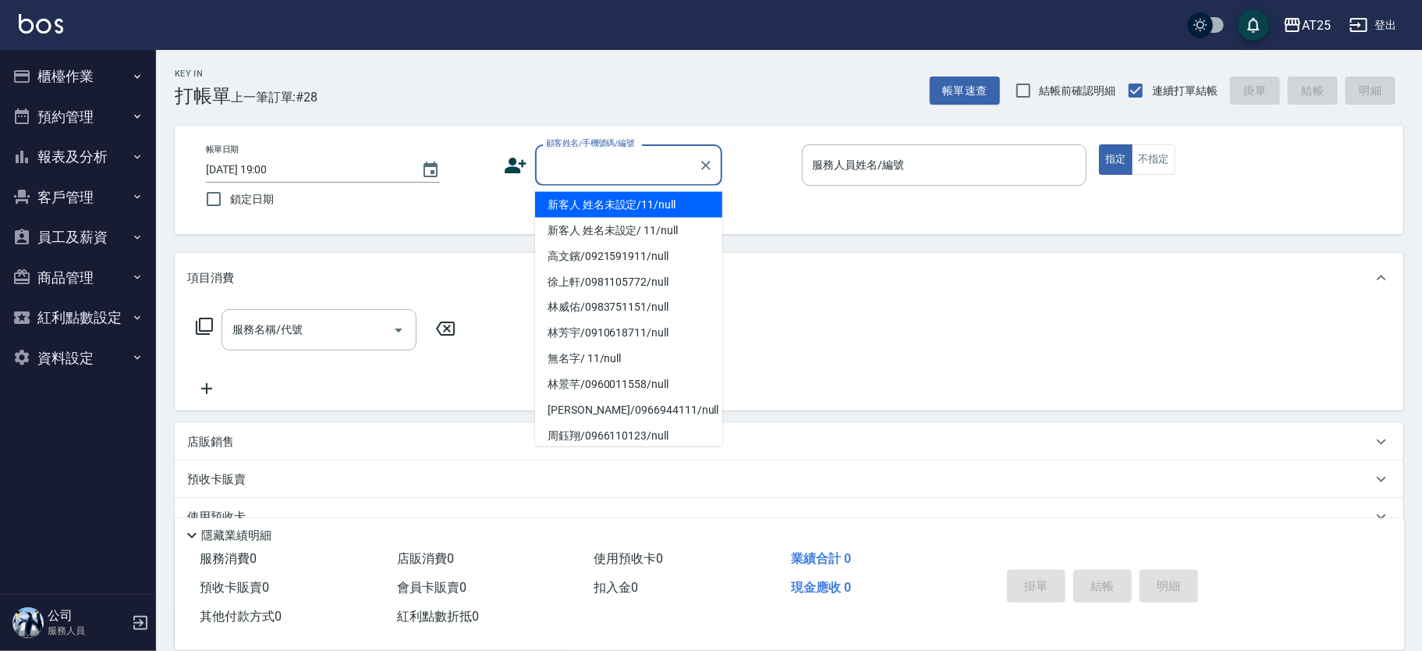
click at [653, 202] on li "新客人 姓名未設定/11/null" at bounding box center [628, 205] width 187 height 26
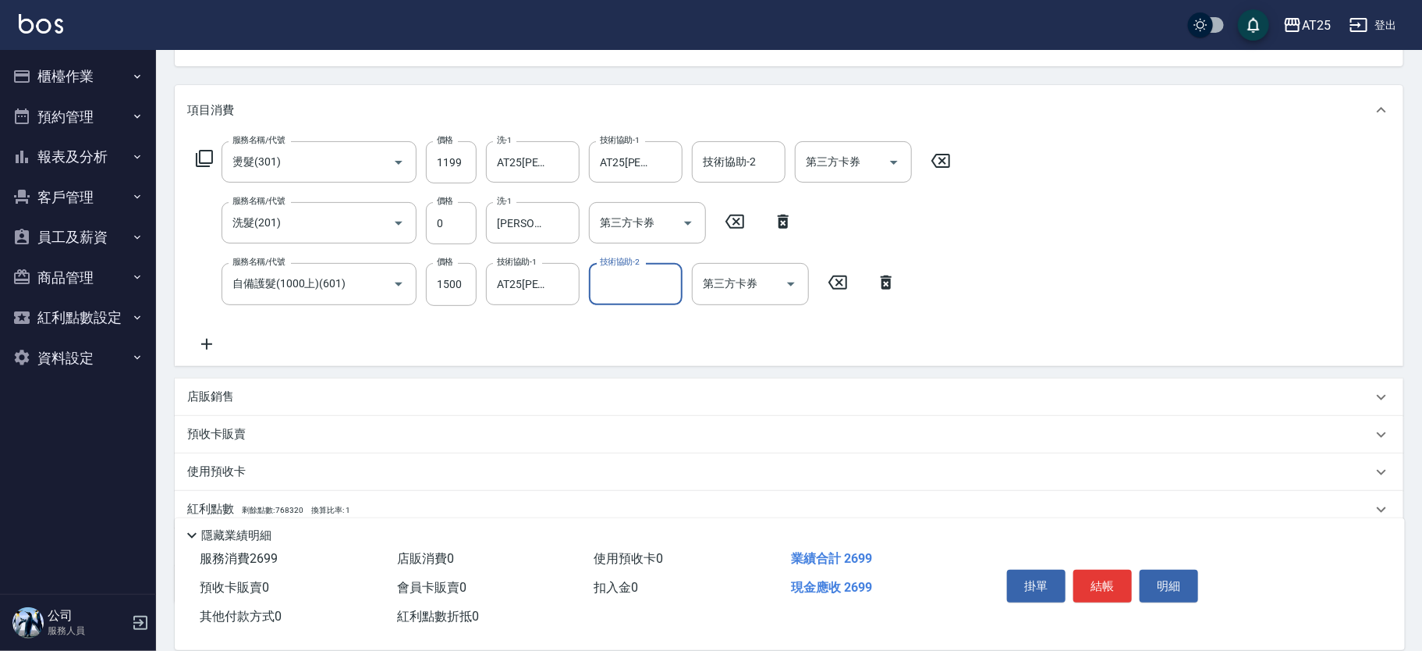
scroll to position [267, 0]
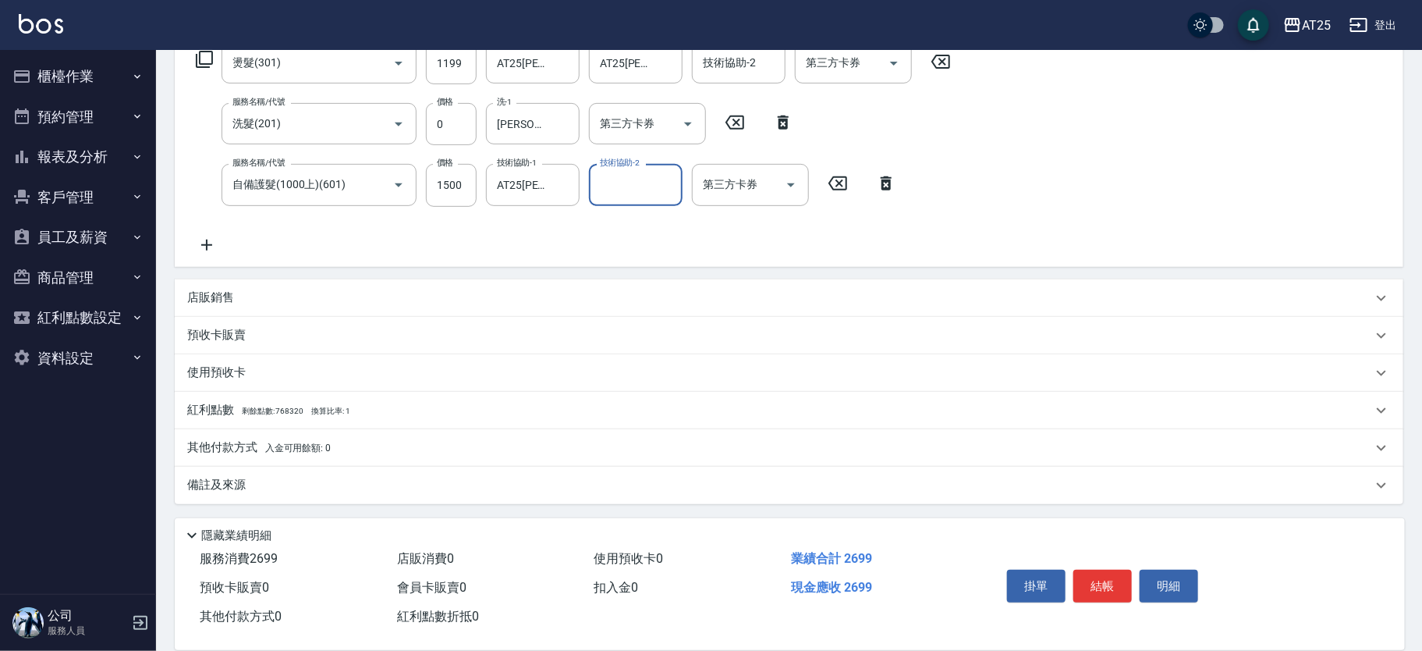
click at [207, 445] on p "其他付款方式 入金可用餘額: 0" at bounding box center [259, 447] width 144 height 17
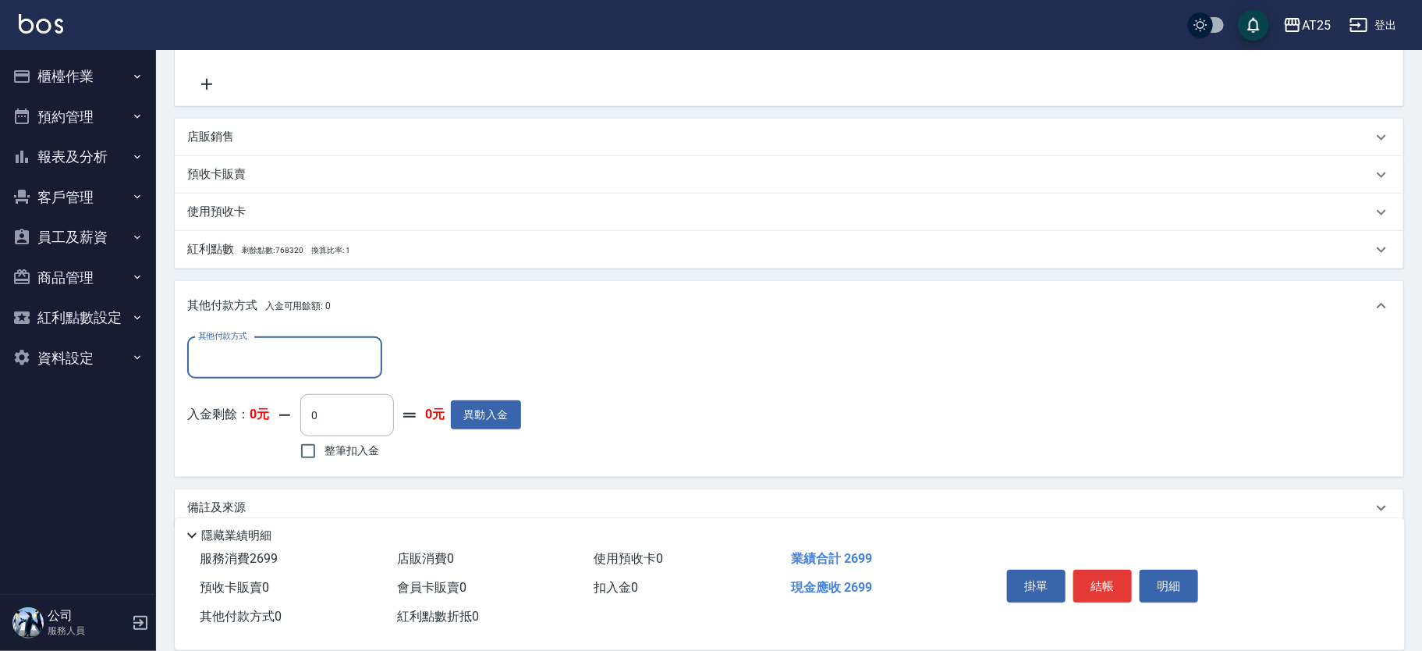
scroll to position [0, 0]
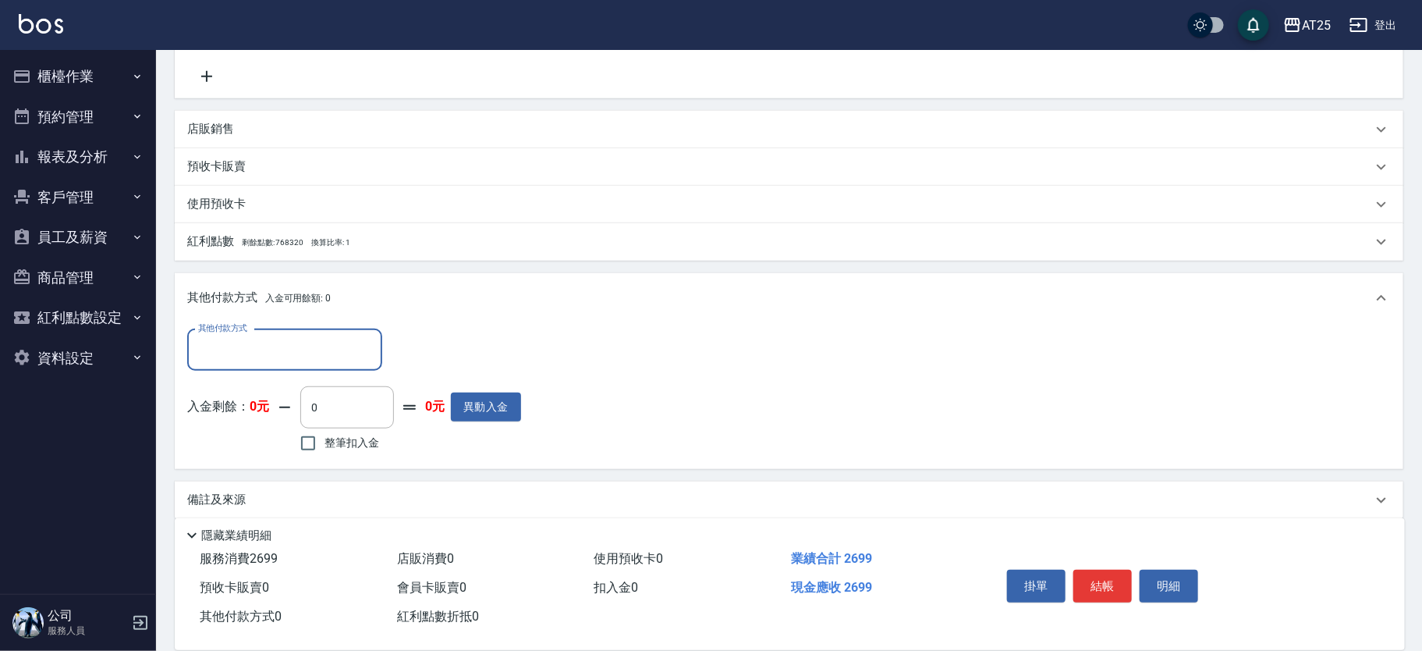
click at [324, 350] on input "其他付款方式" at bounding box center [284, 349] width 181 height 27
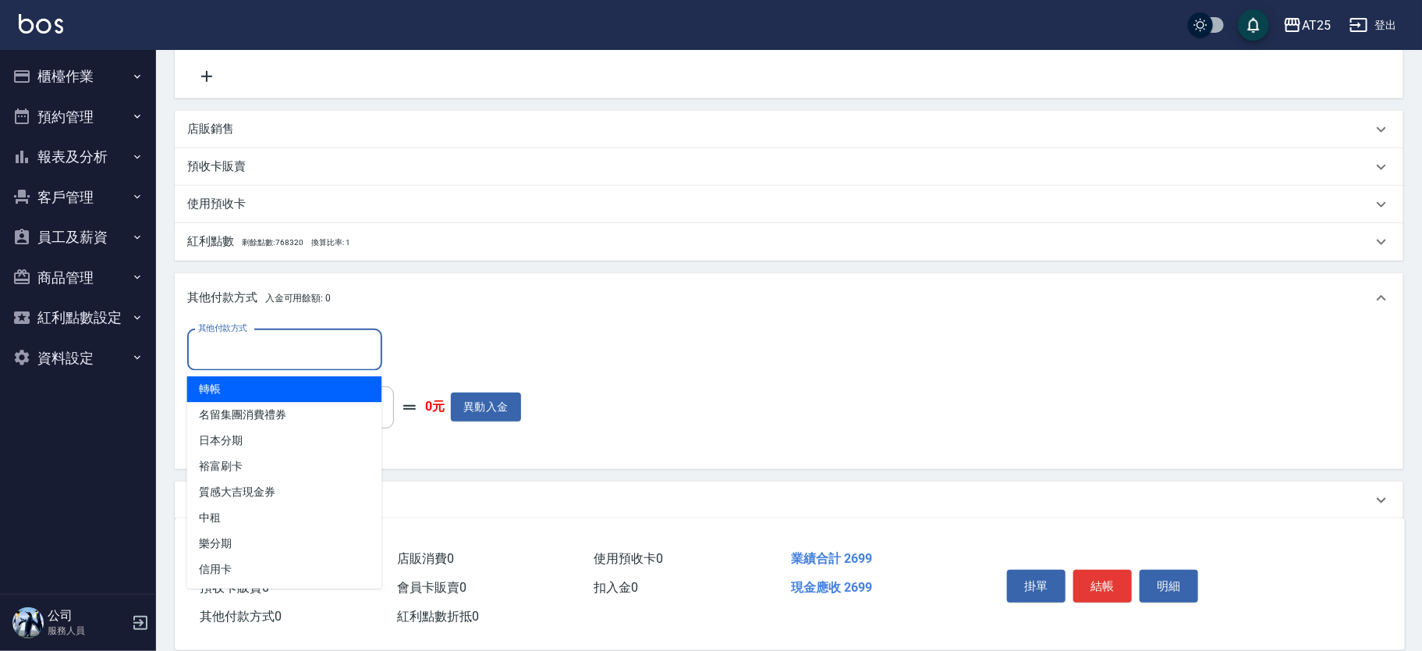
click at [292, 385] on span "轉帳" at bounding box center [284, 389] width 195 height 26
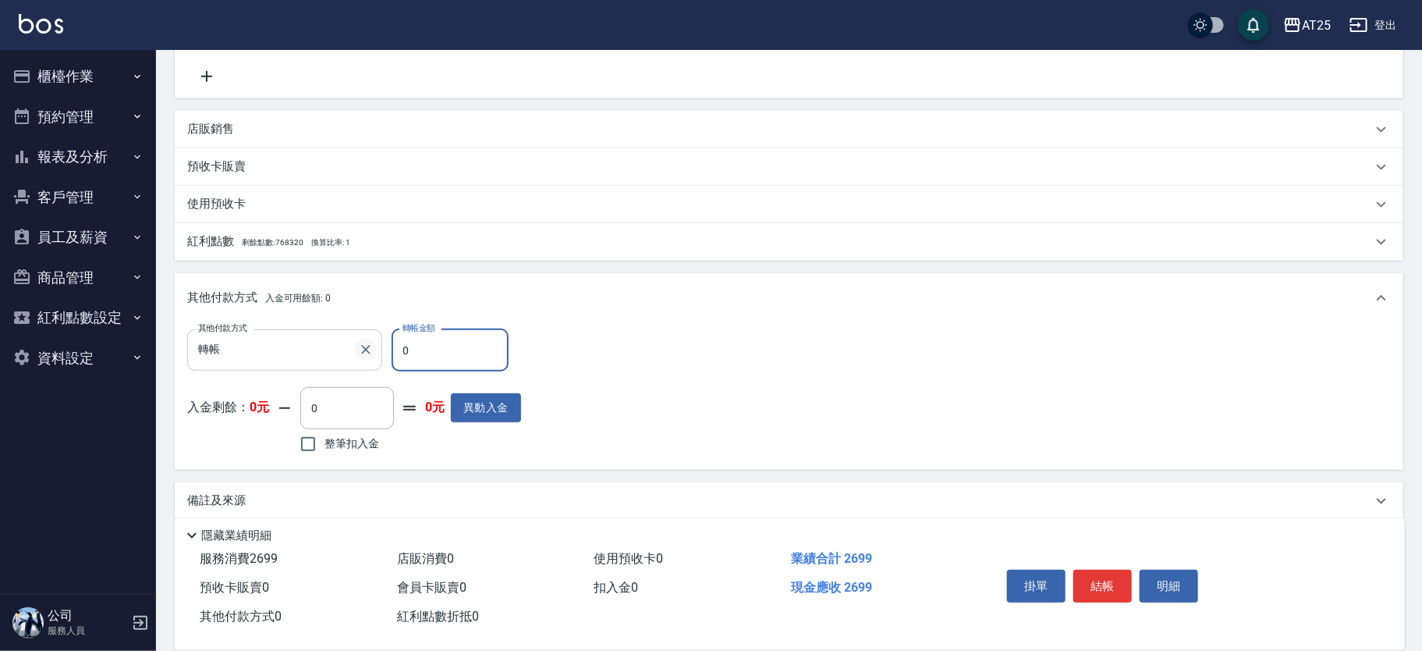
drag, startPoint x: 417, startPoint y: 338, endPoint x: 370, endPoint y: 353, distance: 49.8
click at [370, 353] on div "其他付款方式 轉帳 其他付款方式 轉帳金額 0 轉帳金額" at bounding box center [354, 350] width 334 height 42
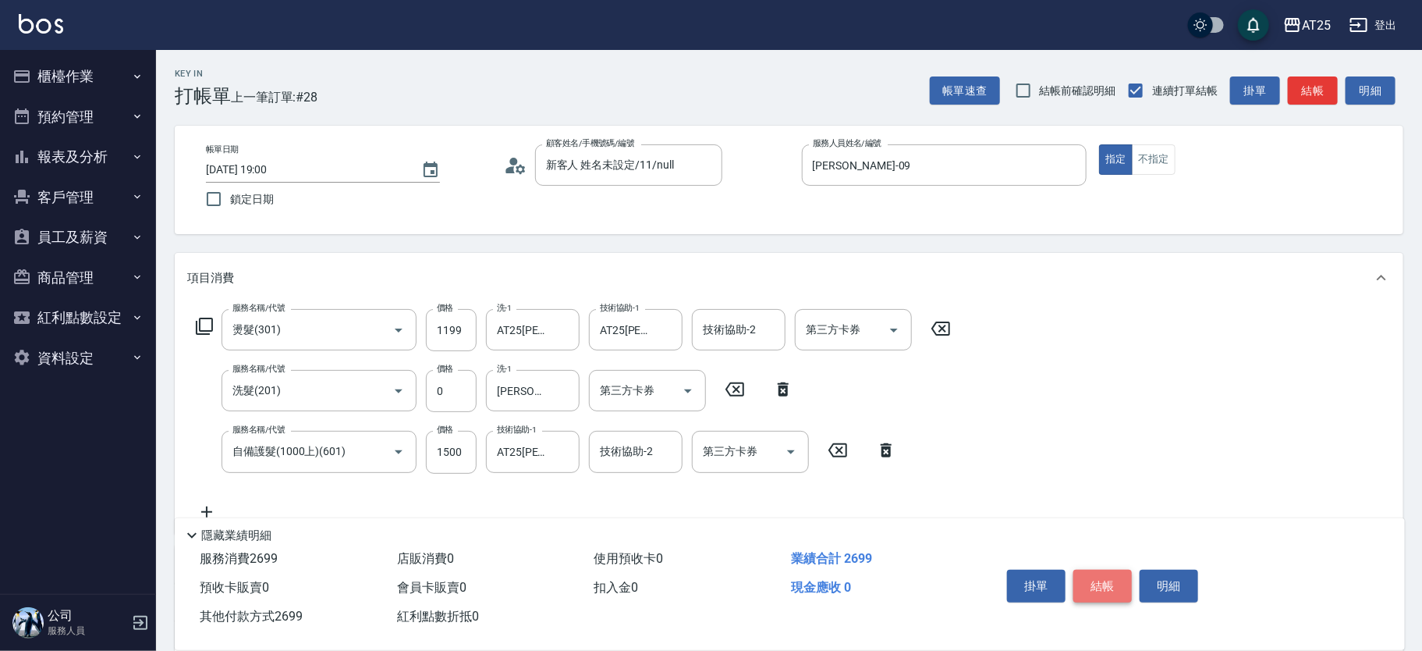
click at [1111, 572] on button "結帳" at bounding box center [1102, 585] width 58 height 33
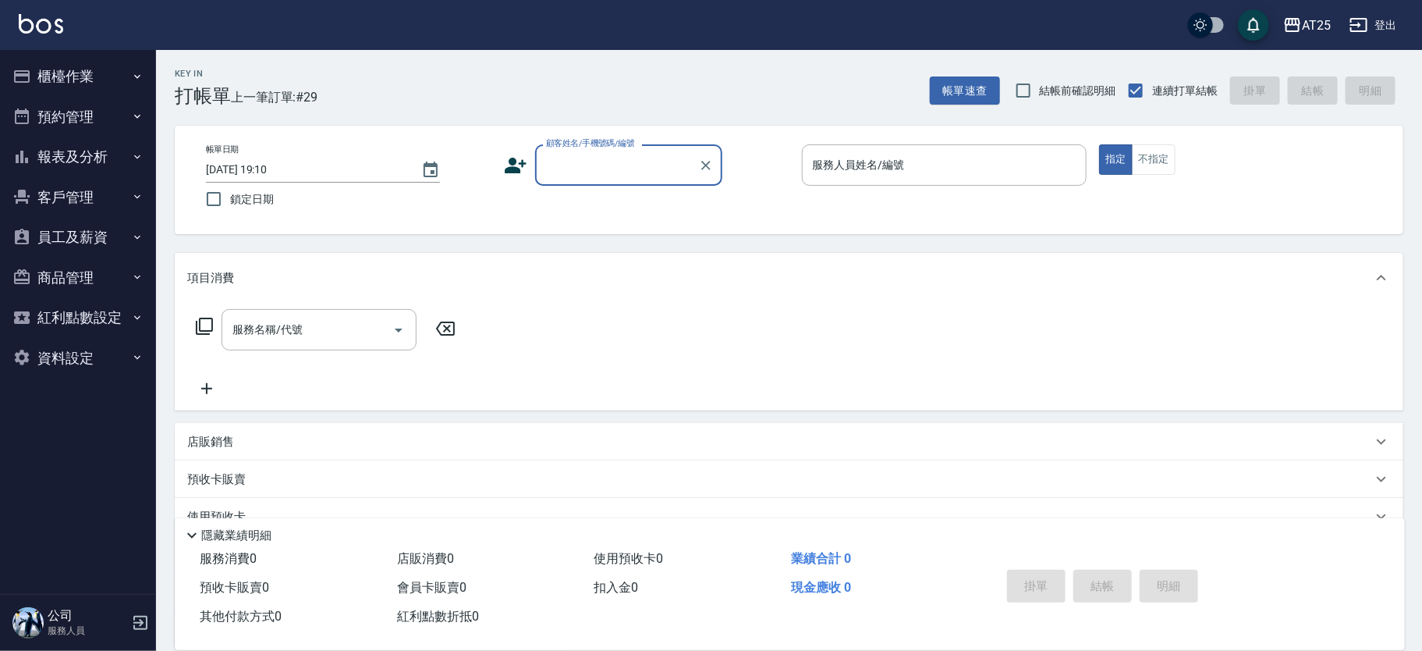
click at [600, 166] on input "顧客姓名/手機號碼/編號" at bounding box center [617, 164] width 150 height 27
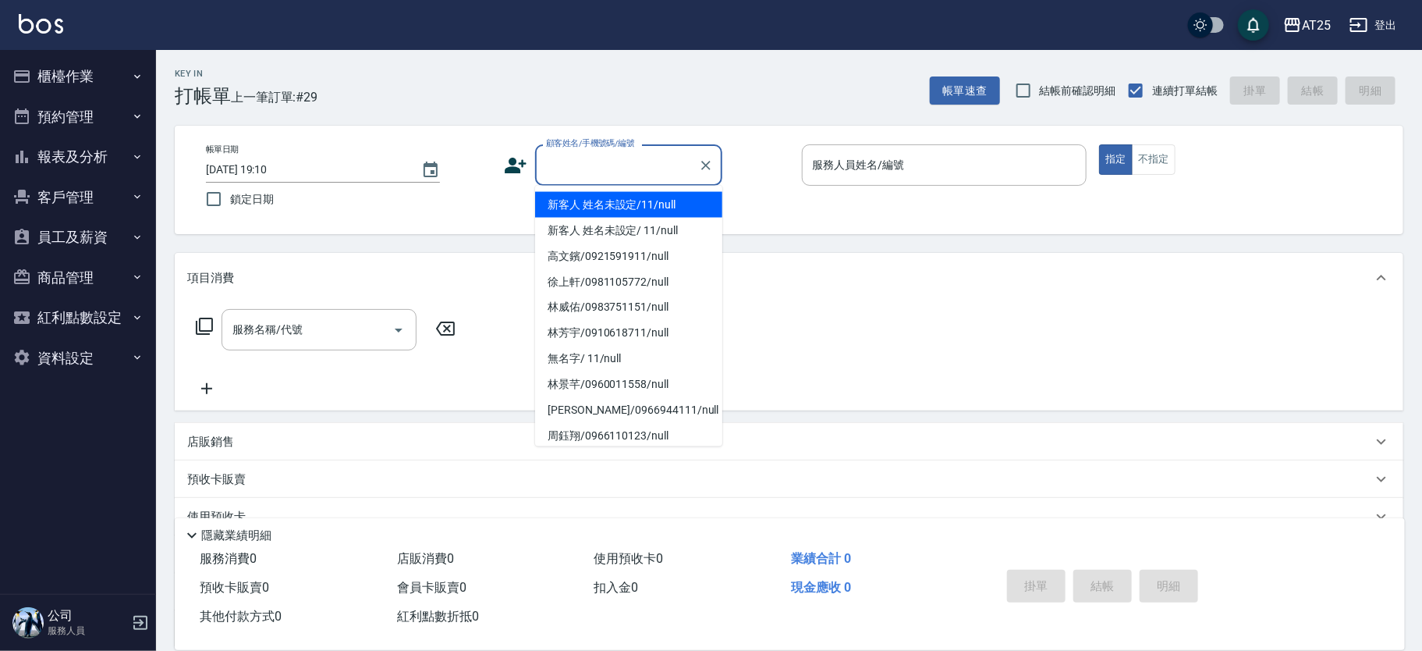
click at [665, 211] on li "新客人 姓名未設定/11/null" at bounding box center [628, 205] width 187 height 26
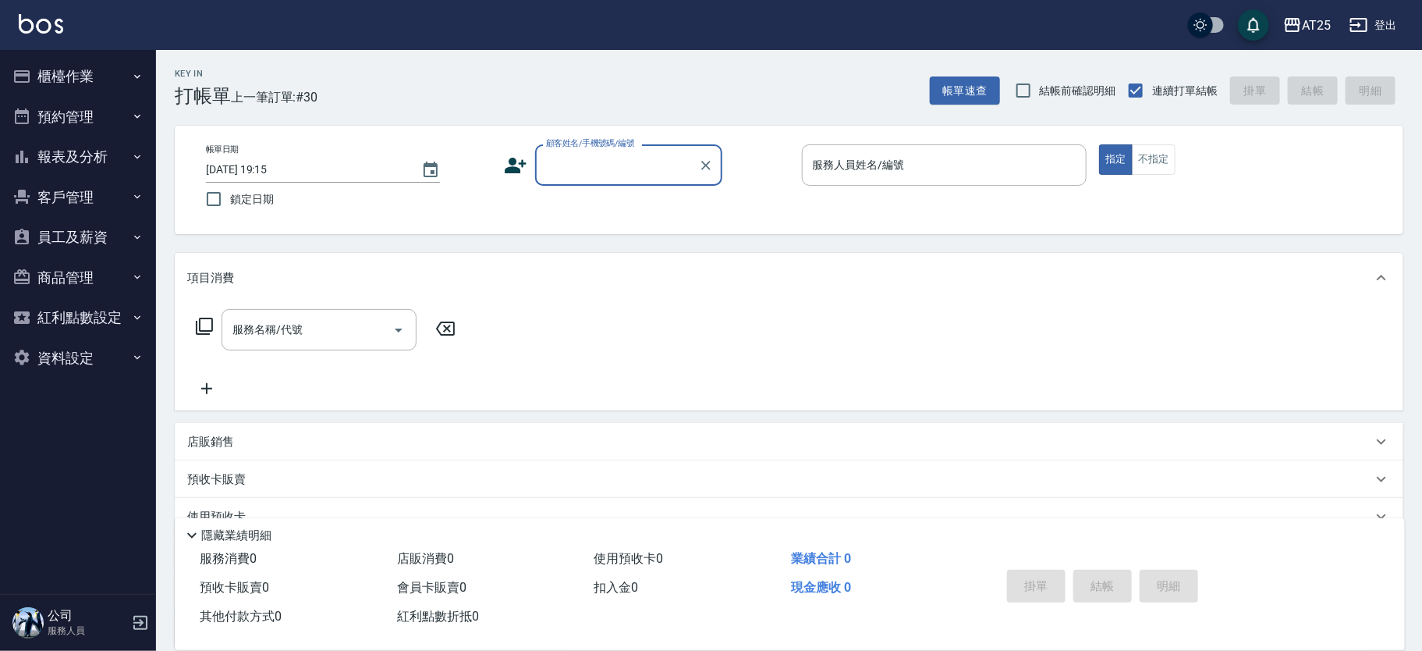
click at [629, 165] on input "顧客姓名/手機號碼/編號" at bounding box center [617, 164] width 150 height 27
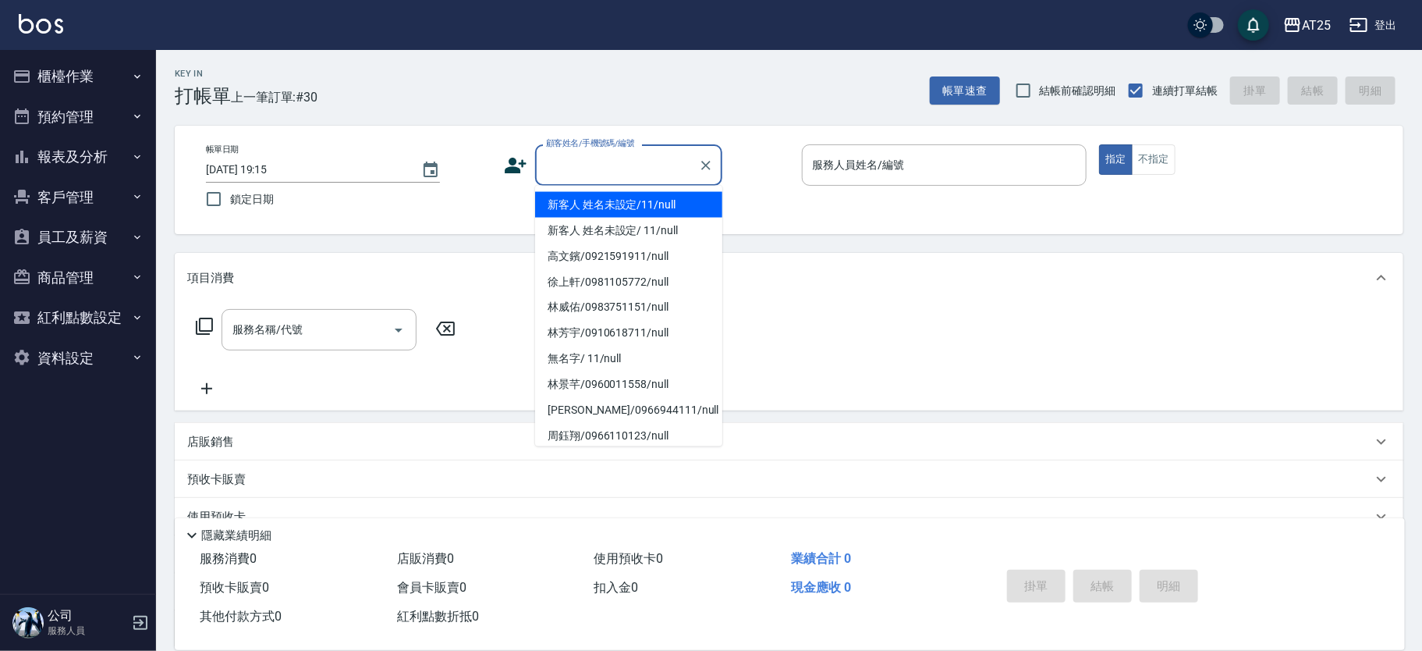
click at [666, 198] on li "新客人 姓名未設定/11/null" at bounding box center [628, 205] width 187 height 26
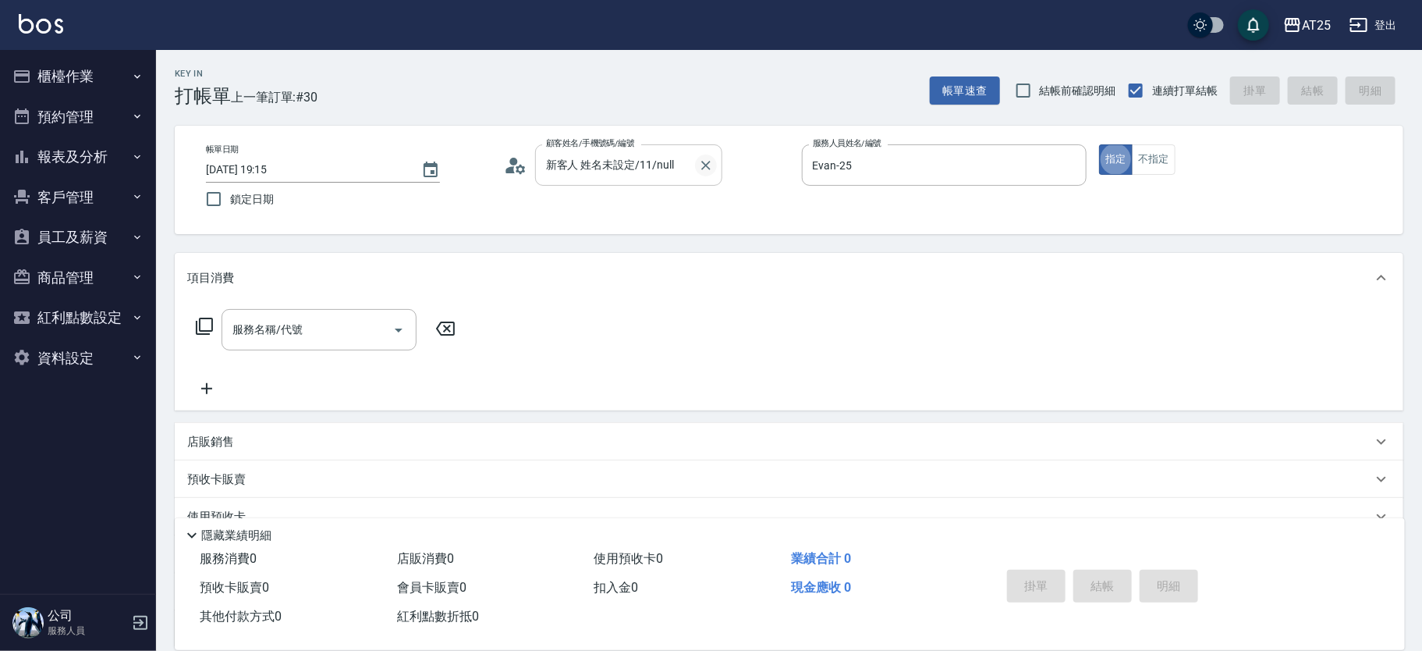
click at [697, 160] on button "Clear" at bounding box center [706, 165] width 22 height 22
click at [640, 194] on li "新增 "0908175628"" at bounding box center [628, 205] width 187 height 26
click at [658, 158] on input "0908175628" at bounding box center [617, 164] width 150 height 27
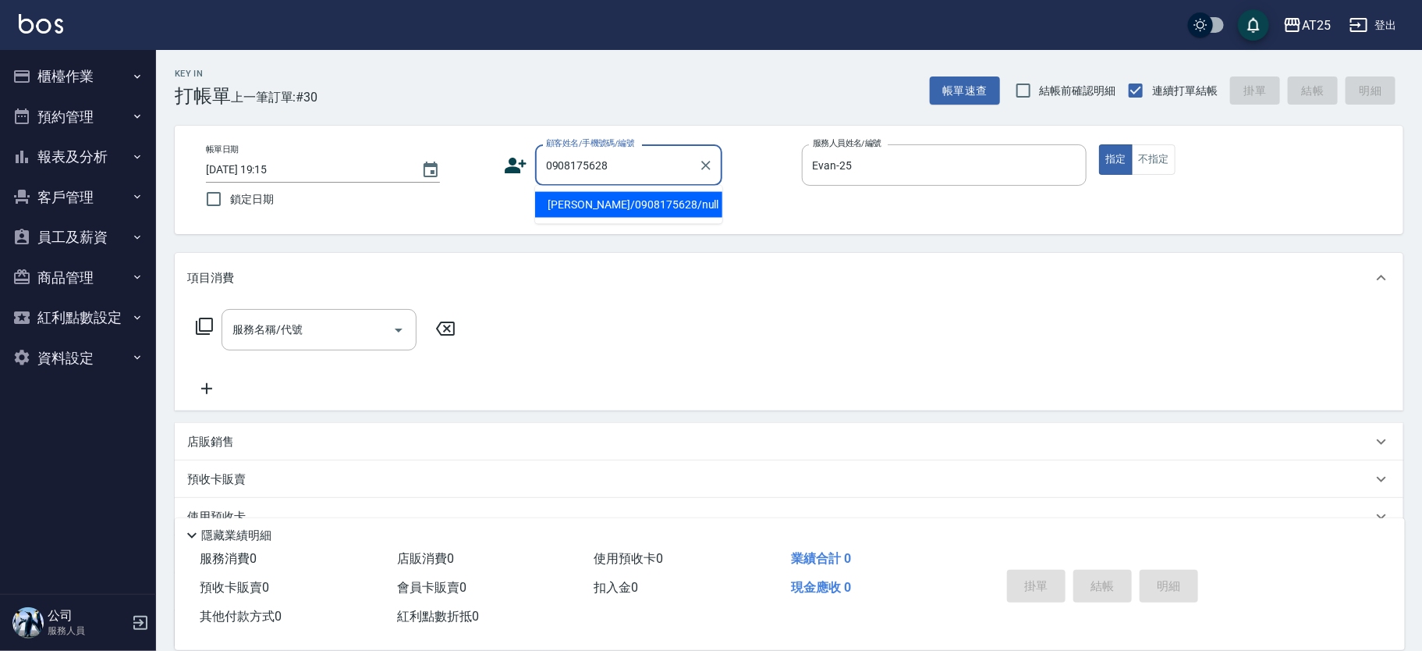
click at [619, 206] on li "莊欣頤/0908175628/null" at bounding box center [628, 205] width 187 height 26
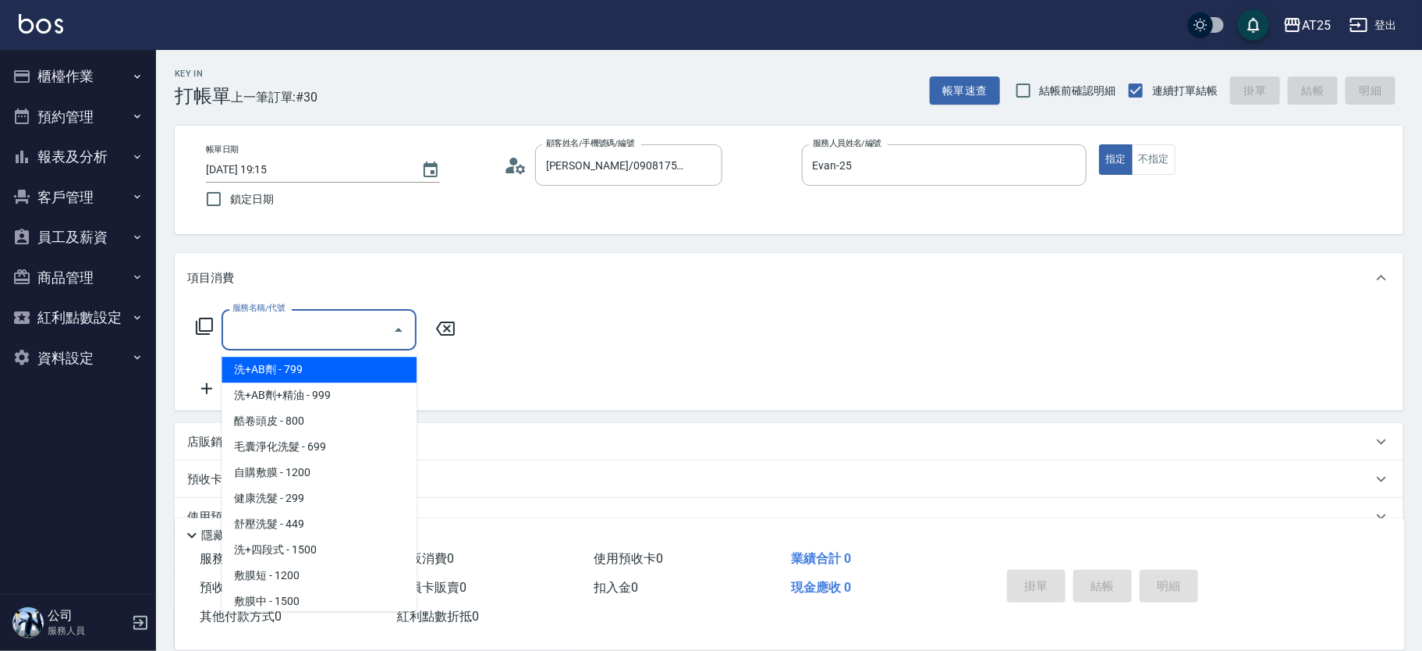
click at [324, 317] on input "服務名稱/代號" at bounding box center [308, 329] width 158 height 27
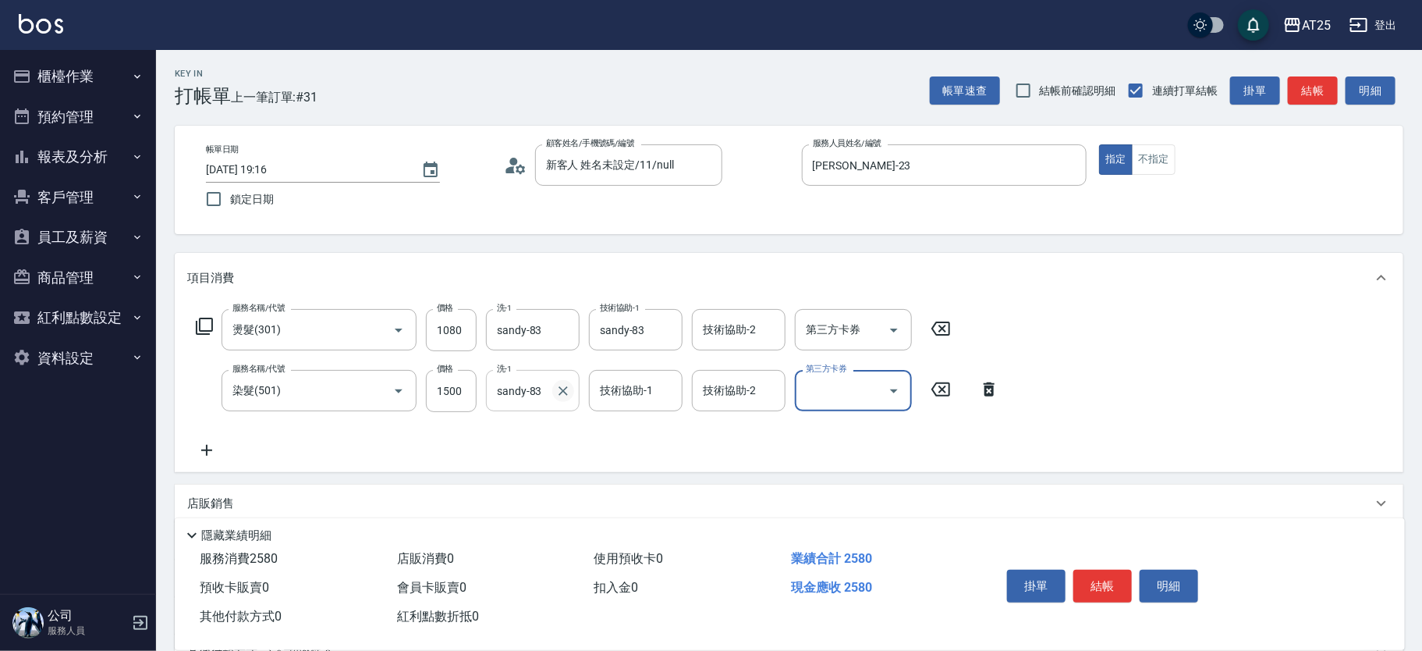
click at [563, 385] on icon "Clear" at bounding box center [563, 391] width 16 height 16
click at [626, 394] on input "技術協助-1" at bounding box center [636, 390] width 80 height 27
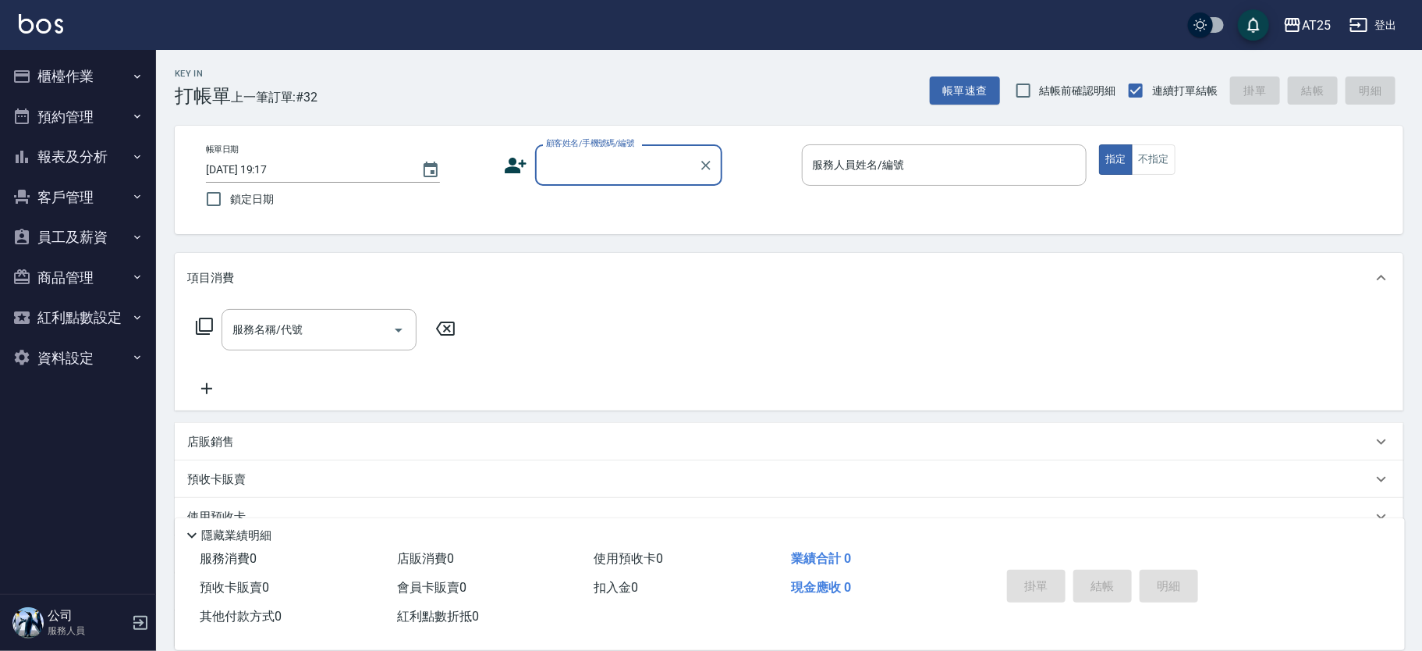
click at [632, 164] on input "顧客姓名/手機號碼/編號" at bounding box center [617, 164] width 150 height 27
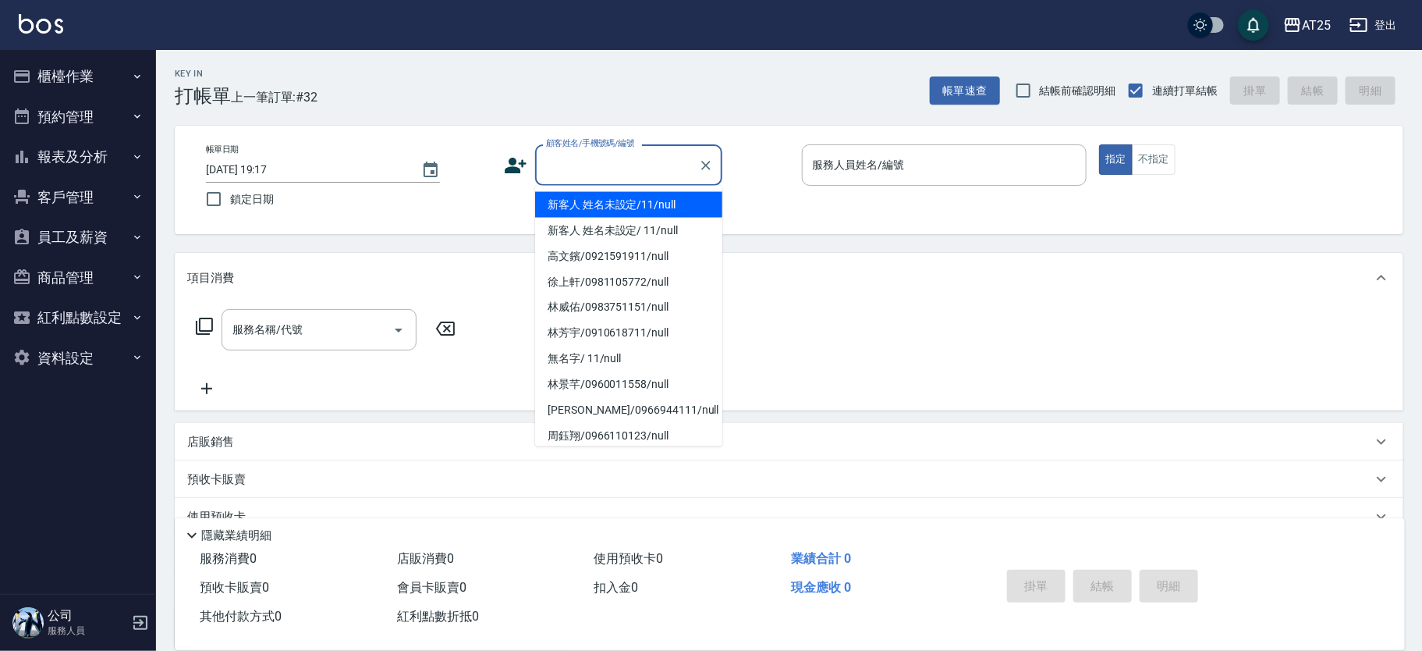
click at [653, 194] on li "新客人 姓名未設定/11/null" at bounding box center [628, 205] width 187 height 26
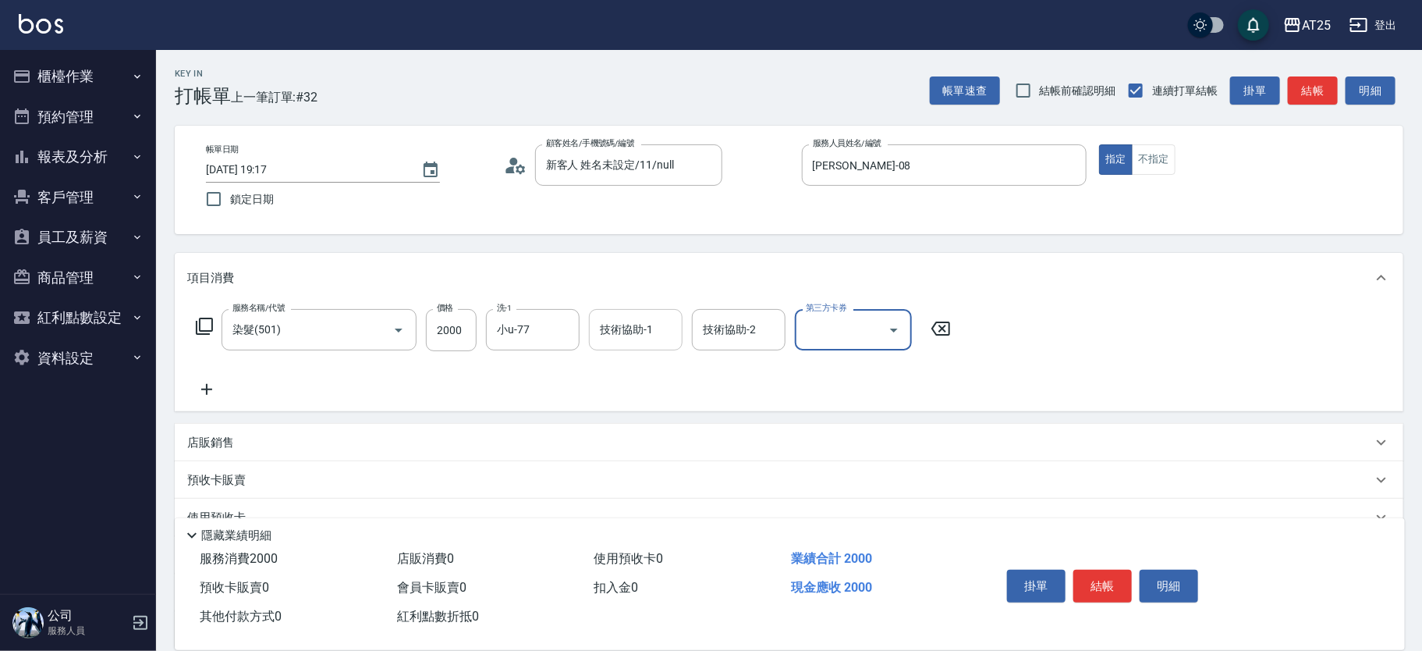
click at [634, 335] on input "技術協助-1" at bounding box center [636, 329] width 80 height 27
click at [1091, 573] on button "結帳" at bounding box center [1102, 585] width 58 height 33
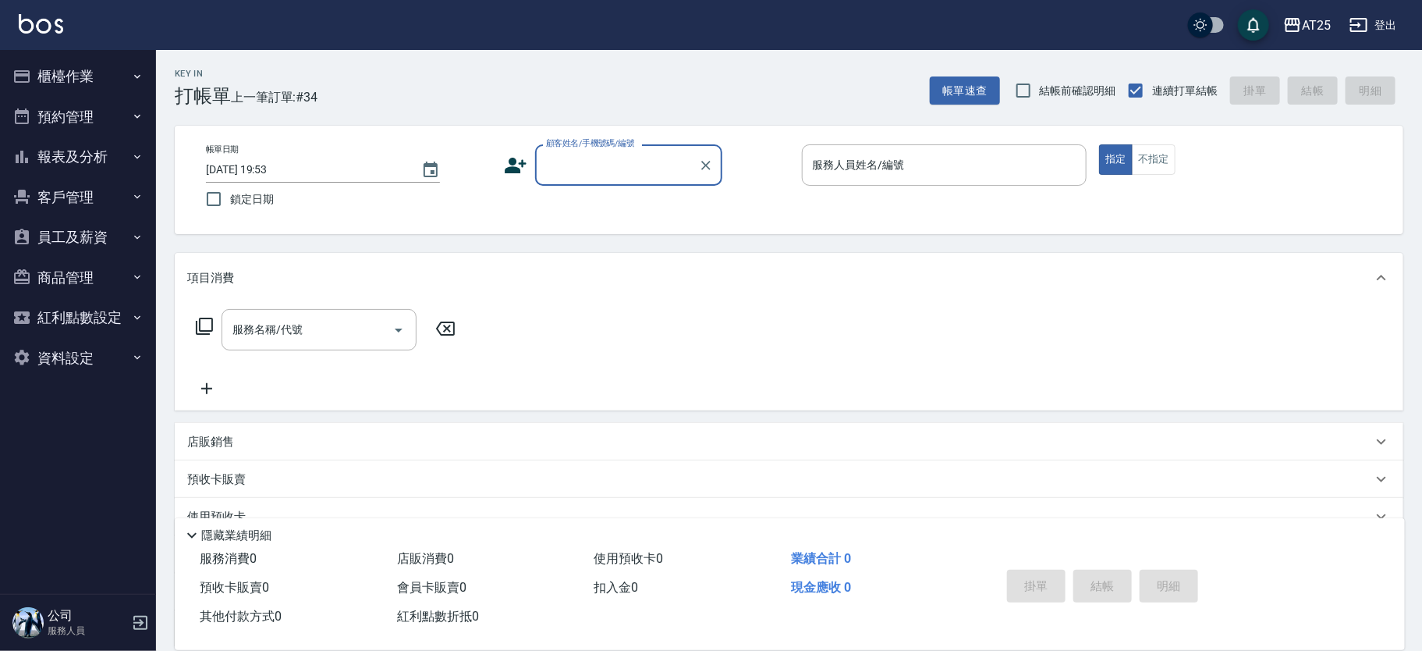
click at [594, 154] on input "顧客姓名/手機號碼/編號" at bounding box center [617, 164] width 150 height 27
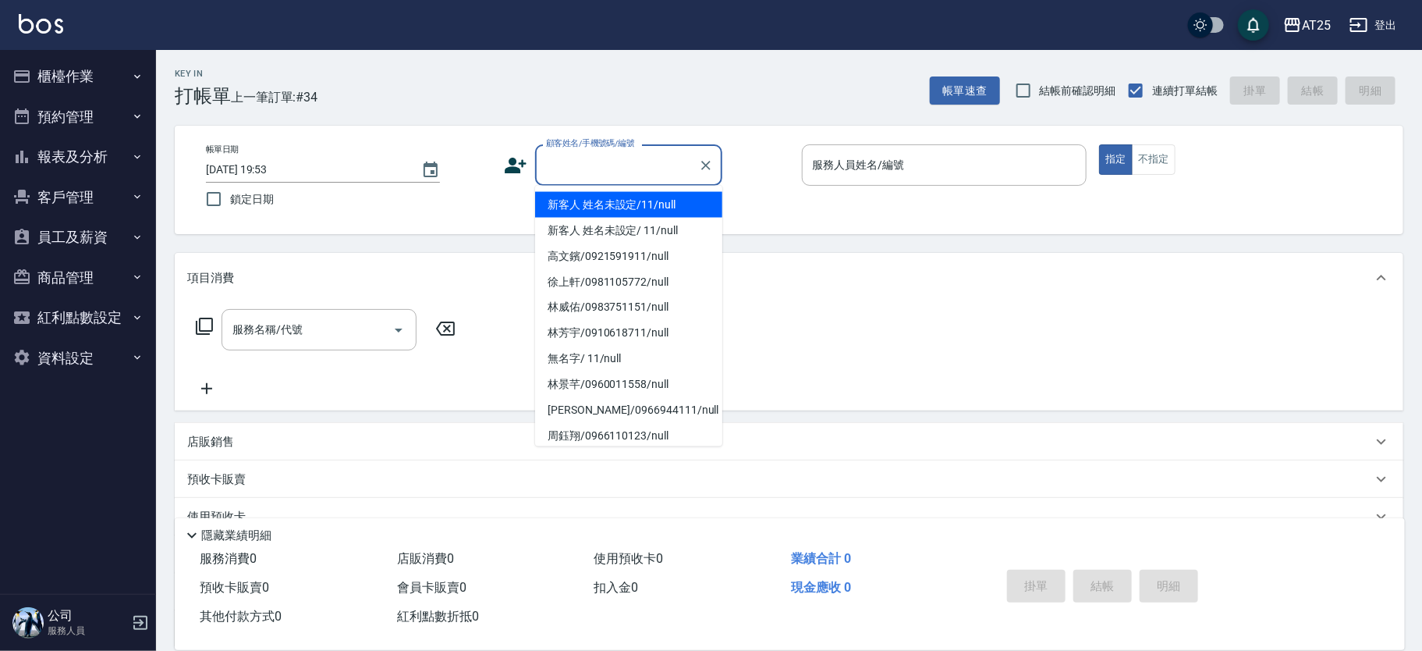
click at [615, 206] on li "新客人 姓名未設定/11/null" at bounding box center [628, 205] width 187 height 26
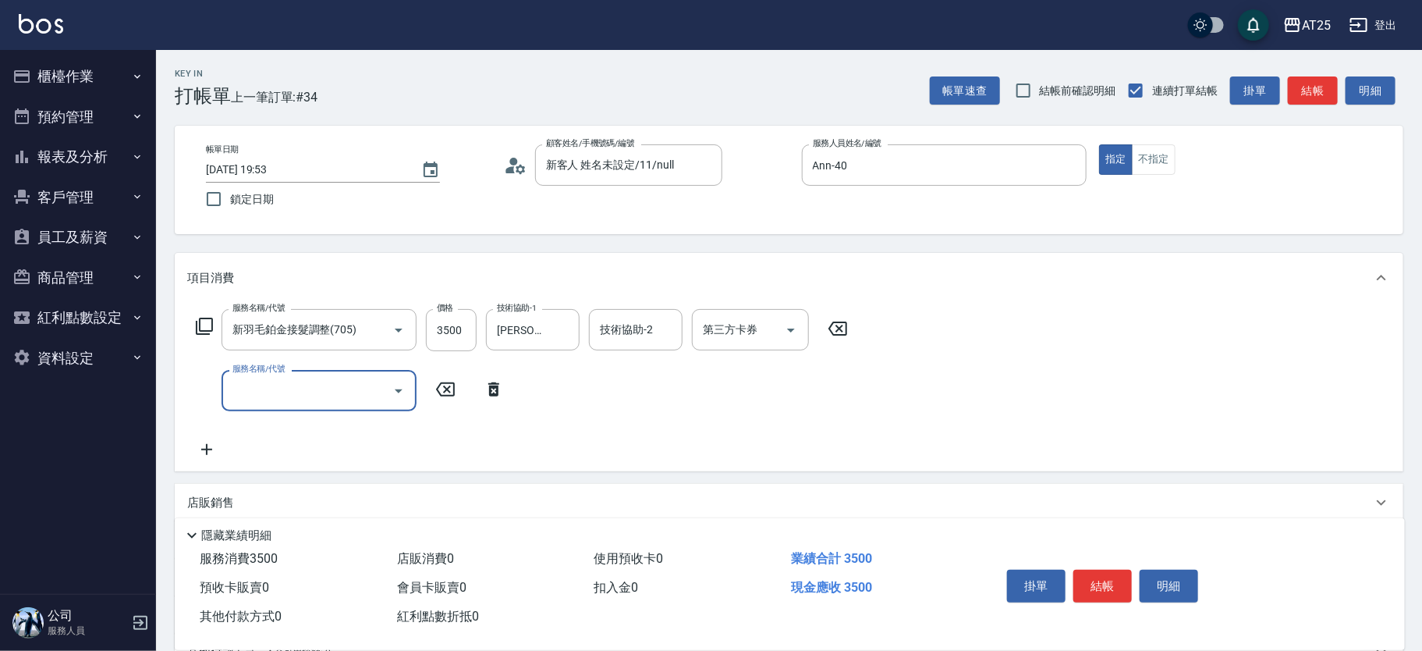
click at [295, 387] on input "服務名稱/代號" at bounding box center [308, 390] width 158 height 27
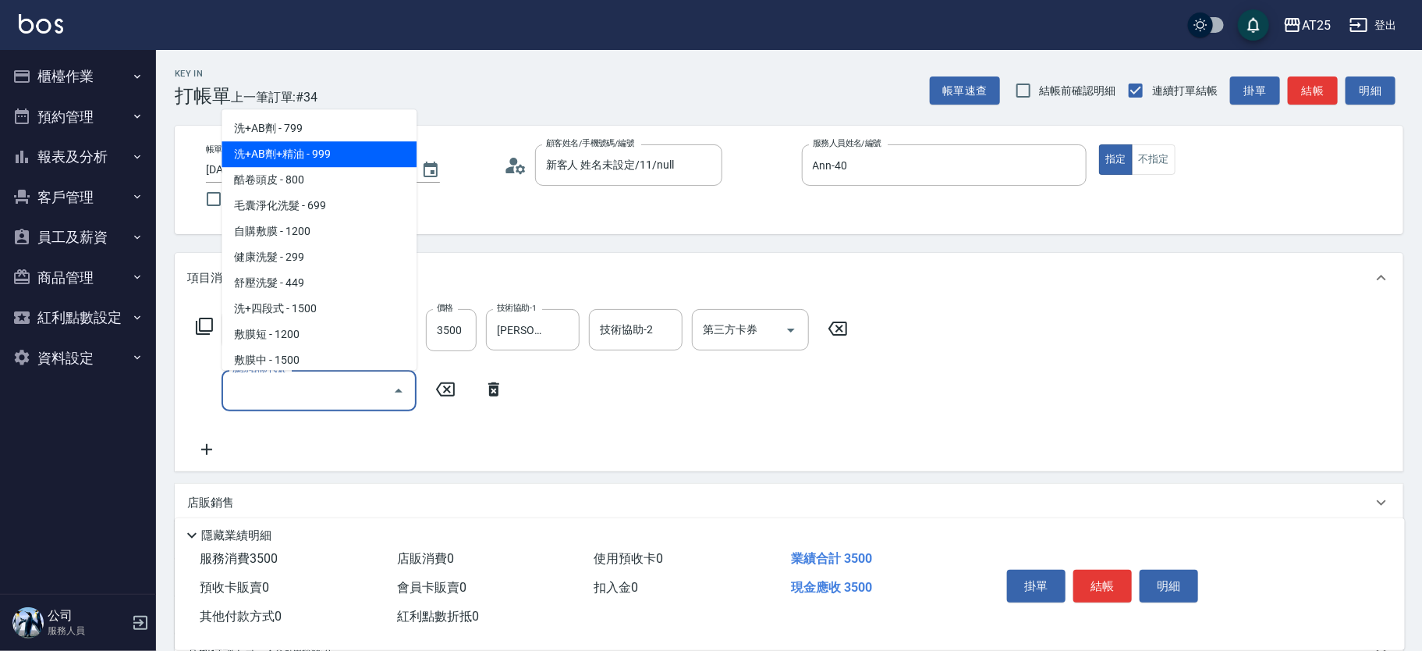
click at [317, 161] on span "洗+AB劑+精油 - 999" at bounding box center [319, 155] width 195 height 26
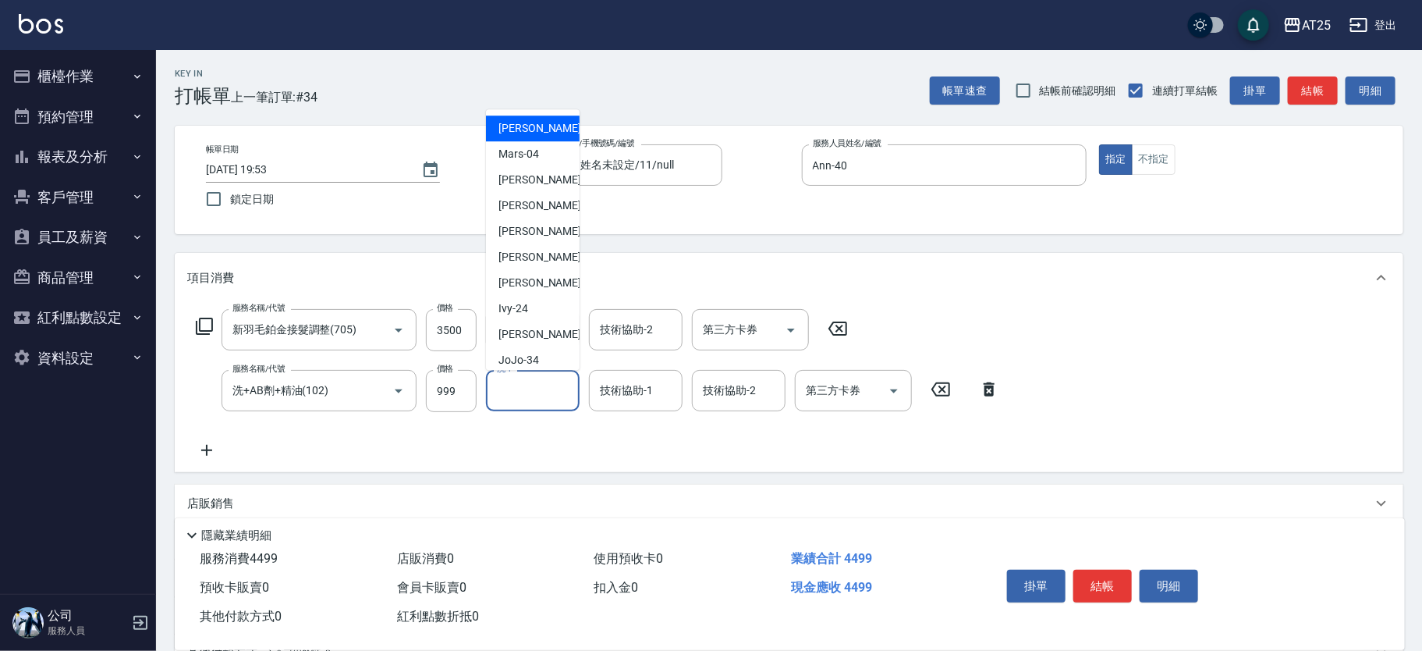
click at [525, 385] on input "洗-1" at bounding box center [533, 390] width 80 height 27
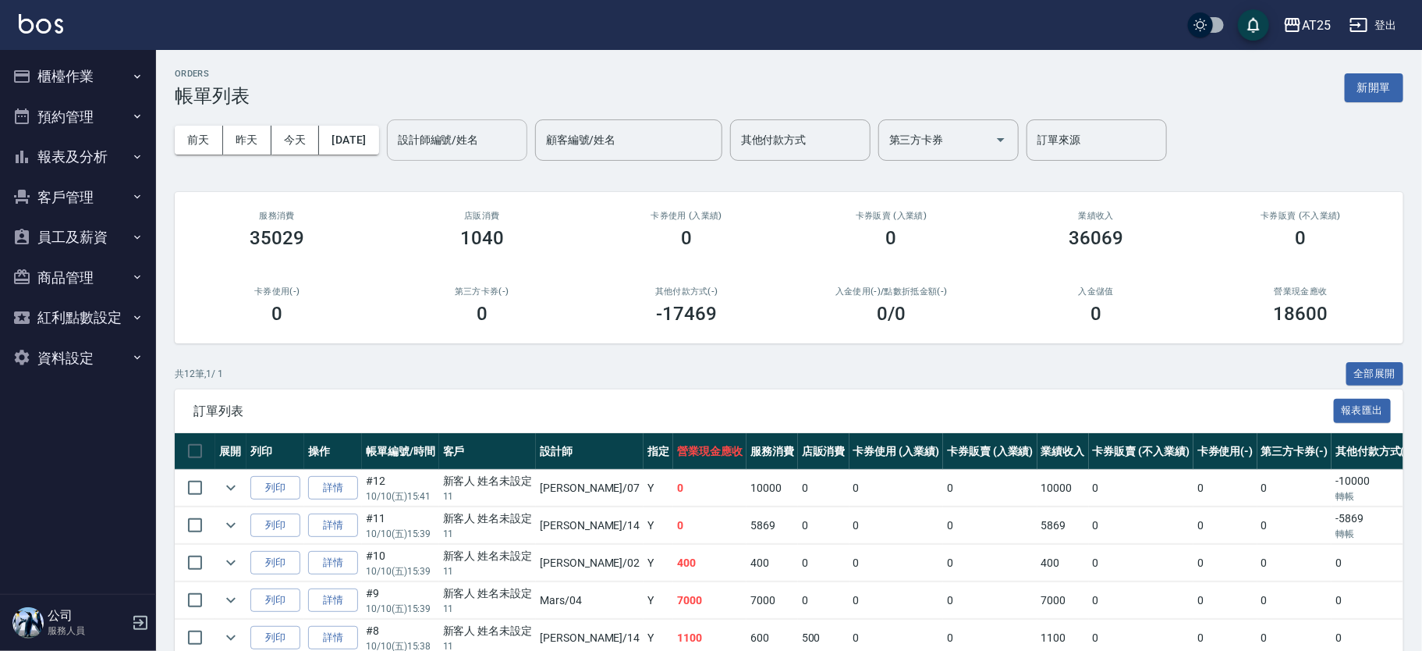
click at [487, 133] on div "設計師編號/姓名 設計師編號/姓名" at bounding box center [457, 139] width 140 height 41
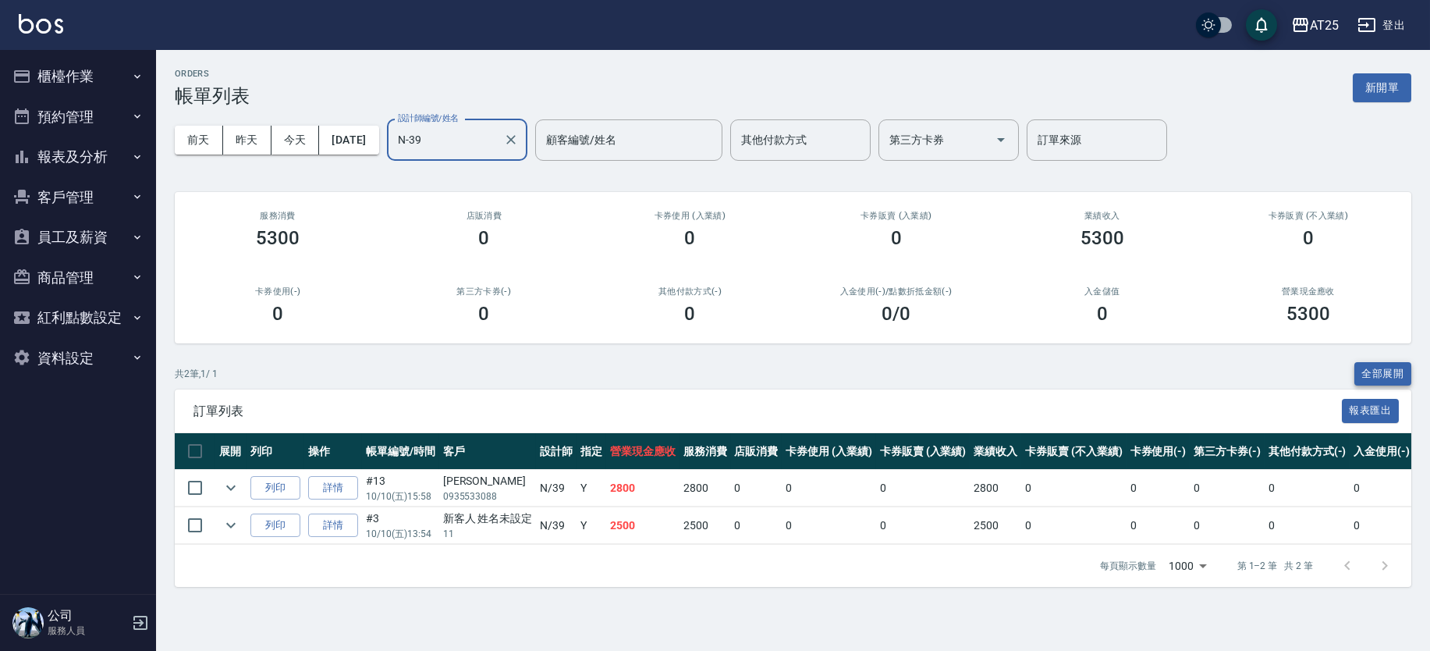
type input "N-39"
click at [1371, 371] on button "全部展開" at bounding box center [1383, 374] width 58 height 24
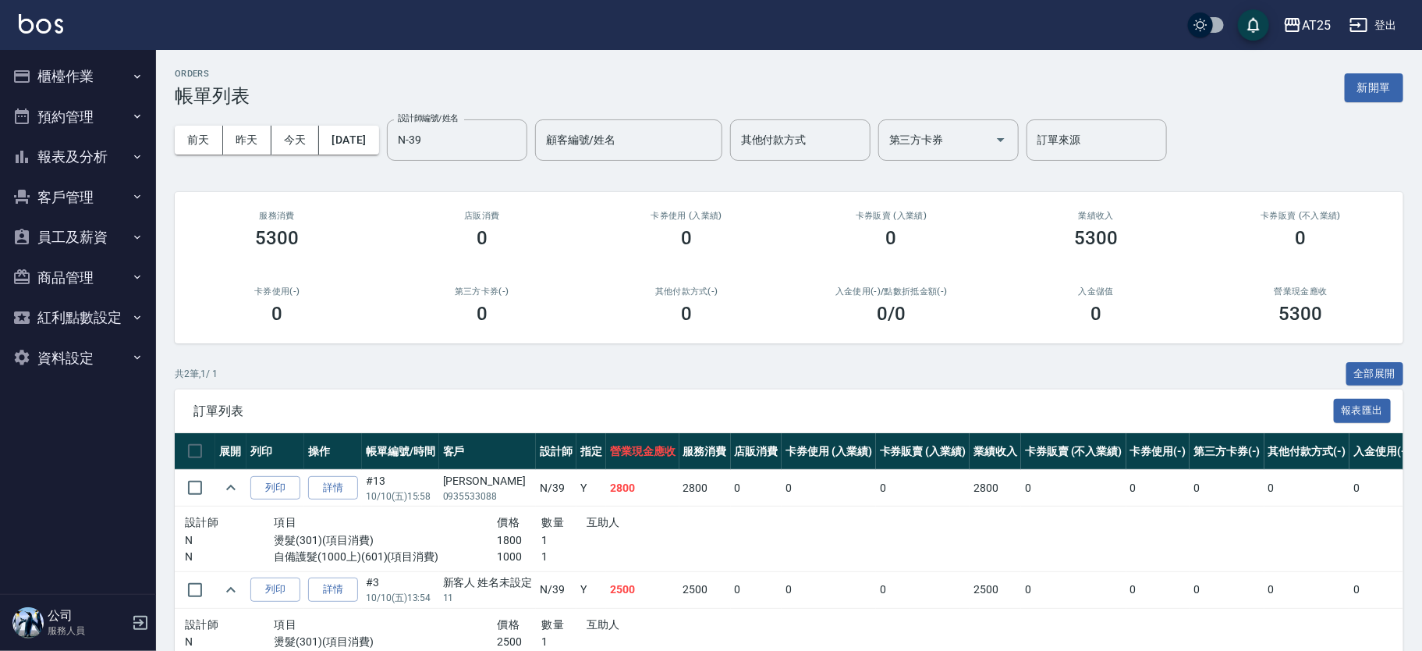
click at [39, 27] on img at bounding box center [41, 23] width 44 height 19
